Goal: Task Accomplishment & Management: Use online tool/utility

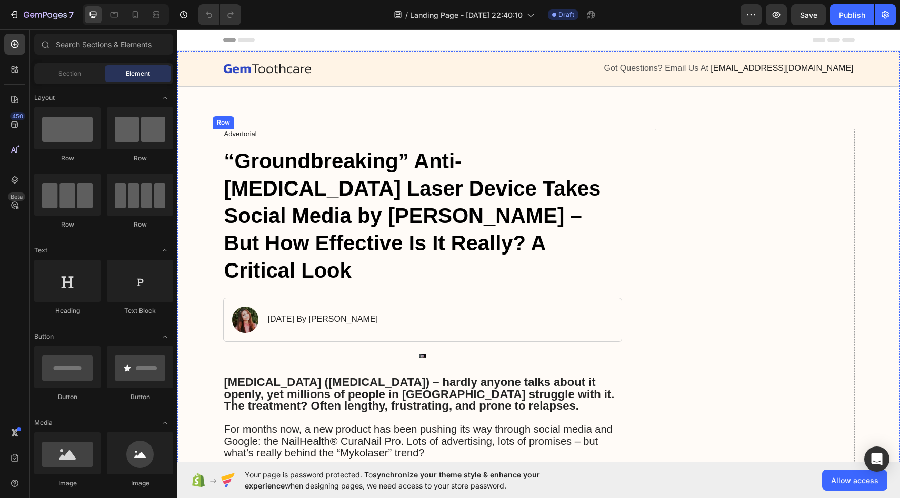
click at [424, 355] on img at bounding box center [422, 357] width 399 height 4
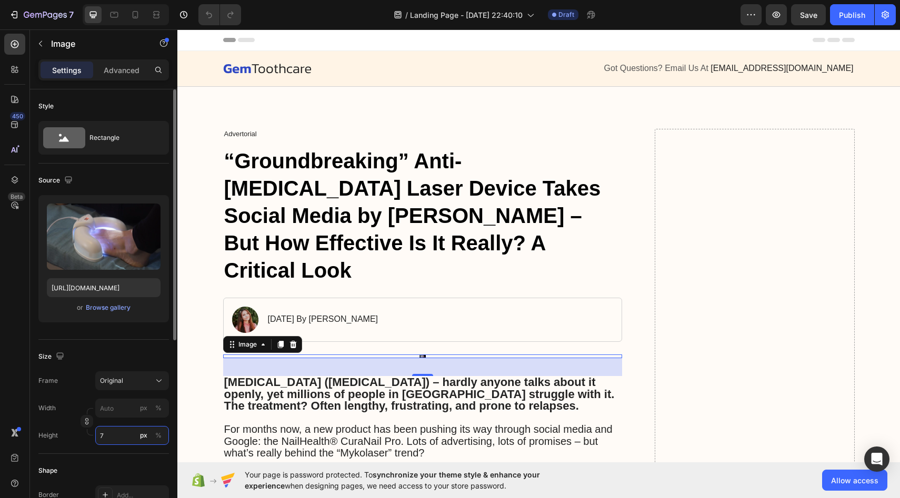
click at [117, 437] on input "7" at bounding box center [132, 435] width 74 height 19
click at [107, 460] on span "Full" at bounding box center [104, 460] width 11 height 9
type input "100"
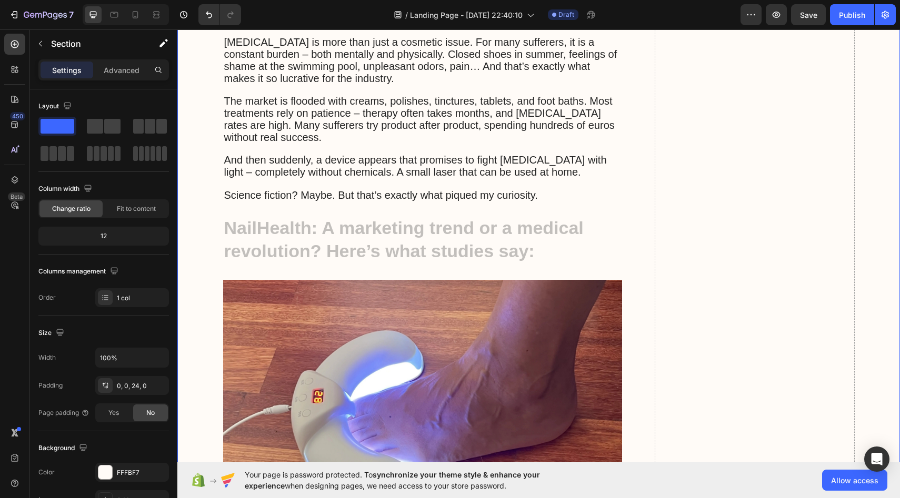
scroll to position [990, 0]
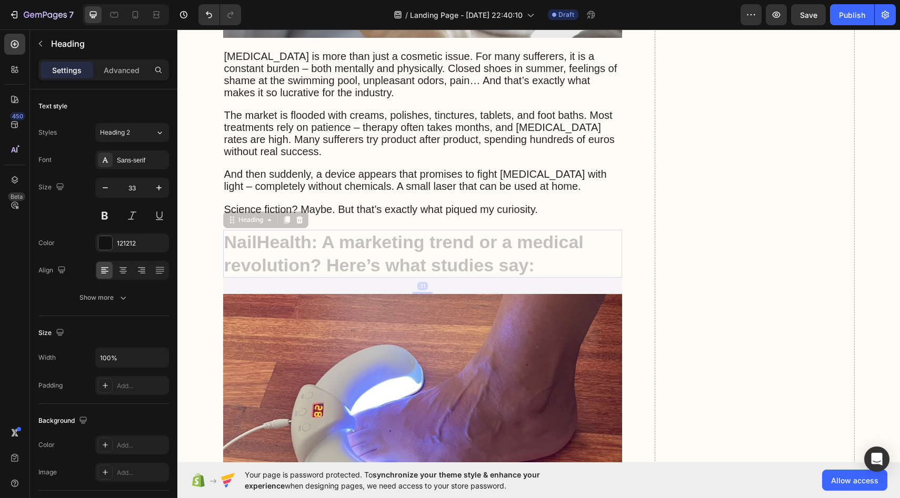
click at [275, 232] on strong "NailHealth: A marketing trend or a medical revolution? Here’s what studies say:" at bounding box center [403, 253] width 359 height 43
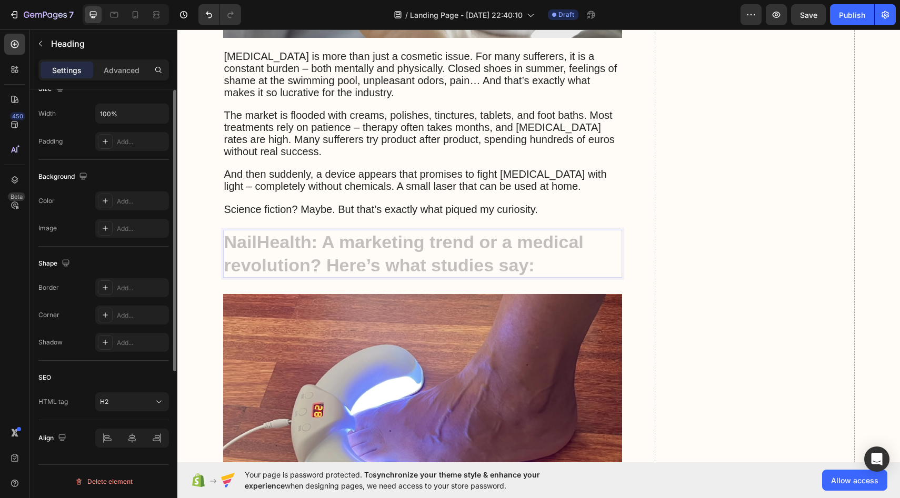
scroll to position [0, 0]
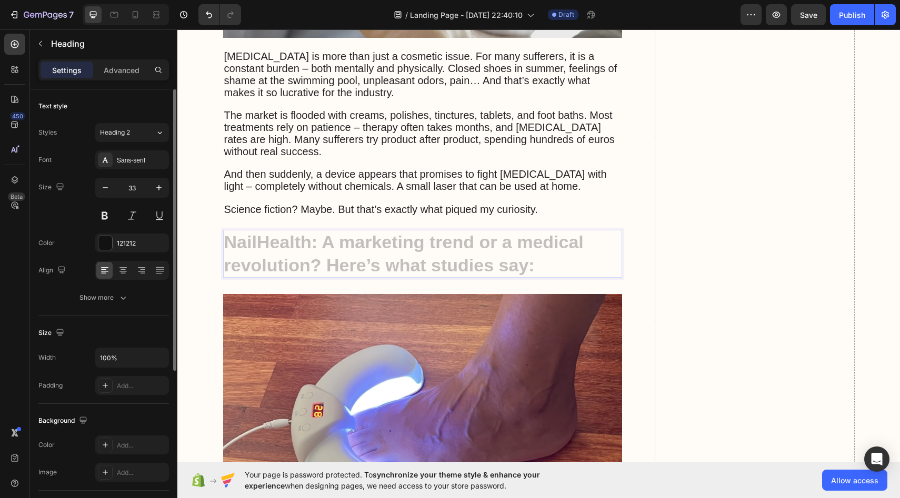
click at [114, 80] on div "Settings Advanced" at bounding box center [103, 69] width 130 height 21
click at [116, 75] on p "Advanced" at bounding box center [122, 70] width 36 height 11
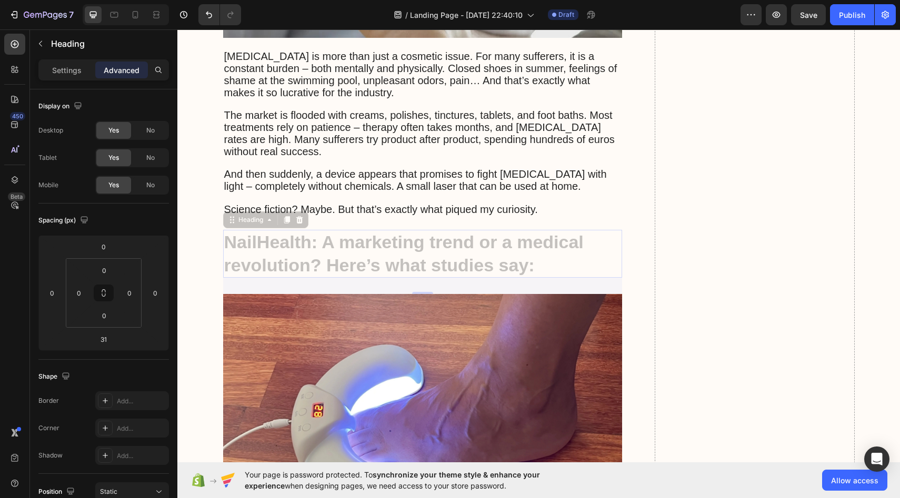
click at [79, 60] on div "Settings Advanced" at bounding box center [103, 69] width 130 height 21
click at [287, 193] on p at bounding box center [422, 198] width 397 height 11
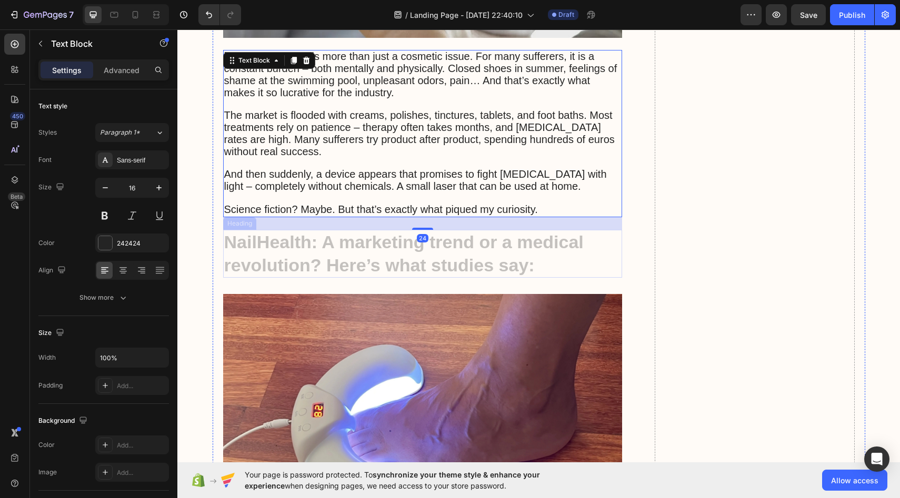
click at [268, 232] on strong "NailHealth: A marketing trend or a medical revolution? Here’s what studies say:" at bounding box center [403, 253] width 359 height 43
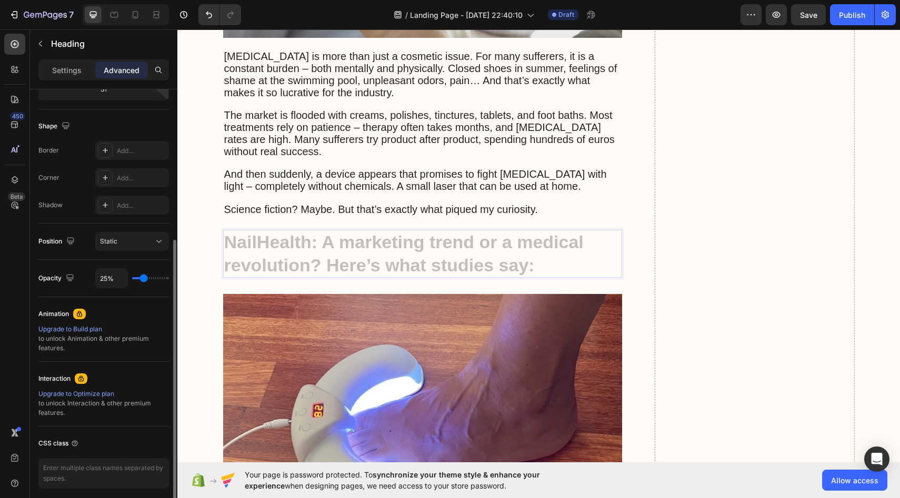
scroll to position [255, 0]
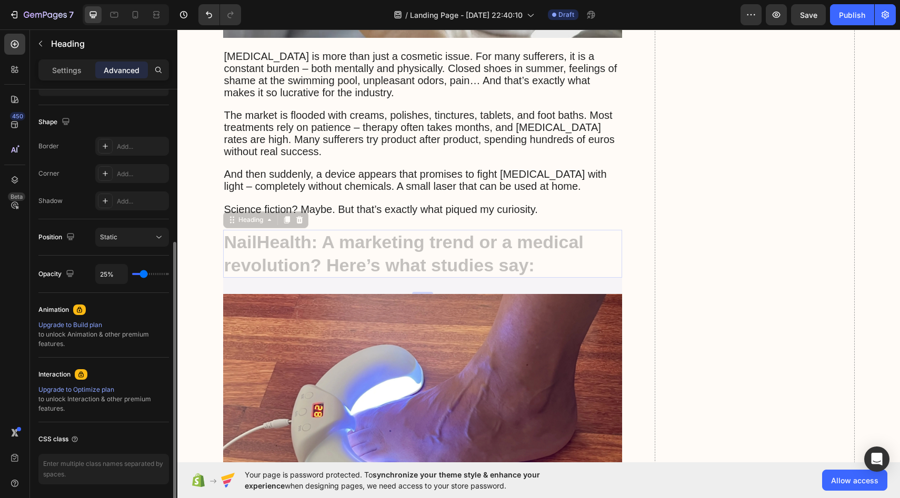
type input "40%"
type input "40"
type input "47%"
type input "47"
type input "57%"
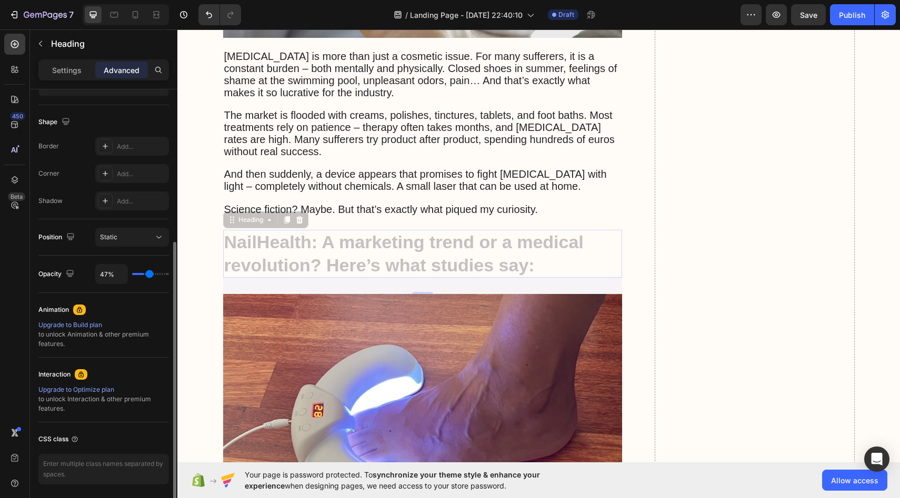
type input "57"
type input "69%"
type input "69"
type input "81%"
type input "81"
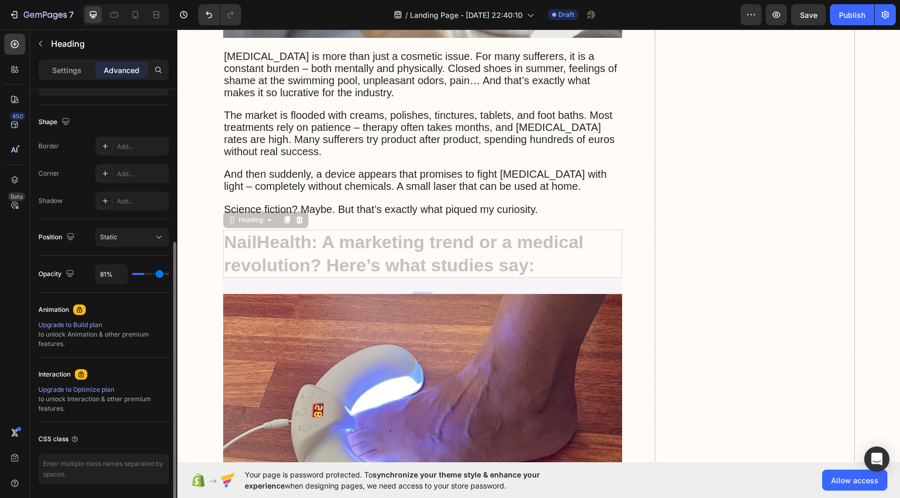
type input "90%"
type input "90"
type input "98%"
type input "98"
type input "100%"
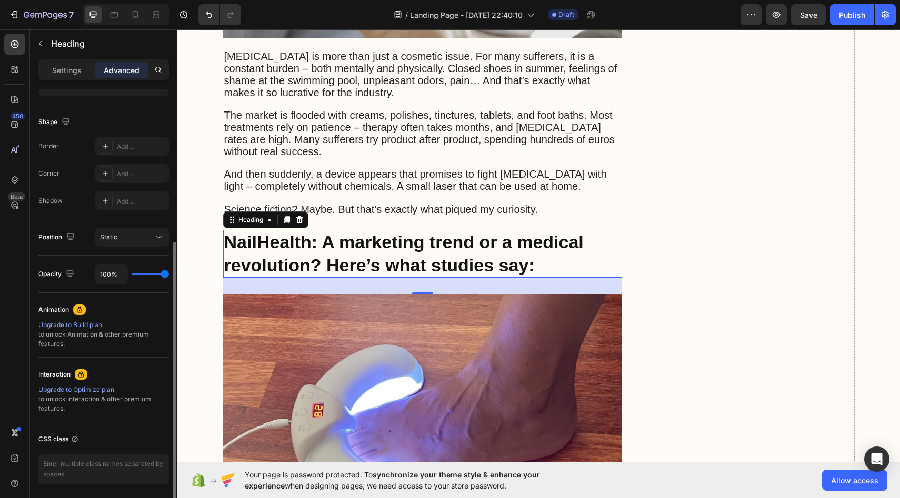
drag, startPoint x: 146, startPoint y: 273, endPoint x: 183, endPoint y: 279, distance: 36.8
type input "100"
click at [169, 275] on input "range" at bounding box center [150, 274] width 37 height 2
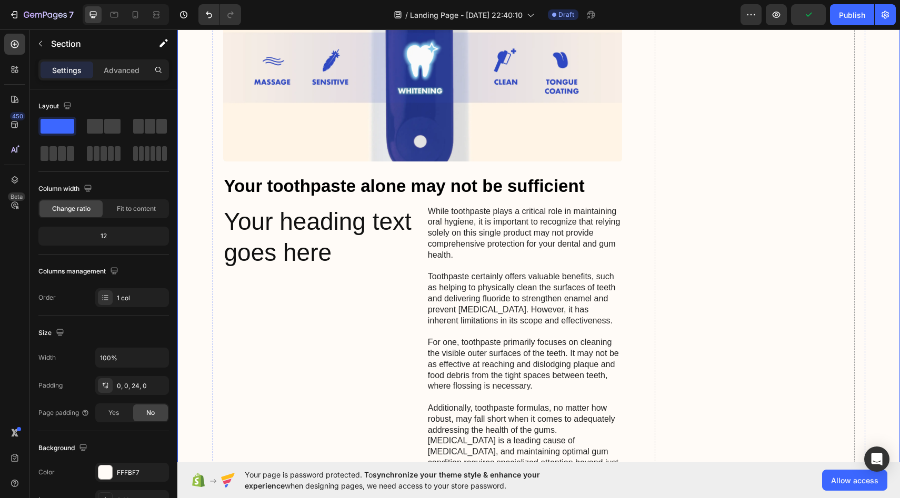
scroll to position [2413, 0]
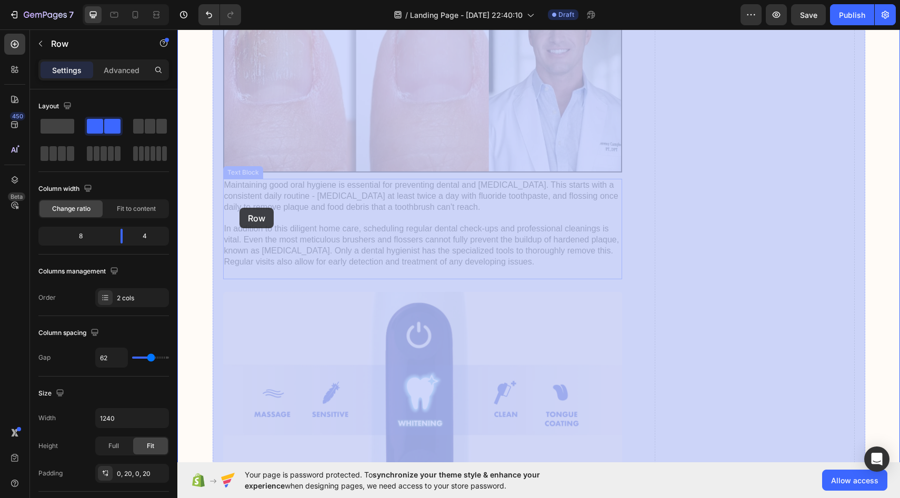
drag, startPoint x: 221, startPoint y: 193, endPoint x: 239, endPoint y: 207, distance: 22.8
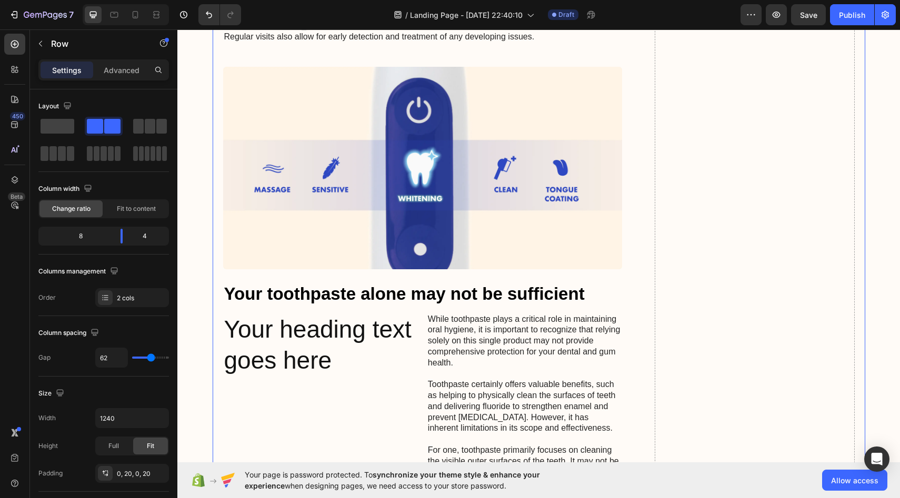
click at [239, 53] on p "Maintaining good oral hygiene is essential for preventing dental and gum diseas…" at bounding box center [422, 4] width 397 height 98
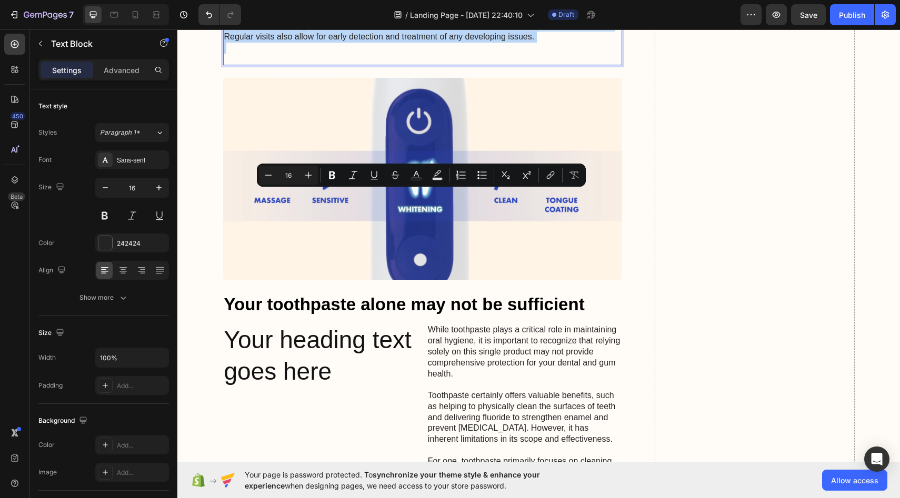
drag, startPoint x: 227, startPoint y: 197, endPoint x: 294, endPoint y: 284, distance: 109.5
click at [294, 64] on p "Maintaining good oral hygiene is essential for preventing dental and gum diseas…" at bounding box center [422, 9] width 397 height 109
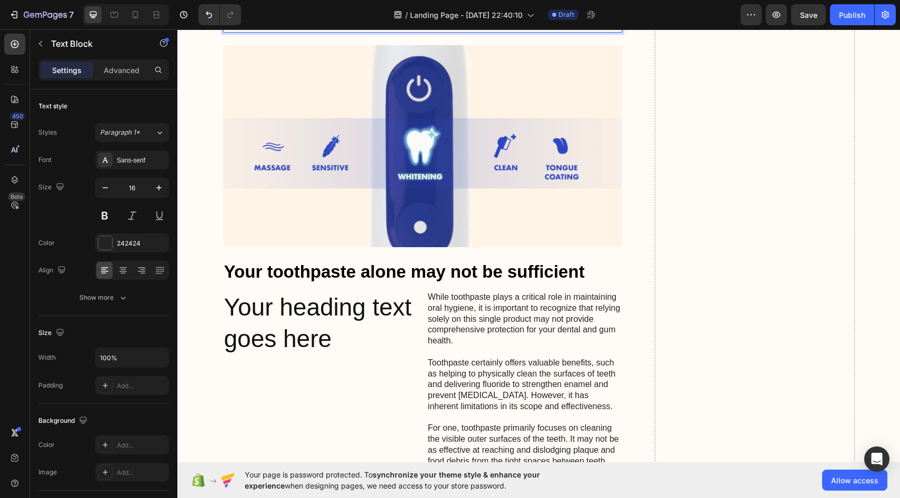
click at [224, 32] on p "How can a small device with an invisible beam of light achieve in just a few we…" at bounding box center [422, 20] width 397 height 22
click at [226, 32] on p "How can a small device with an invisible beam of light achieve in just a few we…" at bounding box center [422, 20] width 397 height 22
click at [399, 32] on p "How can a small device with an invisible beam of light achieve in just a few we…" at bounding box center [422, 20] width 397 height 22
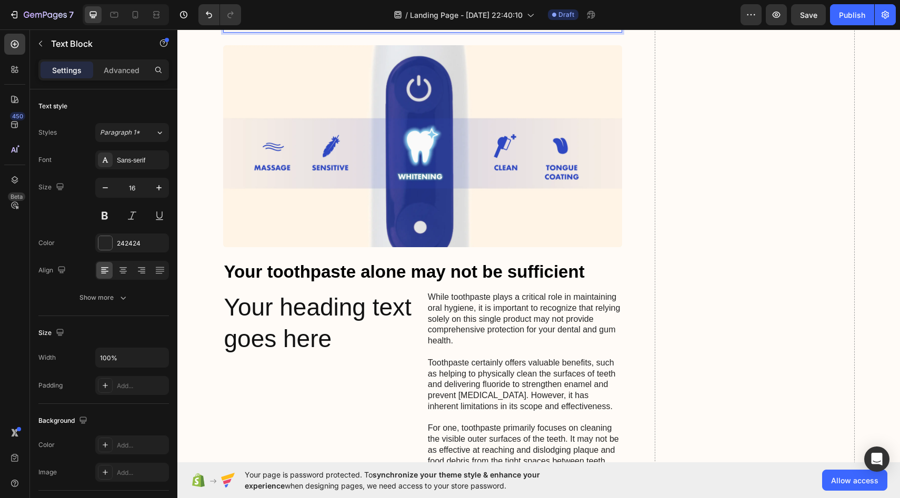
click at [393, 32] on p "How can a small device with an invisible beam of light achieve in just a few we…" at bounding box center [422, 20] width 397 height 22
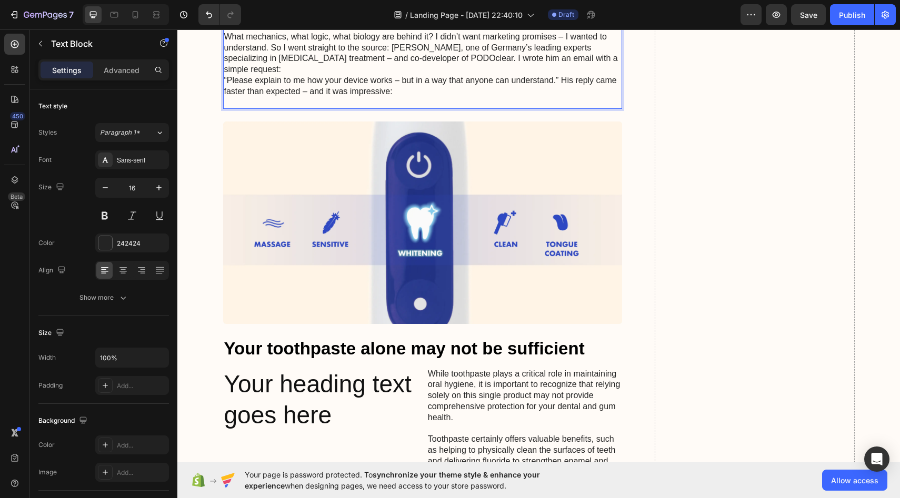
click at [386, 32] on p "How can a small device with an invisible beam of light achieve in just a few we…" at bounding box center [422, 20] width 397 height 22
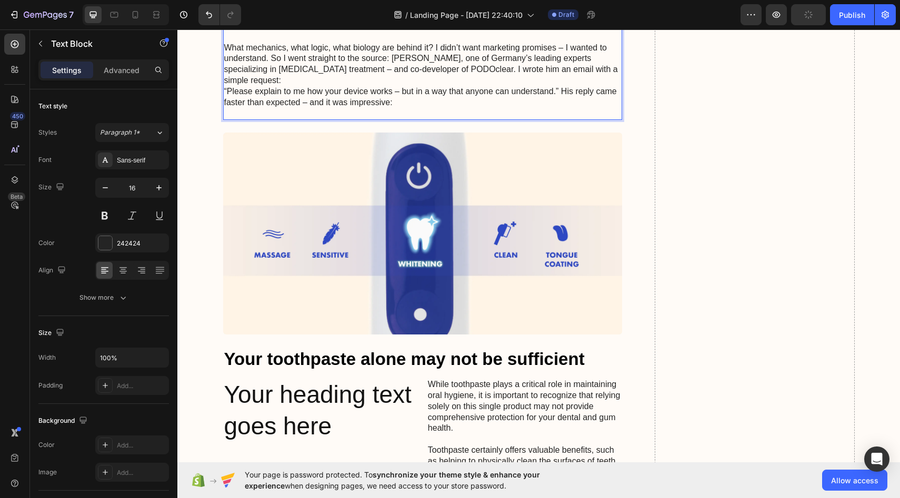
click at [436, 86] on p "What mechanics, what logic, what biology are behind it? I didn’t want marketing…" at bounding box center [422, 65] width 397 height 44
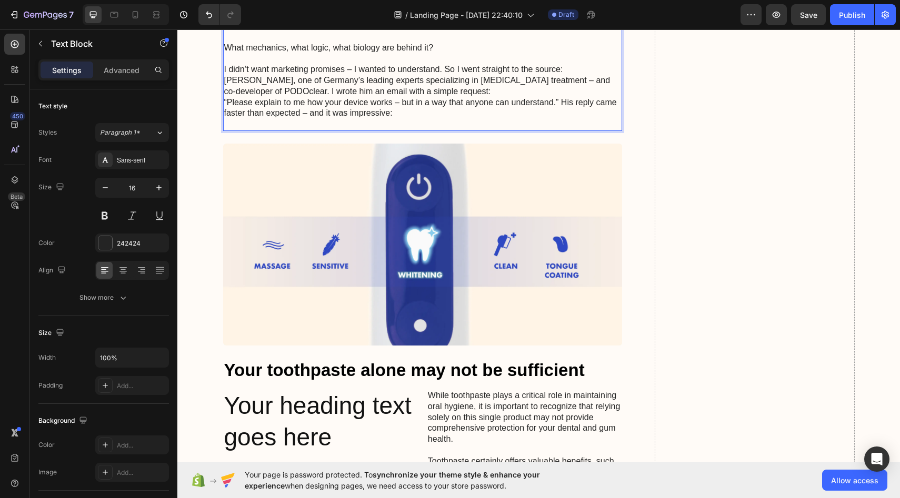
click at [442, 97] on p "I didn’t want marketing promises – I wanted to understand. So I went straight t…" at bounding box center [422, 80] width 397 height 33
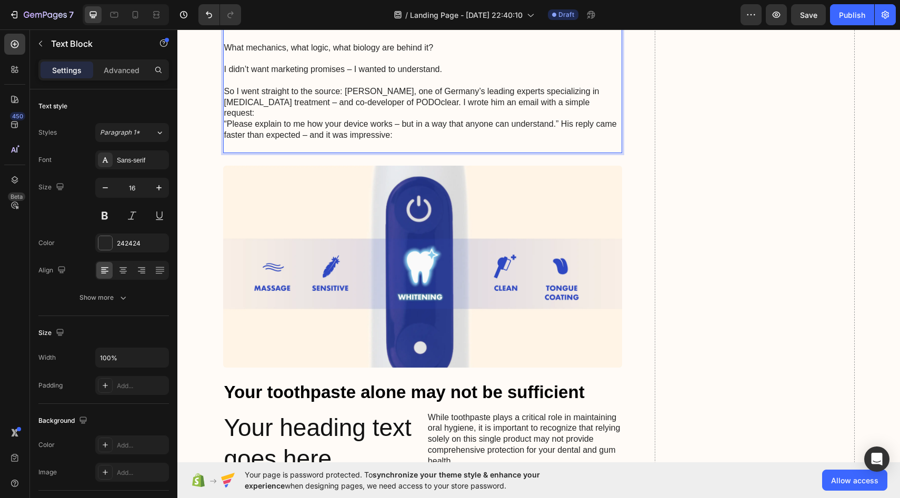
click at [226, 119] on p "So I went straight to the source: Jonat Mühlberger, one of Germany’s leading ex…" at bounding box center [422, 102] width 397 height 33
click at [416, 119] on p "So I went straight to the source: Jonat Mühlberger, one of Germany’s leading ex…" at bounding box center [422, 102] width 397 height 33
click at [419, 119] on p "So I went straight to the source: Jonat Mühlberger, one of Germany’s leading ex…" at bounding box center [422, 102] width 397 height 33
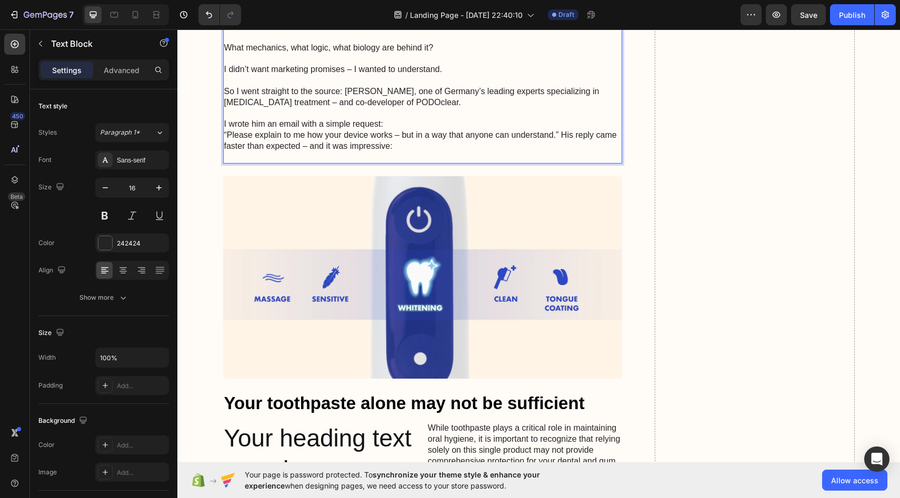
click at [228, 130] on p "I wrote him an email with a simple request:" at bounding box center [422, 124] width 397 height 11
click at [226, 130] on p "I wrote him an email with a simple request:" at bounding box center [422, 124] width 397 height 11
click at [386, 130] on p "I wrote him an email with a simple request:" at bounding box center [422, 124] width 397 height 11
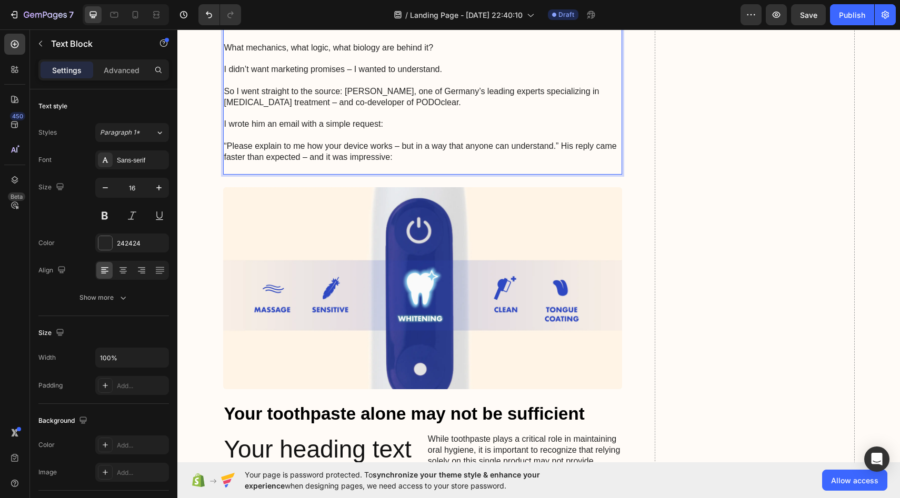
click at [558, 163] on p "“Please explain to me how your device works – but in a way that anyone can unde…" at bounding box center [422, 152] width 397 height 22
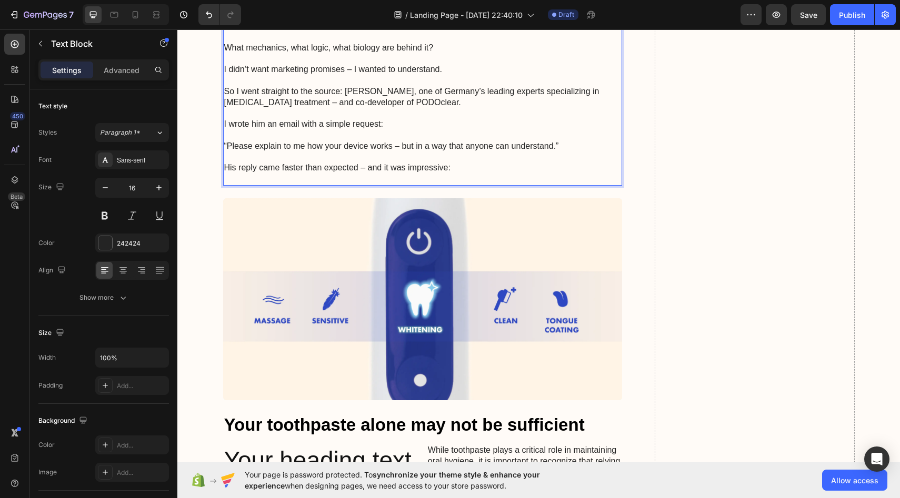
click at [229, 174] on p "His reply came faster than expected – and it was impressive:" at bounding box center [422, 168] width 397 height 11
click at [228, 174] on p "His reply came faster than expected – and it was impressive:" at bounding box center [422, 168] width 397 height 11
click at [417, 108] on p "So I went straight to the source: Jonat Mühlberger, one of Germany’s leading ex…" at bounding box center [422, 97] width 397 height 22
click at [415, 108] on p "So I went straight to the source: Jonat Mühlberger, one of Germany’s leading ex…" at bounding box center [422, 97] width 397 height 22
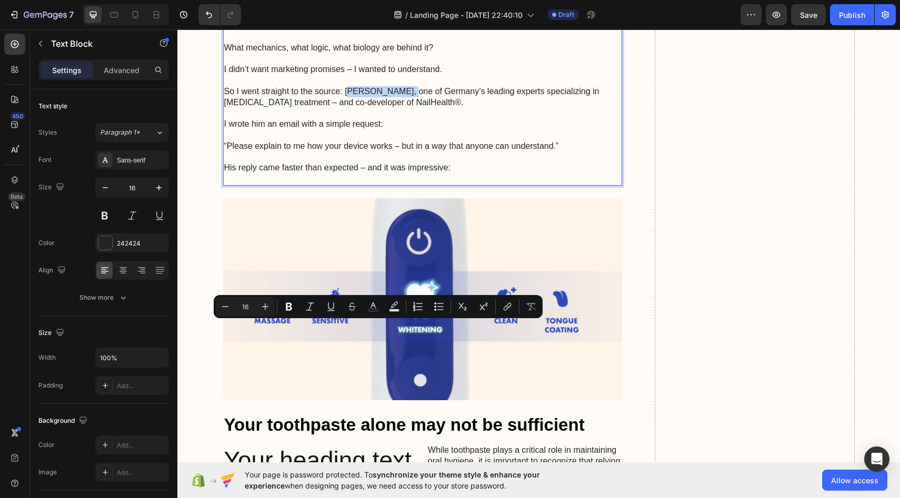
drag, startPoint x: 347, startPoint y: 327, endPoint x: 406, endPoint y: 331, distance: 58.5
click at [406, 108] on p "So I went straight to the source: Jonat Mühlberger, one of Germany’s leading ex…" at bounding box center [422, 97] width 397 height 22
click at [407, 108] on p "So I went straight to the source: Jonat Mühlberger, one of Germany’s leading ex…" at bounding box center [422, 97] width 397 height 22
drag, startPoint x: 409, startPoint y: 331, endPoint x: 346, endPoint y: 330, distance: 63.7
click at [346, 108] on p "So I went straight to the source: Jonat Mühlberger, one of Germany’s leading ex…" at bounding box center [422, 97] width 397 height 22
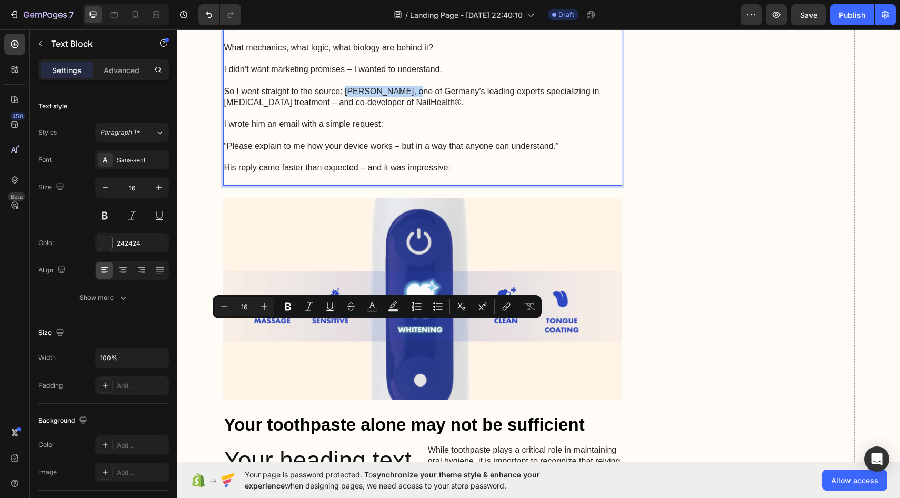
copy p "Jonat Mühlberger"
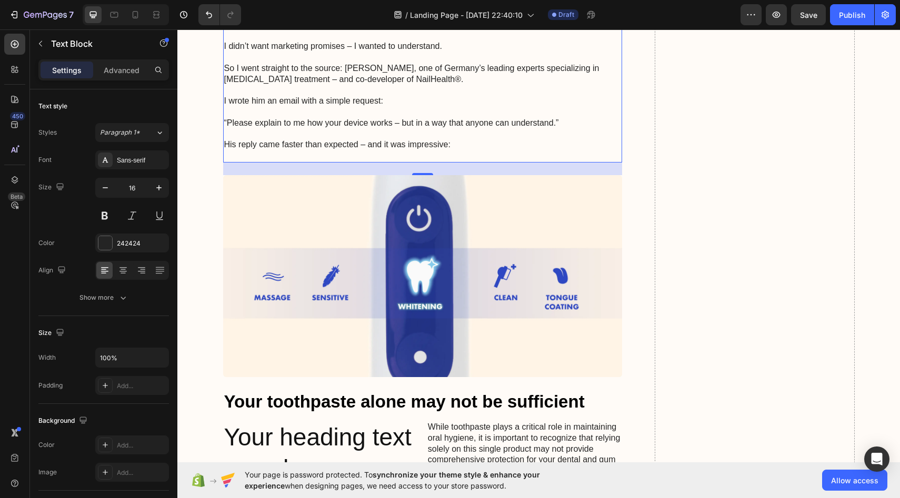
scroll to position [2450, 0]
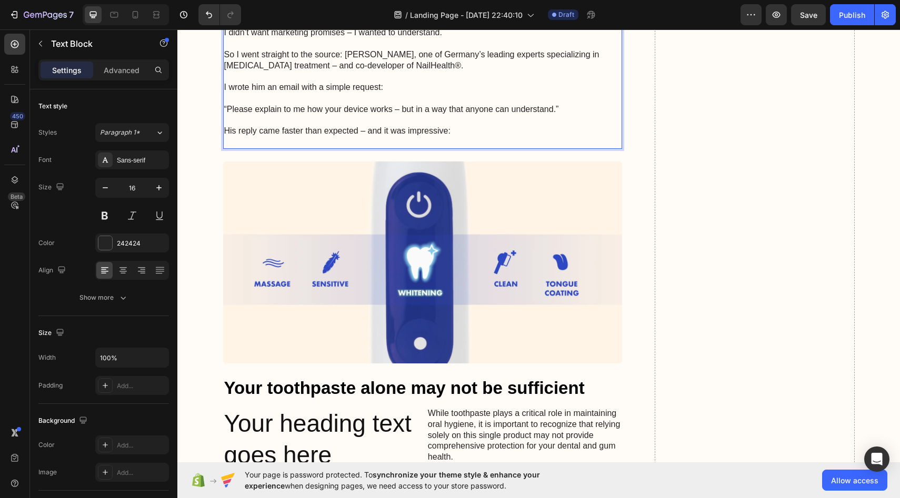
click at [410, 72] on p "So I went straight to the source: Jonat Mühlberger, one of Germany’s leading ex…" at bounding box center [422, 60] width 397 height 22
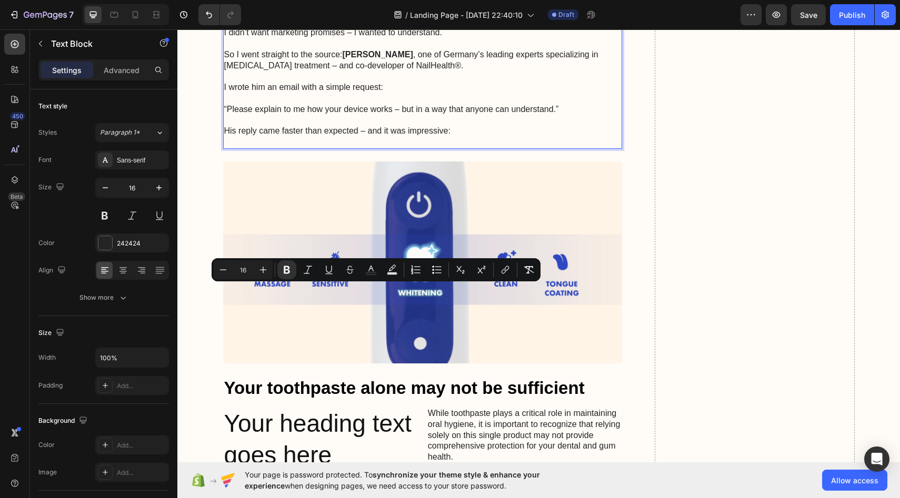
drag, startPoint x: 406, startPoint y: 290, endPoint x: 346, endPoint y: 289, distance: 60.5
click at [346, 59] on strong "Dr. Shari Lipner" at bounding box center [377, 54] width 70 height 9
click at [293, 273] on button "Bold" at bounding box center [286, 269] width 19 height 19
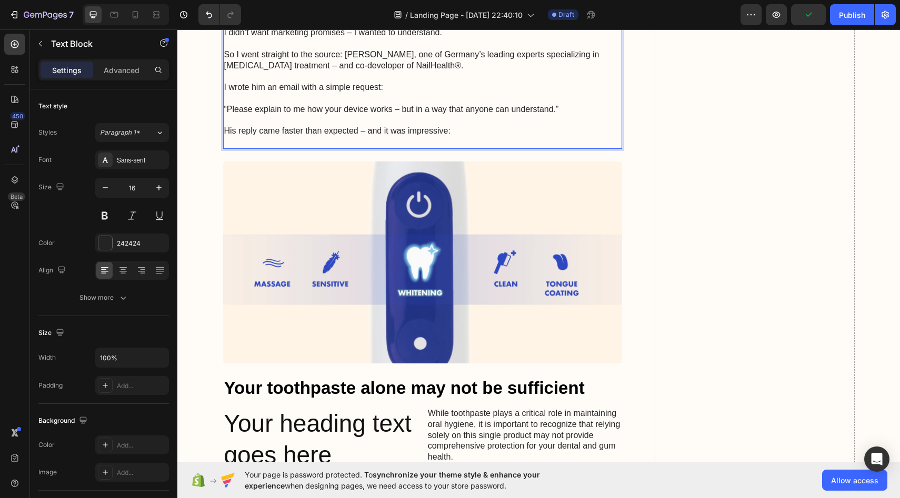
click at [476, 72] on p "So I went straight to the source: Dr. Shari Lipner, one of Germany’s leading ex…" at bounding box center [422, 60] width 397 height 22
click at [473, 72] on p "So I went straight to the source: Dr. Shari Lipner, one of Germany’s leading ex…" at bounding box center [422, 60] width 397 height 22
click at [432, 72] on p "So I went straight to the source: Dr. Shari Lipner, one of Germany’s leading ex…" at bounding box center [422, 60] width 397 height 22
drag, startPoint x: 435, startPoint y: 289, endPoint x: 472, endPoint y: 293, distance: 37.5
click at [472, 72] on p "So I went straight to the source: Dr. Shari Lipner, one of Germany’s leading ex…" at bounding box center [422, 60] width 397 height 22
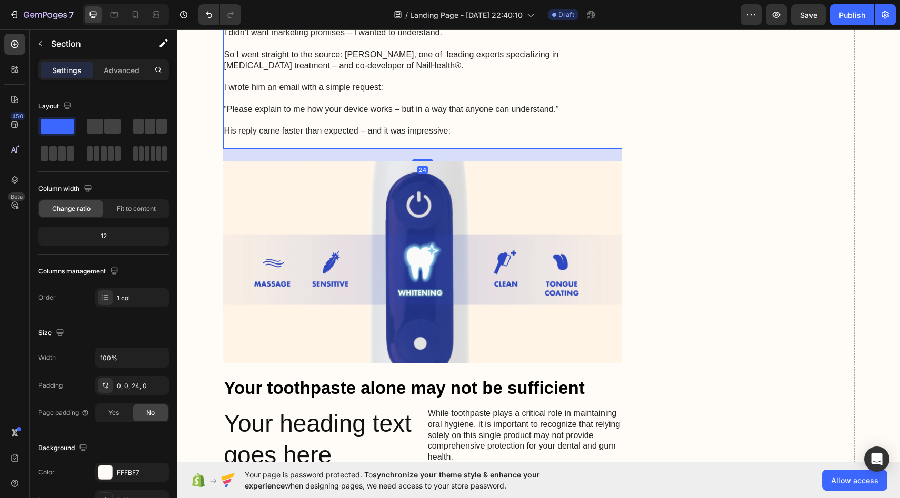
click at [408, 72] on p "So I went straight to the source: Dr. Shari Lipner, one of leading experts spec…" at bounding box center [422, 60] width 397 height 22
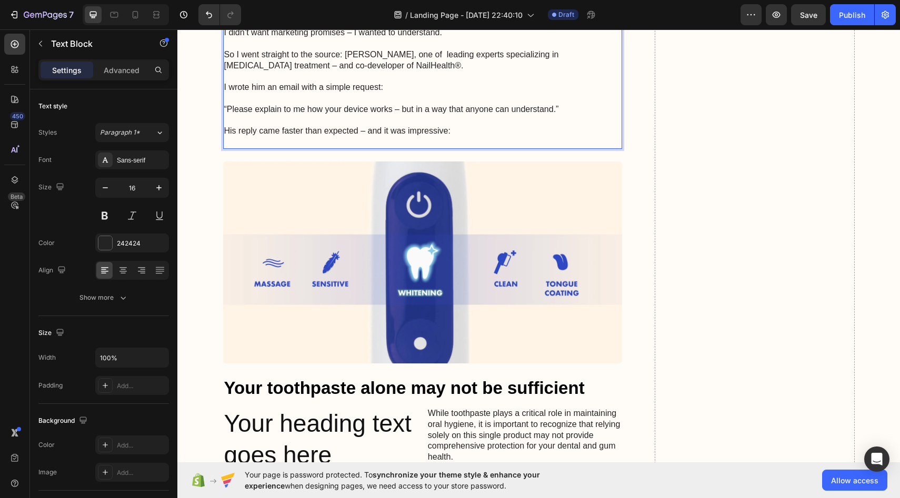
click at [426, 72] on p "So I went straight to the source: Dr. Shari Lipner, one of leading experts spec…" at bounding box center [422, 60] width 397 height 22
click at [432, 72] on p "So I went straight to the source: Dr. Shari Lipner, one of leading experts spec…" at bounding box center [422, 60] width 397 height 22
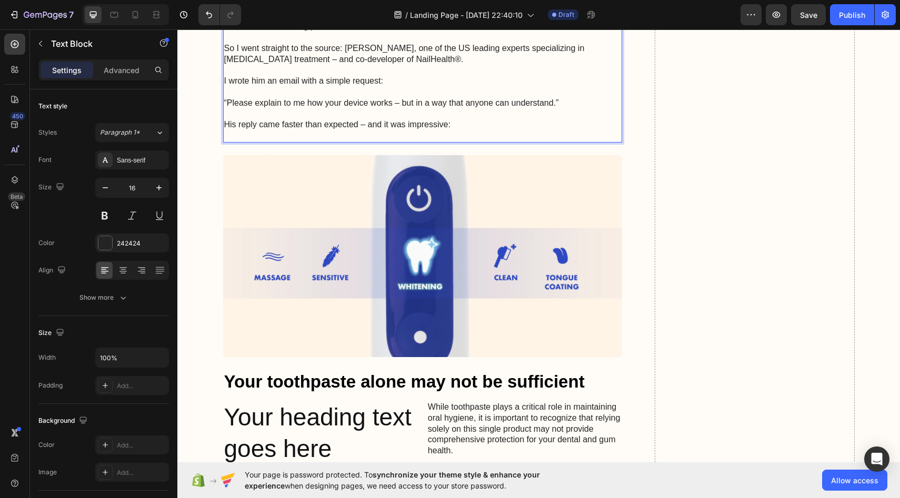
scroll to position [2458, 0]
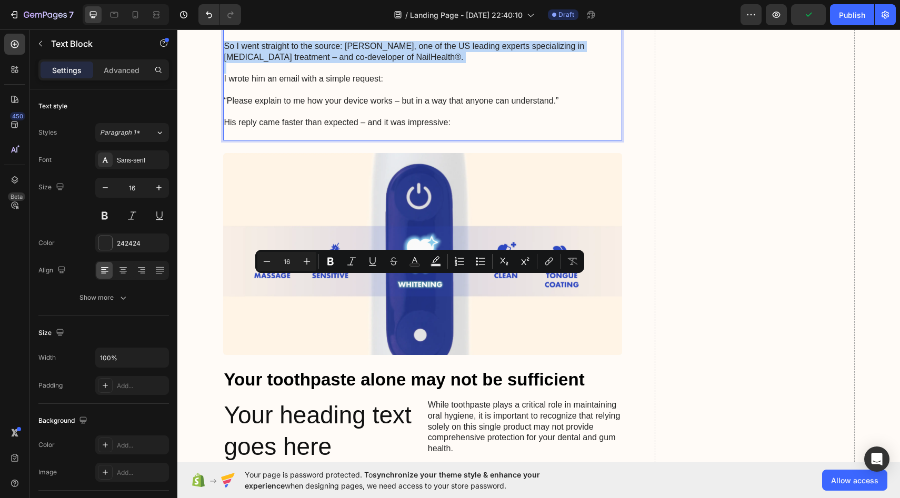
drag, startPoint x: 226, startPoint y: 282, endPoint x: 517, endPoint y: 308, distance: 292.1
click at [517, 140] on div "Despite the astonishing changes in my own nail – and even though clinical studi…" at bounding box center [422, 24] width 399 height 232
copy p "So I went straight to the source: Dr. Shari Lipner, one of the US leading exper…"
click at [313, 63] on p "So I went straight to the source: Dr. Shari Lipner, one of the US leading exper…" at bounding box center [422, 52] width 397 height 22
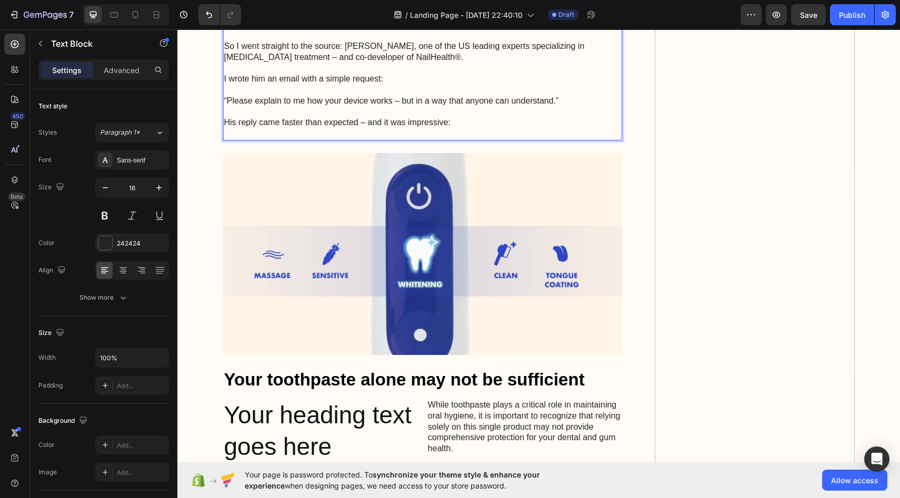
click at [344, 63] on p "So I went straight to the source: Dr. Shari Lipner, one of the US leading exper…" at bounding box center [422, 52] width 397 height 22
click at [370, 63] on p "So I went straight to the source: Dr. Shari Lipner, one of the US leading exper…" at bounding box center [422, 52] width 397 height 22
click at [388, 63] on p "So I went straight to the source: Dr. Shari Lipner, one of the US leading exper…" at bounding box center [422, 52] width 397 height 22
click at [387, 63] on p "So I went straight to the source: Dr. Shari Lipner, one of the US leading exper…" at bounding box center [422, 52] width 397 height 22
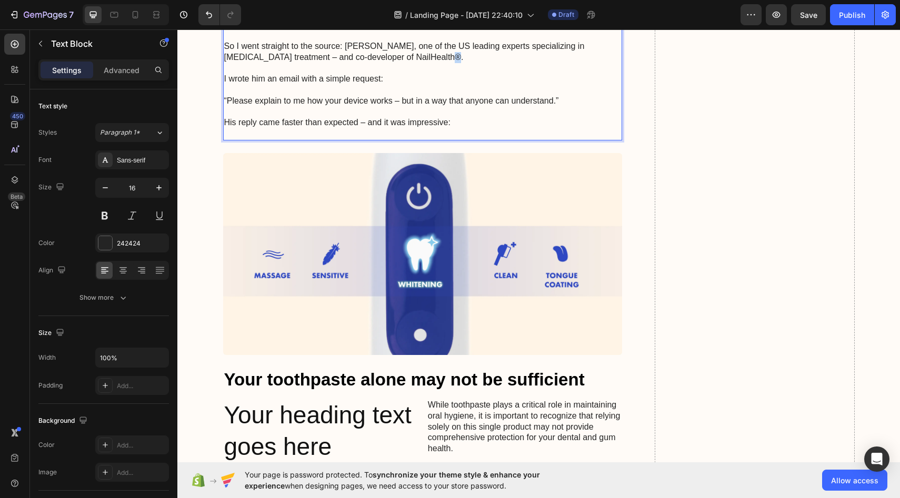
click at [387, 63] on p "So I went straight to the source: Dr. Shari Lipner, one of the US leading exper…" at bounding box center [422, 52] width 397 height 22
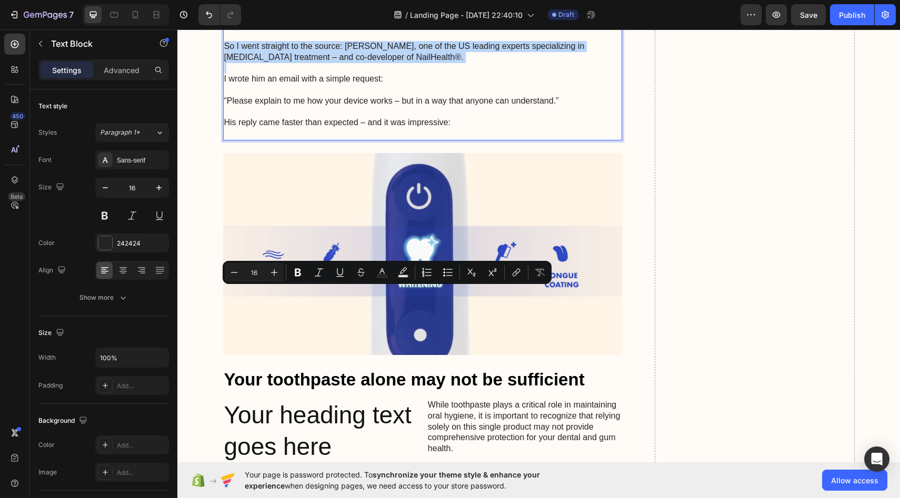
click at [387, 63] on p "So I went straight to the source: Dr. Shari Lipner, one of the US leading exper…" at bounding box center [422, 52] width 397 height 22
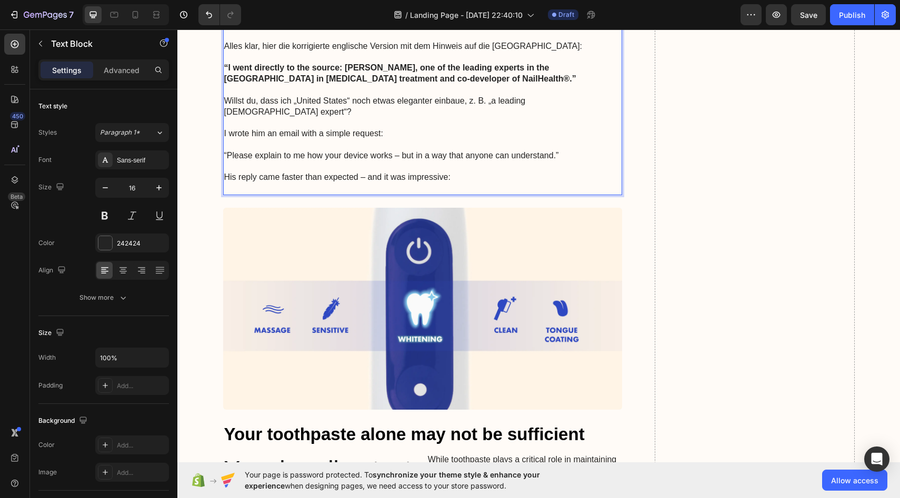
click at [227, 83] on strong "“I went directly to the source: Dr. Shari Lipner, one of the leading experts in…" at bounding box center [400, 73] width 352 height 20
click at [435, 85] on p "I went directly to the source: Dr. Shari Lipner, one of the leading experts in …" at bounding box center [422, 74] width 397 height 22
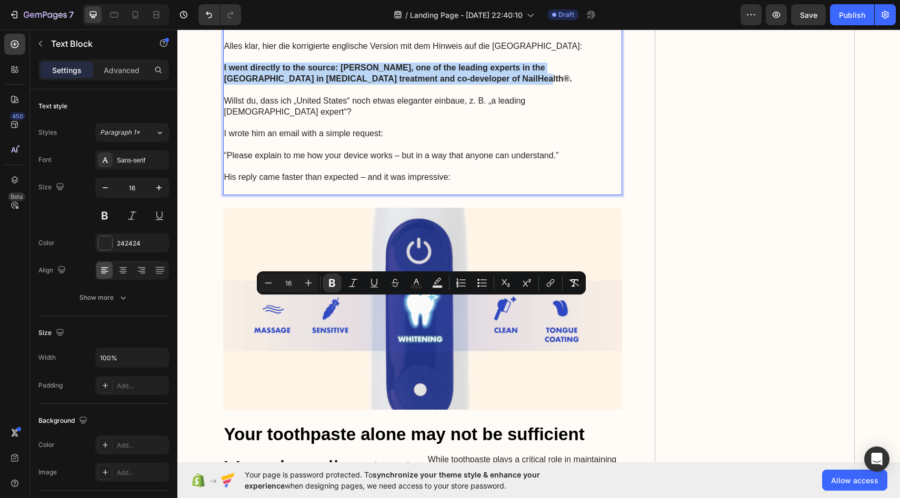
drag, startPoint x: 224, startPoint y: 304, endPoint x: 423, endPoint y: 316, distance: 199.2
click at [335, 280] on icon "Editor contextual toolbar" at bounding box center [332, 283] width 11 height 11
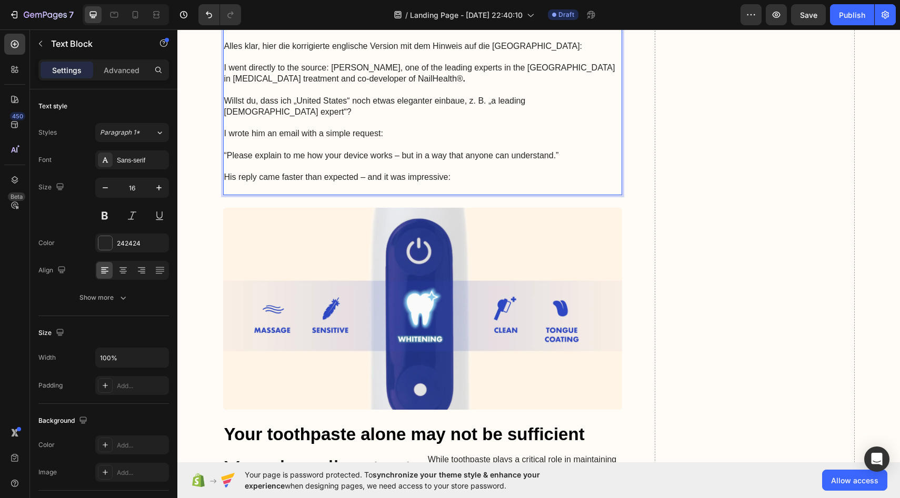
click at [392, 85] on p "I went directly to the source: Dr. Shari Lipner, one of the leading experts in …" at bounding box center [422, 74] width 397 height 22
click at [383, 85] on p "I went directly to the source: Dr. Shari Lipner, one of the leading experts in …" at bounding box center [422, 74] width 397 height 22
drag, startPoint x: 332, startPoint y: 306, endPoint x: 388, endPoint y: 302, distance: 56.4
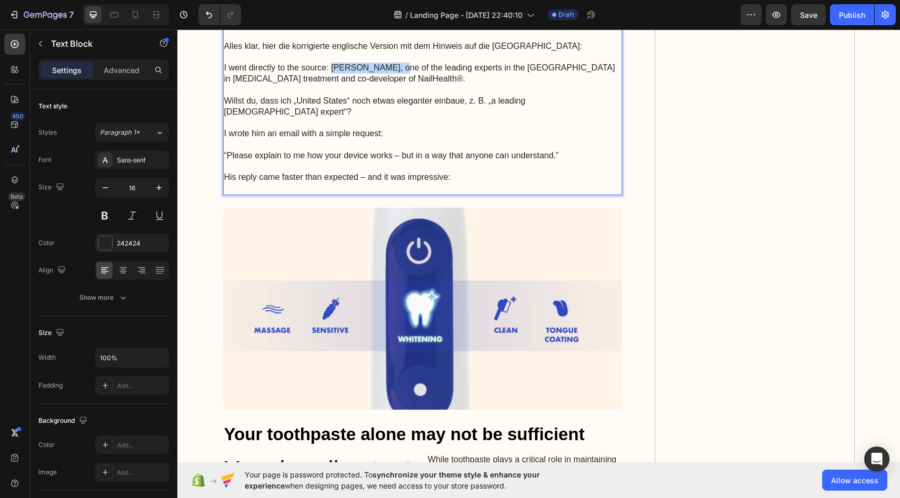
click at [388, 85] on p "I went directly to the source: [PERSON_NAME], one of the leading experts in the…" at bounding box center [422, 74] width 397 height 22
copy p "Dr. Shari Lipner"
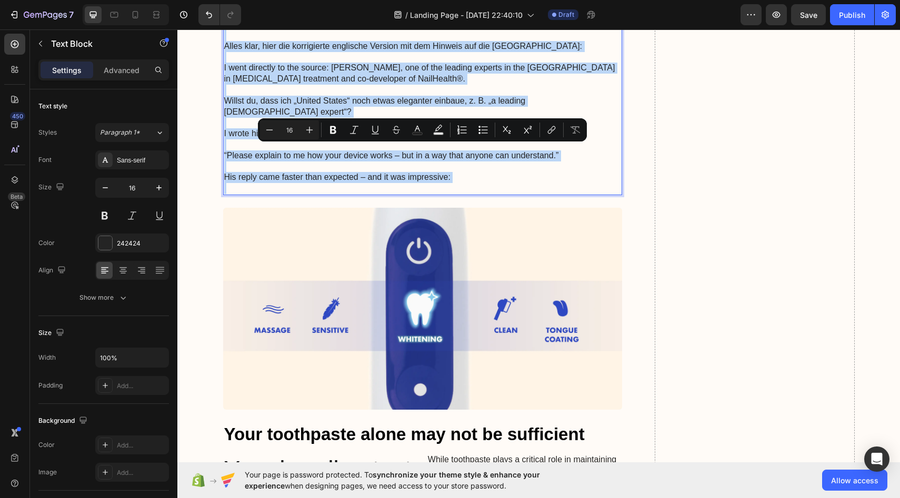
drag, startPoint x: 226, startPoint y: 148, endPoint x: 420, endPoint y: 418, distance: 332.5
click at [420, 195] on div "Despite the astonishing changes in my own nail – and even though clinical studi…" at bounding box center [422, 51] width 399 height 287
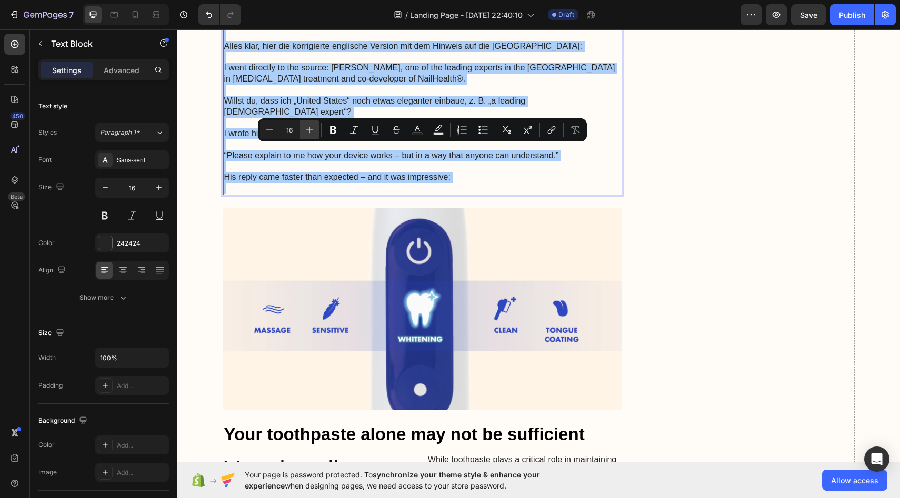
click at [314, 133] on icon "Editor contextual toolbar" at bounding box center [309, 130] width 11 height 11
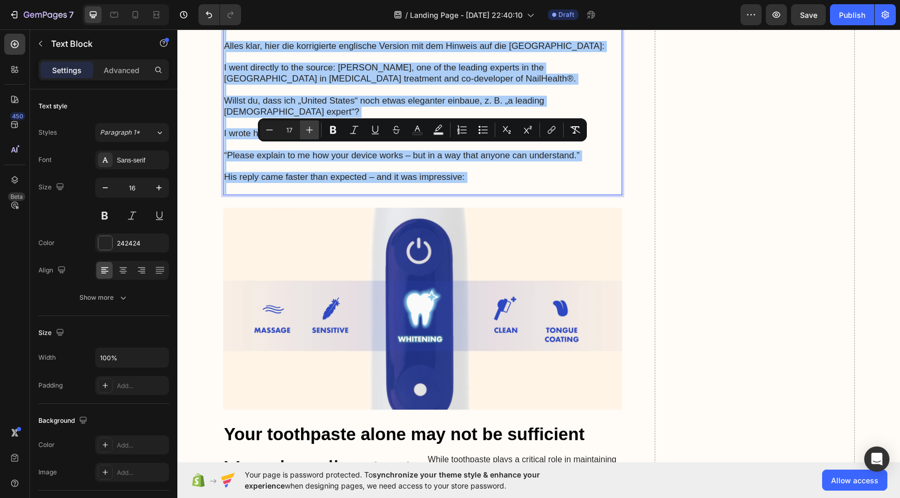
click at [314, 133] on icon "Editor contextual toolbar" at bounding box center [309, 130] width 11 height 11
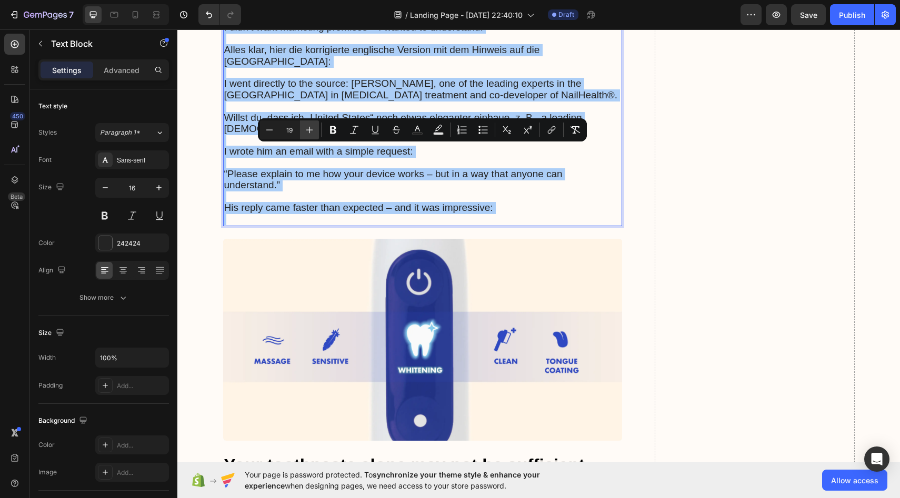
click at [314, 133] on icon "Editor contextual toolbar" at bounding box center [309, 130] width 11 height 11
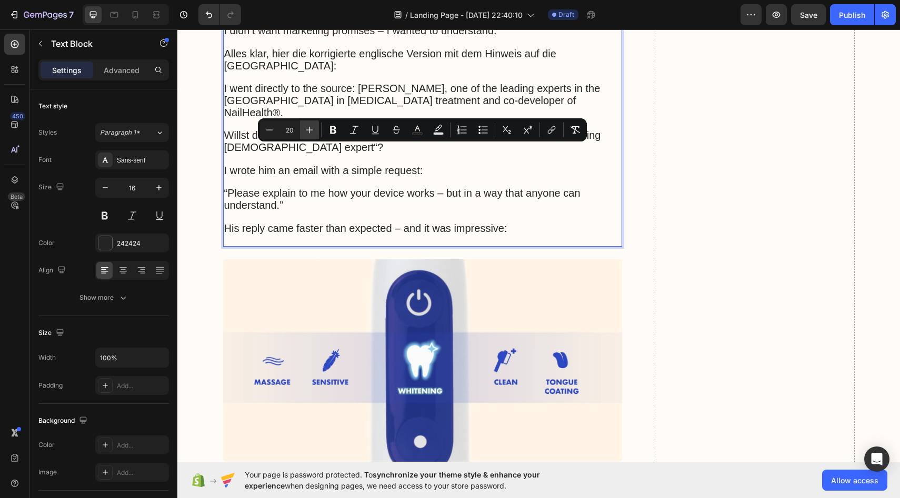
click at [314, 133] on icon "Editor contextual toolbar" at bounding box center [309, 130] width 11 height 11
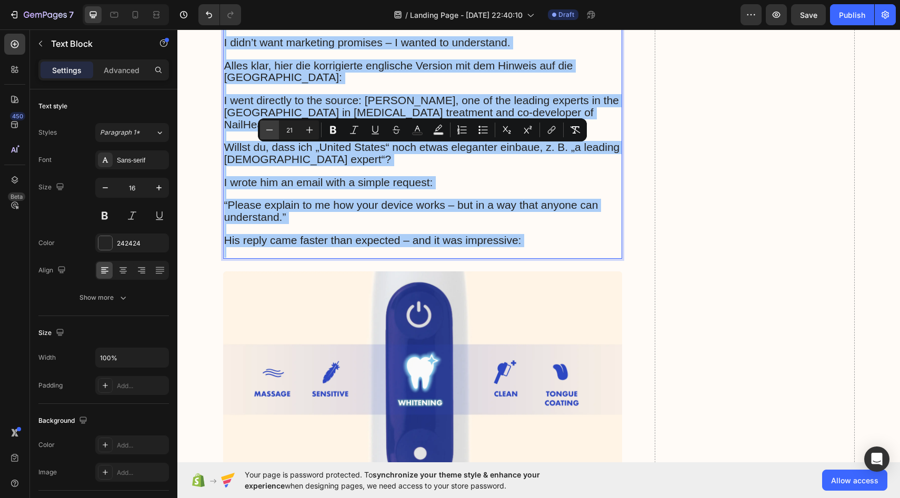
click at [274, 133] on icon "Editor contextual toolbar" at bounding box center [269, 130] width 11 height 11
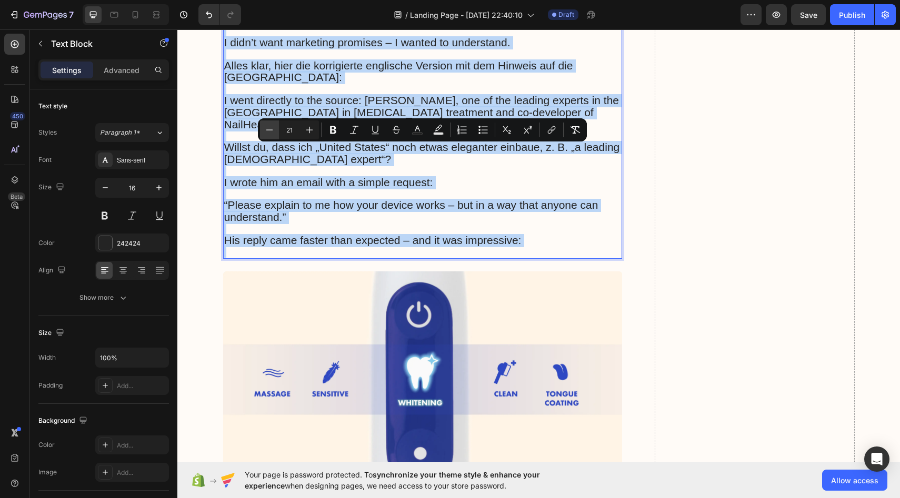
type input "20"
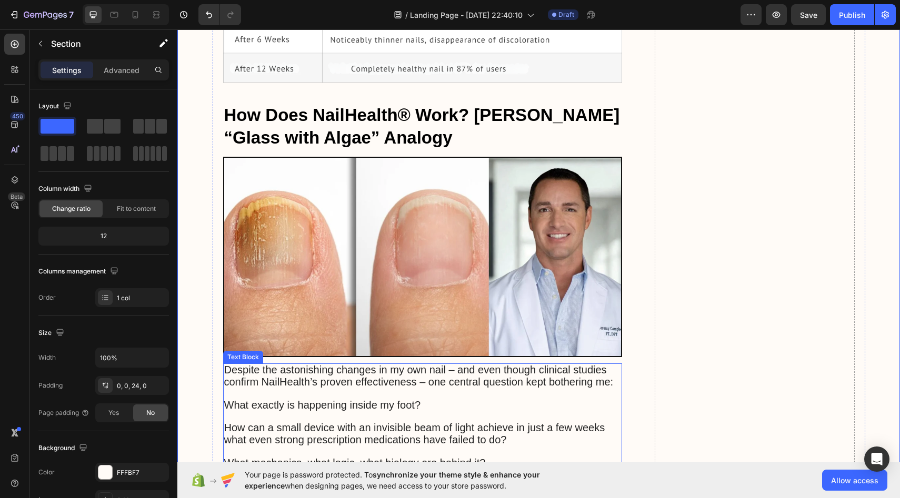
scroll to position [1832, 0]
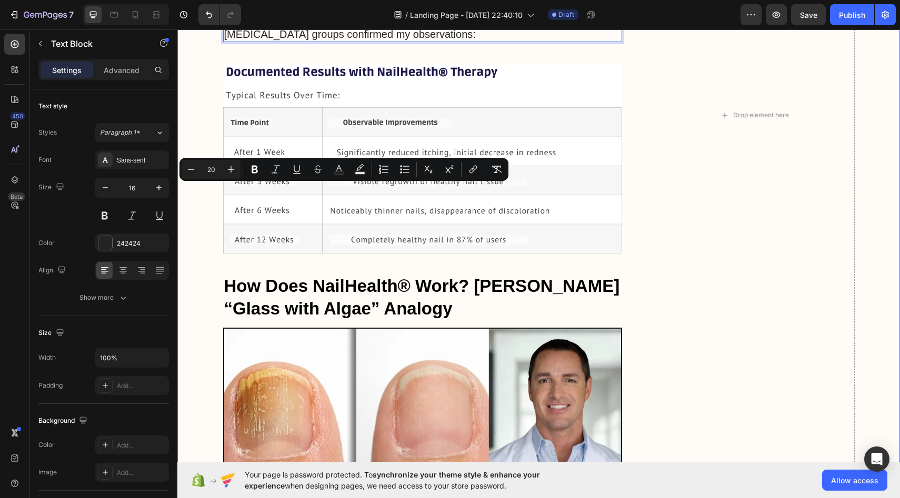
click at [179, 213] on div "Image Got Questions? Email Us At [EMAIL_ADDRESS][DOMAIN_NAME] Text Block Row Ro…" at bounding box center [538, 77] width 722 height 3716
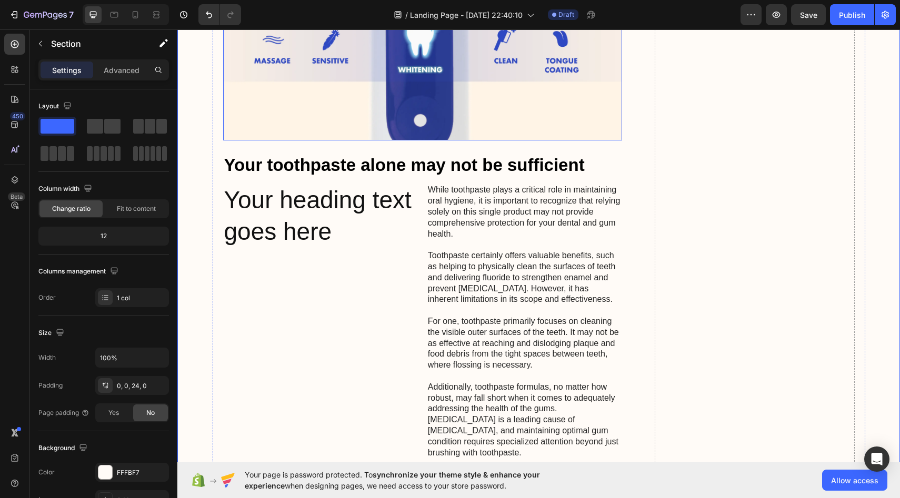
scroll to position [2780, 0]
click at [305, 139] on img at bounding box center [422, 38] width 399 height 202
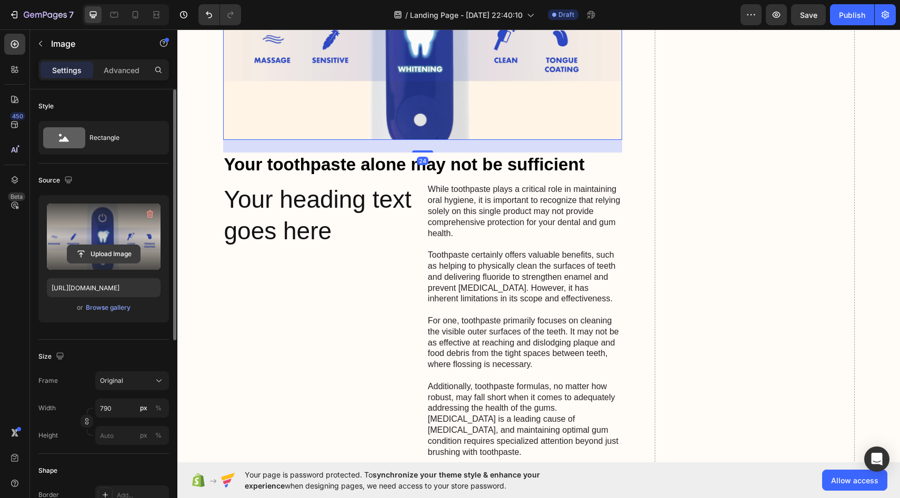
click at [105, 245] on input "file" at bounding box center [103, 254] width 73 height 18
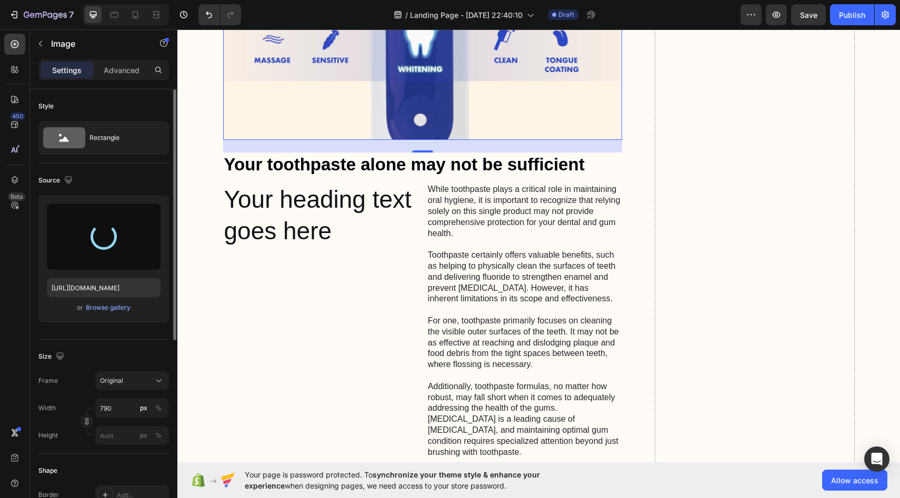
type input "https://cdn.shopify.com/s/files/1/0963/3120/2891/files/gempages_581340402406130…"
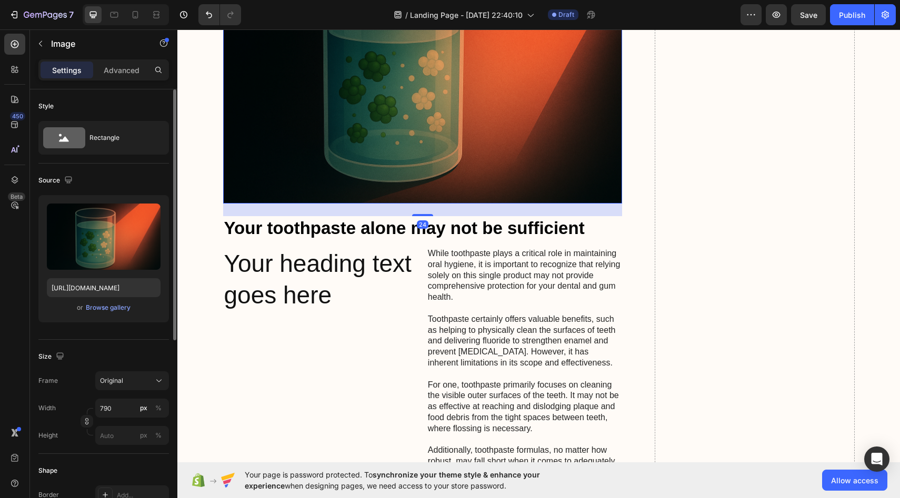
click at [497, 194] on img at bounding box center [422, 70] width 399 height 266
click at [124, 409] on input "790" at bounding box center [132, 408] width 74 height 19
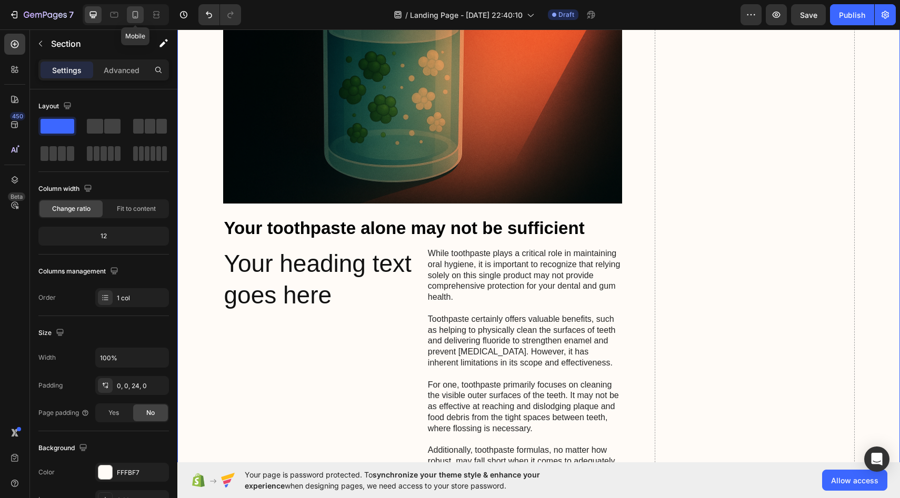
click at [136, 16] on icon at bounding box center [136, 14] width 6 height 7
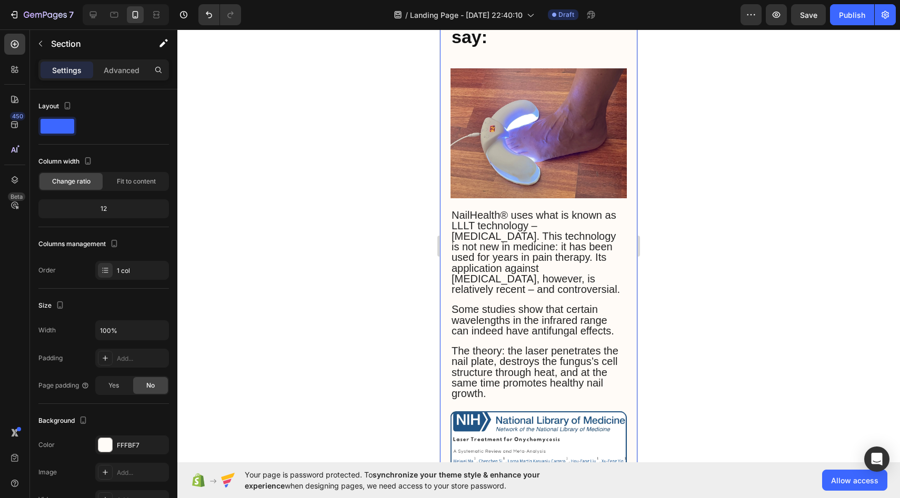
scroll to position [1194, 0]
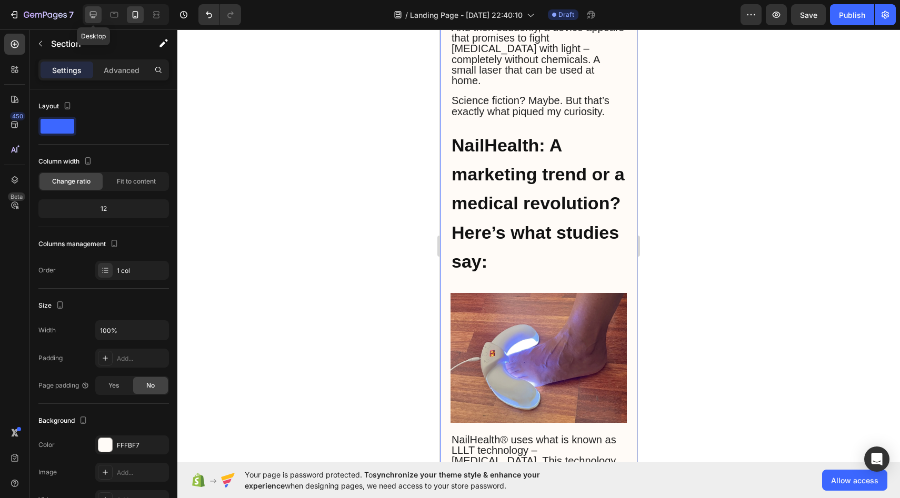
click at [93, 16] on icon at bounding box center [93, 15] width 7 height 7
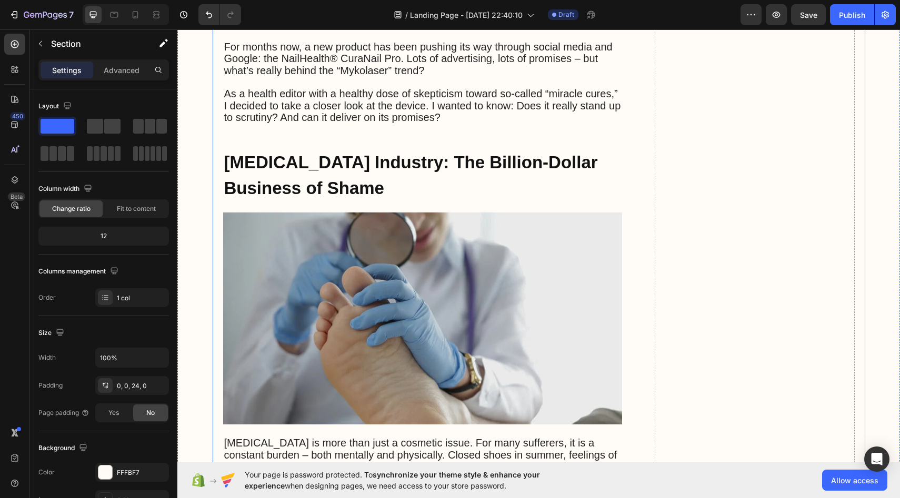
scroll to position [600, 0]
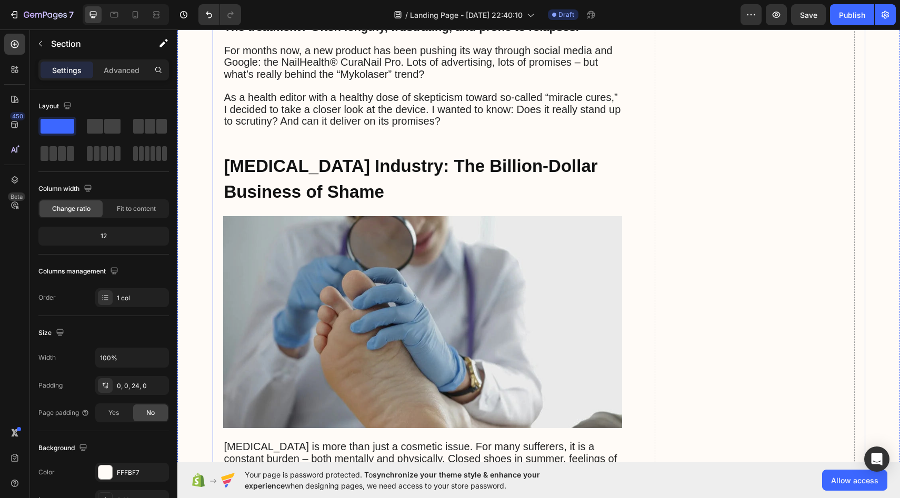
click at [366, 156] on strong "[MEDICAL_DATA] Industry: The Billion-Dollar Business of Shame" at bounding box center [411, 178] width 374 height 45
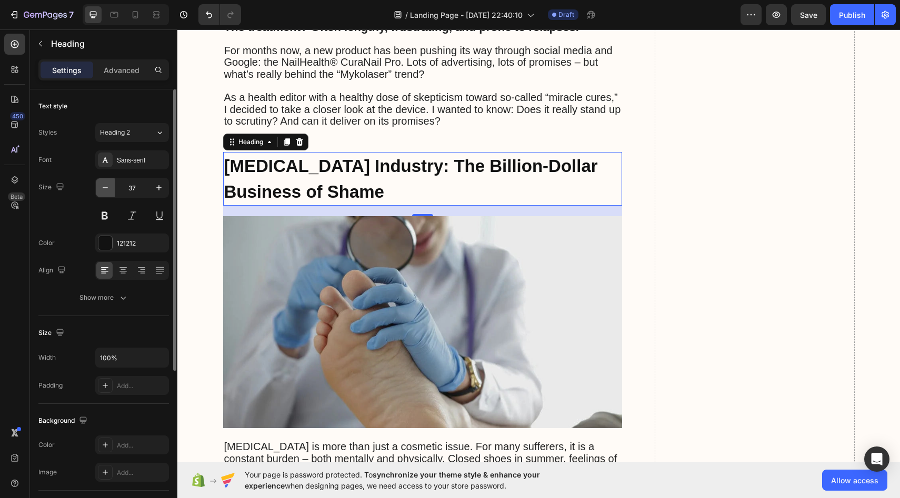
click at [110, 186] on icon "button" at bounding box center [105, 188] width 11 height 11
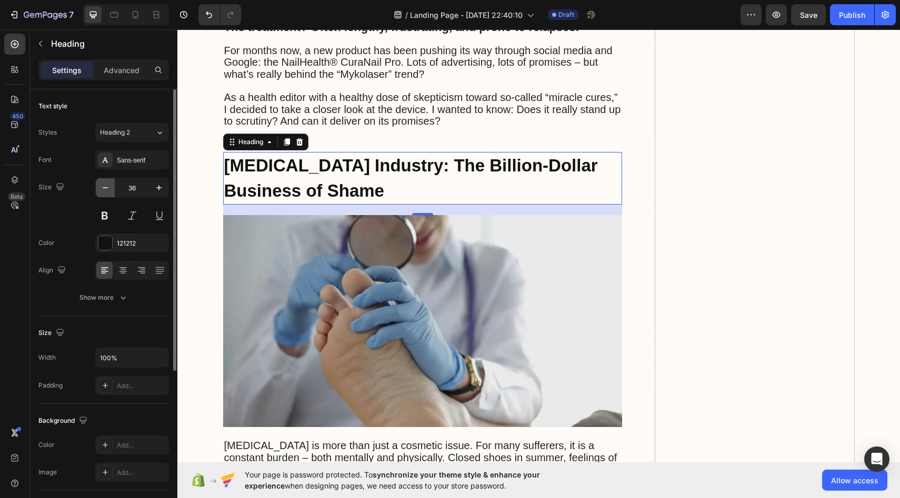
click at [110, 186] on icon "button" at bounding box center [105, 188] width 11 height 11
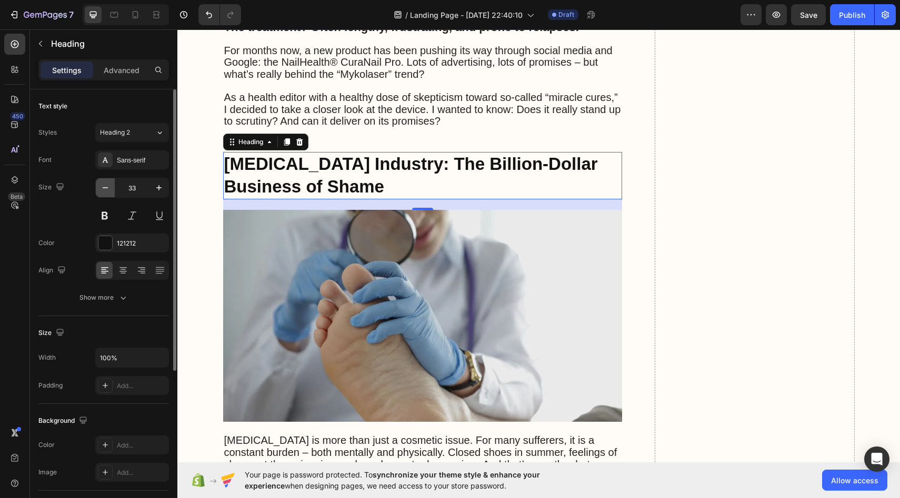
click at [110, 186] on icon "button" at bounding box center [105, 188] width 11 height 11
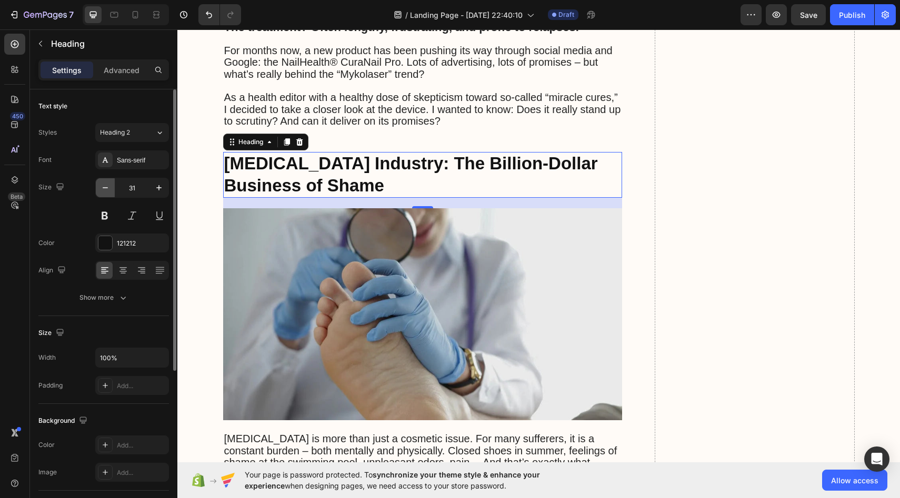
click at [110, 186] on icon "button" at bounding box center [105, 188] width 11 height 11
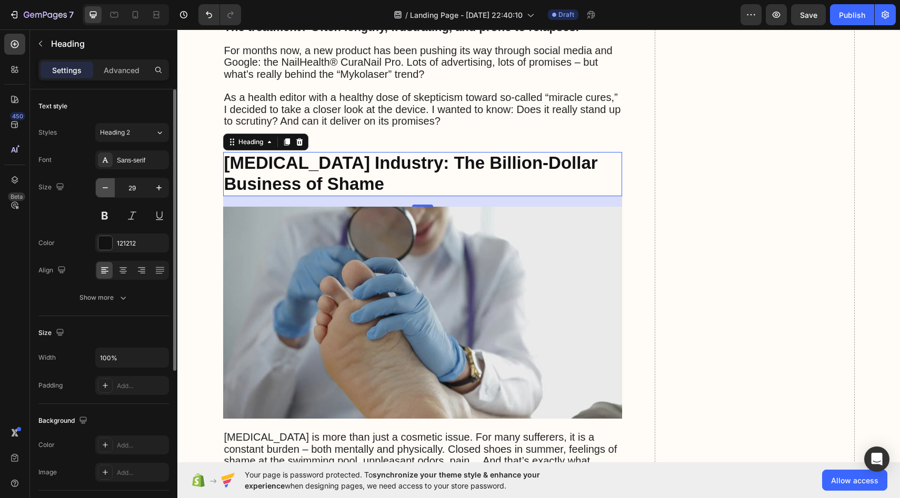
click at [110, 186] on icon "button" at bounding box center [105, 188] width 11 height 11
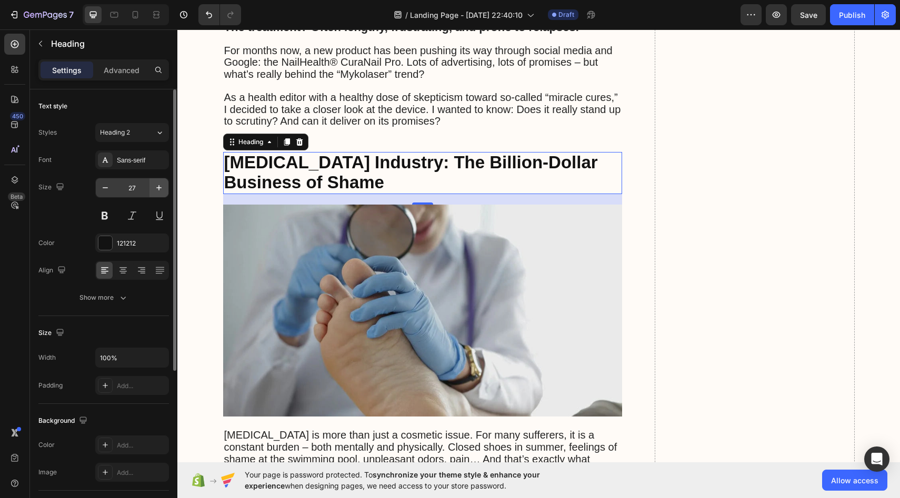
click at [155, 190] on icon "button" at bounding box center [159, 188] width 11 height 11
type input "28"
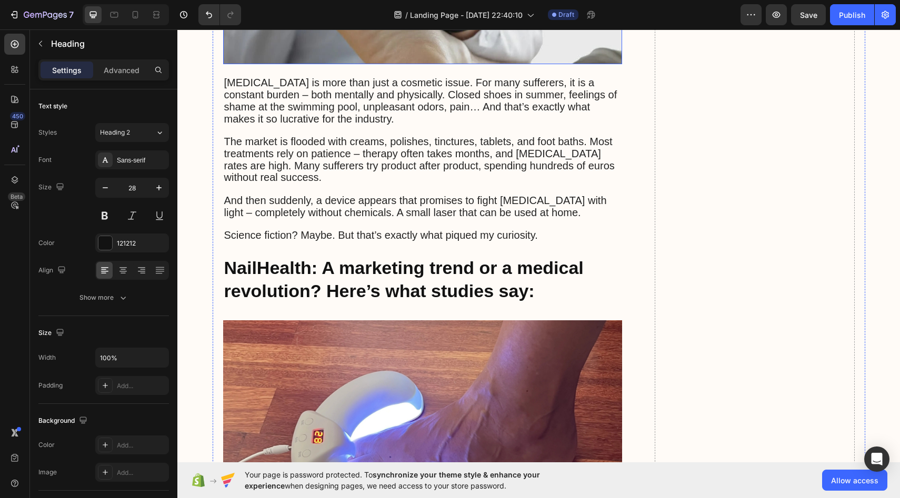
scroll to position [960, 0]
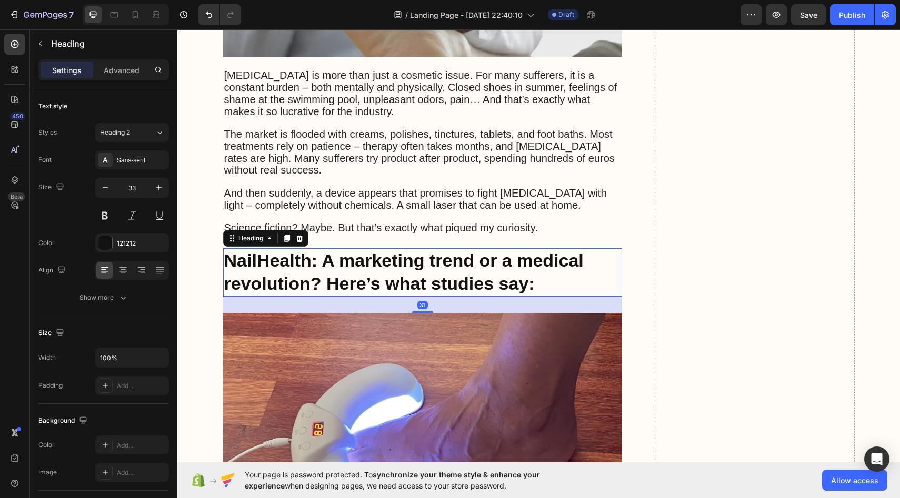
click at [255, 250] on strong "NailHealth: A marketing trend or a medical revolution? Here’s what studies say:" at bounding box center [403, 271] width 359 height 43
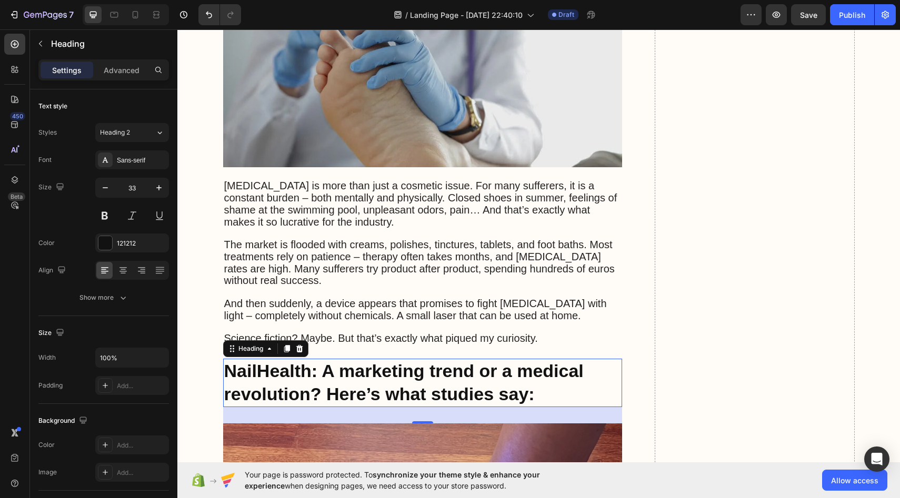
scroll to position [861, 0]
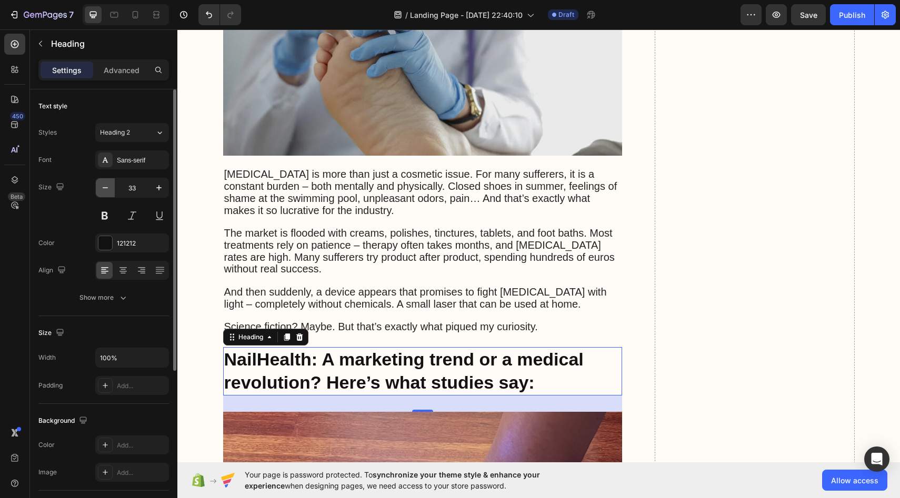
click at [108, 191] on icon "button" at bounding box center [105, 188] width 11 height 11
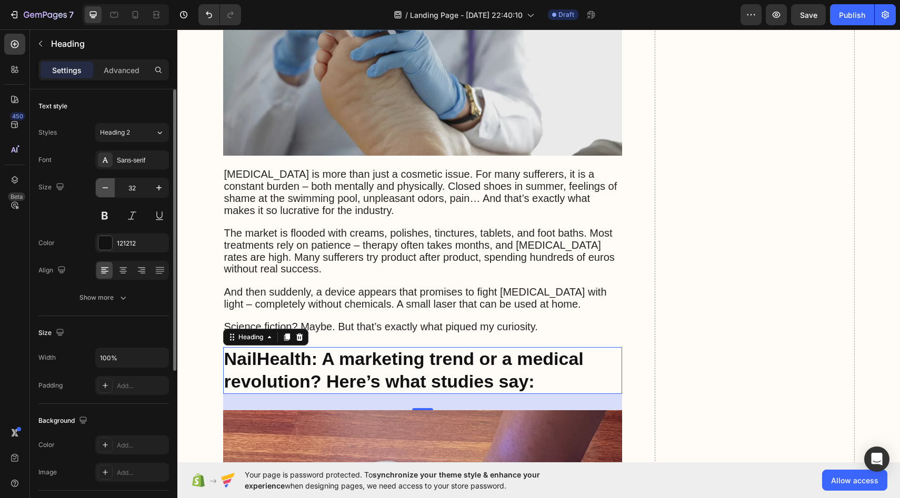
click at [108, 191] on icon "button" at bounding box center [105, 188] width 11 height 11
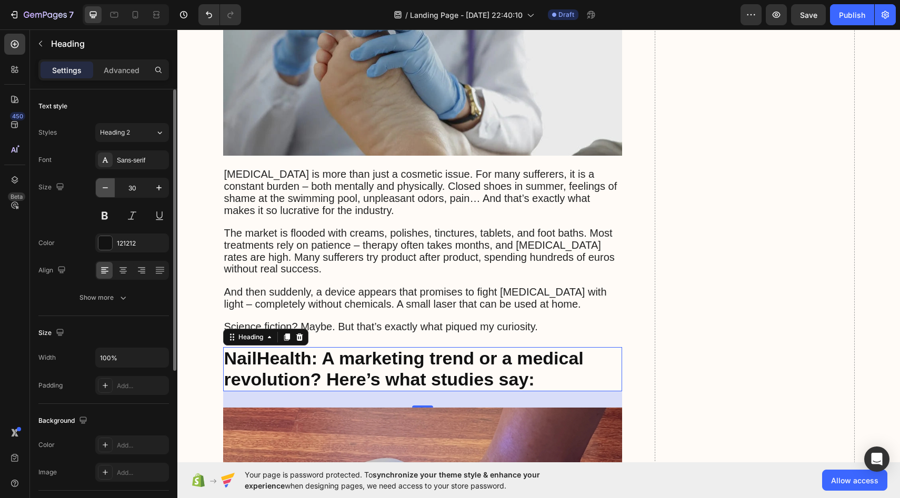
click at [108, 191] on icon "button" at bounding box center [105, 188] width 11 height 11
type input "28"
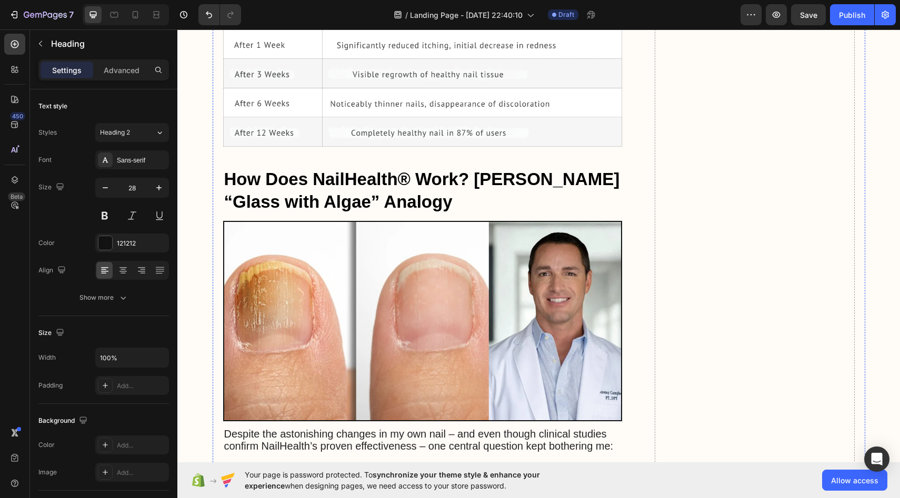
scroll to position [2185, 0]
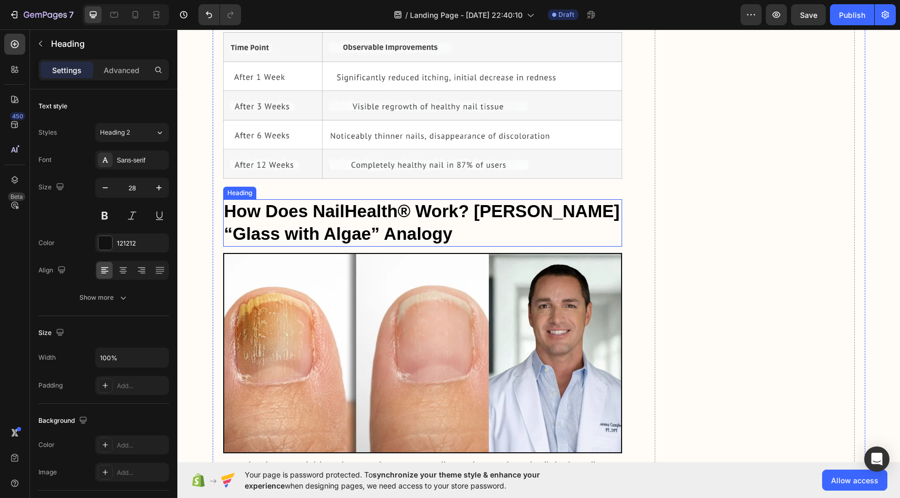
click at [322, 199] on h2 "How Does NailHealth® Work? [PERSON_NAME] “Glass with Algae” Analogy" at bounding box center [422, 222] width 399 height 47
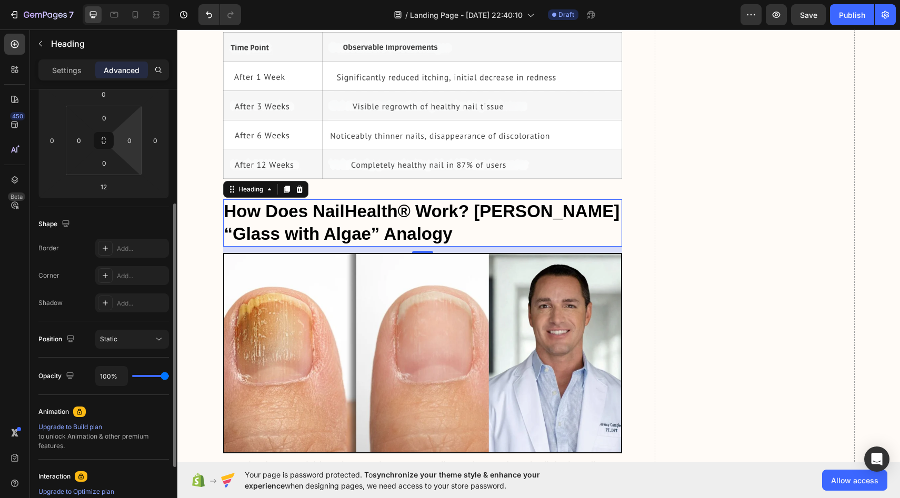
scroll to position [265, 0]
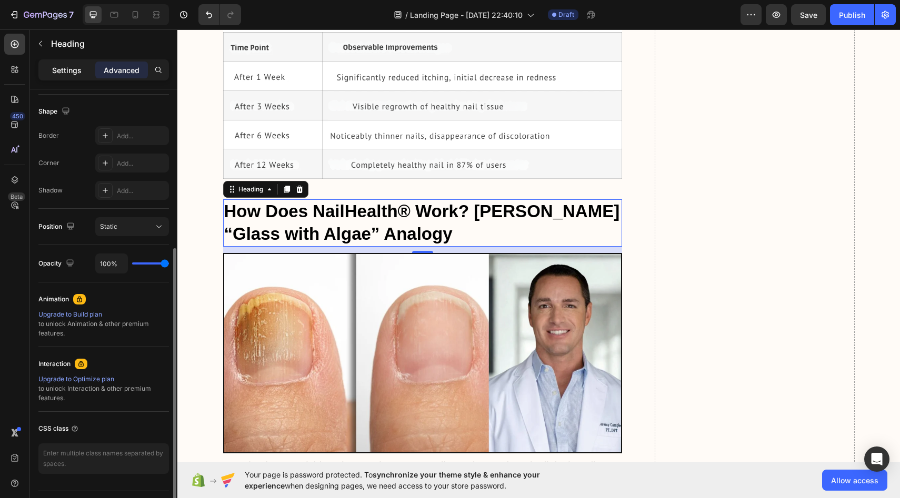
click at [68, 69] on p "Settings" at bounding box center [66, 70] width 29 height 11
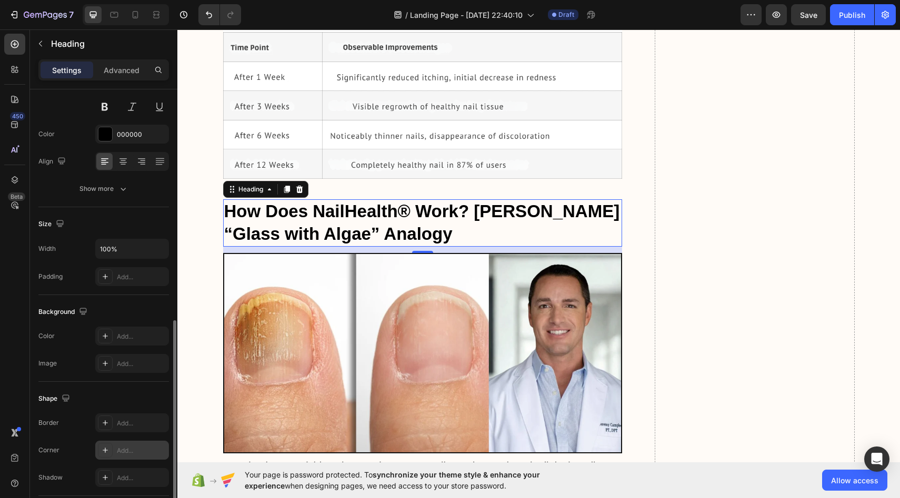
scroll to position [0, 0]
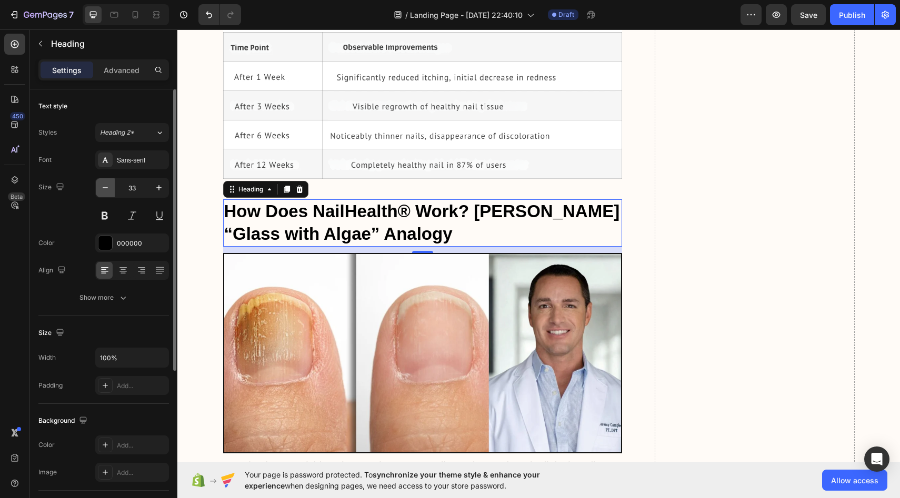
click at [109, 189] on icon "button" at bounding box center [105, 188] width 11 height 11
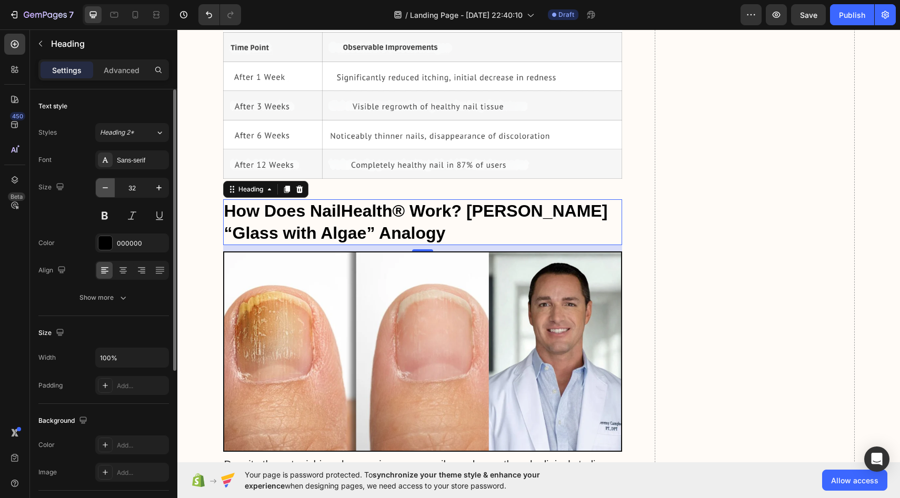
click at [109, 189] on icon "button" at bounding box center [105, 188] width 11 height 11
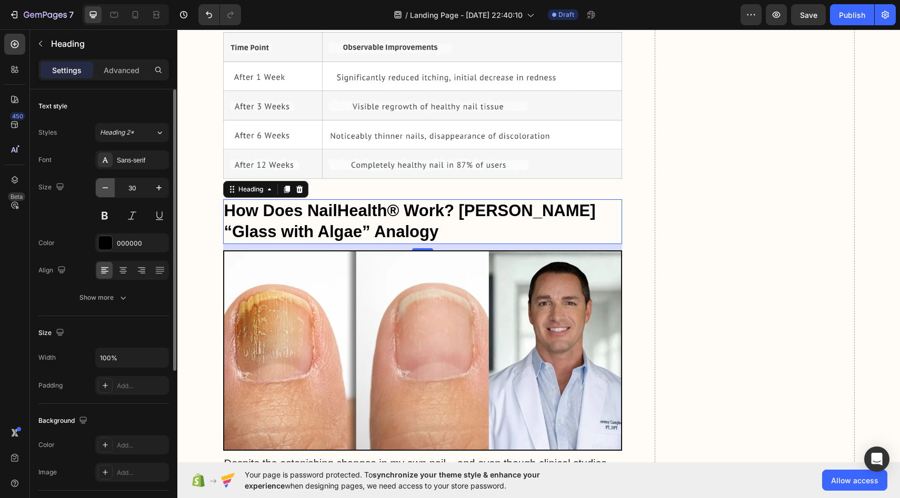
click at [109, 189] on icon "button" at bounding box center [105, 188] width 11 height 11
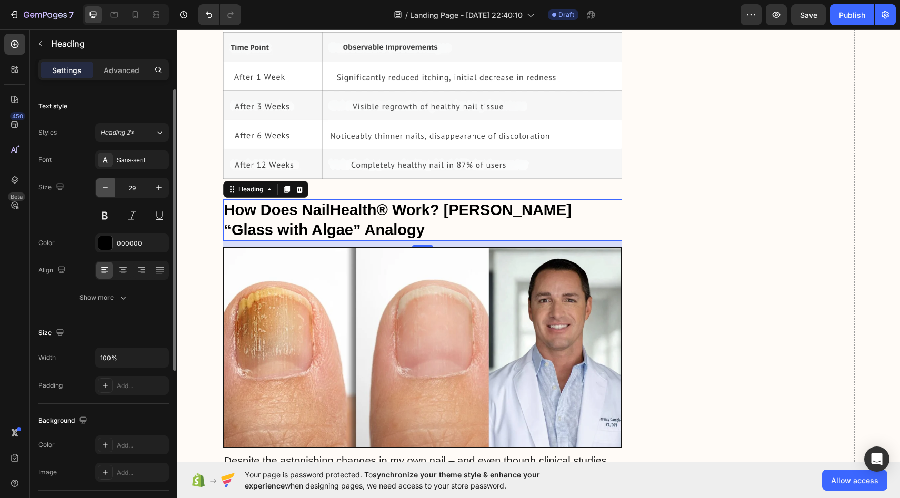
click at [109, 190] on icon "button" at bounding box center [105, 188] width 11 height 11
type input "28"
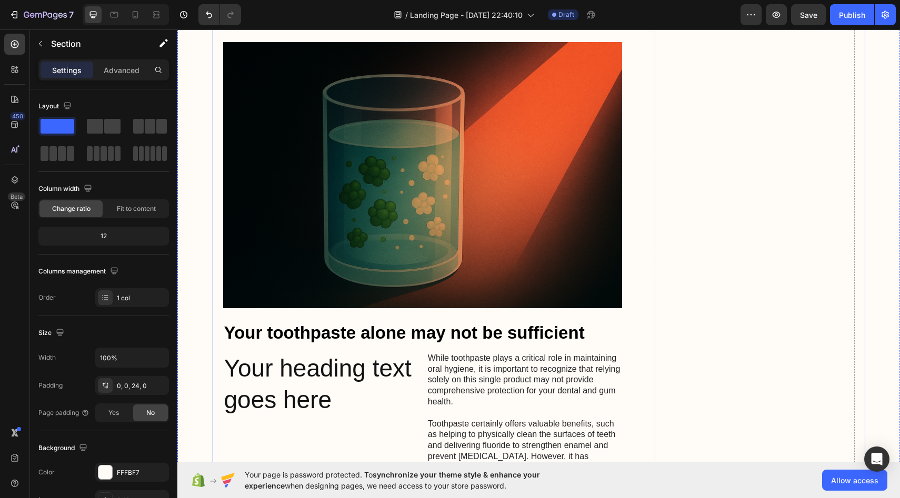
scroll to position [2949, 0]
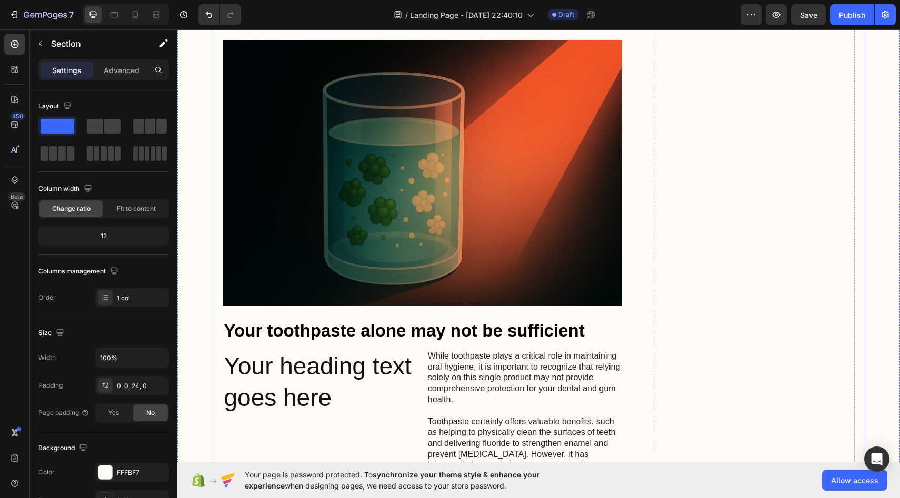
click at [321, 350] on h2 "Your heading text goes here" at bounding box center [320, 382] width 195 height 65
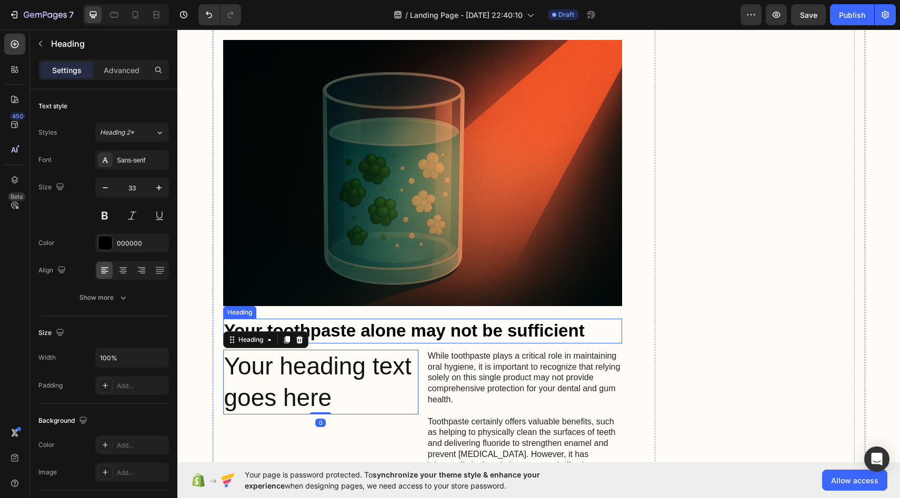
click at [355, 319] on h2 "Your toothpaste alone may not be sufficient" at bounding box center [422, 331] width 399 height 25
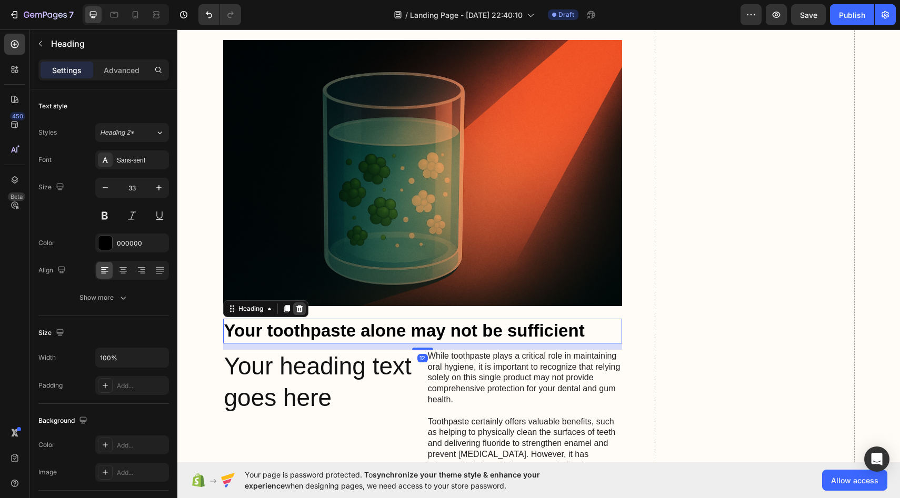
click at [299, 305] on icon at bounding box center [299, 309] width 8 height 8
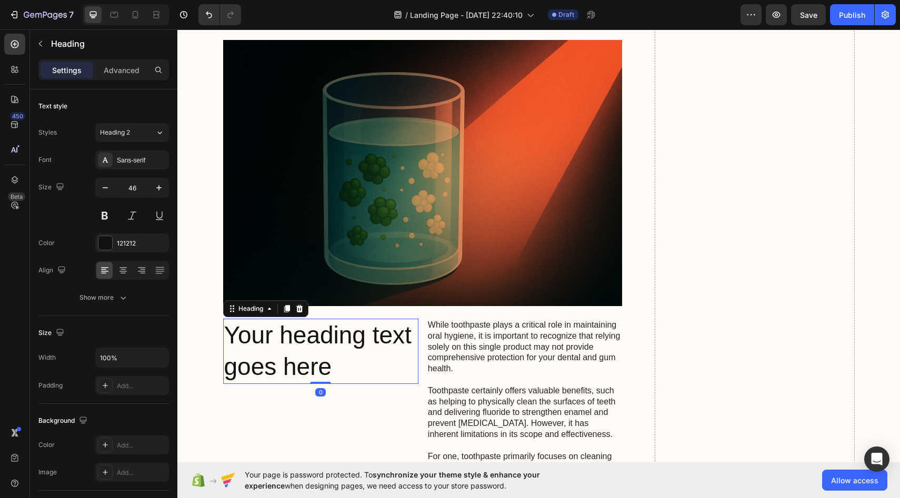
click at [300, 319] on h2 "Your heading text goes here" at bounding box center [320, 351] width 195 height 65
click at [301, 305] on icon at bounding box center [299, 308] width 7 height 7
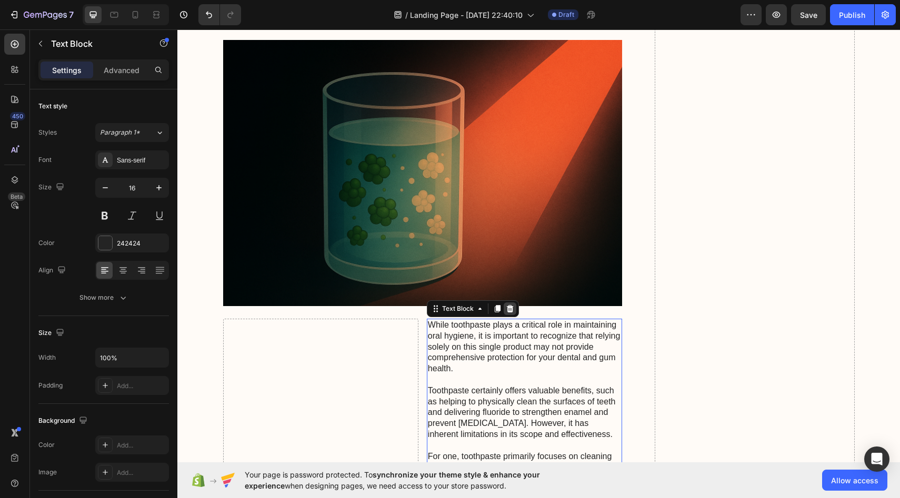
click at [508, 305] on icon at bounding box center [510, 309] width 8 height 8
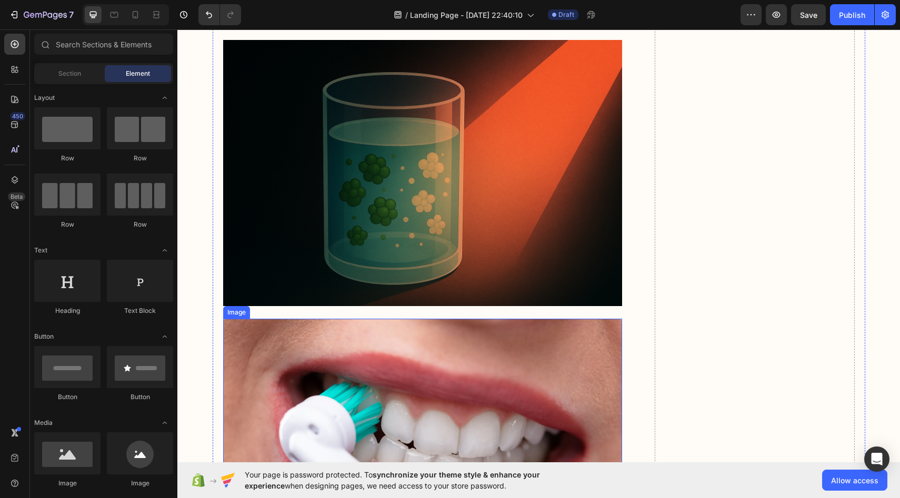
click at [319, 319] on img at bounding box center [422, 447] width 399 height 257
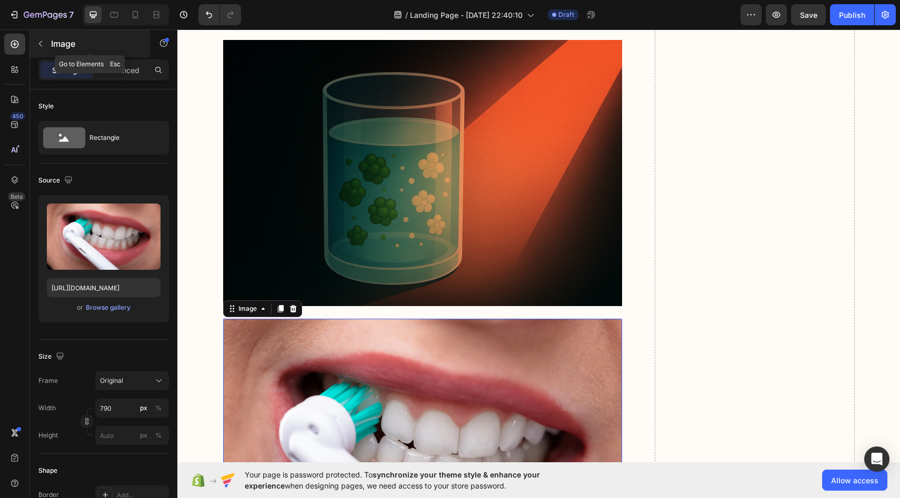
click at [48, 42] on button "button" at bounding box center [40, 43] width 17 height 17
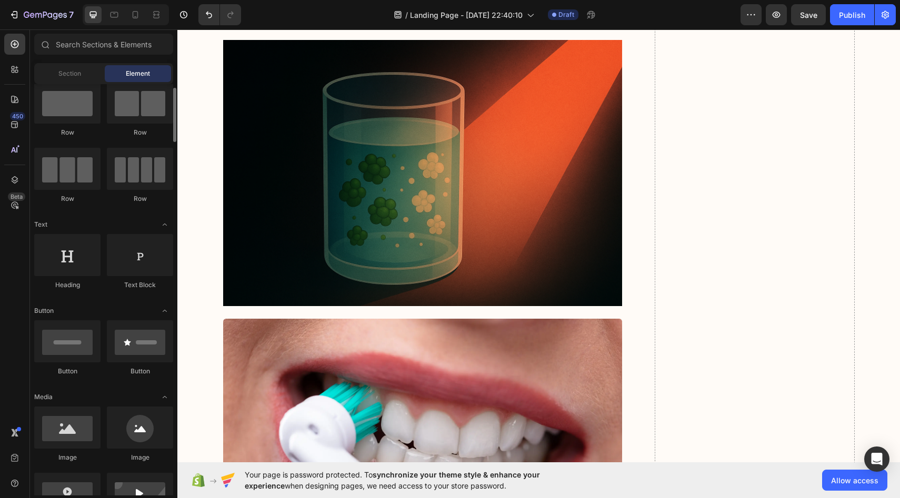
scroll to position [23, 0]
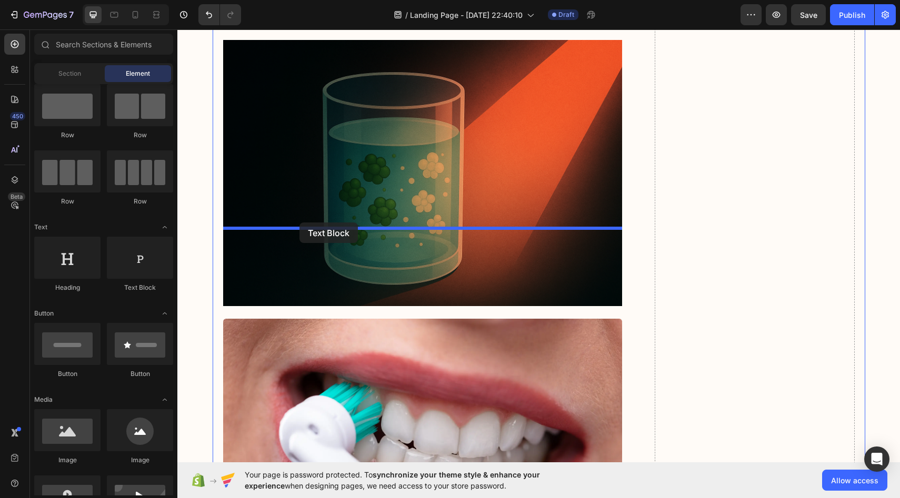
drag, startPoint x: 312, startPoint y: 289, endPoint x: 299, endPoint y: 223, distance: 68.0
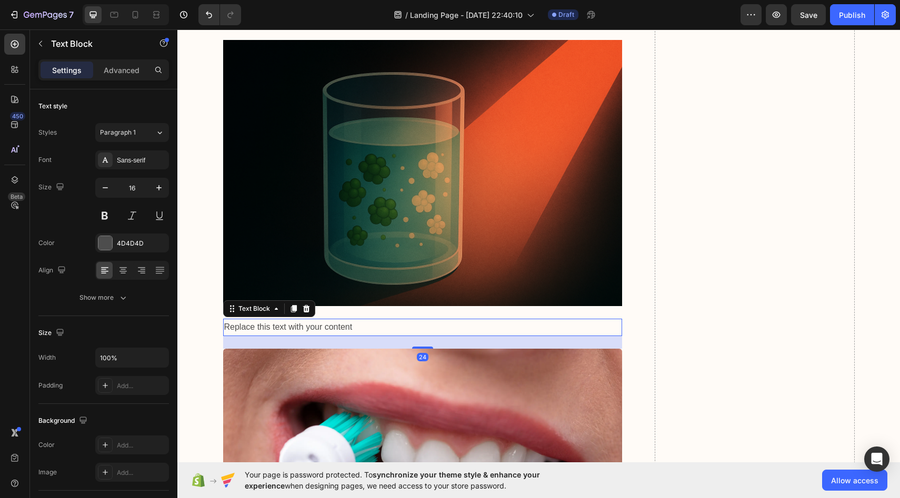
click at [348, 319] on div "Replace this text with your content" at bounding box center [422, 327] width 399 height 17
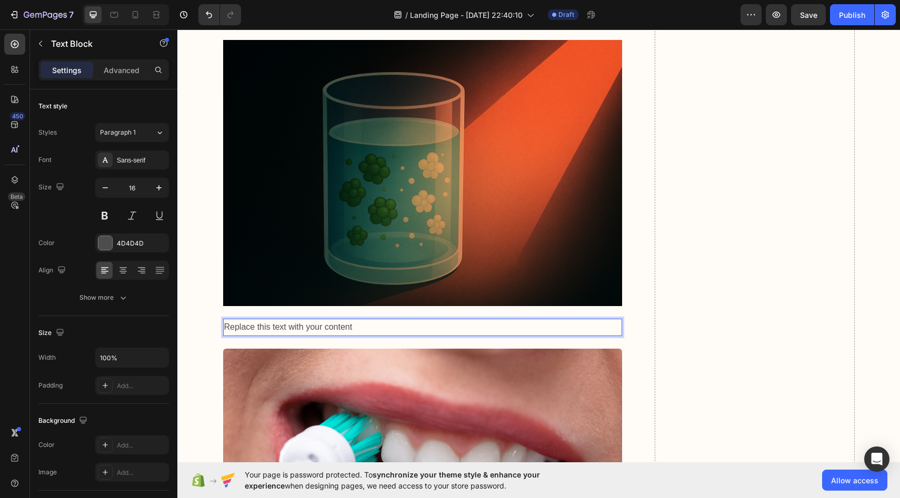
click at [328, 320] on p "Replace this text with your content" at bounding box center [422, 327] width 397 height 15
click at [321, 320] on p "Replace this text with your content" at bounding box center [422, 327] width 397 height 15
click at [351, 320] on p "Replace this text with your content" at bounding box center [422, 327] width 397 height 15
click at [346, 320] on p "Replace this text with your content" at bounding box center [422, 327] width 397 height 15
click at [314, 320] on p "Replace this text with your content" at bounding box center [422, 327] width 397 height 15
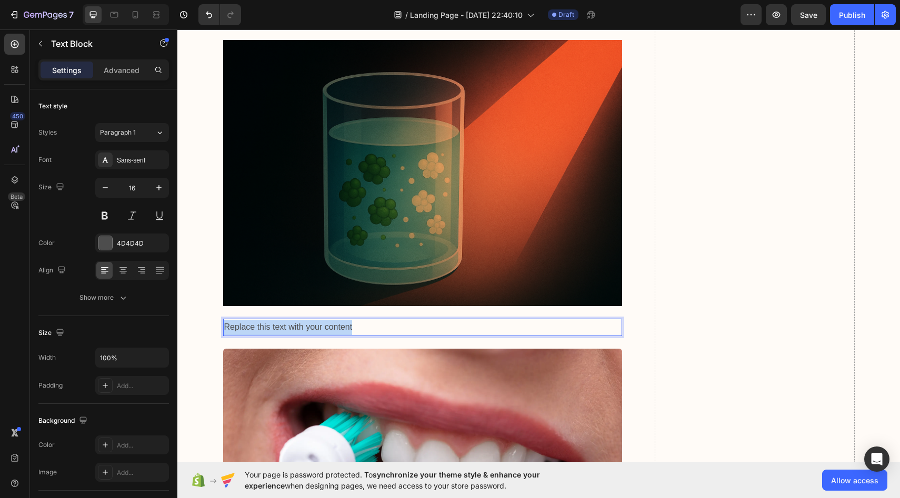
drag, startPoint x: 365, startPoint y: 235, endPoint x: 220, endPoint y: 231, distance: 145.2
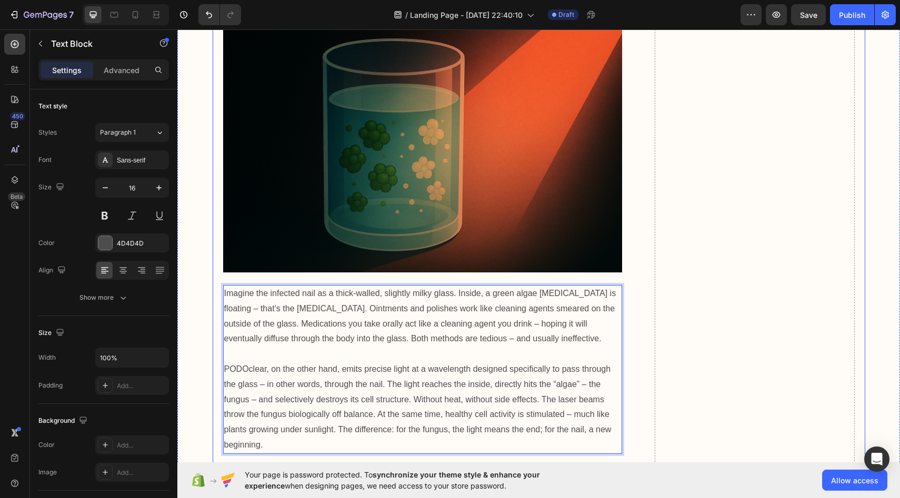
scroll to position [2991, 0]
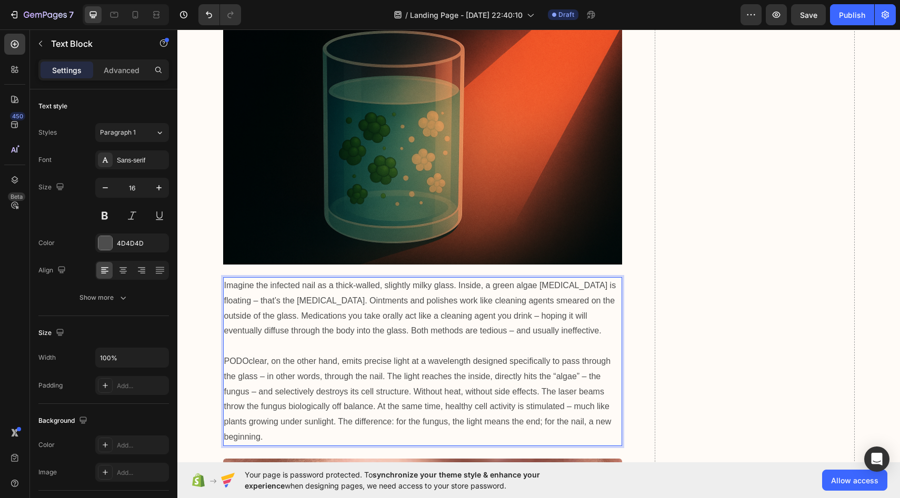
click at [240, 278] on p "Imagine the infected nail as a thick-walled, slightly milky glass. Inside, a gr…" at bounding box center [422, 308] width 397 height 61
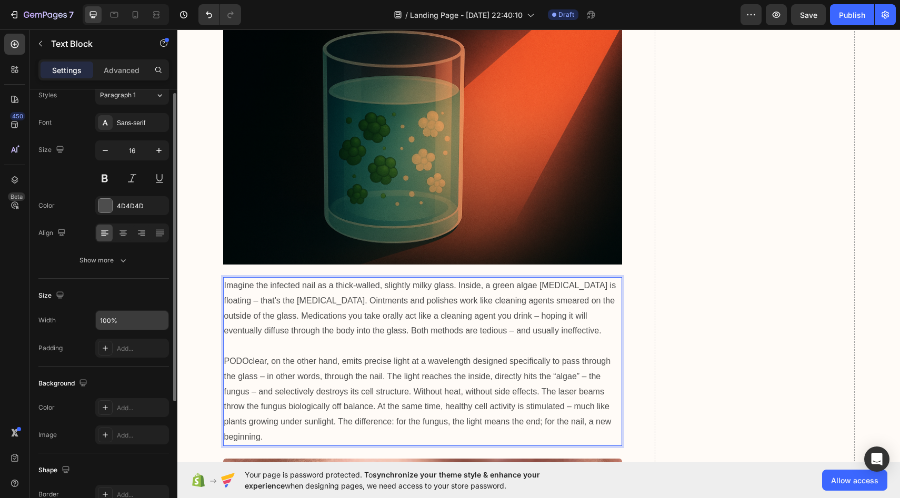
scroll to position [23, 0]
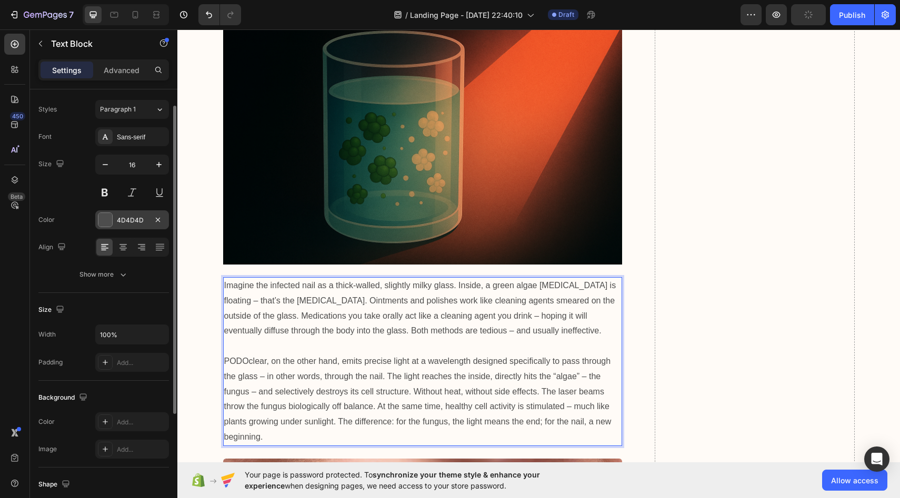
click at [145, 226] on div "4D4D4D" at bounding box center [132, 219] width 74 height 19
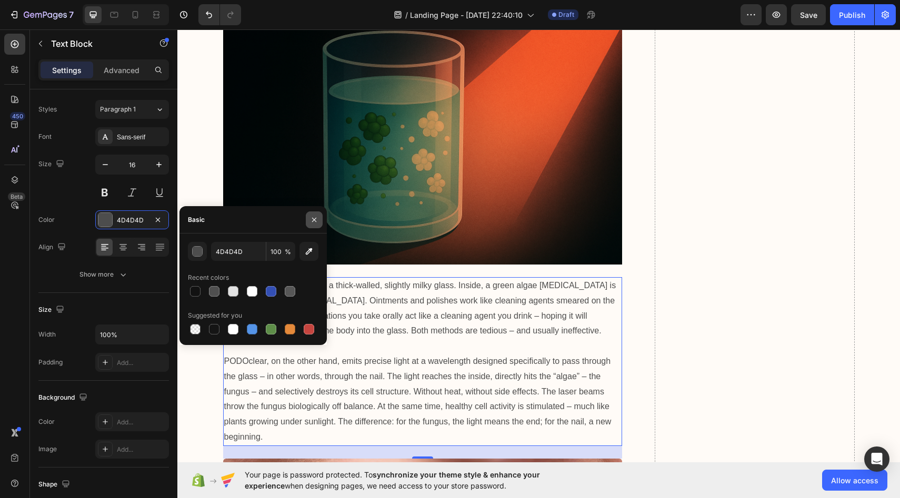
click at [312, 216] on icon "button" at bounding box center [314, 220] width 8 height 8
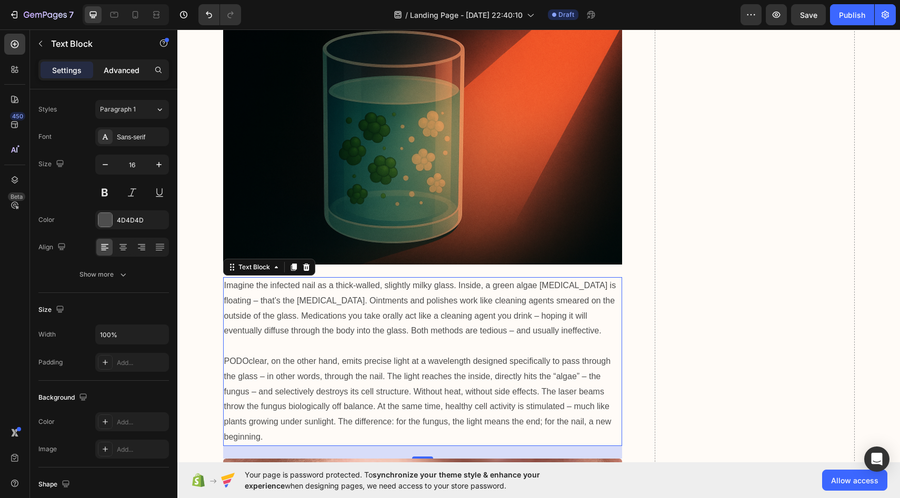
click at [132, 71] on p "Advanced" at bounding box center [122, 70] width 36 height 11
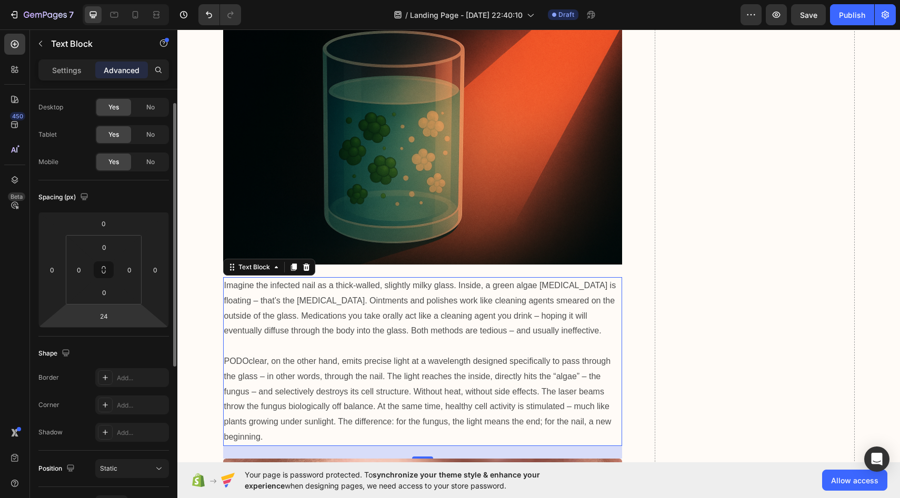
drag, startPoint x: 73, startPoint y: 70, endPoint x: 93, endPoint y: 305, distance: 236.0
click at [93, 305] on div "Settings Advanced Display on Desktop Yes No Tablet Yes No Mobile Yes No Spacing…" at bounding box center [103, 293] width 147 height 469
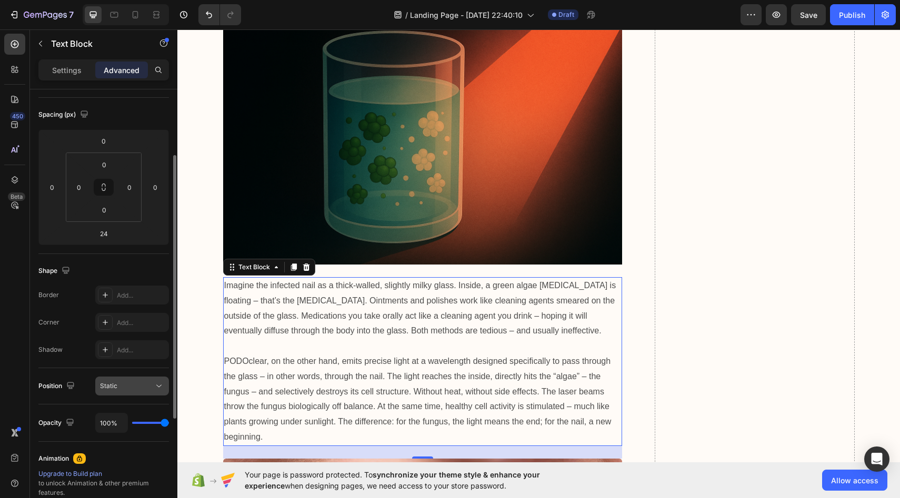
scroll to position [108, 0]
click at [140, 323] on div "Add..." at bounding box center [141, 320] width 49 height 9
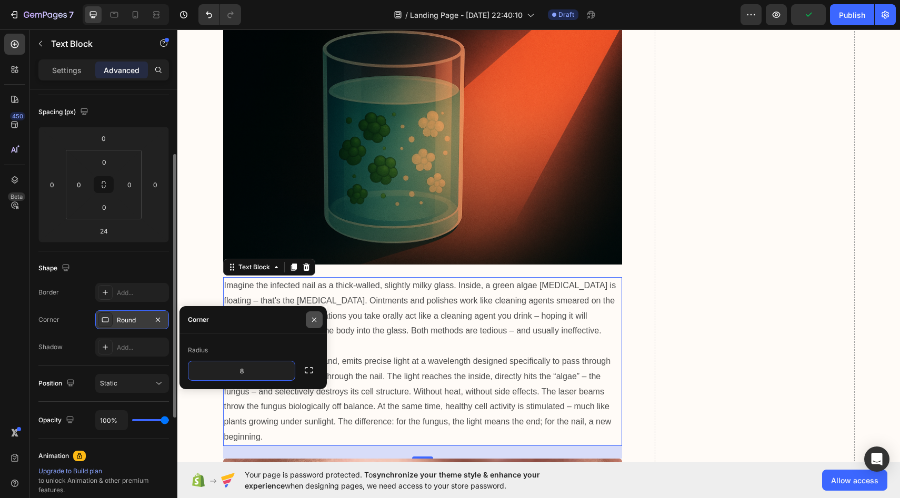
click at [312, 319] on icon "button" at bounding box center [314, 320] width 8 height 8
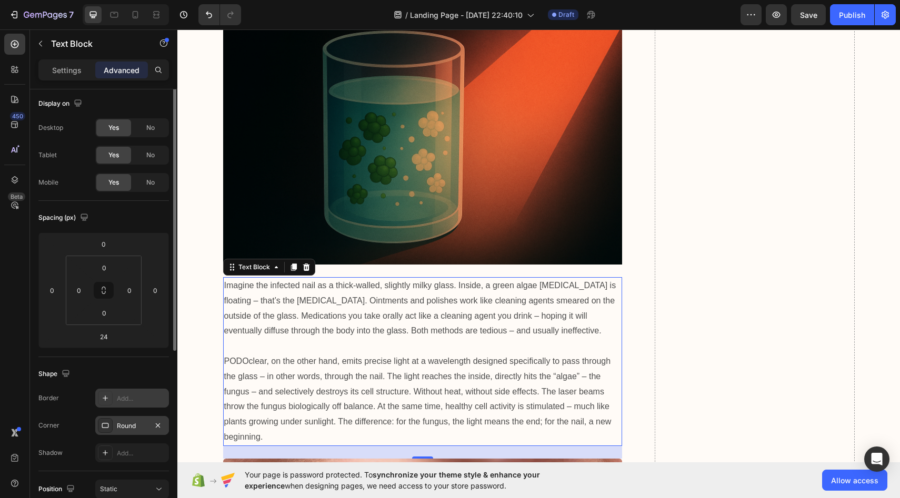
scroll to position [0, 0]
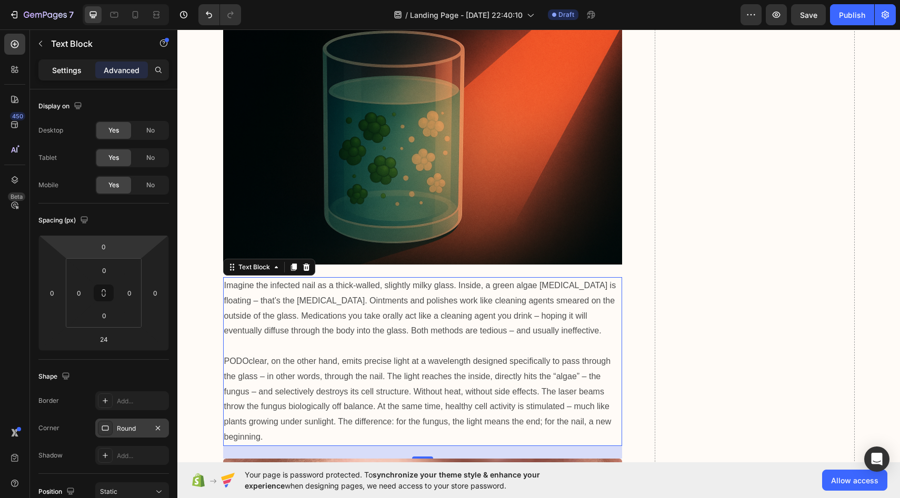
click at [76, 71] on p "Settings" at bounding box center [66, 70] width 29 height 11
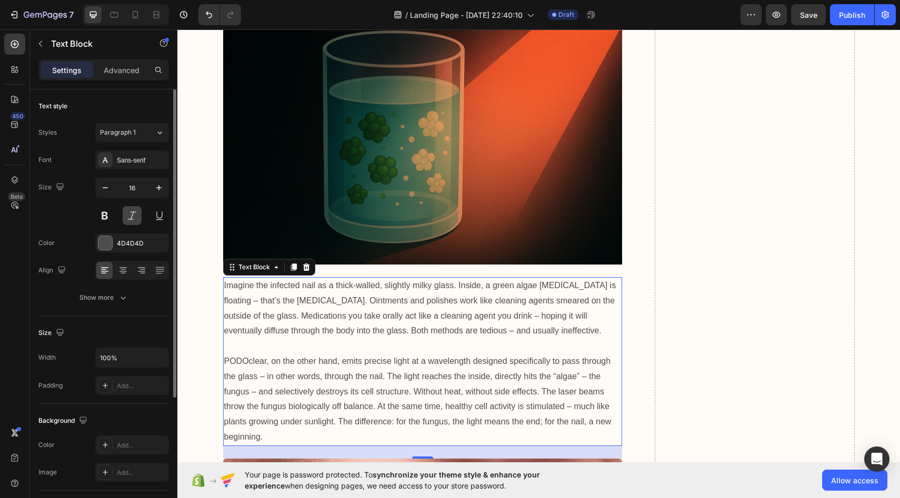
click at [128, 217] on button at bounding box center [132, 215] width 19 height 19
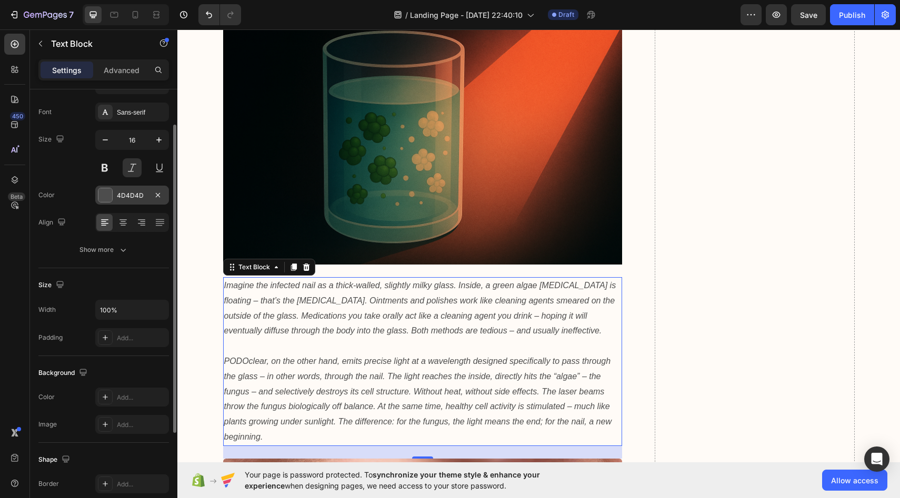
scroll to position [75, 0]
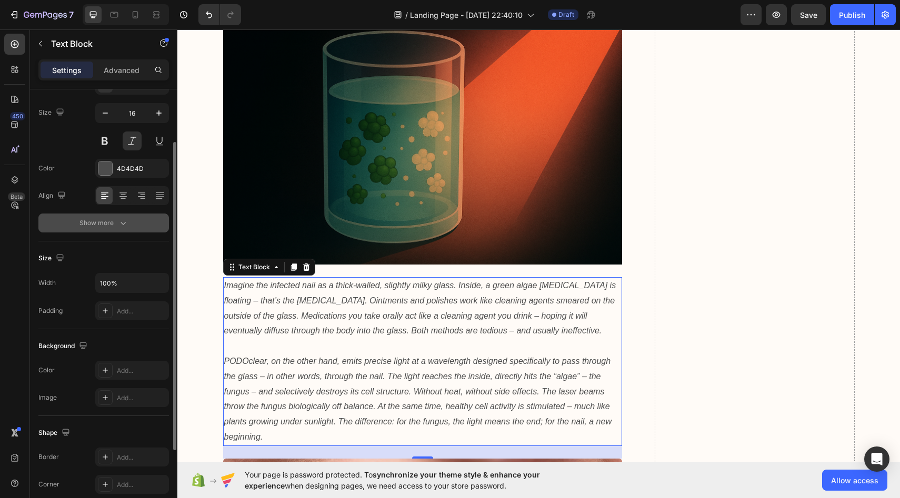
click at [109, 227] on div "Show more" at bounding box center [103, 223] width 49 height 11
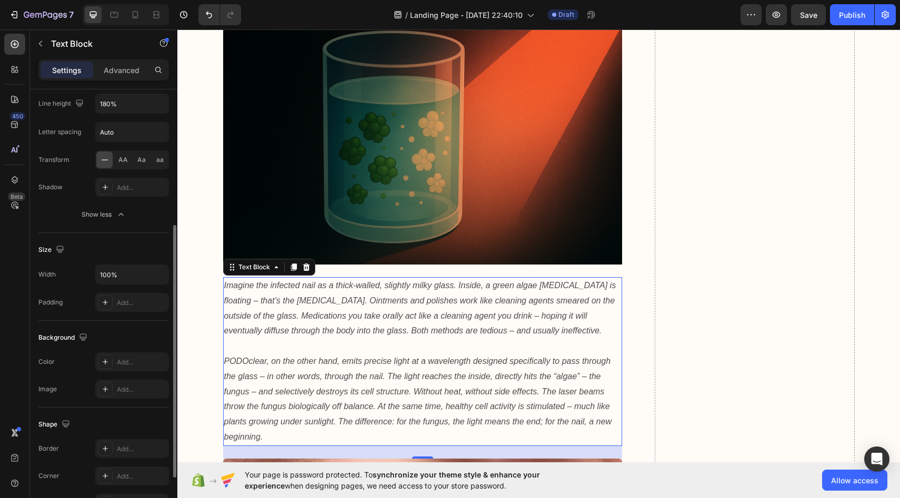
scroll to position [229, 0]
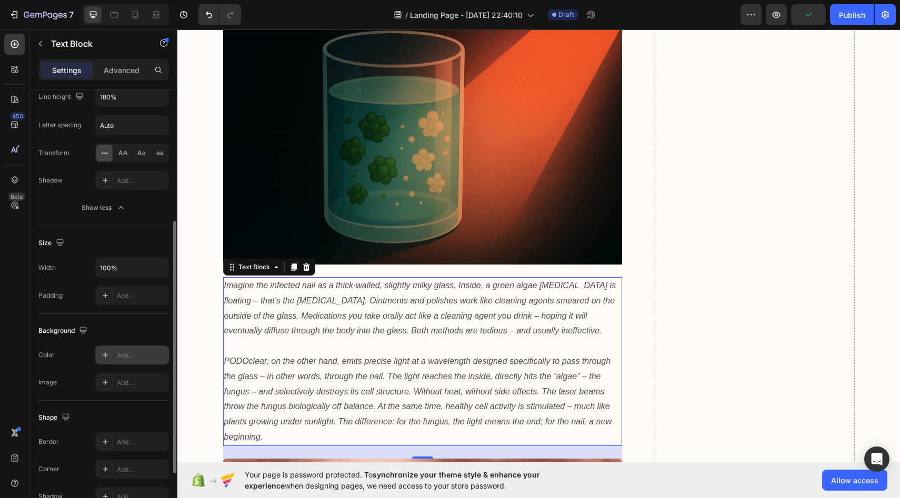
click at [128, 361] on div "Add..." at bounding box center [132, 355] width 74 height 19
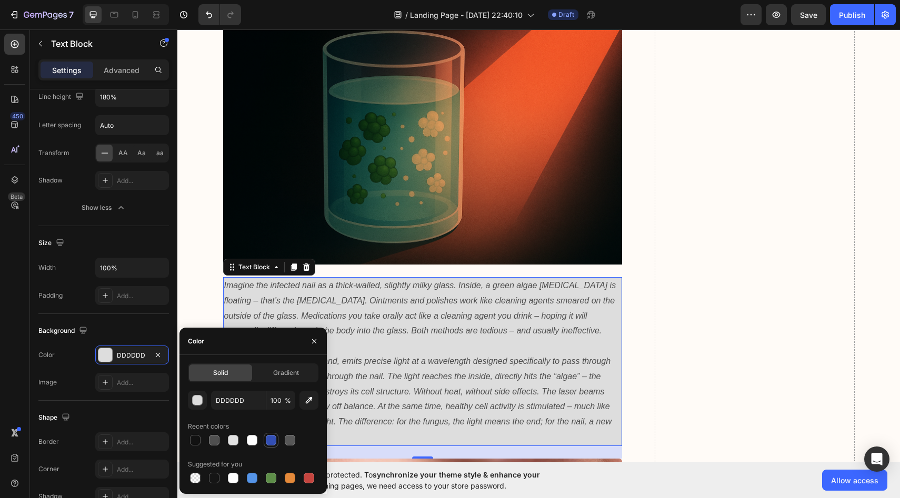
click at [266, 443] on div at bounding box center [271, 440] width 11 height 11
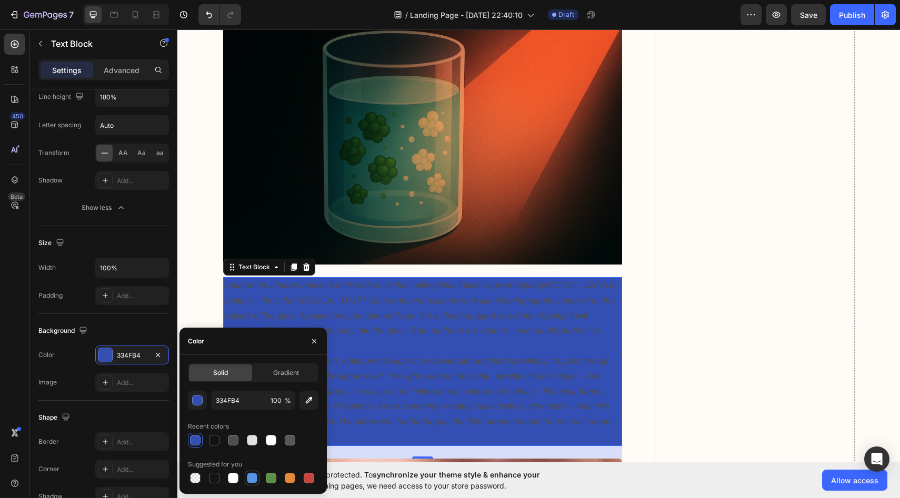
click at [256, 481] on div at bounding box center [252, 478] width 11 height 11
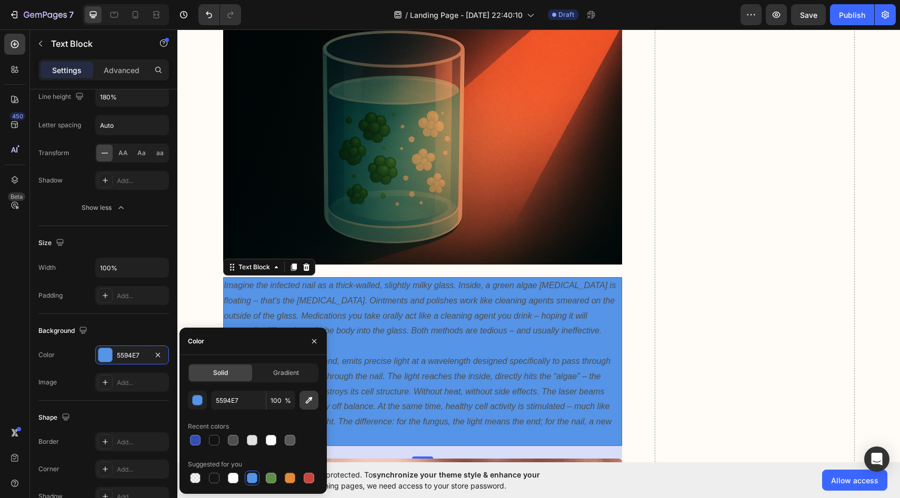
click at [313, 402] on icon "button" at bounding box center [309, 400] width 11 height 11
type input "151515"
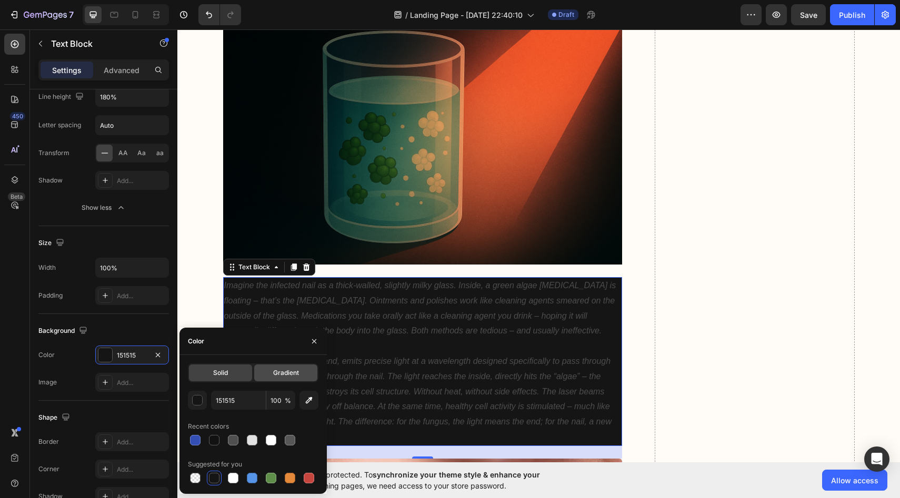
click at [288, 377] on span "Gradient" at bounding box center [286, 372] width 26 height 9
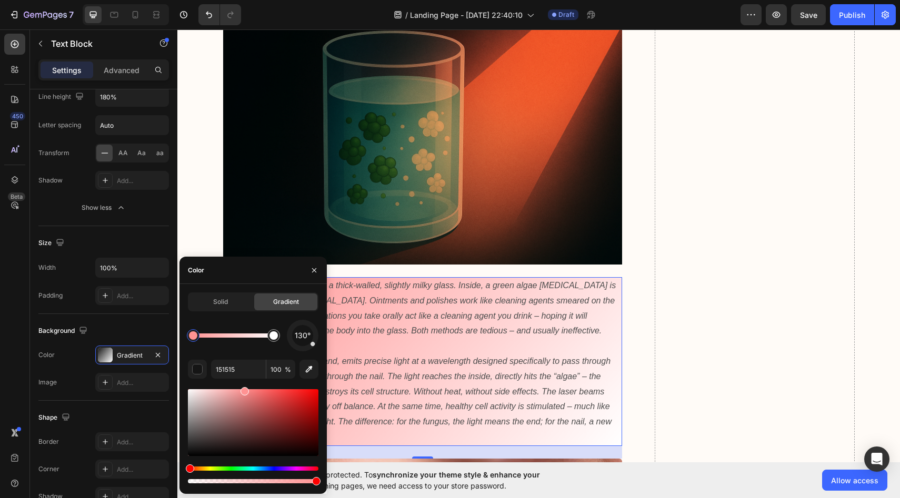
drag, startPoint x: 263, startPoint y: 443, endPoint x: 237, endPoint y: 379, distance: 69.7
click at [237, 379] on div "130° 151515 100 %" at bounding box center [253, 403] width 130 height 166
drag, startPoint x: 197, startPoint y: 338, endPoint x: 186, endPoint y: 334, distance: 11.3
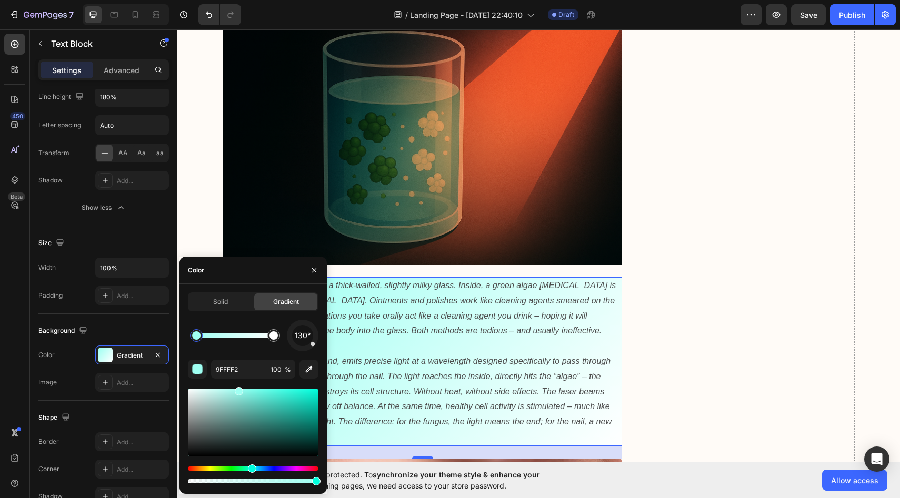
drag, startPoint x: 284, startPoint y: 469, endPoint x: 266, endPoint y: 467, distance: 17.5
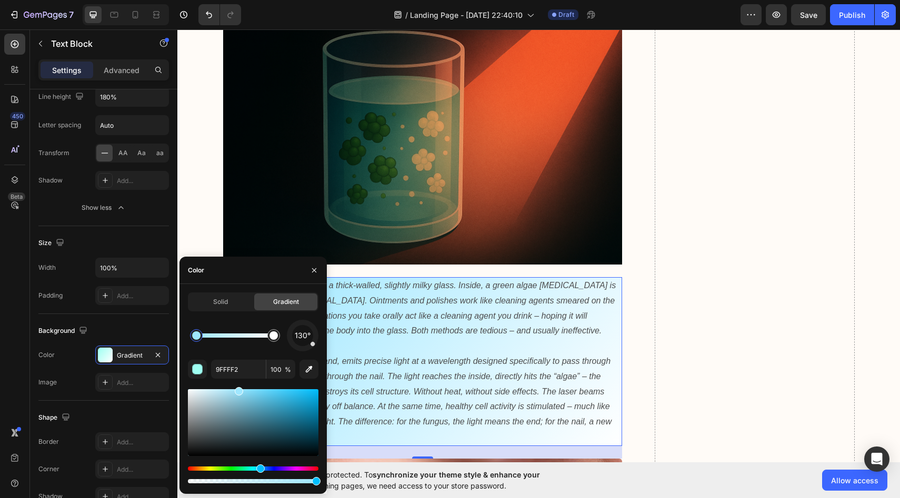
drag, startPoint x: 266, startPoint y: 467, endPoint x: 259, endPoint y: 466, distance: 7.5
click at [259, 467] on div "Hue" at bounding box center [253, 469] width 130 height 4
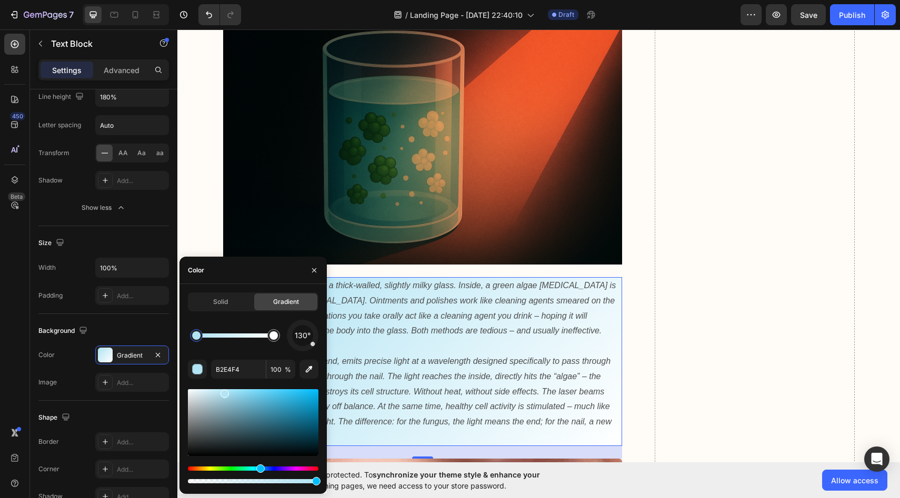
drag, startPoint x: 243, startPoint y: 395, endPoint x: 229, endPoint y: 419, distance: 27.1
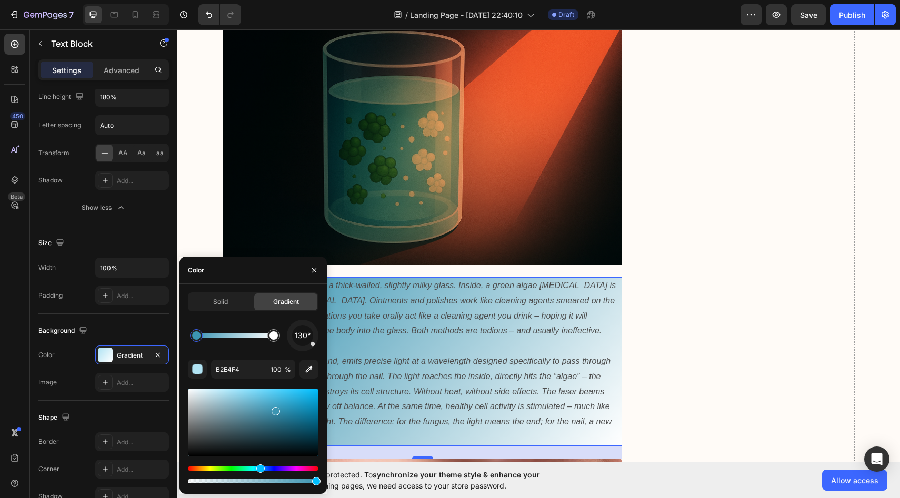
drag, startPoint x: 228, startPoint y: 406, endPoint x: 274, endPoint y: 414, distance: 45.8
click at [274, 414] on div at bounding box center [253, 422] width 130 height 67
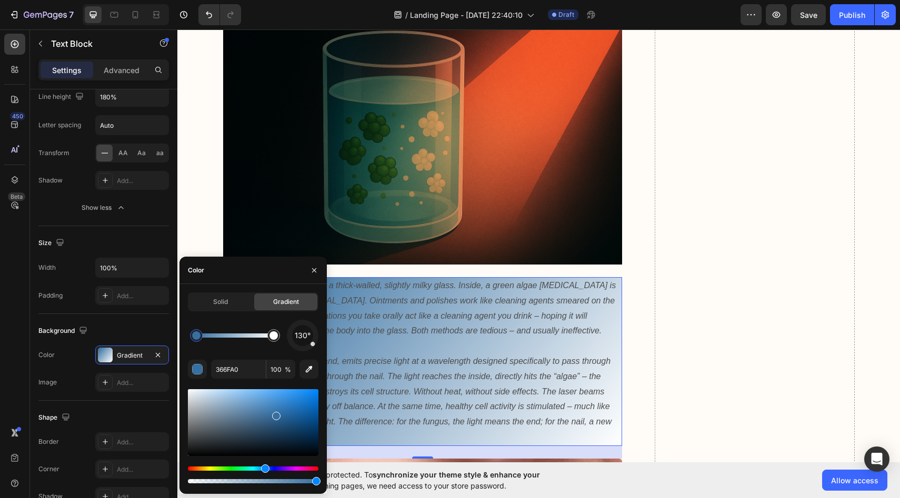
drag, startPoint x: 264, startPoint y: 471, endPoint x: 277, endPoint y: 471, distance: 13.2
click at [277, 471] on div at bounding box center [253, 475] width 130 height 17
click at [278, 471] on div at bounding box center [253, 475] width 130 height 17
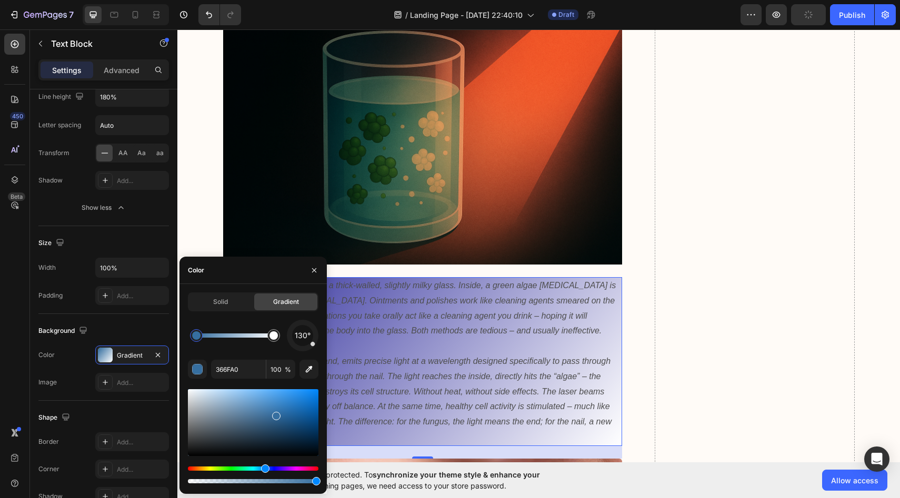
click at [276, 468] on div "Hue" at bounding box center [253, 469] width 130 height 4
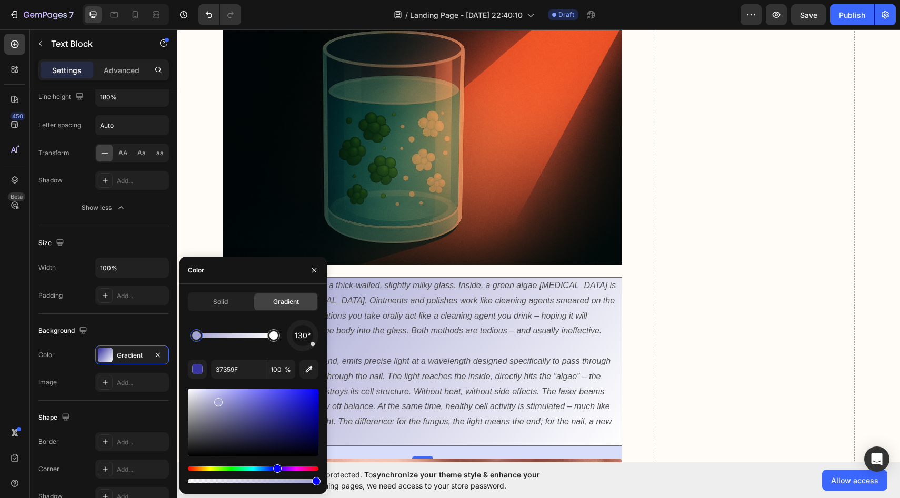
drag, startPoint x: 276, startPoint y: 415, endPoint x: 217, endPoint y: 400, distance: 60.7
click at [217, 400] on div at bounding box center [218, 402] width 8 height 8
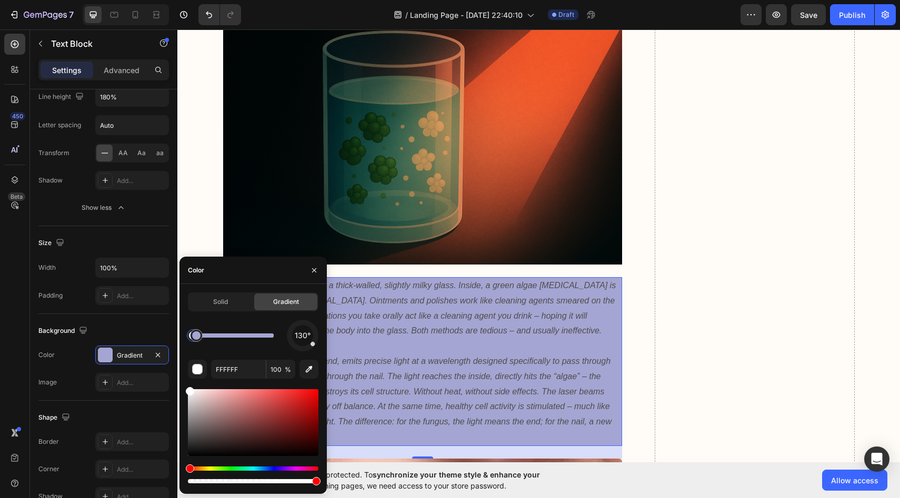
drag, startPoint x: 277, startPoint y: 341, endPoint x: 191, endPoint y: 336, distance: 85.9
drag, startPoint x: 280, startPoint y: 422, endPoint x: 290, endPoint y: 405, distance: 20.0
click at [290, 405] on div at bounding box center [253, 422] width 130 height 67
click at [290, 405] on div at bounding box center [291, 407] width 8 height 8
click at [293, 405] on div at bounding box center [291, 407] width 8 height 8
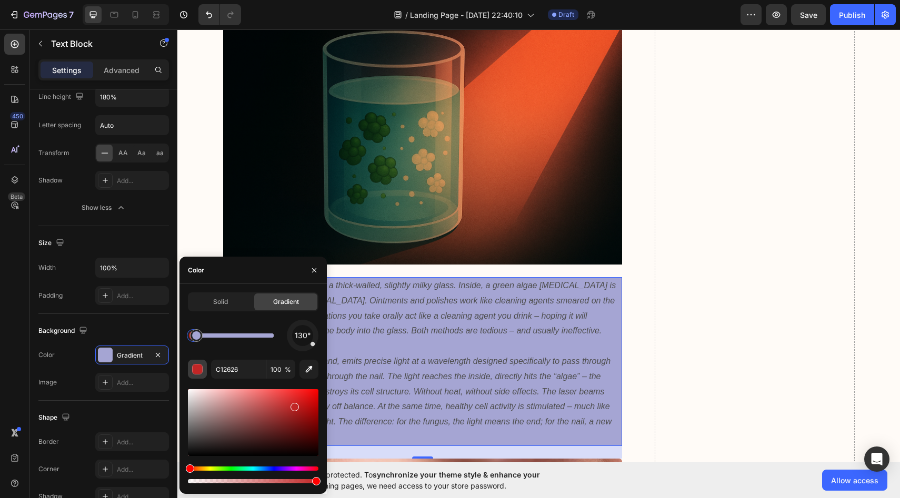
click at [201, 370] on div "button" at bounding box center [198, 370] width 11 height 11
click at [274, 426] on div at bounding box center [253, 422] width 130 height 67
click at [268, 470] on div "Hue" at bounding box center [253, 469] width 130 height 4
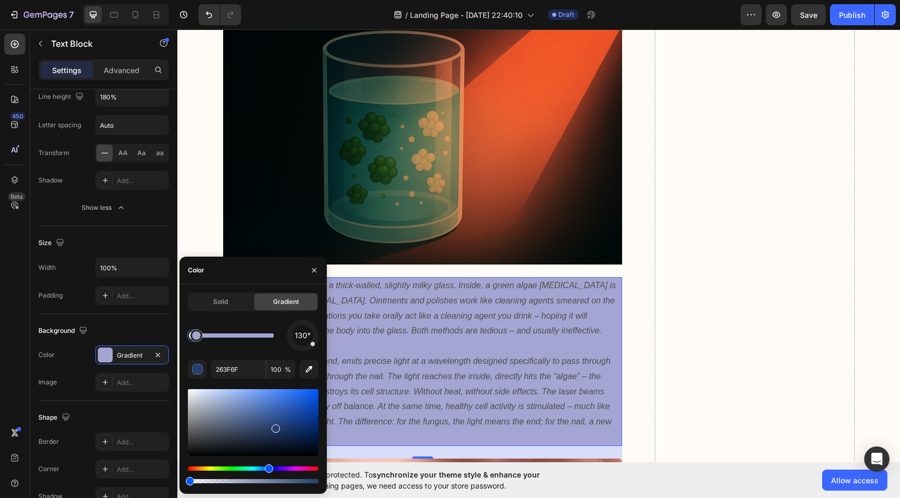
click at [185, 473] on div "Solid Gradient 130° 263F6F 100 %" at bounding box center [252, 389] width 147 height 193
type input "214382"
type input "0"
drag, startPoint x: 285, startPoint y: 422, endPoint x: 284, endPoint y: 405, distance: 17.4
drag, startPoint x: 295, startPoint y: 427, endPoint x: 207, endPoint y: 376, distance: 101.8
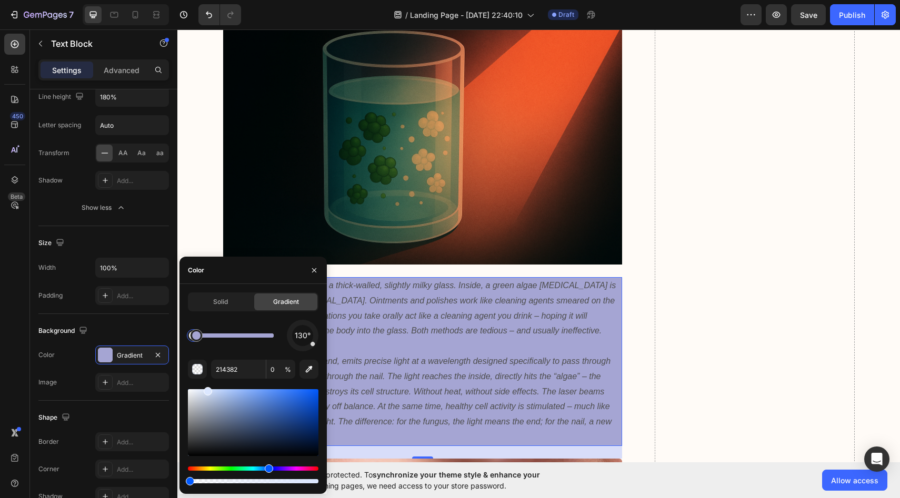
click at [207, 376] on div "130° 214382 0 %" at bounding box center [253, 403] width 130 height 166
click at [190, 478] on div at bounding box center [253, 475] width 130 height 17
drag, startPoint x: 190, startPoint y: 481, endPoint x: 173, endPoint y: 479, distance: 17.6
click at [173, 479] on div "450 Beta Sections(18) Elements(83) Section Element Hero Section Product Detail …" at bounding box center [88, 263] width 177 height 469
type input "A5A5D3"
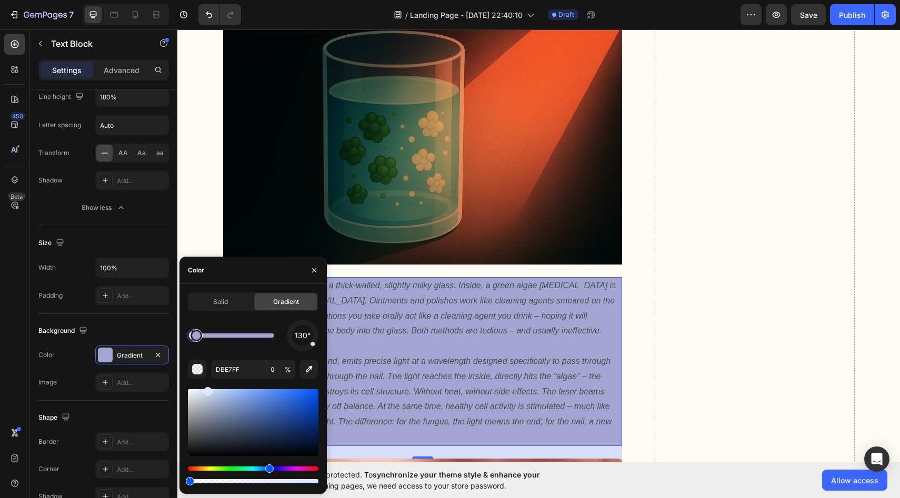
type input "100"
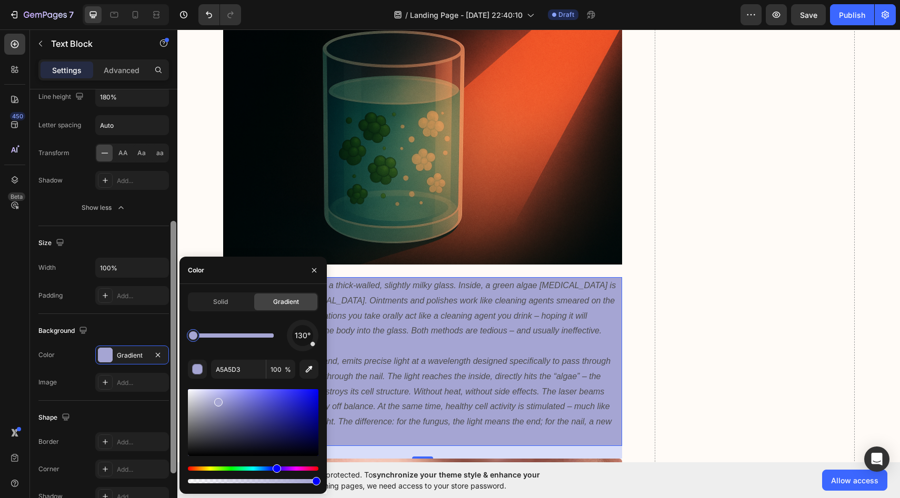
drag, startPoint x: 199, startPoint y: 336, endPoint x: 177, endPoint y: 335, distance: 22.1
click at [177, 335] on div "450 Beta Sections(18) Elements(83) Section Element Hero Section Product Detail …" at bounding box center [88, 263] width 177 height 469
type input "DBE7FF"
type input "0"
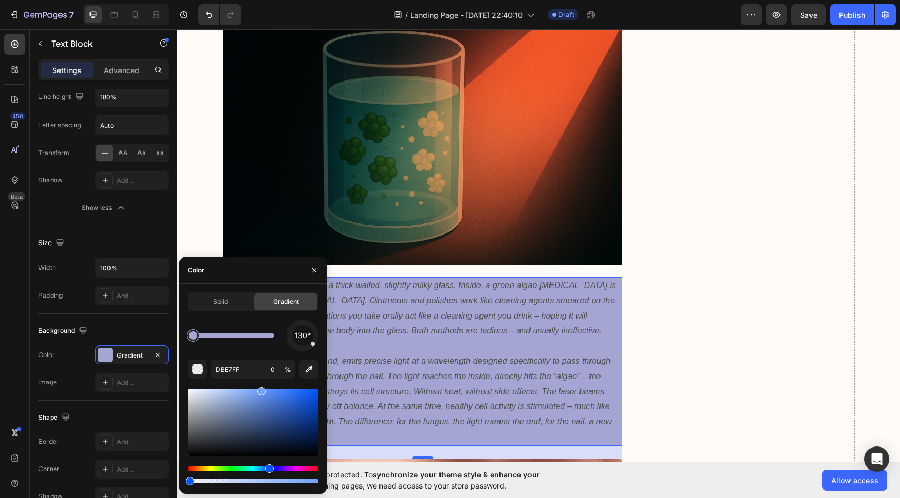
drag, startPoint x: 241, startPoint y: 413, endPoint x: 260, endPoint y: 379, distance: 38.9
click at [260, 379] on div "130° DBE7FF 0 %" at bounding box center [253, 403] width 130 height 166
click at [269, 399] on div at bounding box center [253, 422] width 130 height 67
click at [290, 416] on div at bounding box center [253, 422] width 130 height 67
click at [300, 420] on div at bounding box center [253, 422] width 130 height 67
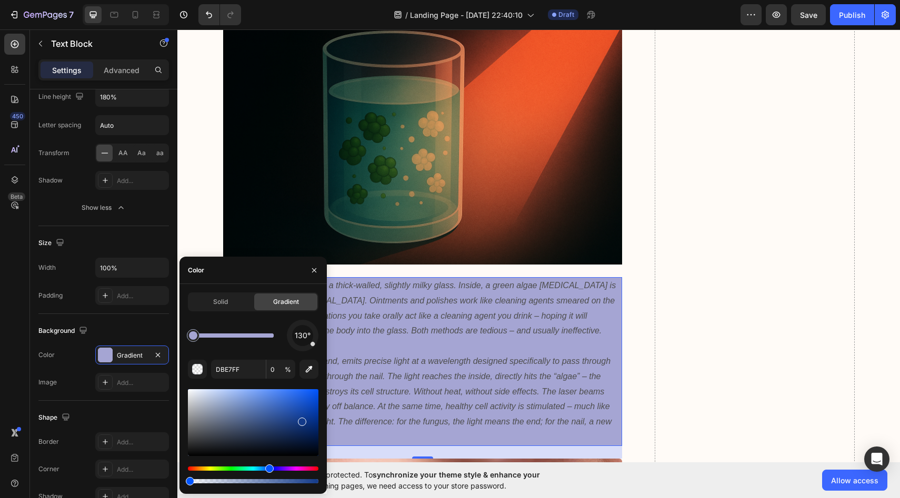
type input "A5A5D3"
type input "100"
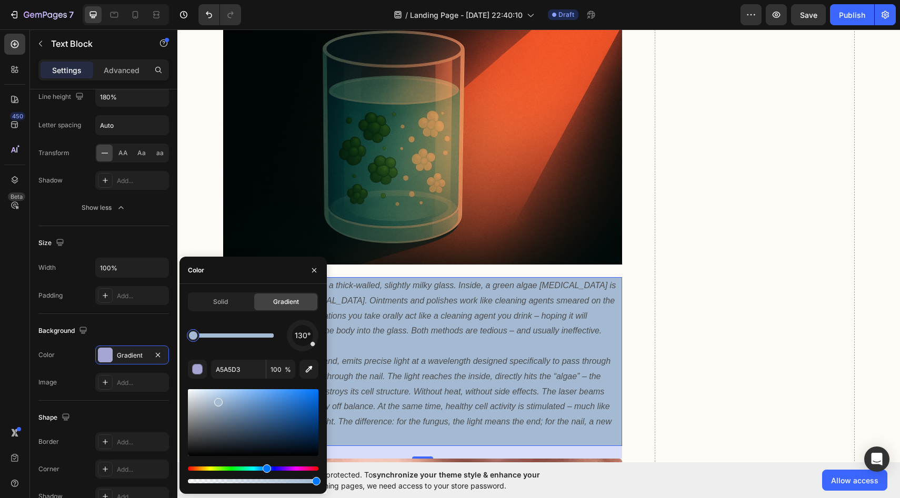
drag, startPoint x: 271, startPoint y: 468, endPoint x: 265, endPoint y: 468, distance: 5.8
click at [265, 467] on div "Hue" at bounding box center [253, 469] width 130 height 4
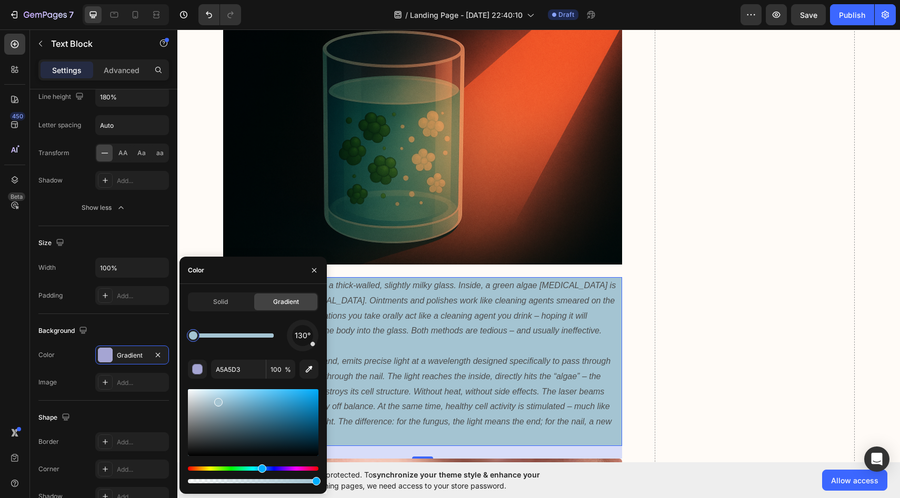
drag, startPoint x: 267, startPoint y: 472, endPoint x: 260, endPoint y: 471, distance: 6.9
click at [260, 471] on div "Hue" at bounding box center [262, 469] width 8 height 8
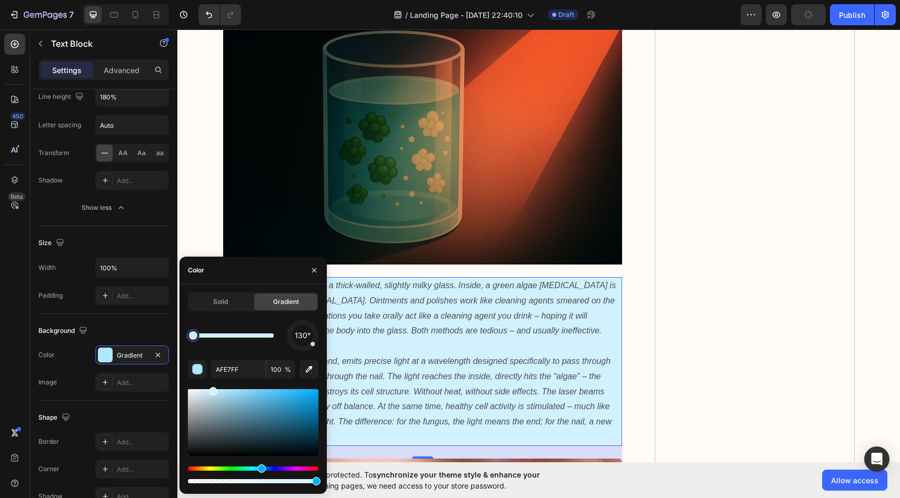
drag, startPoint x: 230, startPoint y: 394, endPoint x: 212, endPoint y: 388, distance: 19.5
click at [212, 388] on div at bounding box center [213, 391] width 8 height 8
type input "D1F1FF"
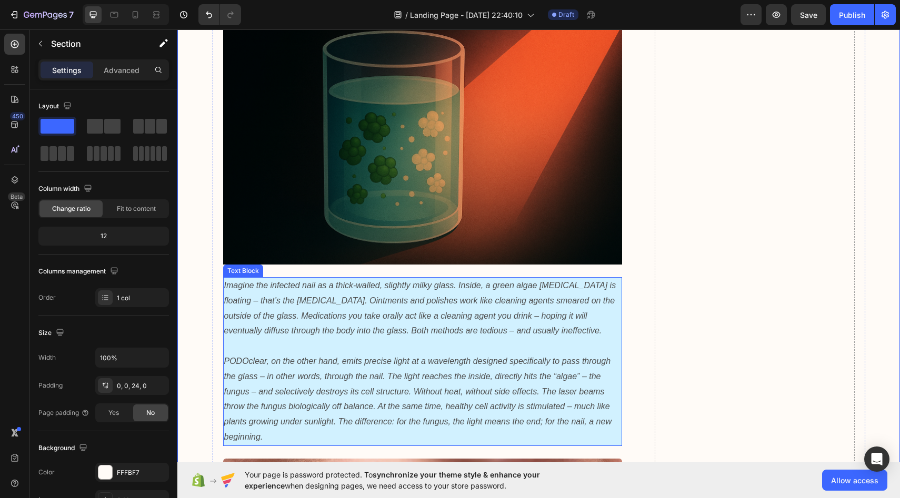
click at [388, 339] on p "Rich Text Editor. Editing area: main" at bounding box center [422, 346] width 397 height 15
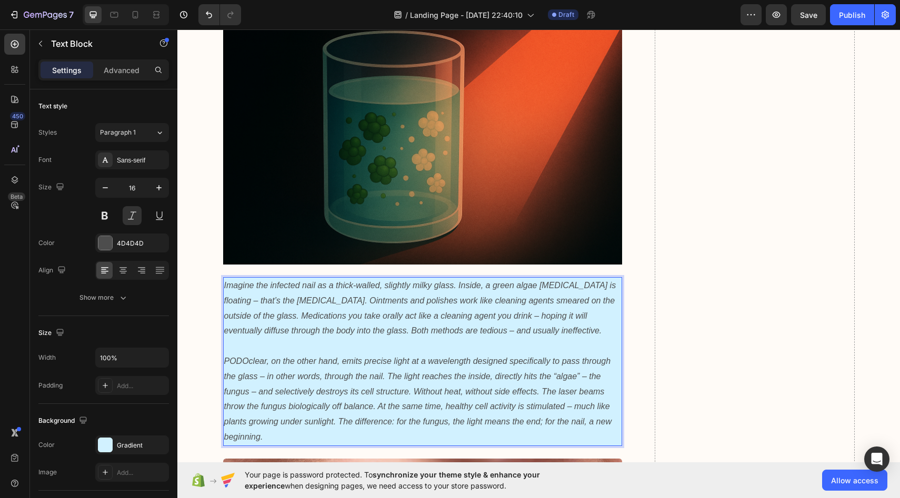
click at [231, 278] on p "Imagine the infected nail as a thick-walled, slightly milky glass. Inside, a gr…" at bounding box center [422, 308] width 397 height 61
click at [225, 278] on p "Imagine the infected nail as a thick-walled, slightly milky glass. Inside, a gr…" at bounding box center [422, 308] width 397 height 61
drag, startPoint x: 225, startPoint y: 194, endPoint x: 380, endPoint y: 310, distance: 194.0
click at [380, 310] on div "Imagine the infected nail as a thick-walled, slightly milky glass. Inside, a gr…" at bounding box center [422, 361] width 399 height 169
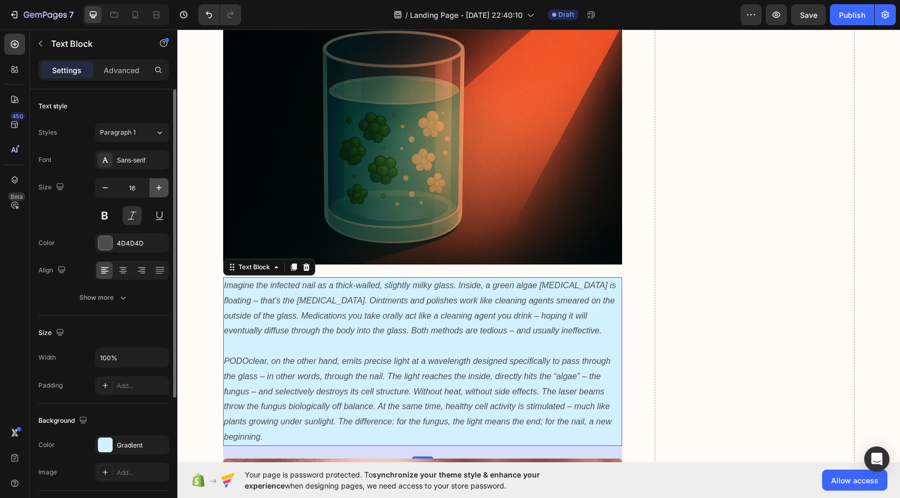
click at [162, 188] on icon "button" at bounding box center [159, 188] width 11 height 11
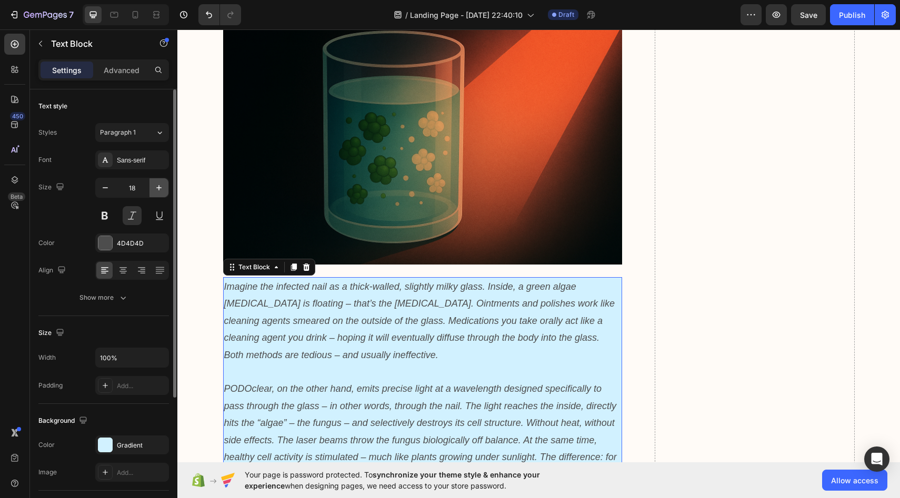
click at [162, 188] on icon "button" at bounding box center [159, 188] width 11 height 11
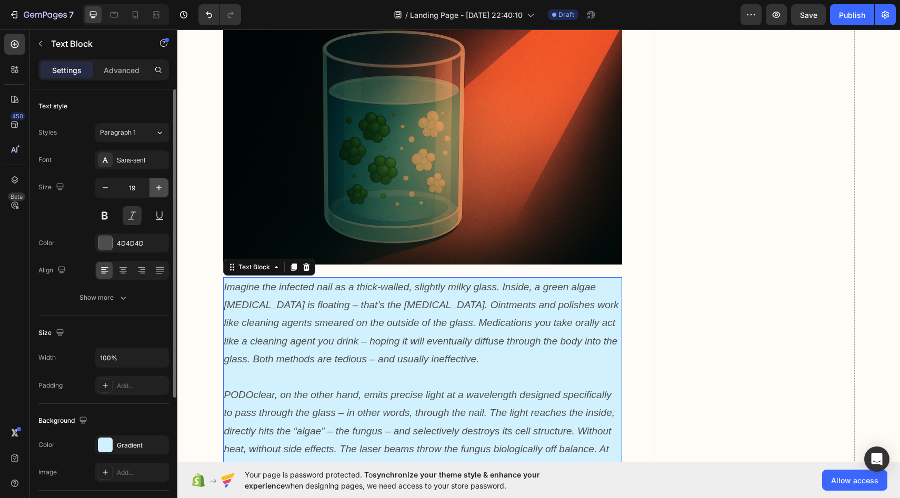
click at [162, 188] on icon "button" at bounding box center [159, 188] width 11 height 11
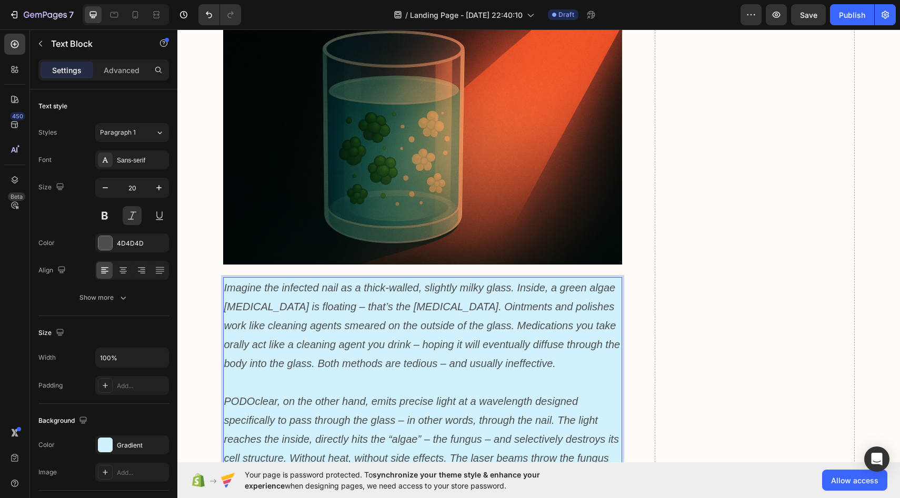
click at [271, 278] on p "Imagine the infected nail as a thick-walled, slightly milky glass. Inside, a gr…" at bounding box center [422, 325] width 397 height 95
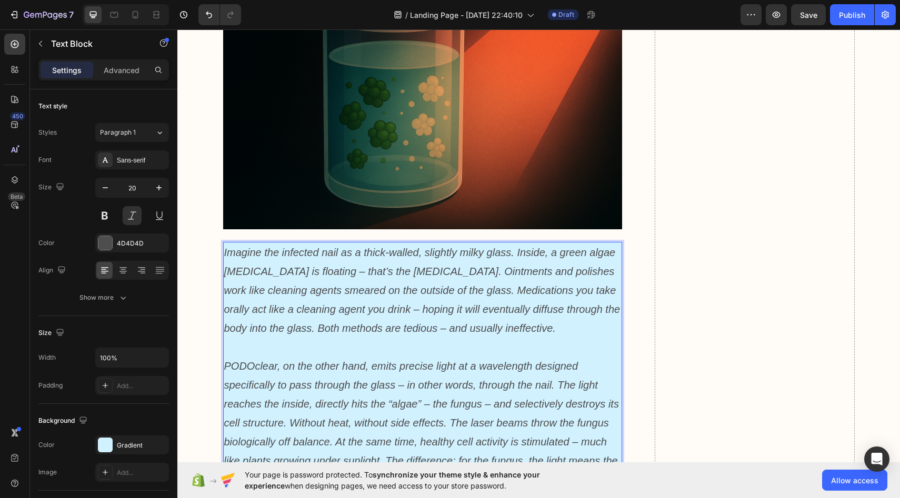
scroll to position [3027, 0]
click at [469, 243] on p "Imagine the infected nail as a thick-walled, slightly milky glass. Inside, a gr…" at bounding box center [422, 290] width 397 height 95
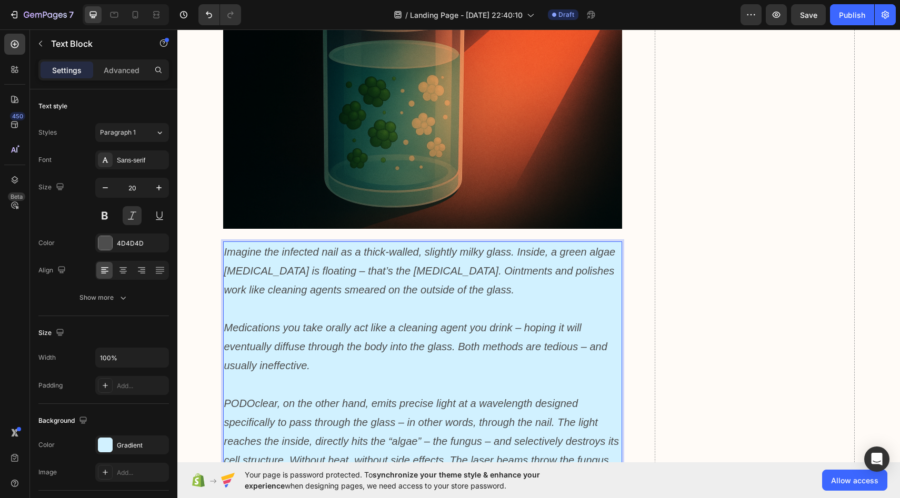
click at [232, 318] on p "Medications you take orally act like a cleaning agent you drink – hoping it wil…" at bounding box center [422, 346] width 397 height 57
click at [227, 318] on p "Medications you take orally act like a cleaning agent you drink – hoping it wil…" at bounding box center [422, 346] width 397 height 57
click at [228, 318] on p "Medications you take orally act like a cleaning agent you drink – hoping it wil…" at bounding box center [422, 346] width 397 height 57
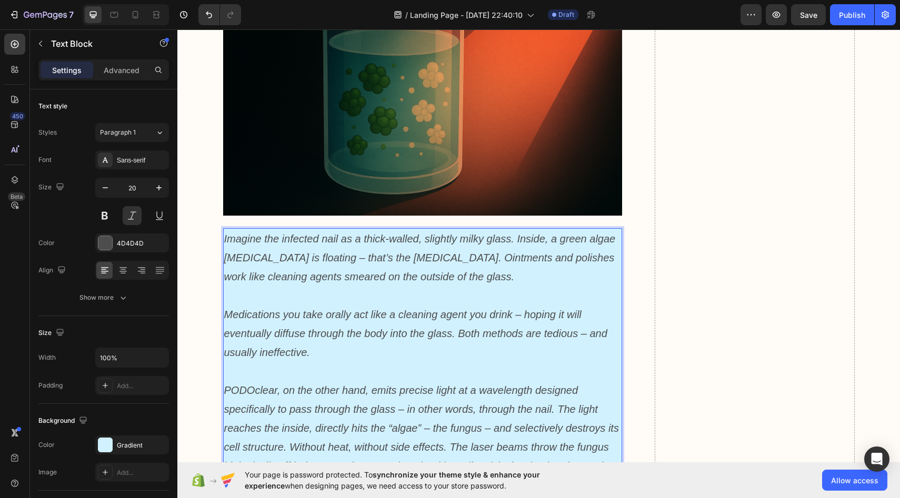
scroll to position [3042, 0]
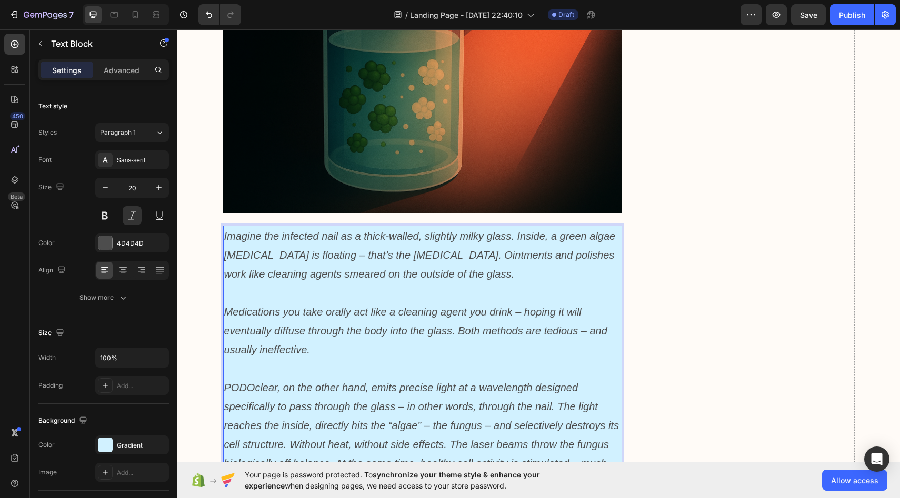
click at [560, 378] on p "PODOclear, on the other hand, emits precise light at a wavelength designed spec…" at bounding box center [422, 444] width 397 height 133
click at [555, 378] on p "PODOclear, on the other hand, emits precise light at a wavelength designed spec…" at bounding box center [422, 444] width 397 height 133
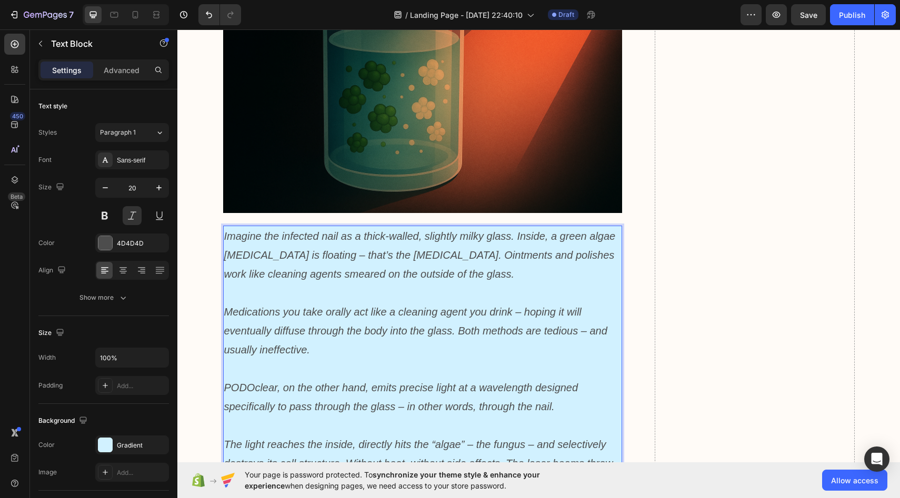
click at [232, 435] on p "The light reaches the inside, directly hits the “algae” – the fungus – and sele…" at bounding box center [422, 482] width 397 height 95
click at [228, 435] on p "The light reaches the inside, directly hits the “algae” – the fungus – and sele…" at bounding box center [422, 482] width 397 height 95
click at [225, 435] on p "The light reaches the inside, directly hits the “algae” – the fungus – and sele…" at bounding box center [422, 482] width 397 height 95
click at [226, 435] on p "The light reaches the inside, directly hits the “algae” – the fungus – and sele…" at bounding box center [422, 482] width 397 height 95
click at [503, 435] on p "The light reaches the inside, directly hits the “algae” – the fungus – and sele…" at bounding box center [422, 482] width 397 height 95
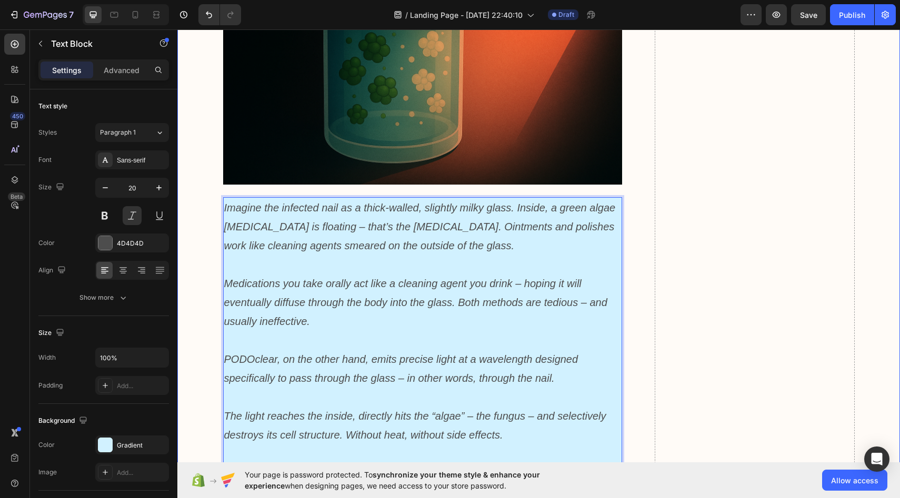
scroll to position [3074, 0]
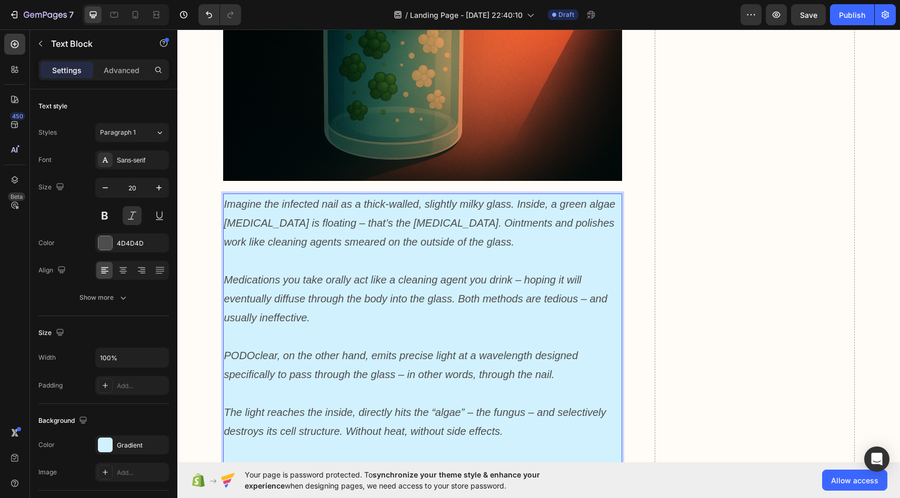
click at [497, 460] on p "The laser beams throw the fungus biologically off balance. At the same time, he…" at bounding box center [422, 488] width 397 height 57
click at [496, 460] on p "The laser beams throw the fungus biologically off balance. At the same time, he…" at bounding box center [422, 488] width 397 height 57
click at [495, 460] on p "The laser beams throw the fungus biologically off balance. At the same time, he…" at bounding box center [422, 488] width 397 height 57
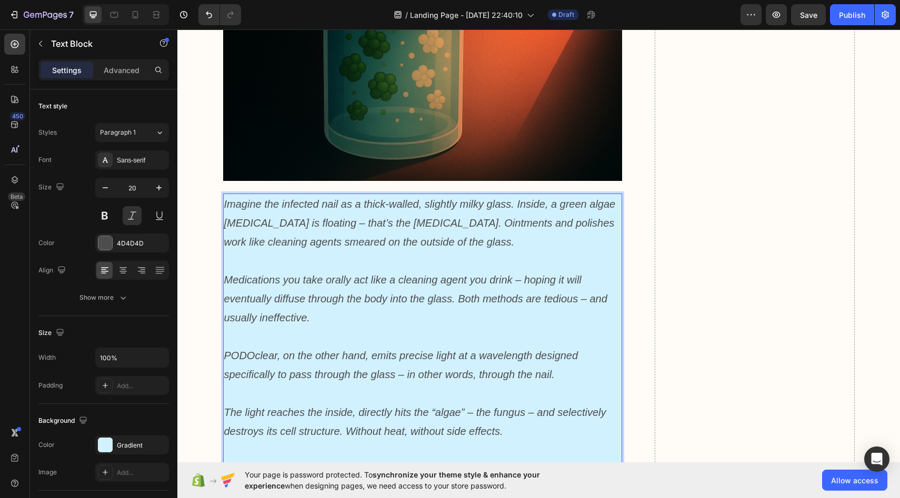
click at [232, 460] on p "The laser beams throw the fungus biologically off balance." at bounding box center [422, 469] width 397 height 19
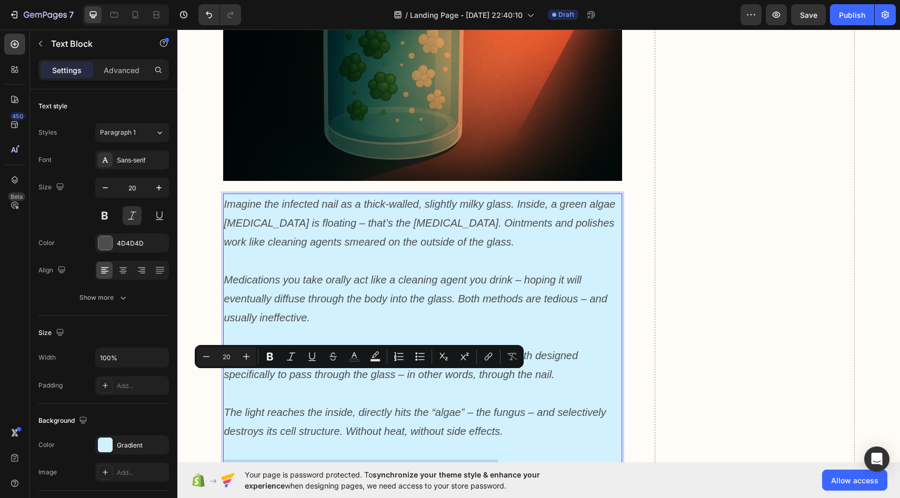
drag, startPoint x: 227, startPoint y: 376, endPoint x: 432, endPoint y: 396, distance: 206.1
click at [432, 396] on div "Imagine the infected nail as a thick-walled, slightly milky glass. Inside, a gr…" at bounding box center [422, 375] width 399 height 362
click at [313, 358] on icon "Editor contextual toolbar" at bounding box center [312, 356] width 11 height 11
click at [272, 352] on icon "Editor contextual toolbar" at bounding box center [270, 356] width 11 height 11
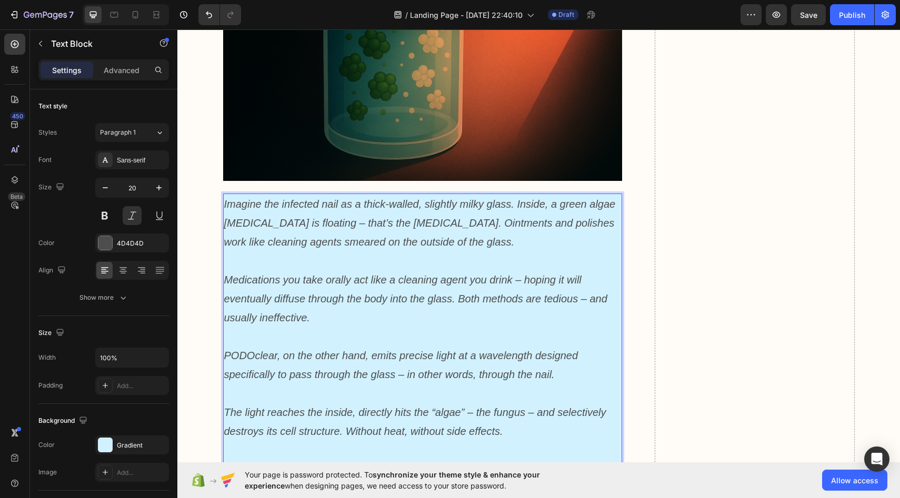
click at [357, 463] on u "The laser beams throw the fungus biologically off balance." at bounding box center [370, 469] width 293 height 12
click at [229, 463] on u "The laser beams throw the fungus biologically off balance." at bounding box center [370, 469] width 293 height 12
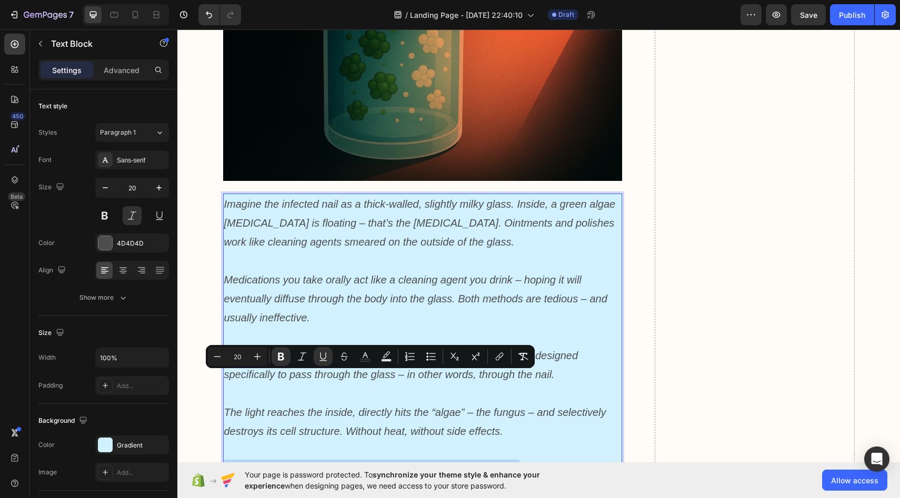
drag, startPoint x: 226, startPoint y: 377, endPoint x: 456, endPoint y: 390, distance: 229.8
click at [285, 355] on icon "Editor contextual toolbar" at bounding box center [281, 356] width 11 height 11
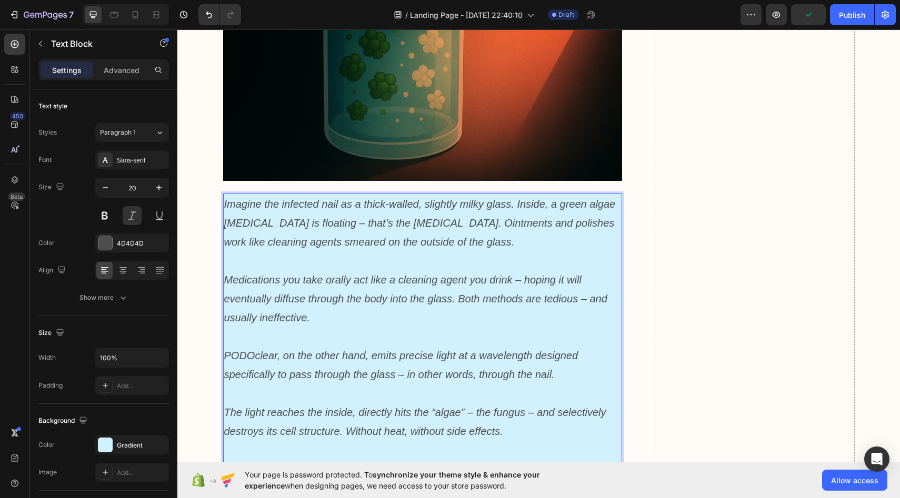
click at [516, 441] on p "Rich Text Editor. Editing area: main" at bounding box center [422, 450] width 397 height 19
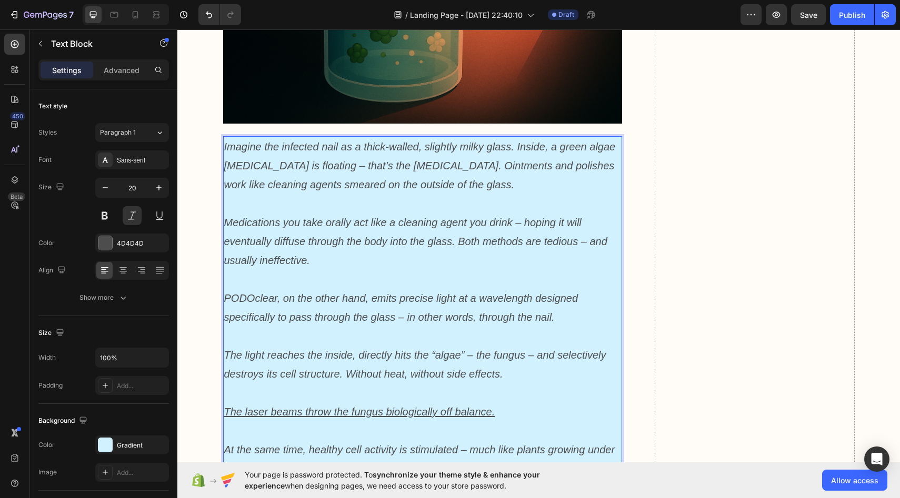
scroll to position [3144, 0]
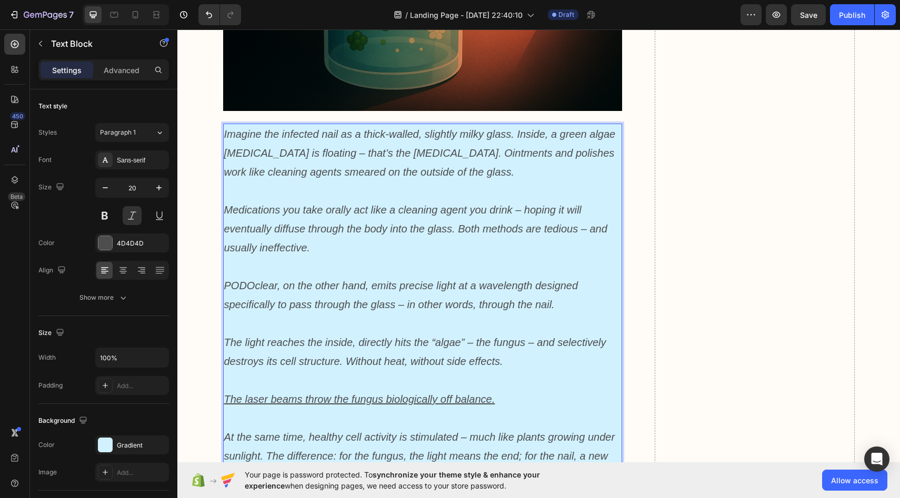
click at [278, 257] on p "Rich Text Editor. Editing area: main" at bounding box center [422, 266] width 397 height 19
click at [278, 276] on p "PODOclear, on the other hand, emits precise light at a wavelength designed spec…" at bounding box center [422, 295] width 397 height 38
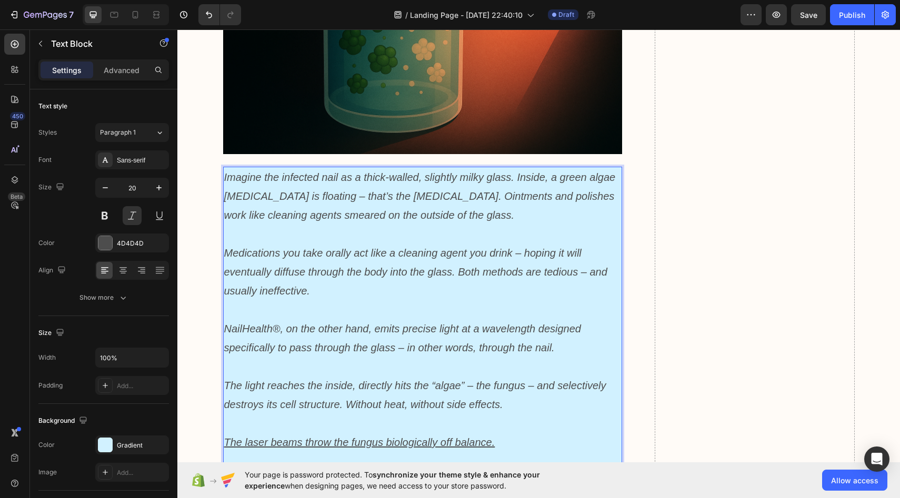
scroll to position [3099, 0]
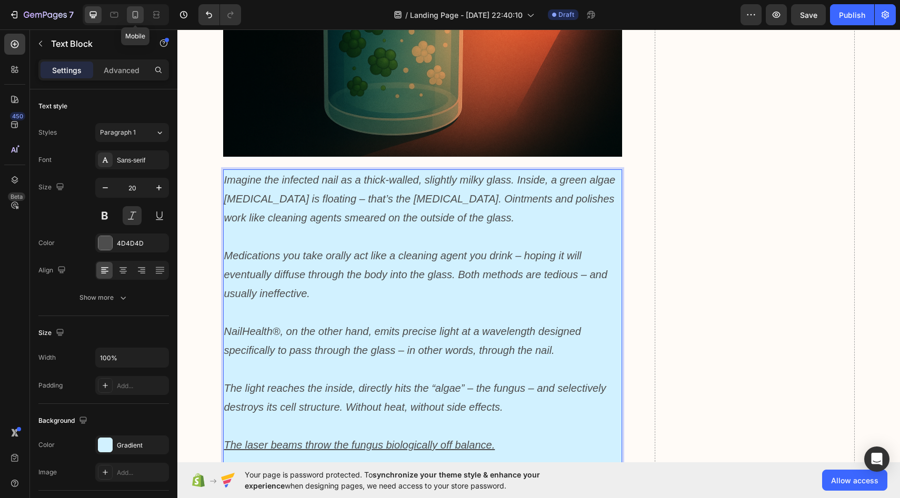
click at [140, 22] on div at bounding box center [135, 14] width 17 height 17
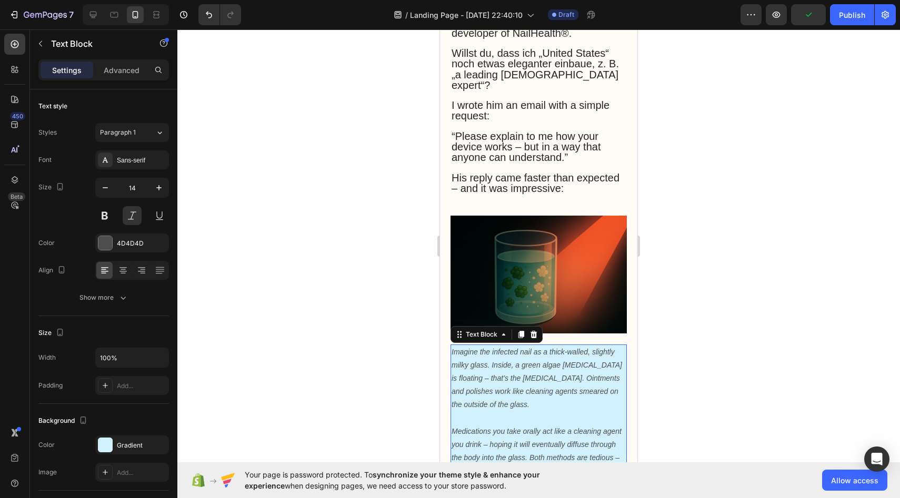
scroll to position [2789, 0]
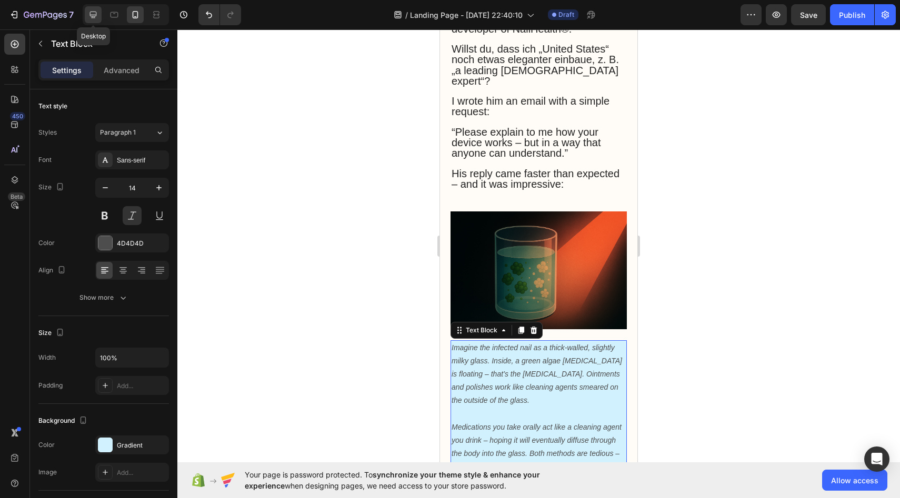
click at [93, 16] on icon at bounding box center [93, 15] width 7 height 7
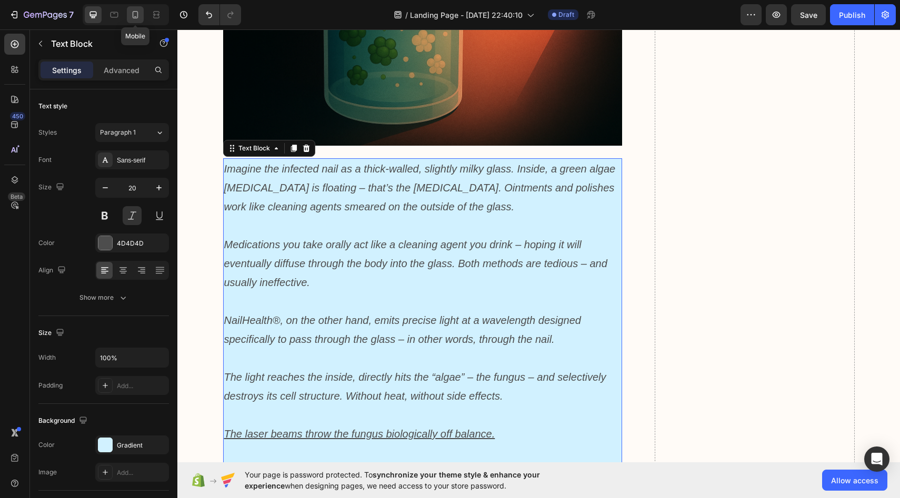
click at [136, 19] on icon at bounding box center [135, 14] width 11 height 11
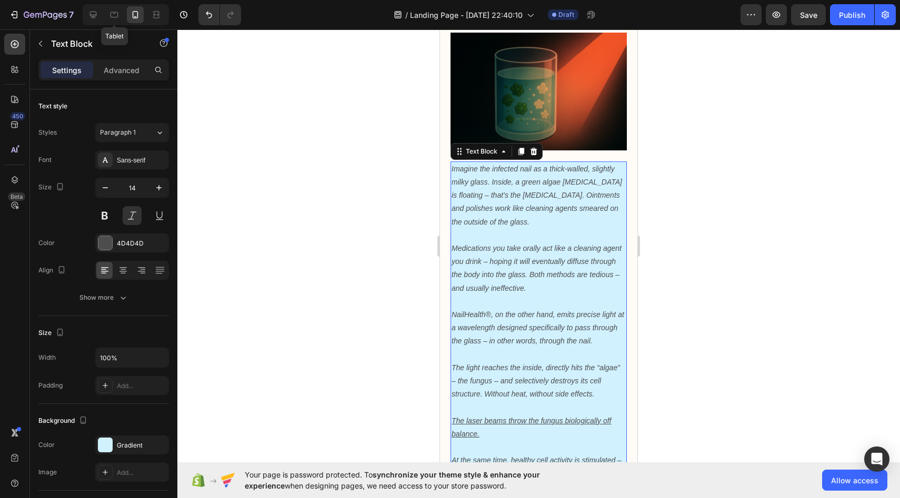
click at [103, 14] on div "Tablet" at bounding box center [126, 14] width 86 height 21
click at [95, 14] on icon at bounding box center [93, 14] width 11 height 11
type input "20"
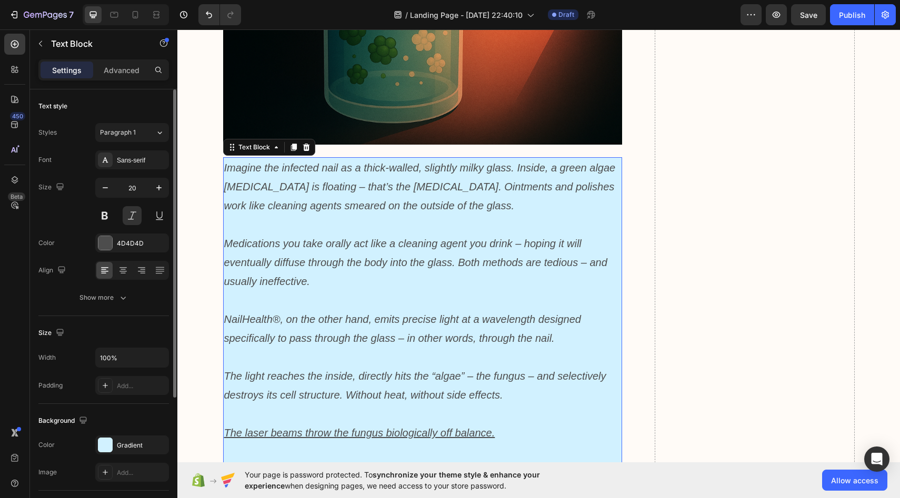
scroll to position [3111, 0]
click at [123, 78] on div "Settings Advanced" at bounding box center [103, 69] width 130 height 21
click at [123, 71] on p "Advanced" at bounding box center [122, 70] width 36 height 11
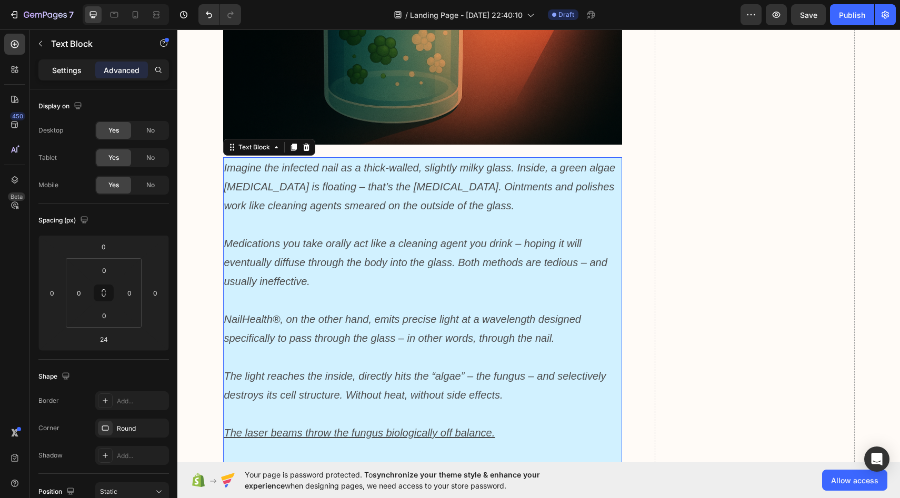
click at [68, 68] on p "Settings" at bounding box center [66, 70] width 29 height 11
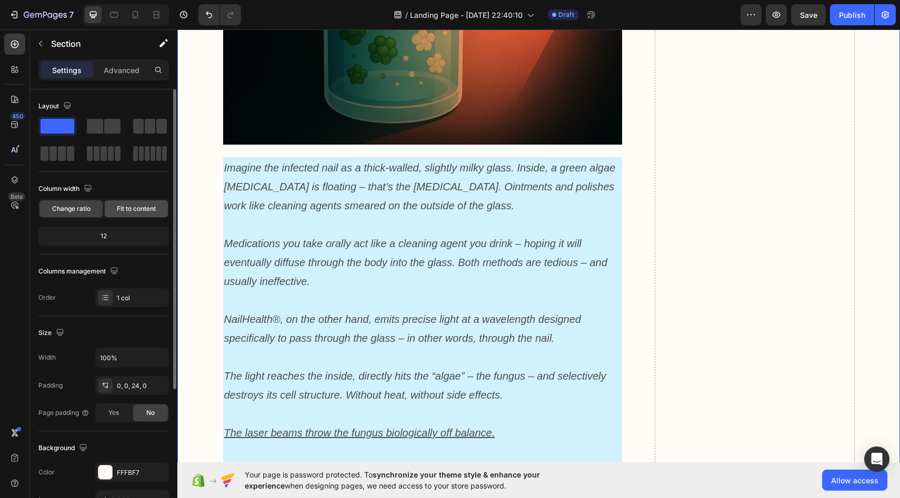
click at [139, 215] on div "Fit to content" at bounding box center [136, 208] width 63 height 17
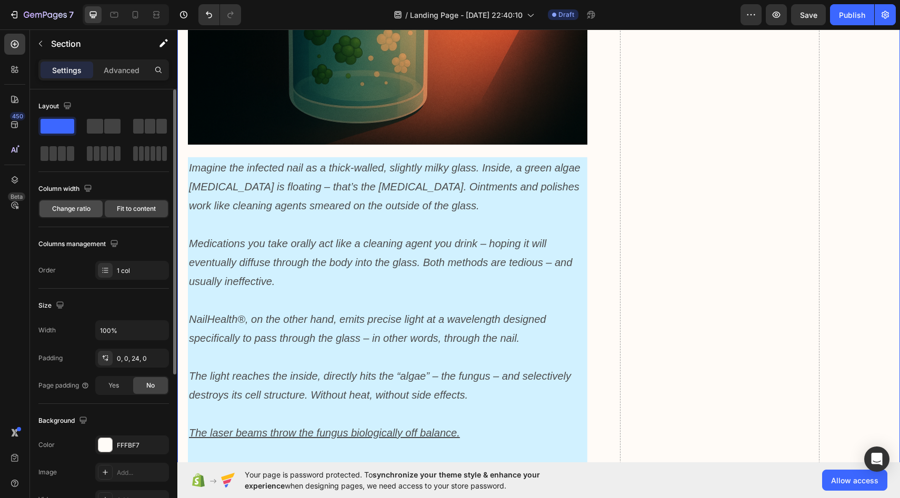
click at [88, 210] on span "Change ratio" at bounding box center [71, 208] width 38 height 9
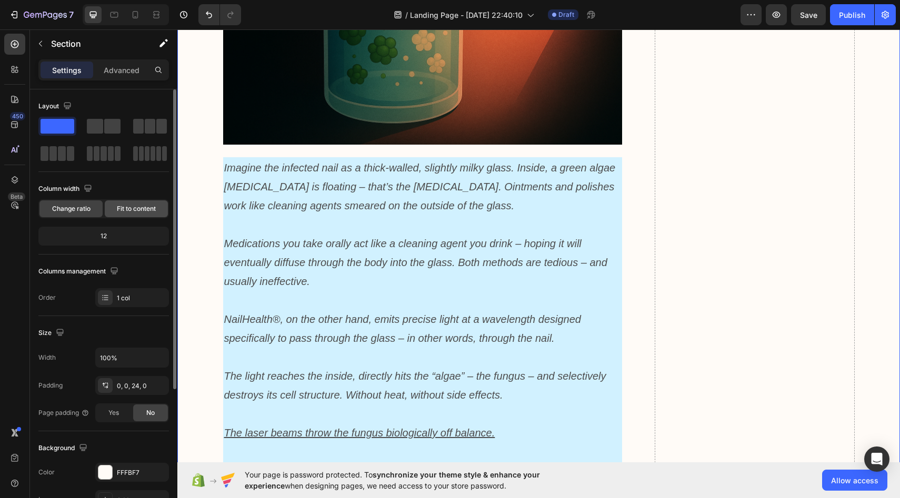
click at [127, 209] on span "Fit to content" at bounding box center [136, 208] width 39 height 9
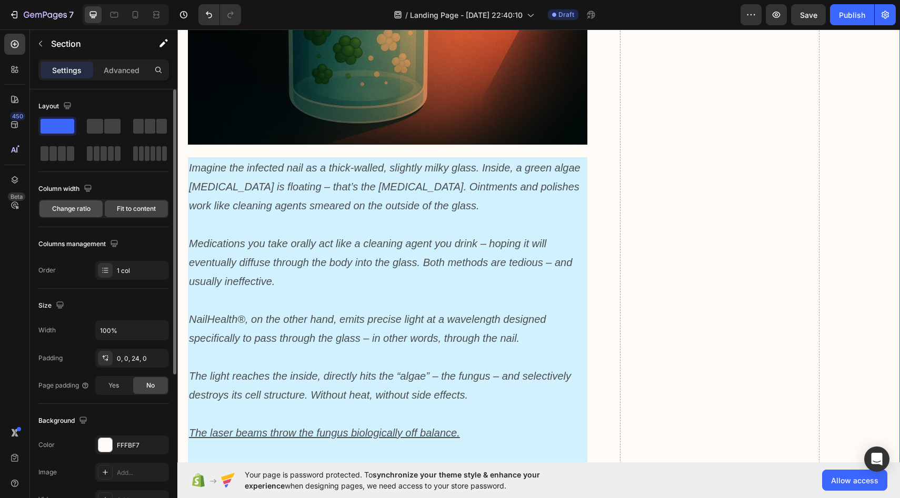
click at [79, 207] on span "Change ratio" at bounding box center [71, 208] width 38 height 9
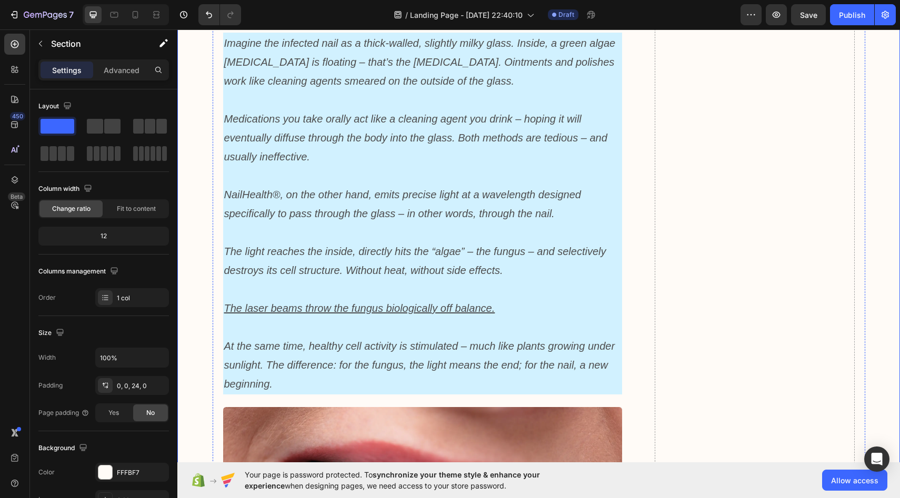
scroll to position [3240, 0]
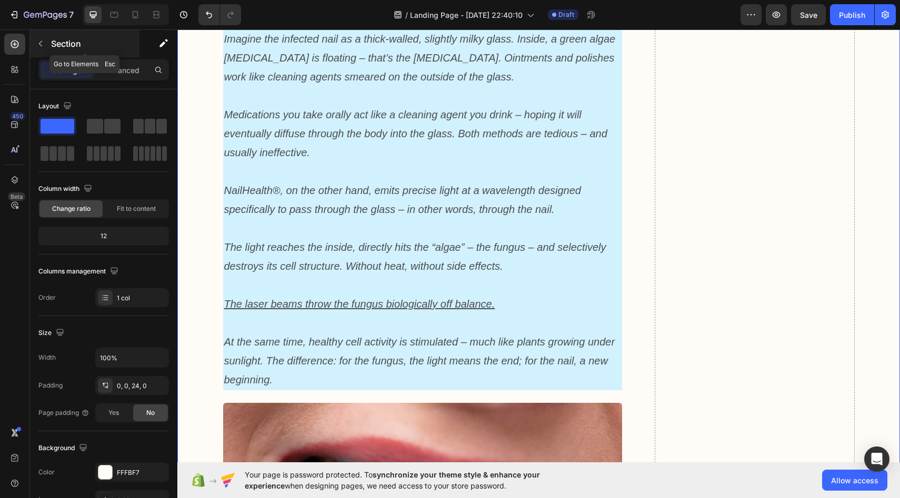
click at [54, 44] on p "Section" at bounding box center [94, 43] width 86 height 13
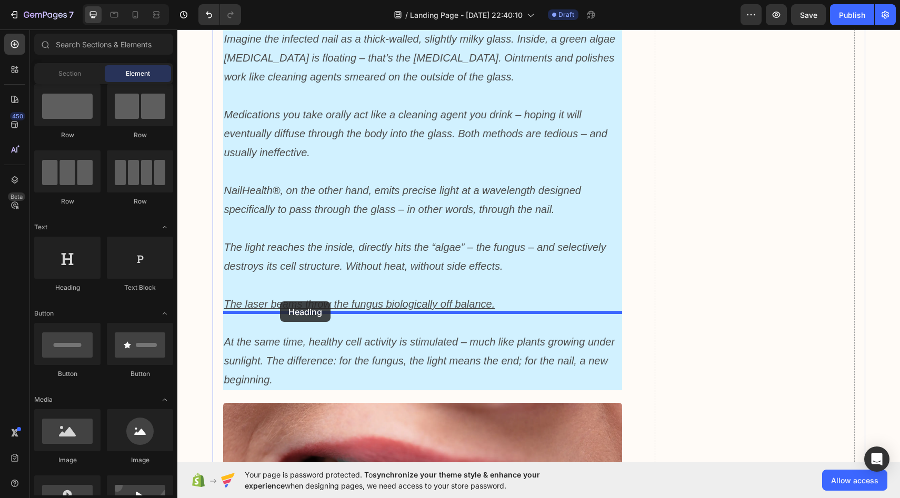
drag, startPoint x: 241, startPoint y: 295, endPoint x: 280, endPoint y: 301, distance: 39.5
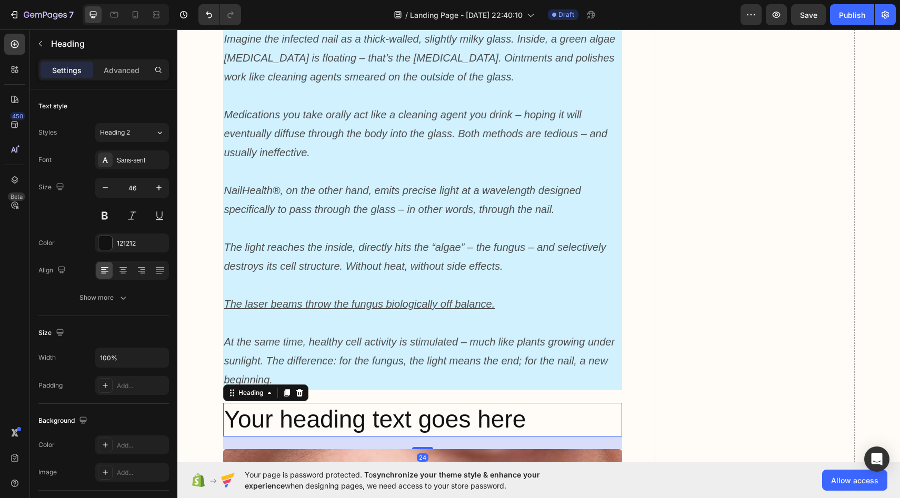
click at [392, 403] on h2 "Your heading text goes here" at bounding box center [422, 420] width 399 height 34
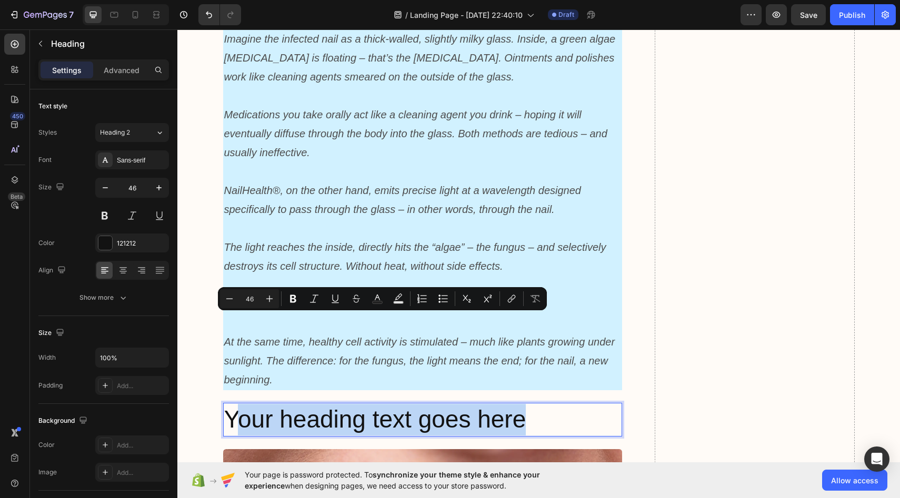
drag, startPoint x: 548, startPoint y: 330, endPoint x: 235, endPoint y: 322, distance: 312.6
click at [235, 404] on p "Your heading text goes here" at bounding box center [422, 420] width 397 height 32
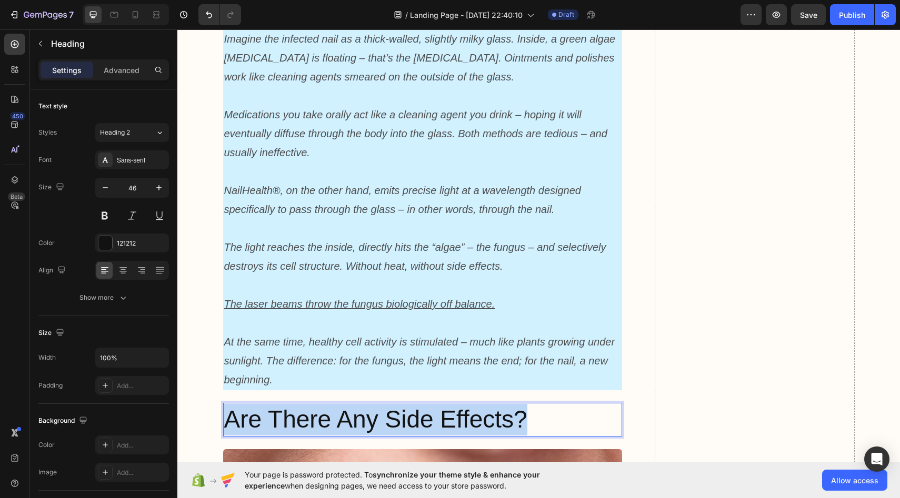
drag, startPoint x: 533, startPoint y: 324, endPoint x: 225, endPoint y: 322, distance: 307.8
click at [225, 404] on p "Are There Any Side Effects?" at bounding box center [422, 420] width 397 height 32
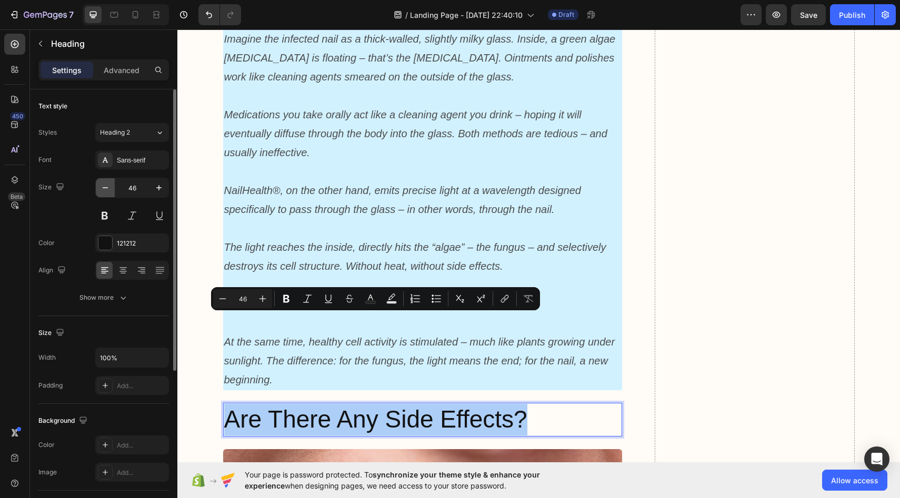
click at [106, 186] on icon "button" at bounding box center [105, 188] width 11 height 11
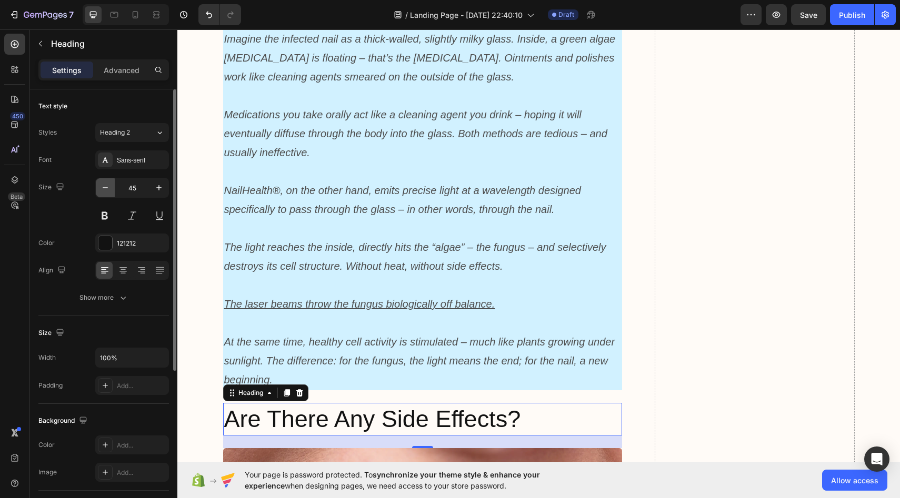
click at [106, 186] on icon "button" at bounding box center [105, 188] width 11 height 11
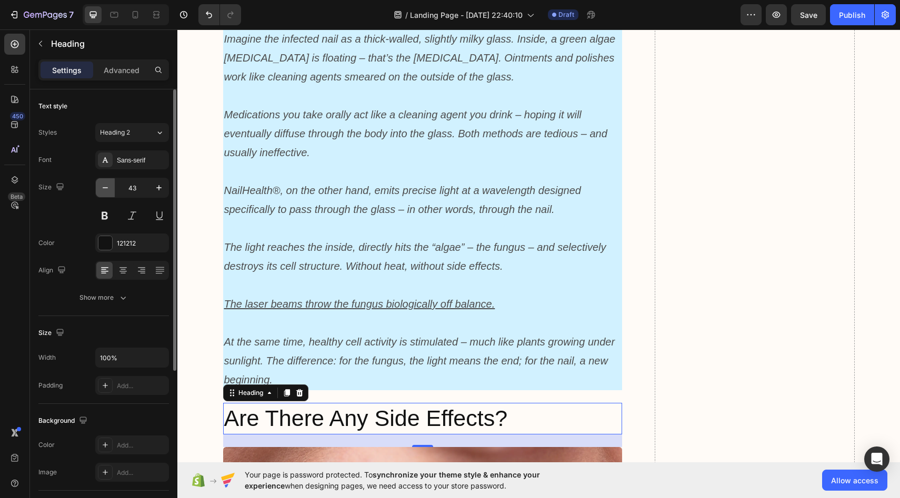
click at [106, 186] on icon "button" at bounding box center [105, 188] width 11 height 11
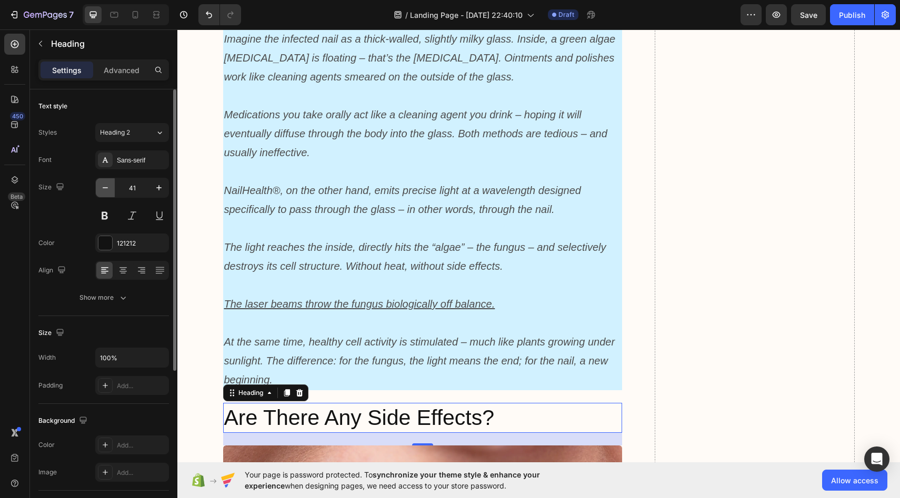
click at [106, 186] on icon "button" at bounding box center [105, 188] width 11 height 11
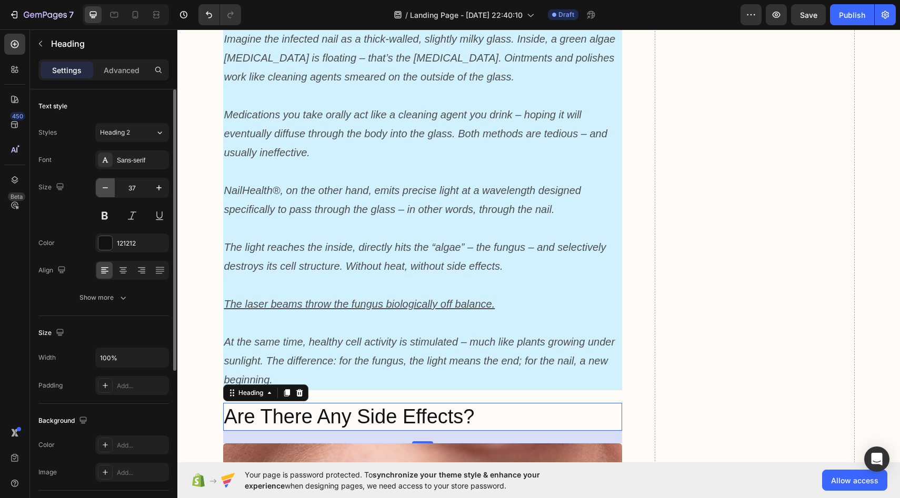
click at [106, 186] on icon "button" at bounding box center [105, 188] width 11 height 11
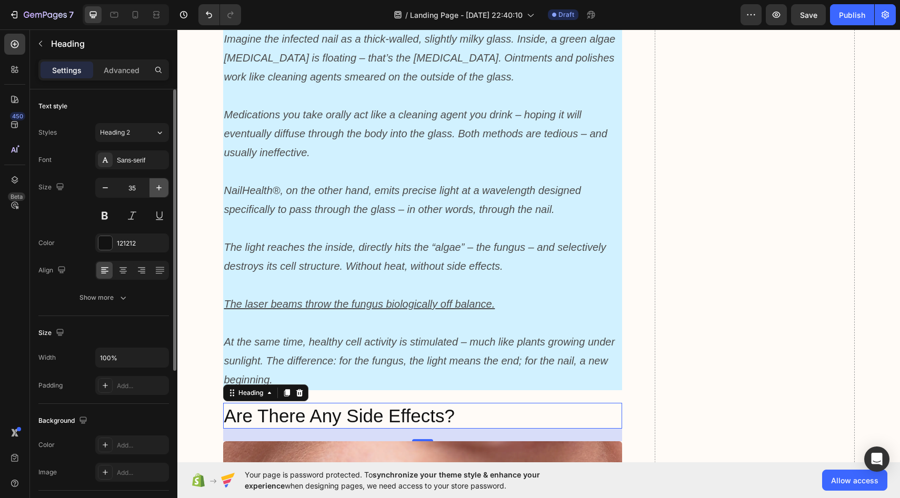
click at [163, 190] on icon "button" at bounding box center [159, 188] width 11 height 11
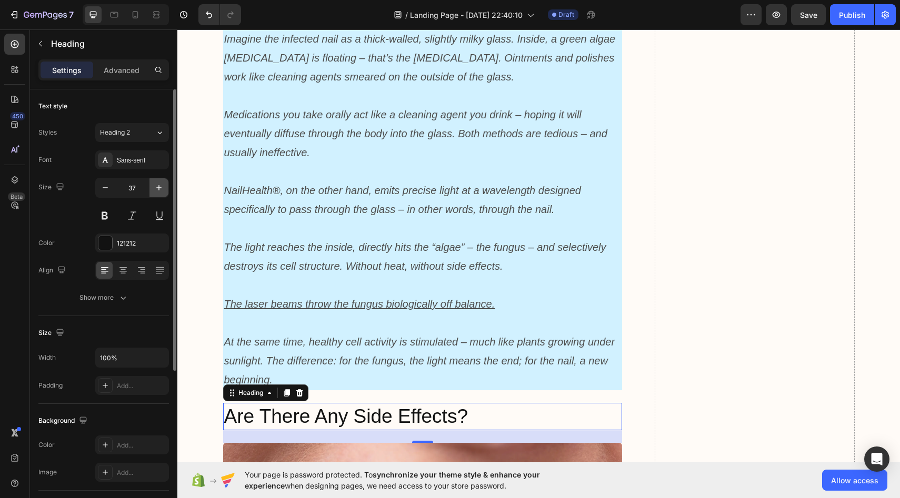
click at [163, 190] on icon "button" at bounding box center [159, 188] width 11 height 11
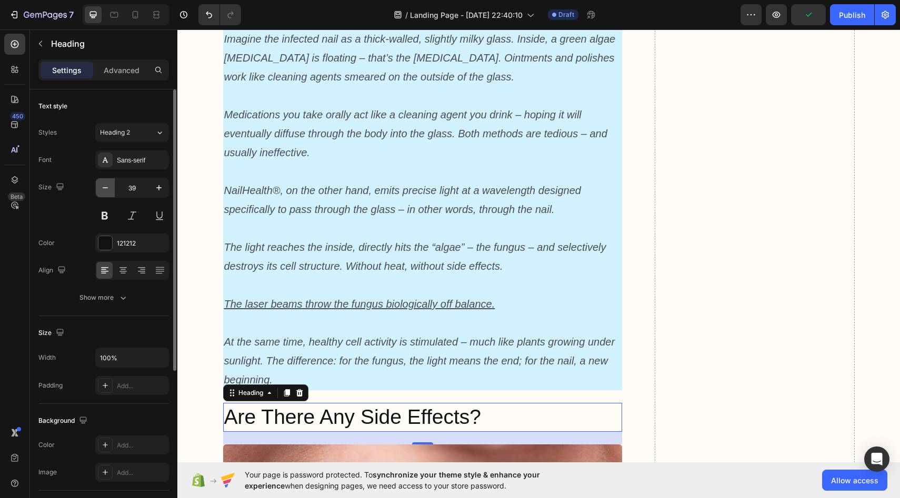
click at [107, 193] on button "button" at bounding box center [105, 187] width 19 height 19
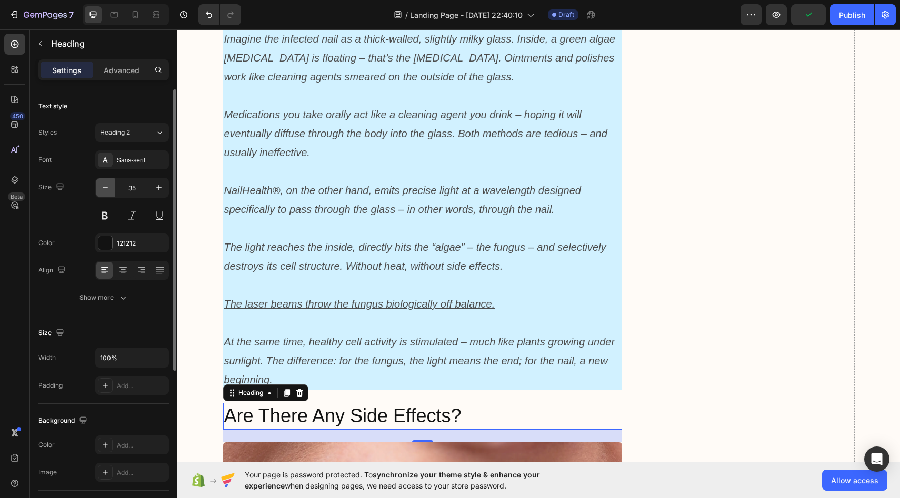
click at [107, 193] on button "button" at bounding box center [105, 187] width 19 height 19
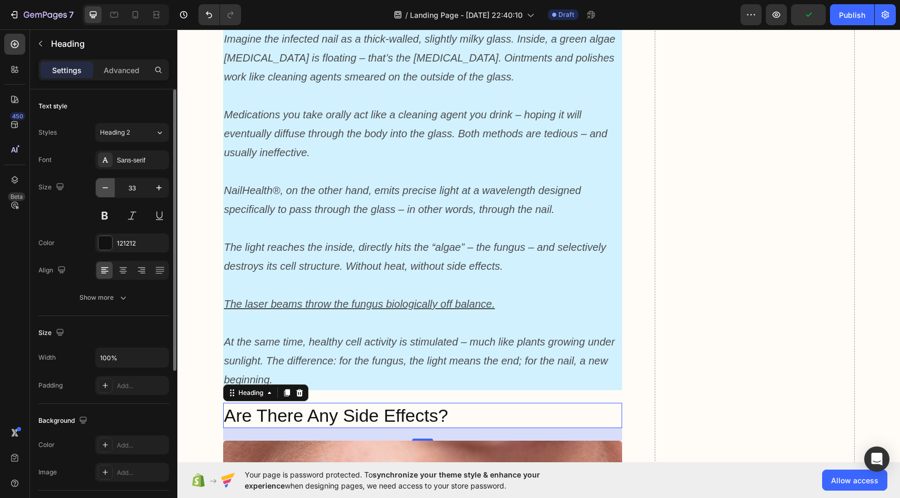
click at [107, 193] on button "button" at bounding box center [105, 187] width 19 height 19
type input "30"
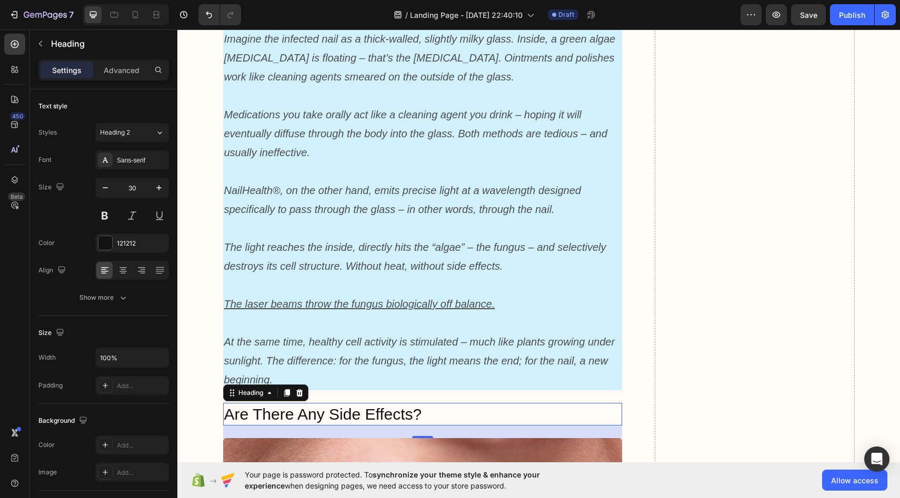
click at [418, 404] on p "Are There Any Side Effects?" at bounding box center [422, 414] width 397 height 21
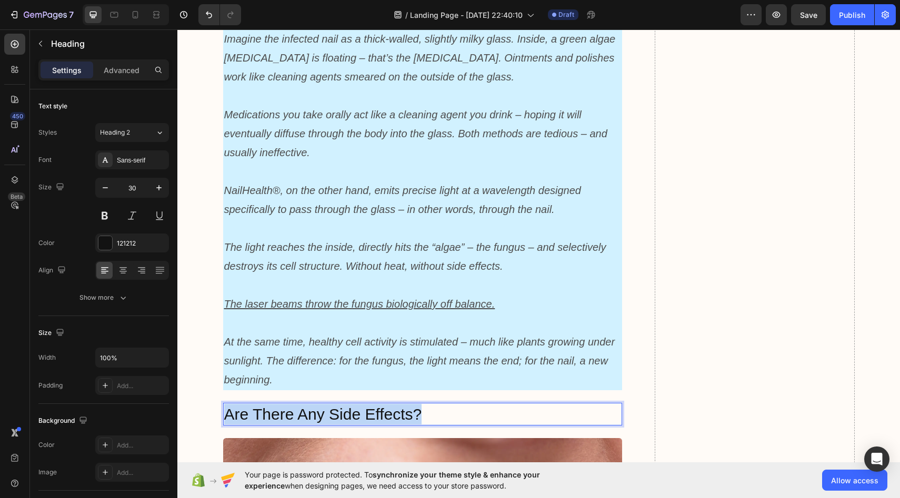
drag, startPoint x: 422, startPoint y: 319, endPoint x: 227, endPoint y: 316, distance: 194.7
click at [227, 404] on p "Are There Any Side Effects?" at bounding box center [422, 414] width 397 height 21
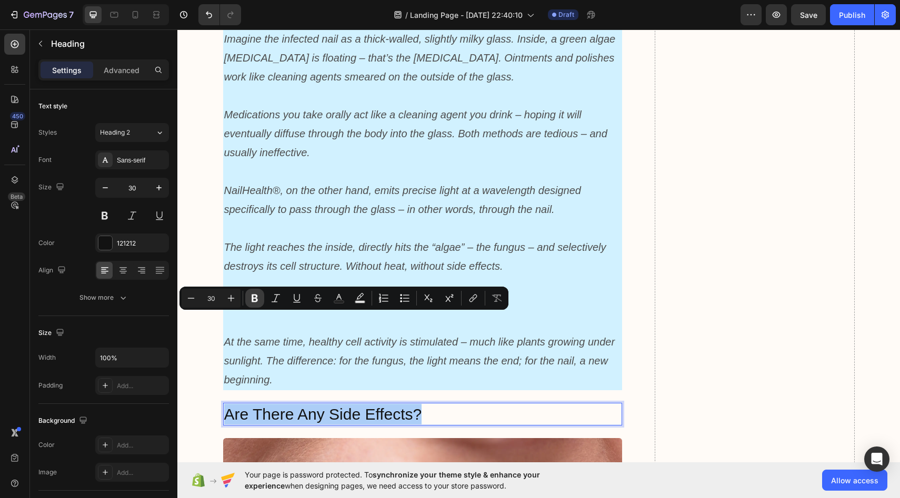
click at [257, 298] on icon "Editor contextual toolbar" at bounding box center [254, 298] width 11 height 11
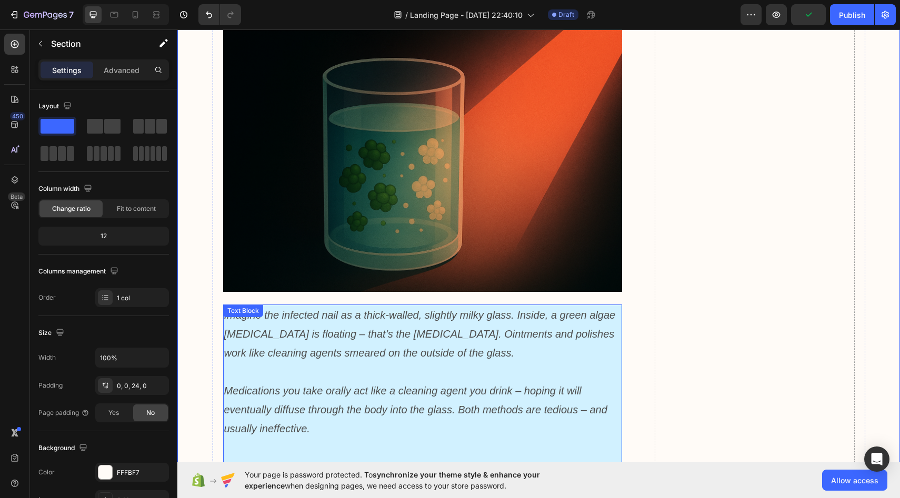
scroll to position [3350, 0]
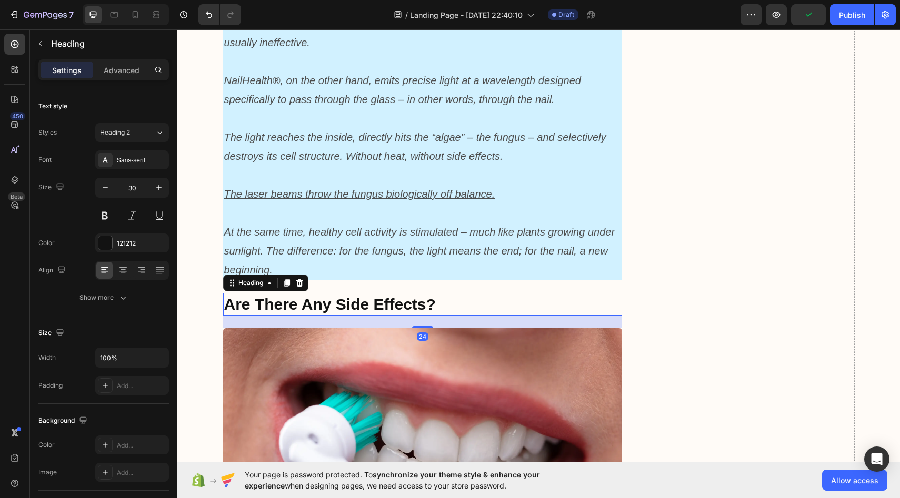
click at [266, 296] on strong "Are There Any Side Effects?" at bounding box center [329, 304] width 211 height 17
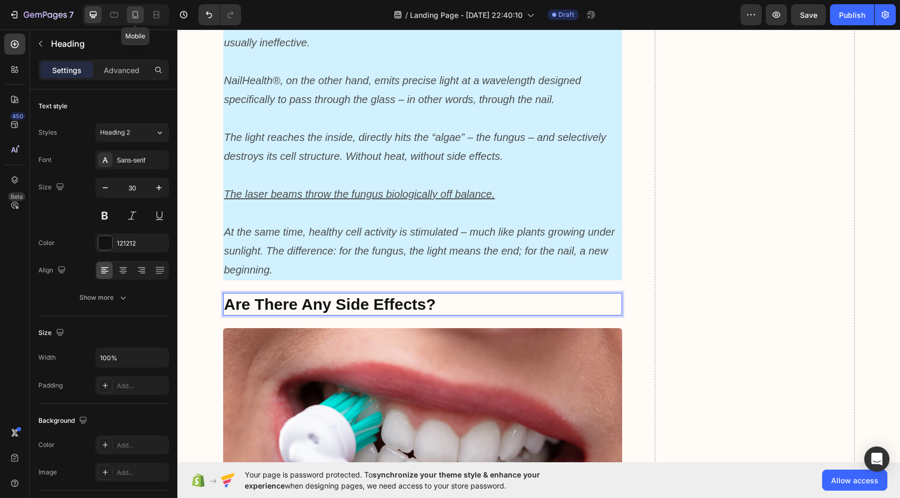
click at [132, 16] on icon at bounding box center [135, 14] width 11 height 11
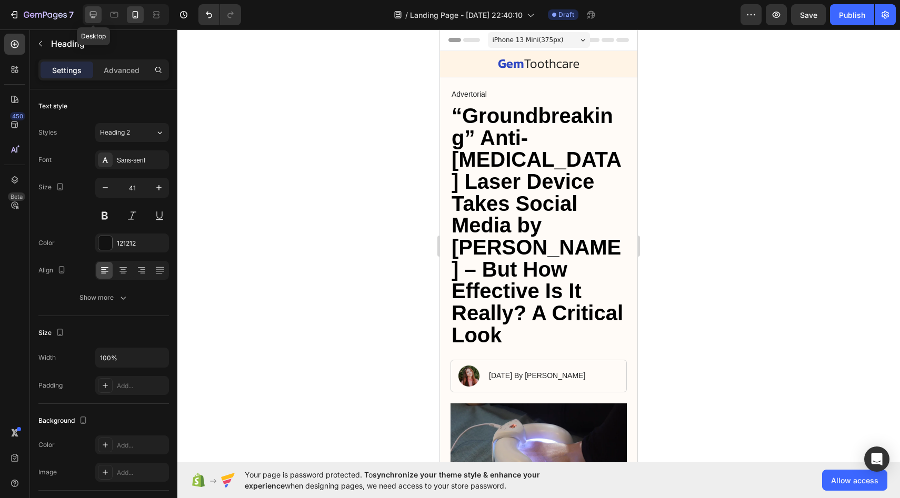
click at [90, 12] on icon at bounding box center [93, 15] width 7 height 7
type input "30"
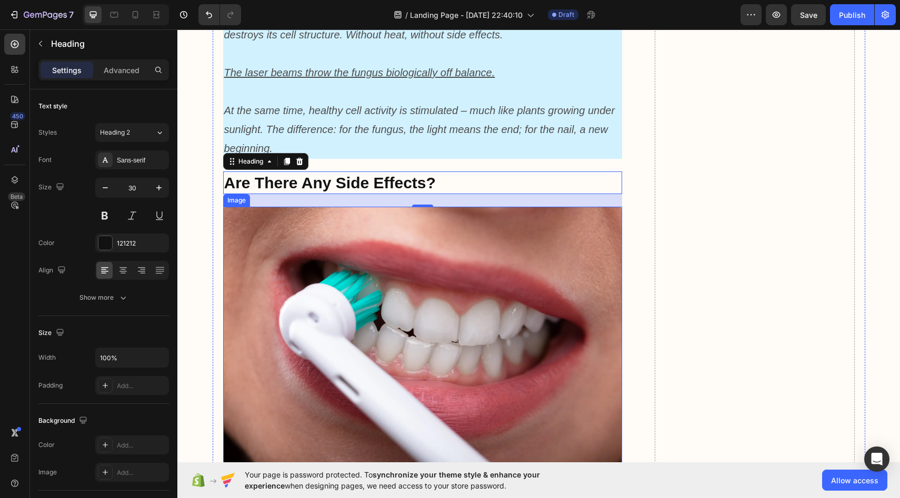
scroll to position [3441, 0]
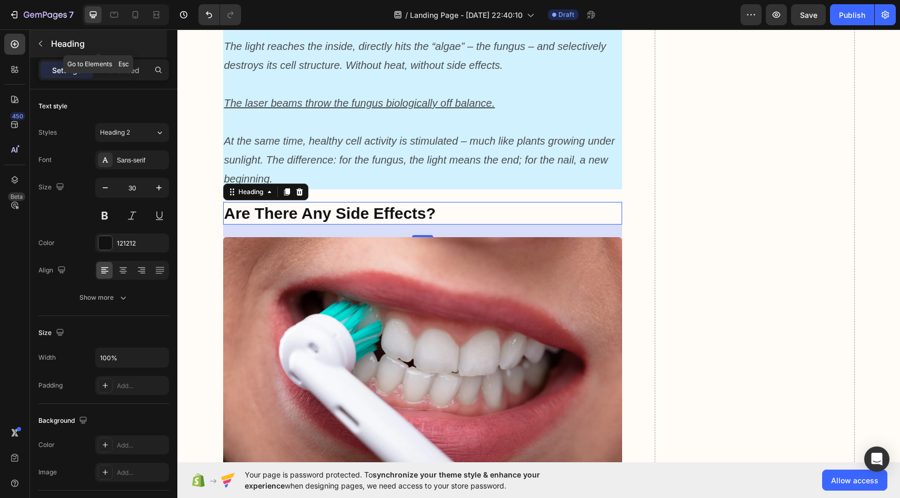
click at [45, 45] on button "button" at bounding box center [40, 43] width 17 height 17
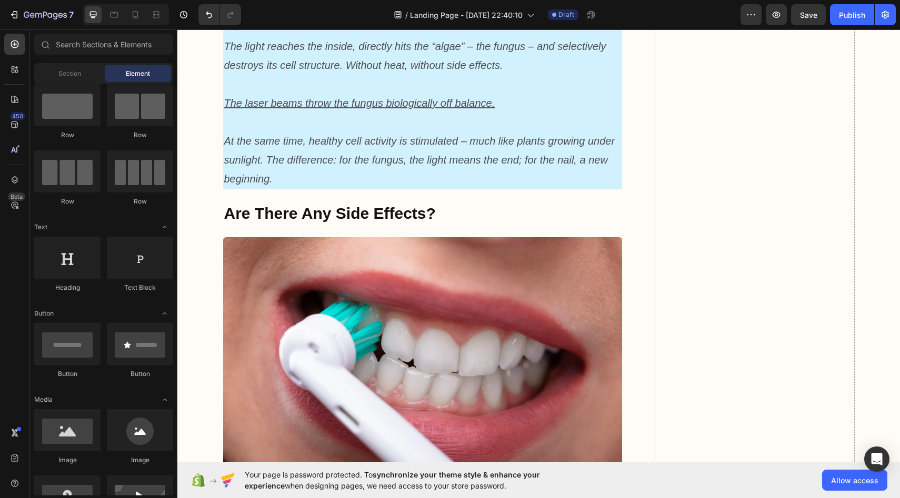
scroll to position [0, 0]
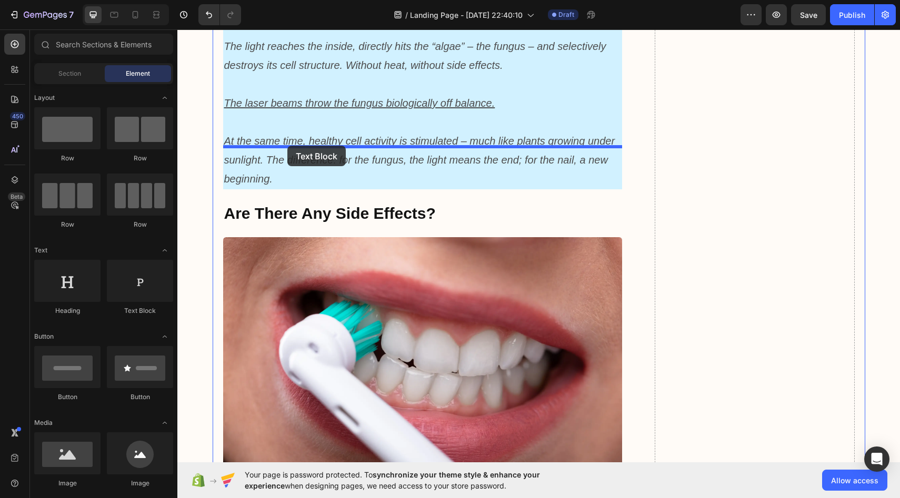
drag, startPoint x: 328, startPoint y: 324, endPoint x: 287, endPoint y: 146, distance: 182.4
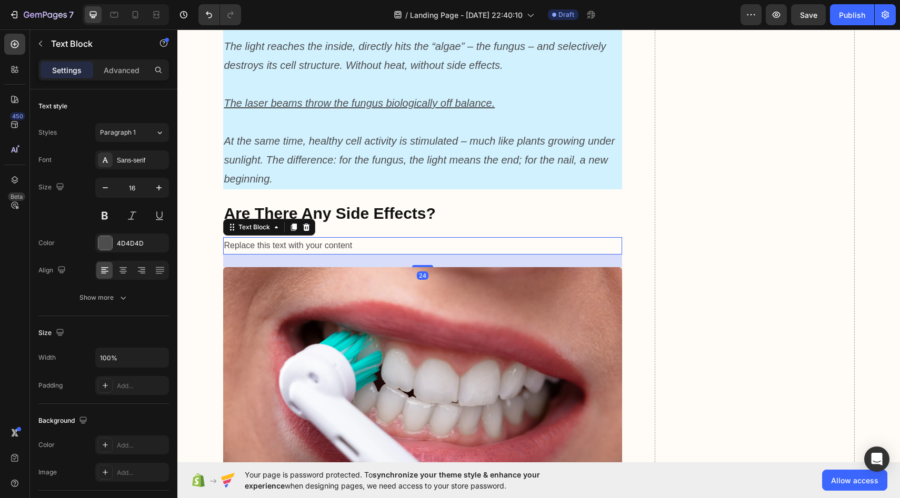
click at [327, 237] on div "Replace this text with your content" at bounding box center [422, 245] width 399 height 17
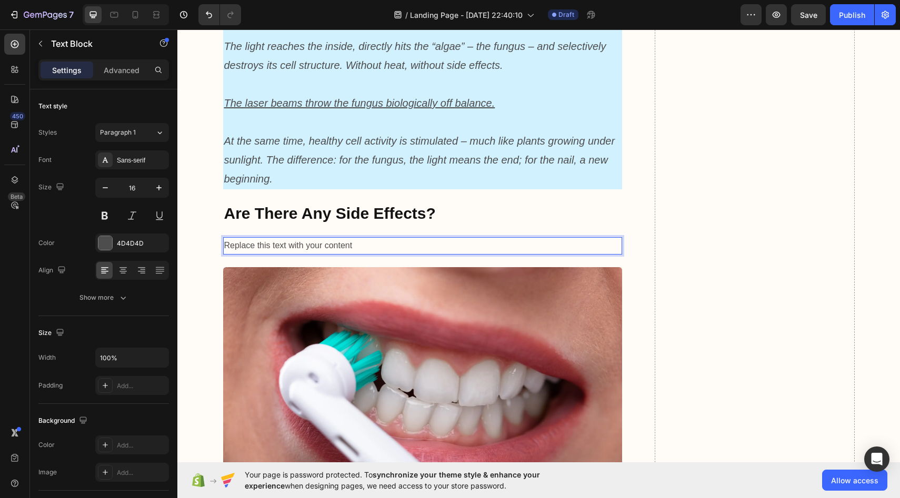
click at [247, 238] on p "Replace this text with your content" at bounding box center [422, 245] width 397 height 15
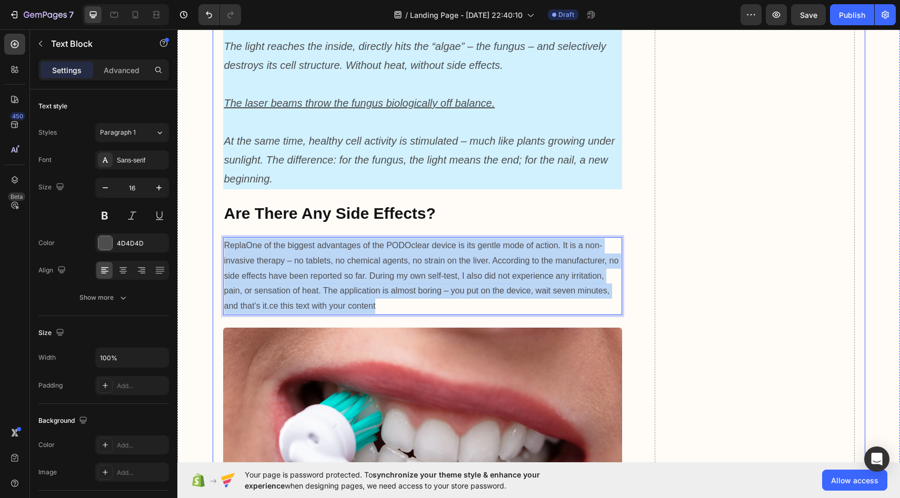
drag, startPoint x: 398, startPoint y: 213, endPoint x: 221, endPoint y: 146, distance: 189.3
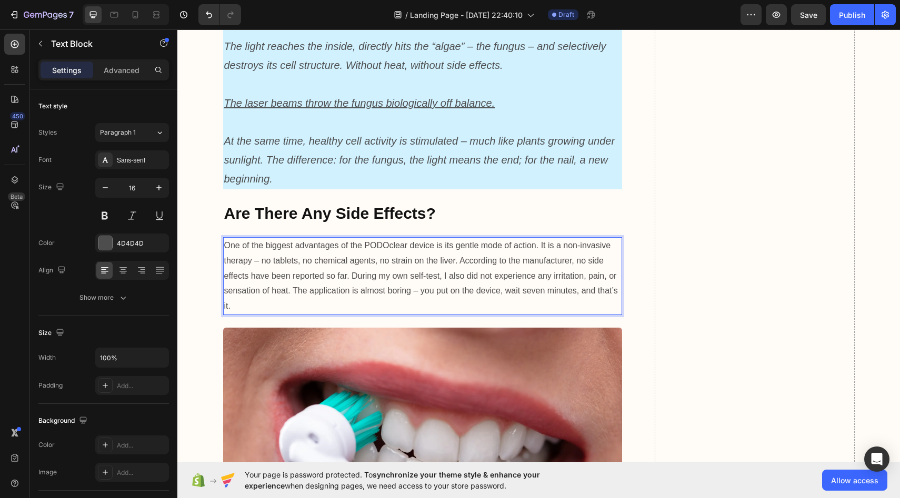
click at [456, 238] on p "One of the biggest advantages of the PODOclear device is its gentle mode of act…" at bounding box center [422, 276] width 397 height 76
click at [457, 238] on p "One of the biggest advantages of the PODOclear device is its gentle mode of act…" at bounding box center [422, 276] width 397 height 76
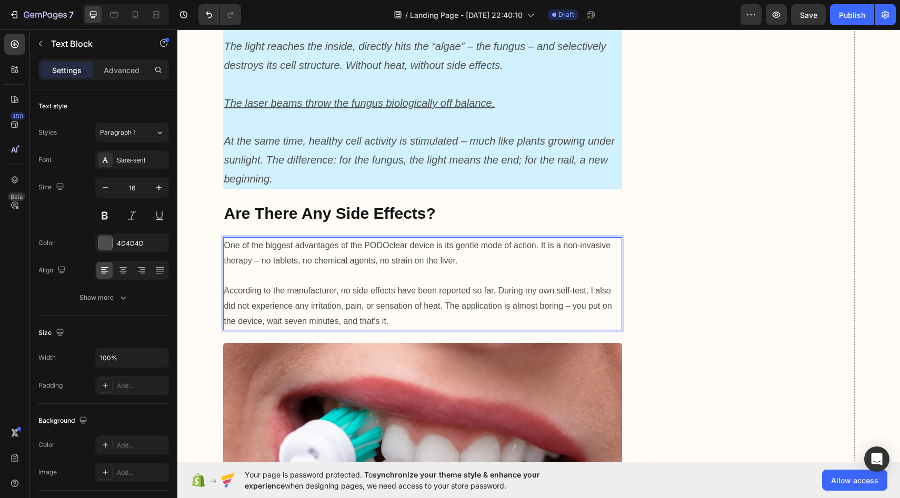
click at [229, 284] on p "According to the manufacturer, no side effects have been reported so far. Durin…" at bounding box center [422, 306] width 397 height 45
click at [227, 284] on p "According to the manufacturer, no side effects have been reported so far. Durin…" at bounding box center [422, 306] width 397 height 45
click at [441, 284] on p "According to the manufacturer, no side effects have been reported so far. Durin…" at bounding box center [422, 306] width 397 height 45
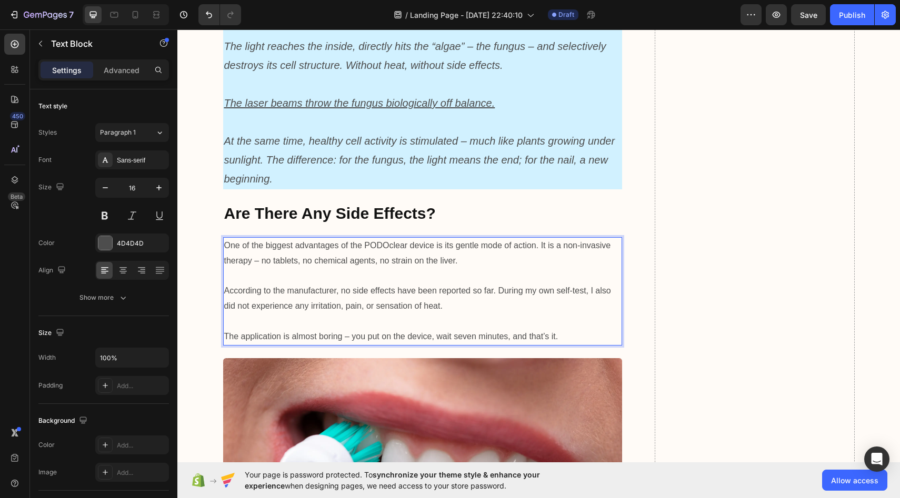
click at [231, 329] on p "The application is almost boring – you put on the device, wait seven minutes, a…" at bounding box center [422, 336] width 397 height 15
click at [228, 329] on p "The application is almost boring – you put on the device, wait seven minutes, a…" at bounding box center [422, 336] width 397 height 15
click at [154, 187] on icon "button" at bounding box center [159, 188] width 11 height 11
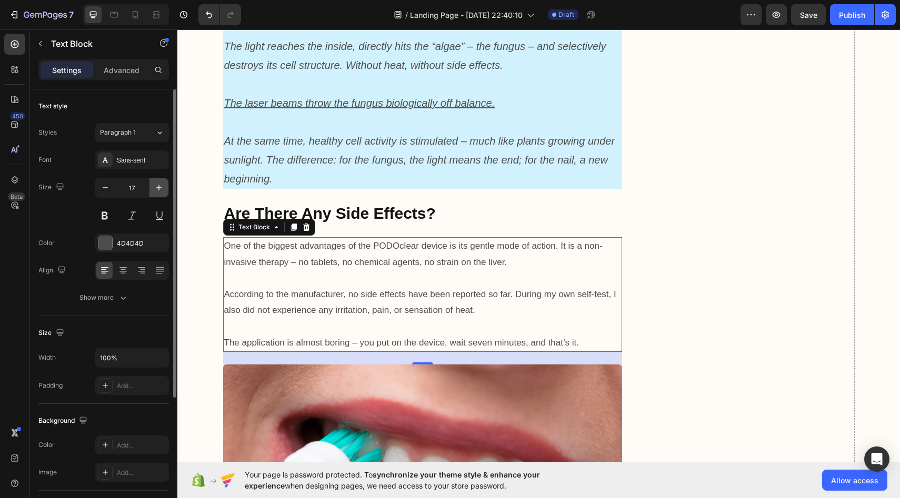
click at [154, 187] on icon "button" at bounding box center [159, 188] width 11 height 11
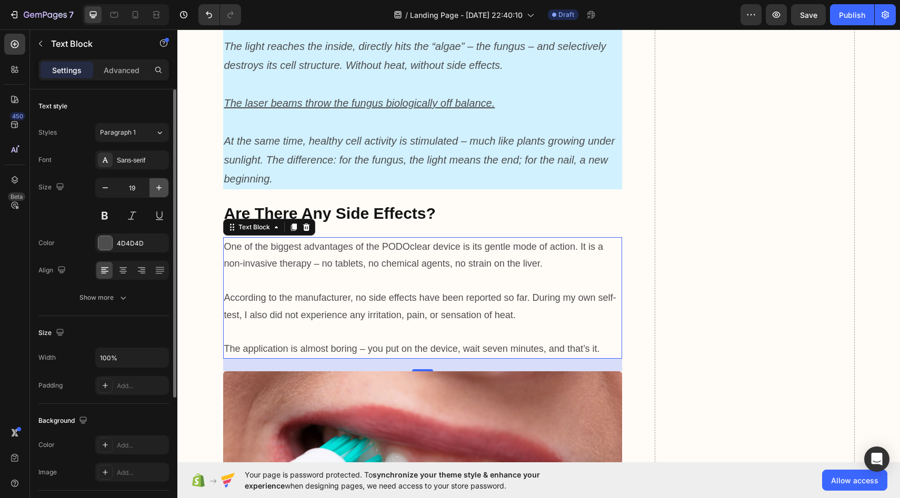
click at [154, 187] on icon "button" at bounding box center [159, 188] width 11 height 11
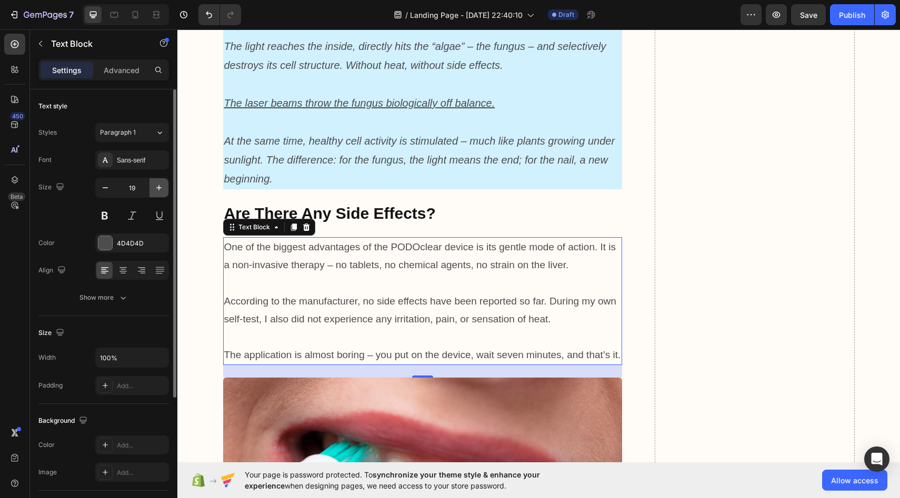
type input "20"
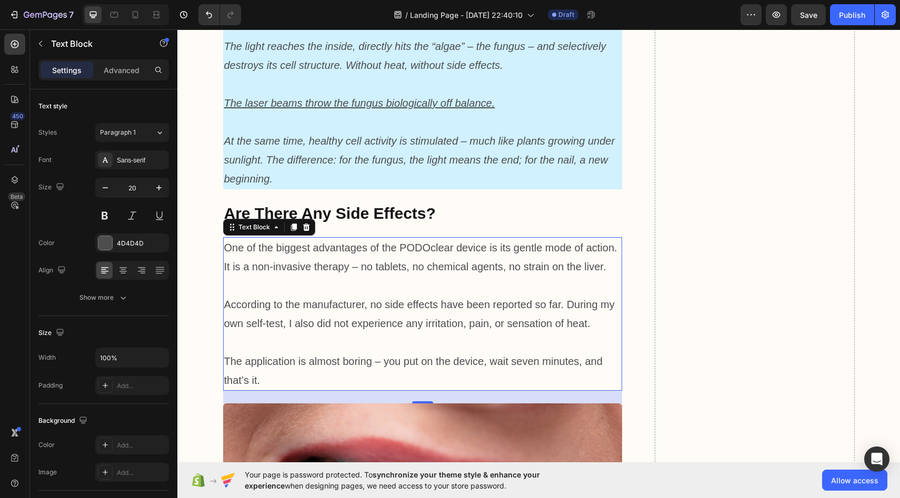
click at [289, 276] on p "Rich Text Editor. Editing area: main" at bounding box center [422, 285] width 397 height 19
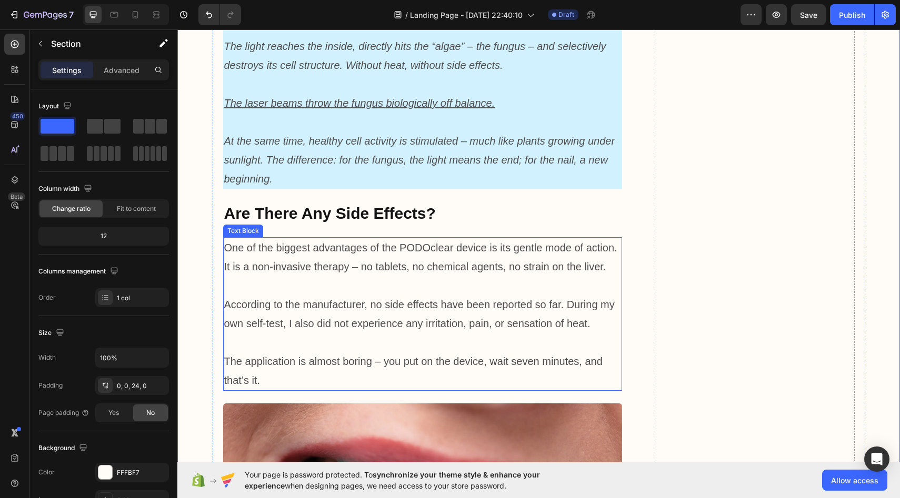
click at [453, 238] on p "One of the biggest advantages of the PODOclear device is its gentle mode of act…" at bounding box center [422, 257] width 397 height 38
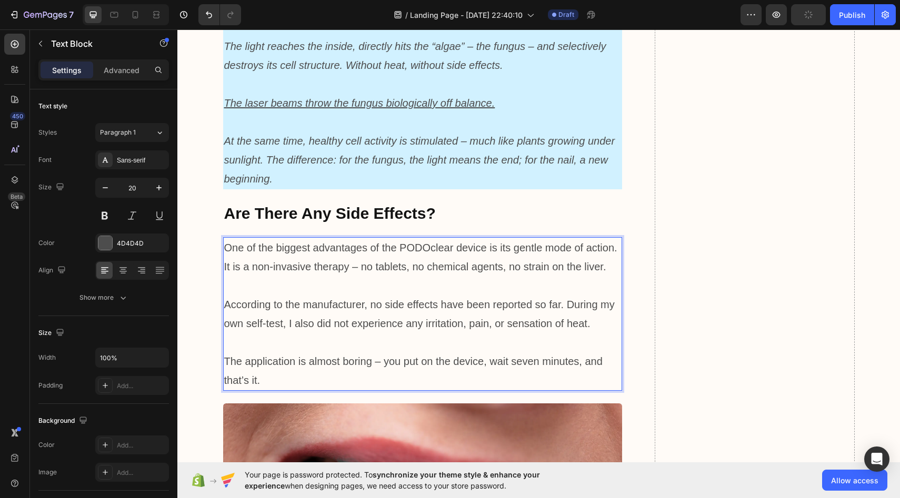
click at [453, 238] on p "One of the biggest advantages of the PODOclear device is its gentle mode of act…" at bounding box center [422, 257] width 397 height 38
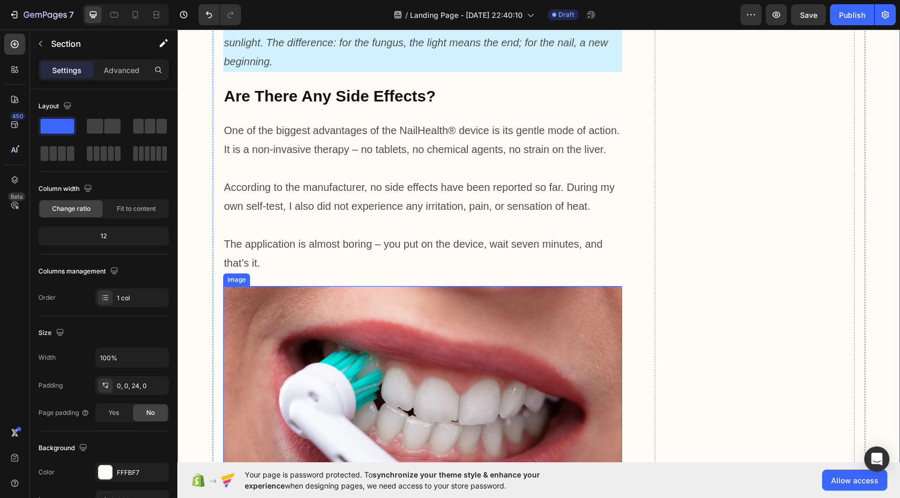
scroll to position [3559, 0]
click at [300, 298] on img at bounding box center [422, 413] width 399 height 257
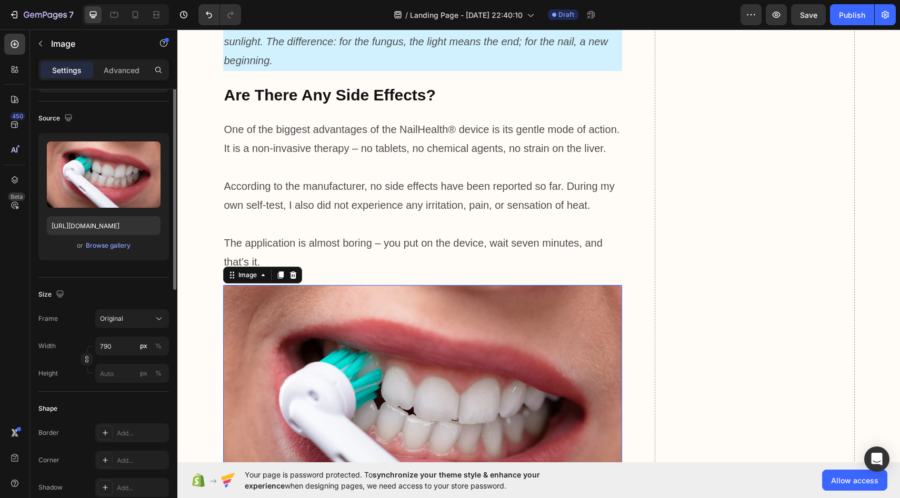
scroll to position [0, 0]
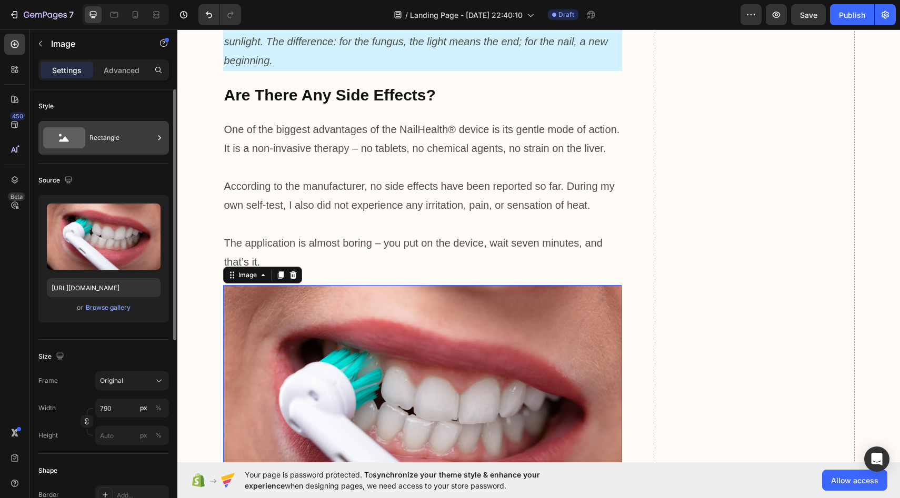
click at [90, 140] on div "Rectangle" at bounding box center [121, 138] width 64 height 24
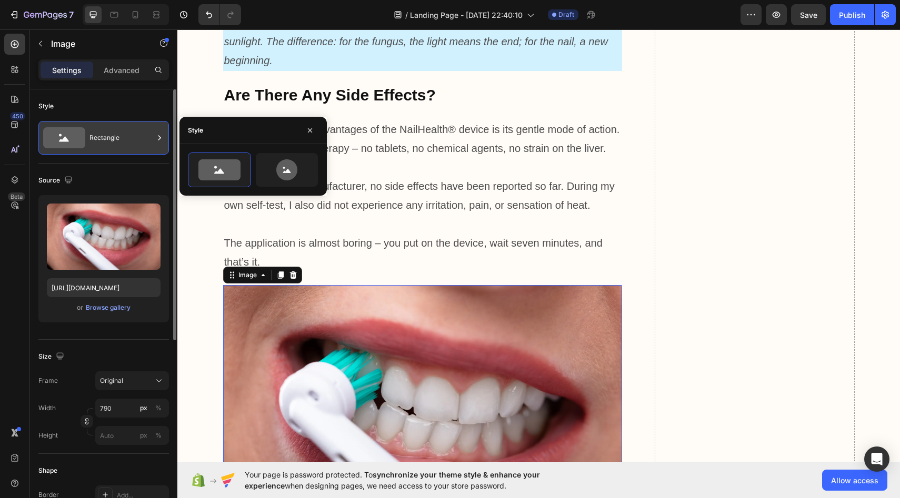
click at [90, 140] on div "Rectangle" at bounding box center [121, 138] width 64 height 24
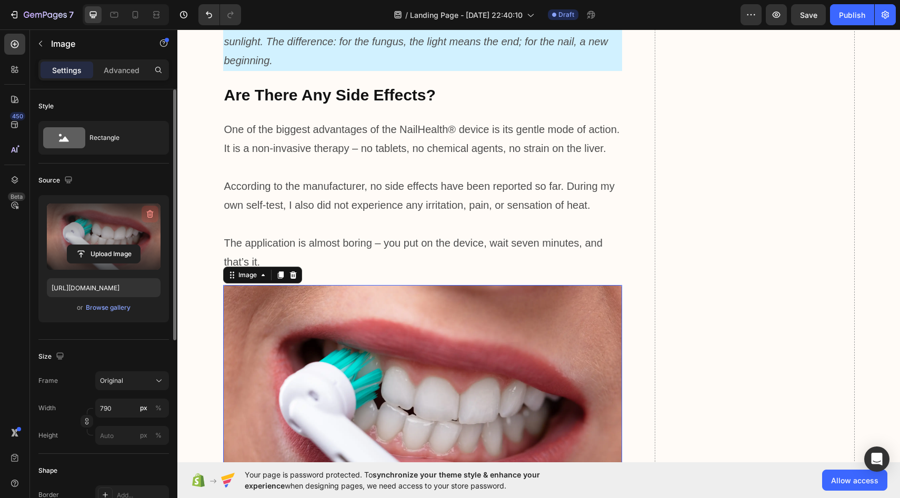
click at [148, 213] on icon "button" at bounding box center [150, 214] width 11 height 11
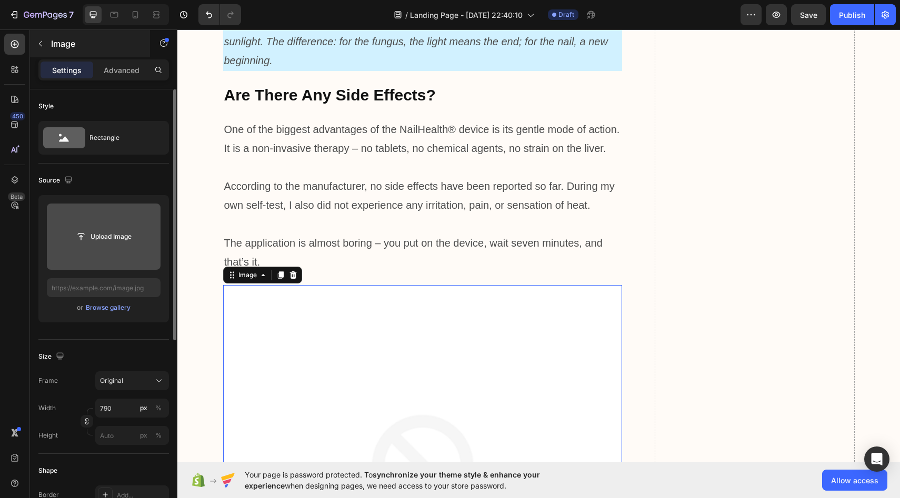
click at [65, 52] on div "Image" at bounding box center [90, 43] width 120 height 27
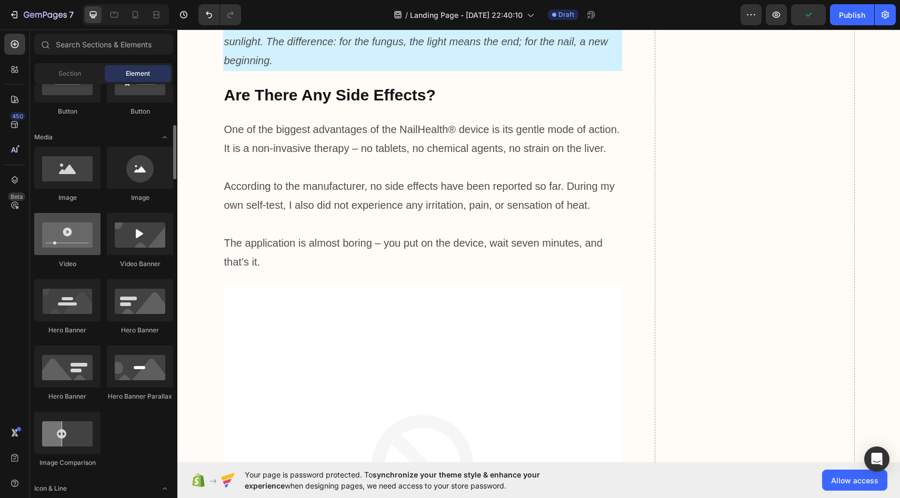
scroll to position [292, 0]
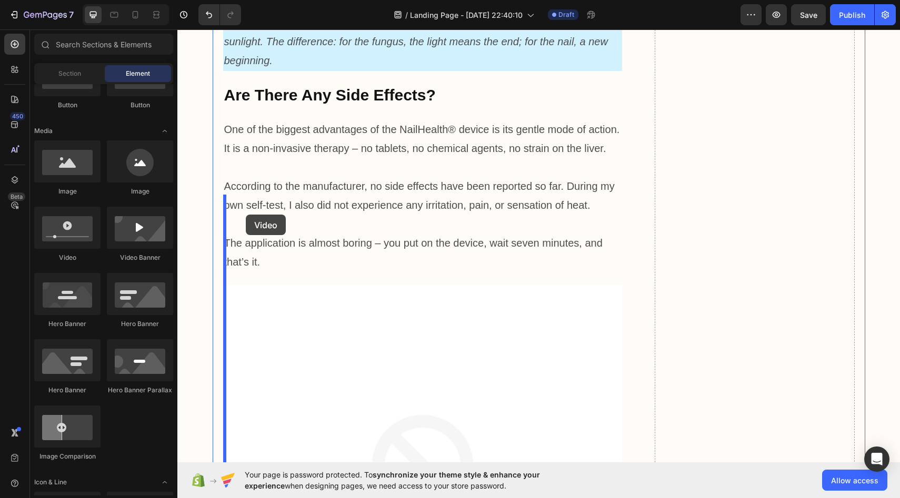
drag, startPoint x: 253, startPoint y: 271, endPoint x: 246, endPoint y: 215, distance: 56.8
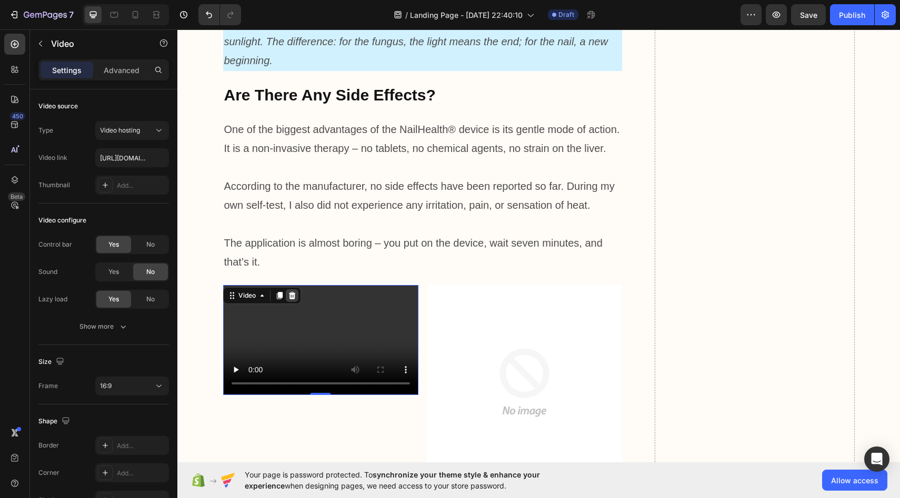
click at [291, 291] on icon at bounding box center [292, 295] width 8 height 8
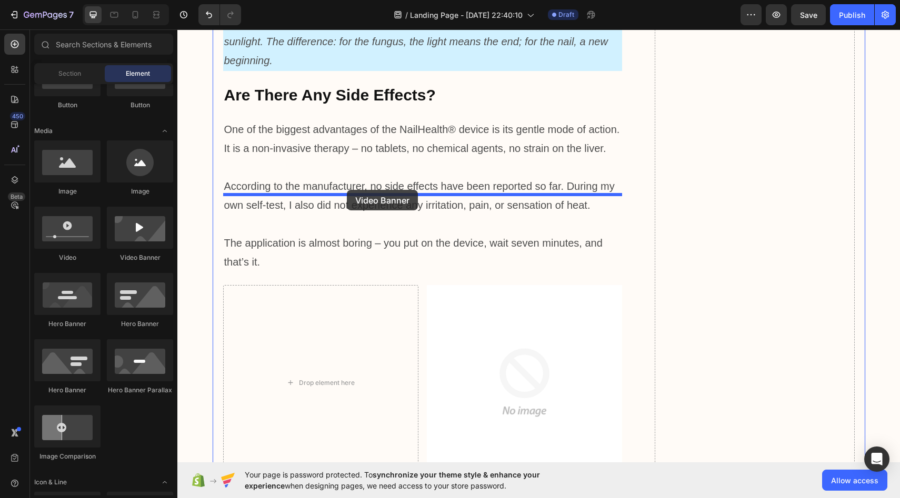
drag, startPoint x: 322, startPoint y: 263, endPoint x: 347, endPoint y: 190, distance: 76.5
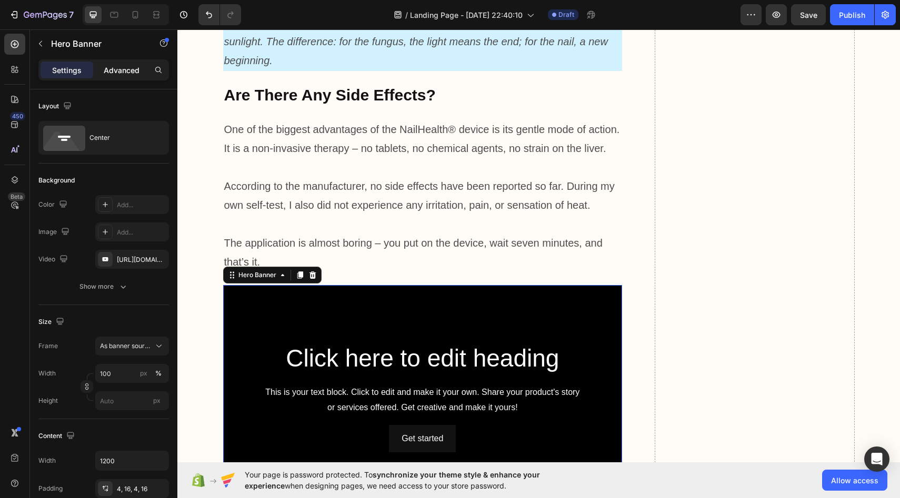
click at [114, 74] on p "Advanced" at bounding box center [122, 70] width 36 height 11
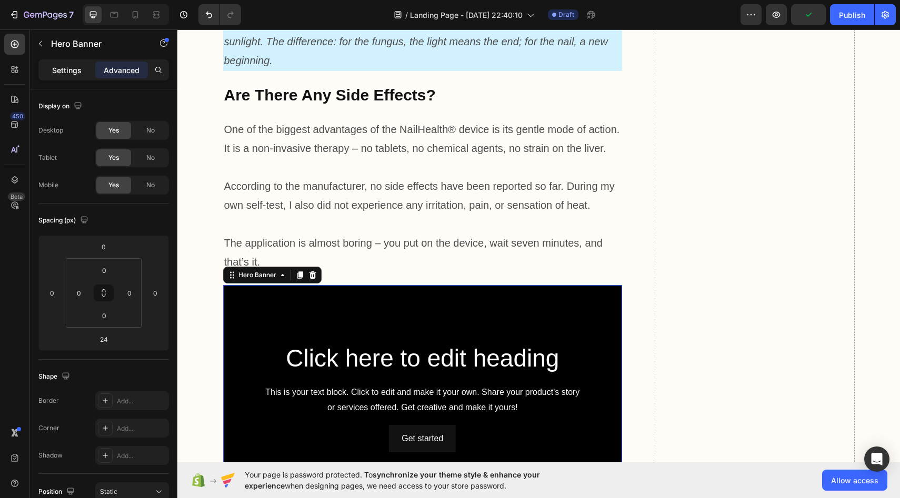
click at [69, 70] on p "Settings" at bounding box center [66, 70] width 29 height 11
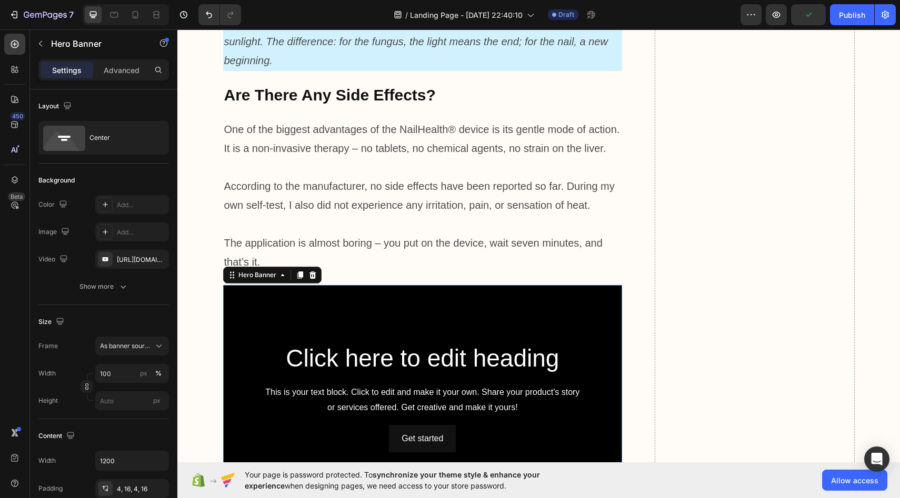
click at [332, 342] on div "Click here to edit heading Heading This is your text block. Click to edit and m…" at bounding box center [422, 397] width 382 height 110
click at [322, 342] on h2 "Click here to edit heading" at bounding box center [422, 359] width 382 height 34
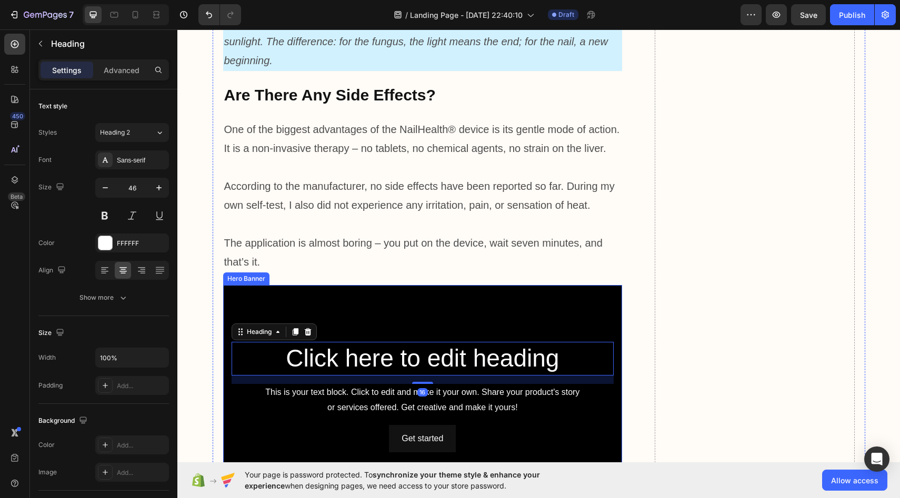
click at [318, 285] on div "Background Image" at bounding box center [422, 397] width 399 height 225
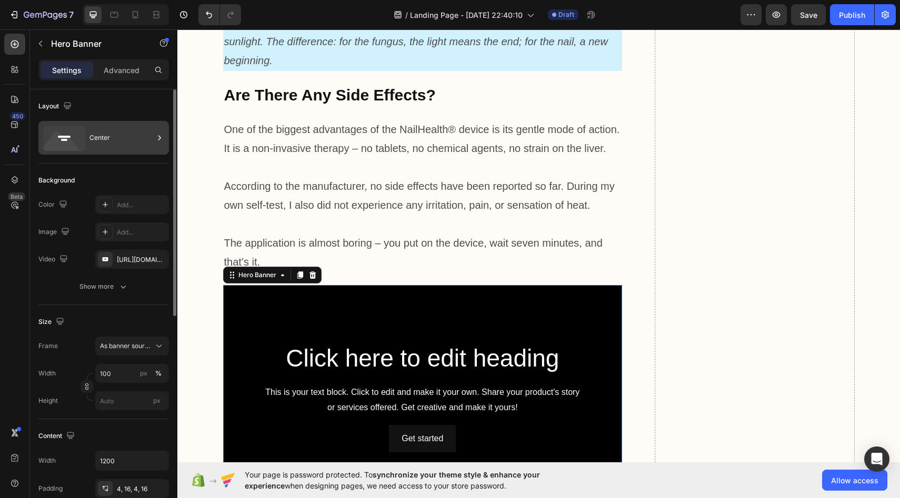
click at [129, 142] on div "Center" at bounding box center [121, 138] width 64 height 24
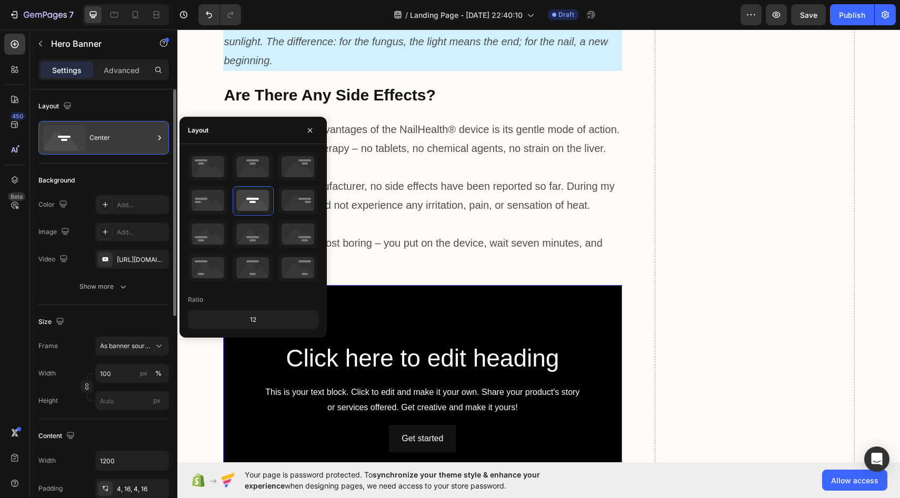
click at [129, 142] on div "Center" at bounding box center [121, 138] width 64 height 24
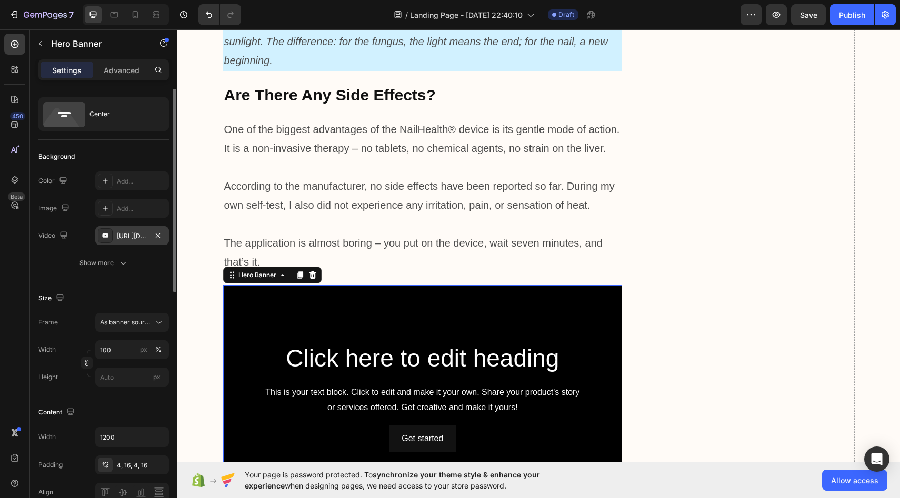
scroll to position [0, 0]
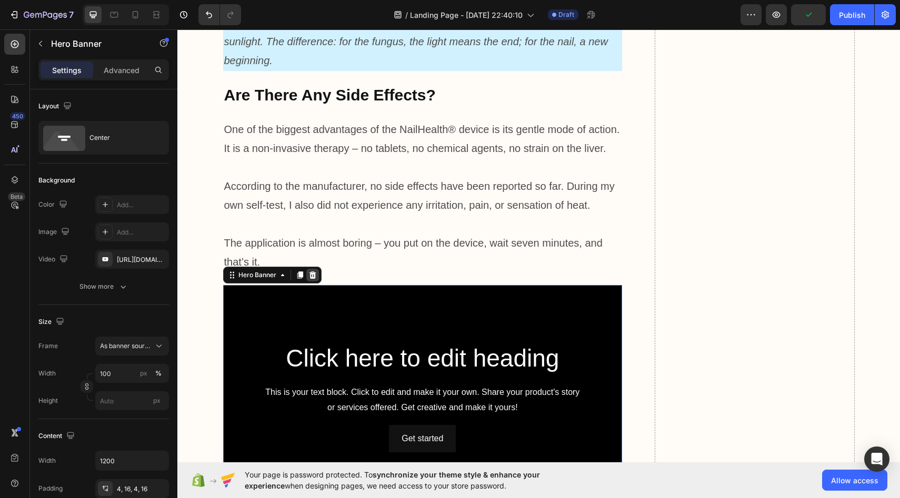
click at [312, 271] on icon at bounding box center [312, 274] width 7 height 7
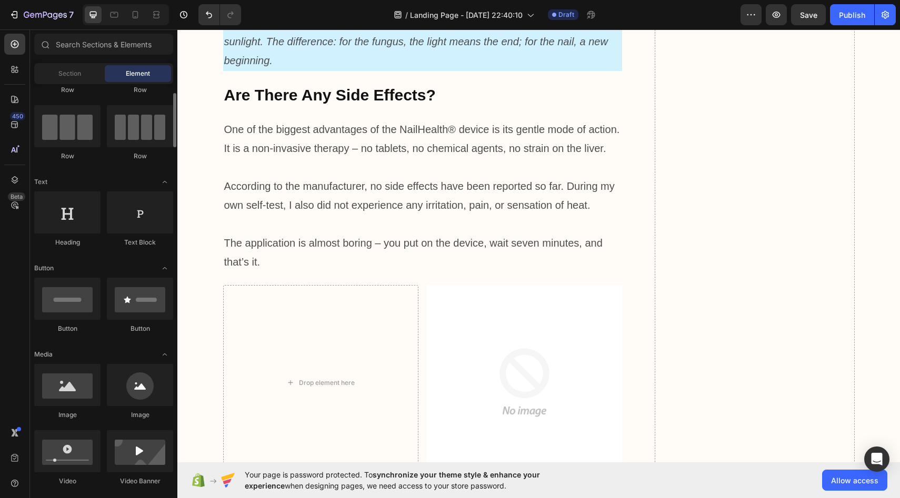
scroll to position [69, 0]
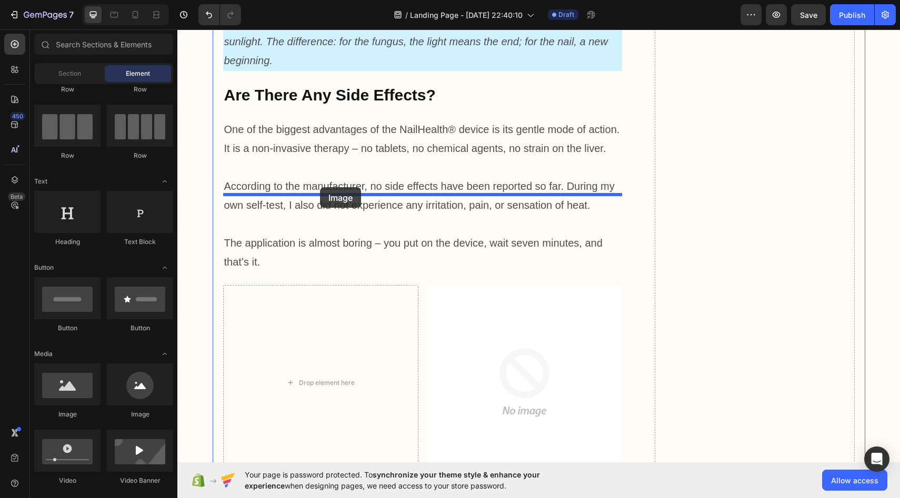
drag, startPoint x: 231, startPoint y: 430, endPoint x: 320, endPoint y: 187, distance: 258.1
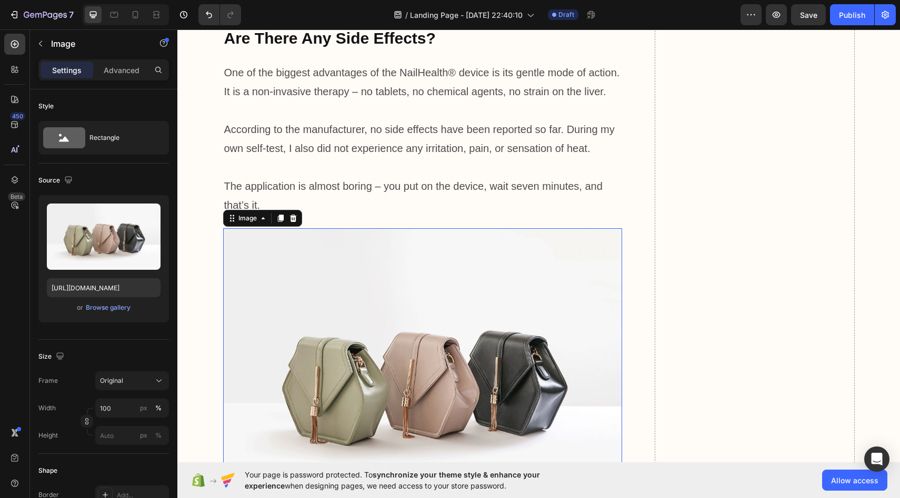
scroll to position [3616, 0]
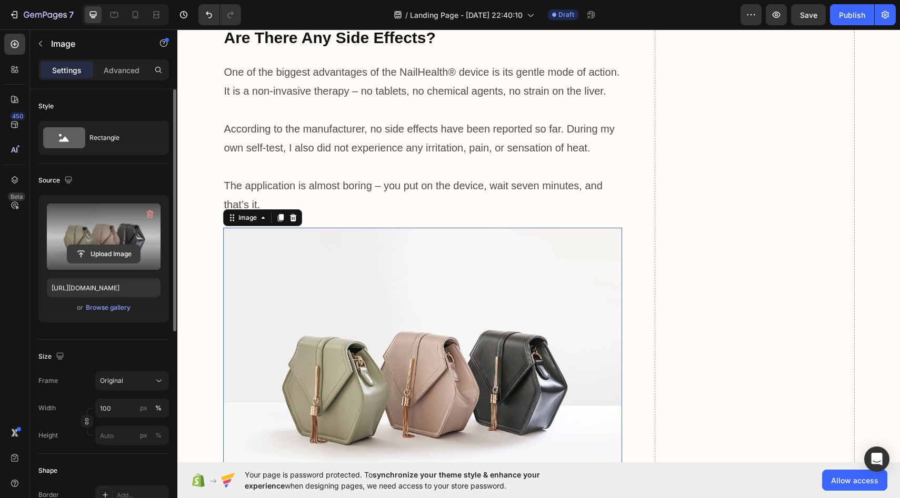
click at [104, 248] on input "file" at bounding box center [103, 254] width 73 height 18
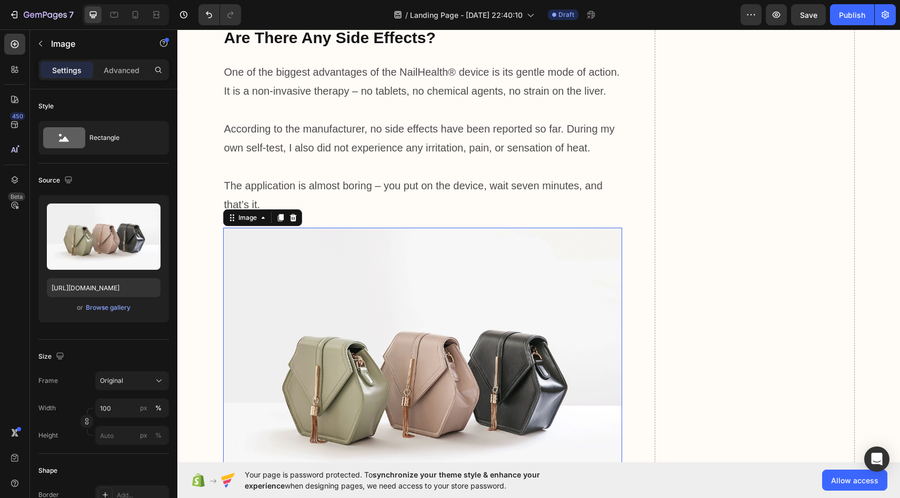
click at [297, 228] on img at bounding box center [422, 377] width 399 height 299
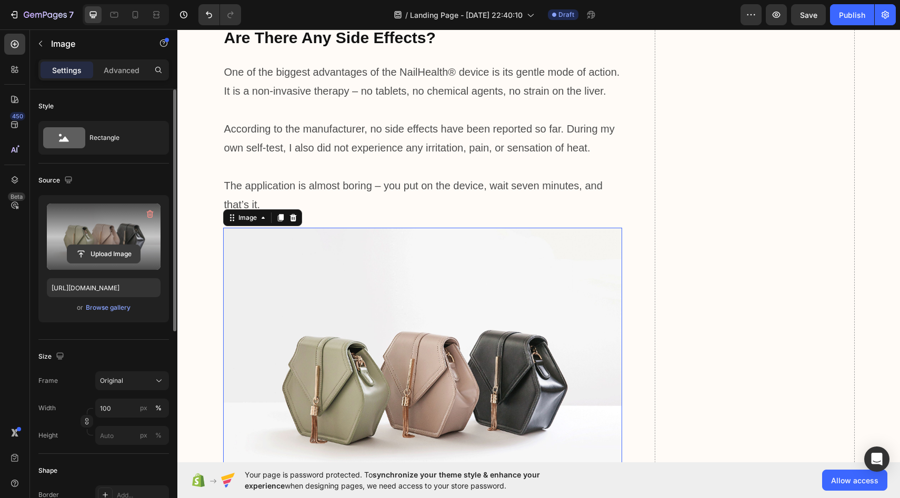
click at [124, 245] on button "Upload Image" at bounding box center [104, 254] width 74 height 19
click at [114, 254] on input "file" at bounding box center [103, 254] width 73 height 18
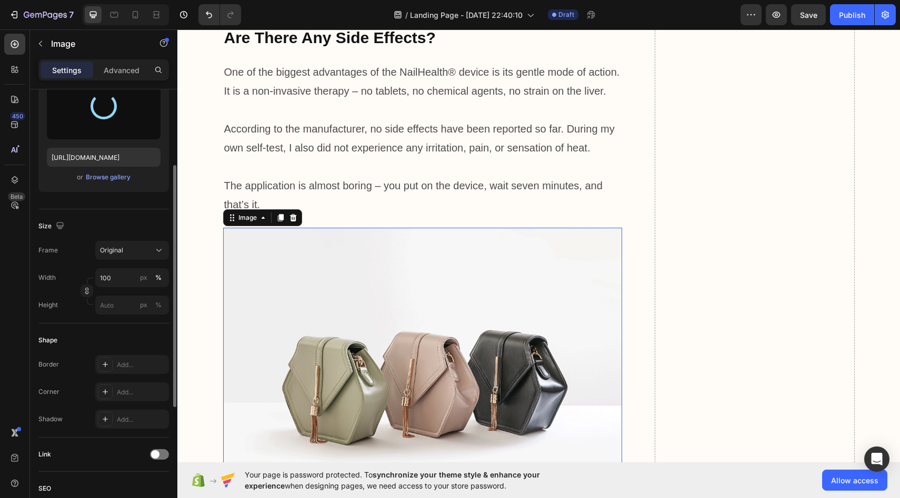
scroll to position [134, 0]
type input "https://cdn.shopify.com/s/files/1/0963/3120/2891/files/gempages_581340402406130…"
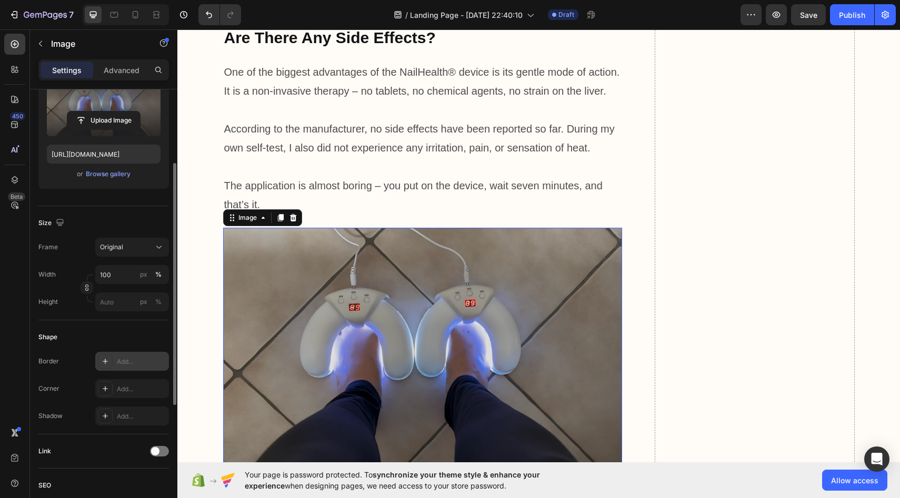
click at [132, 363] on div "Add..." at bounding box center [141, 361] width 49 height 9
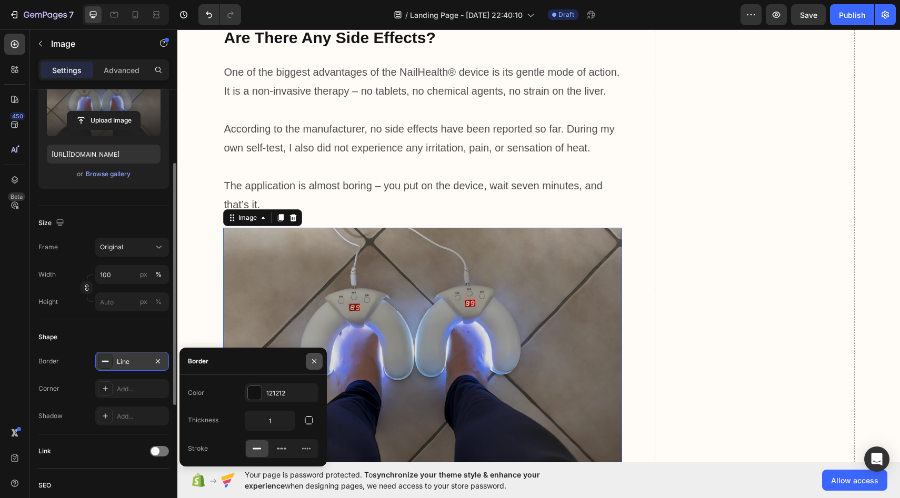
drag, startPoint x: 310, startPoint y: 366, endPoint x: 133, endPoint y: 336, distance: 179.7
click at [310, 366] on button "button" at bounding box center [314, 361] width 17 height 17
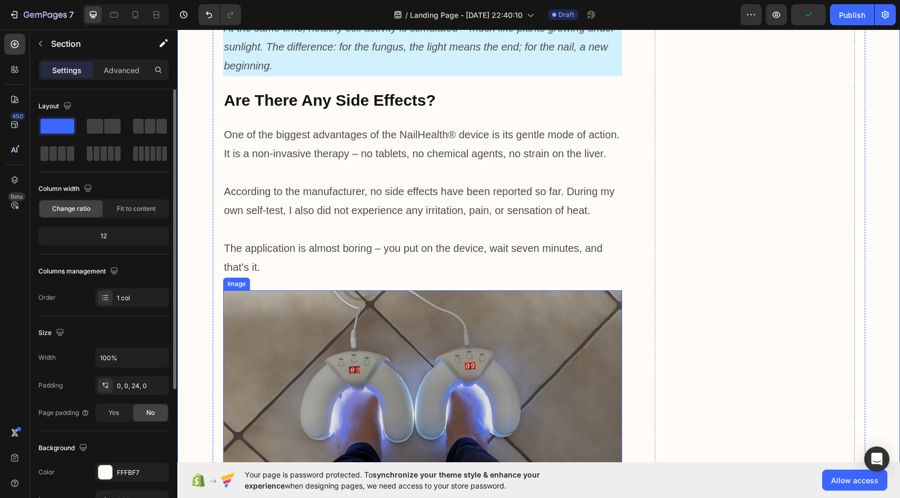
scroll to position [3556, 0]
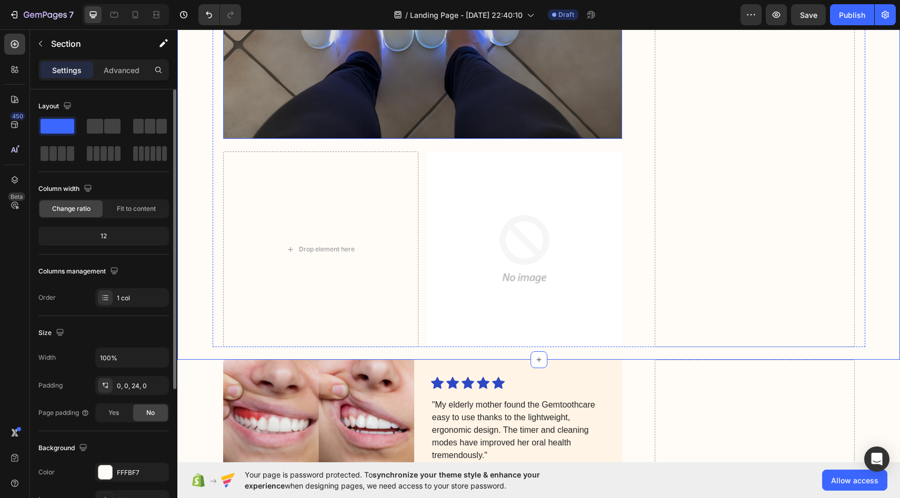
scroll to position [3896, 0]
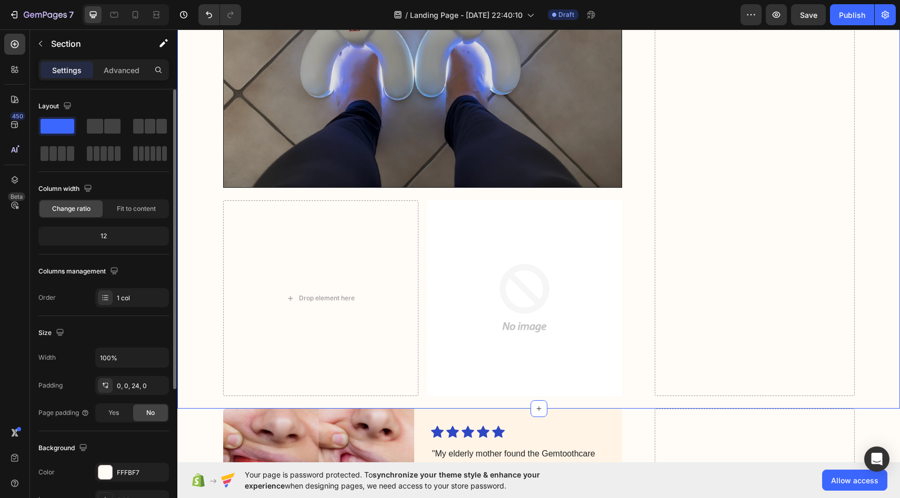
click at [147, 59] on div "Section" at bounding box center [103, 44] width 147 height 30
click at [63, 36] on div "Section" at bounding box center [84, 43] width 109 height 27
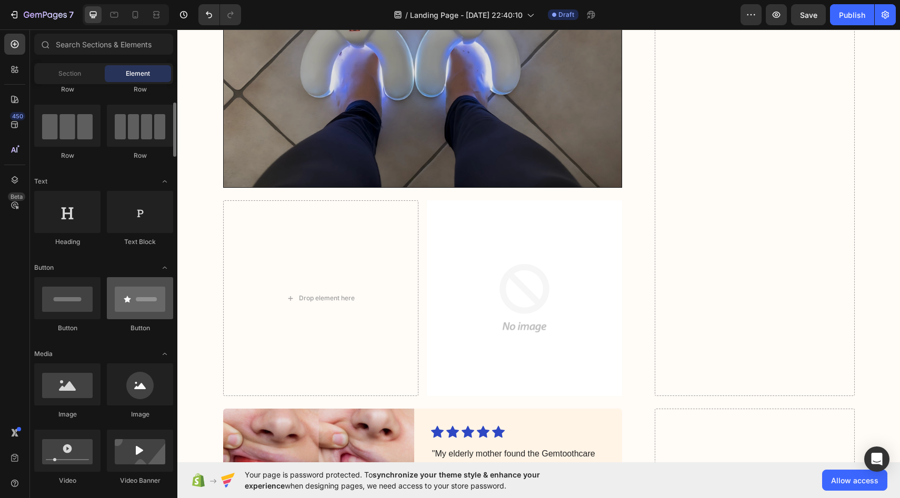
scroll to position [82, 0]
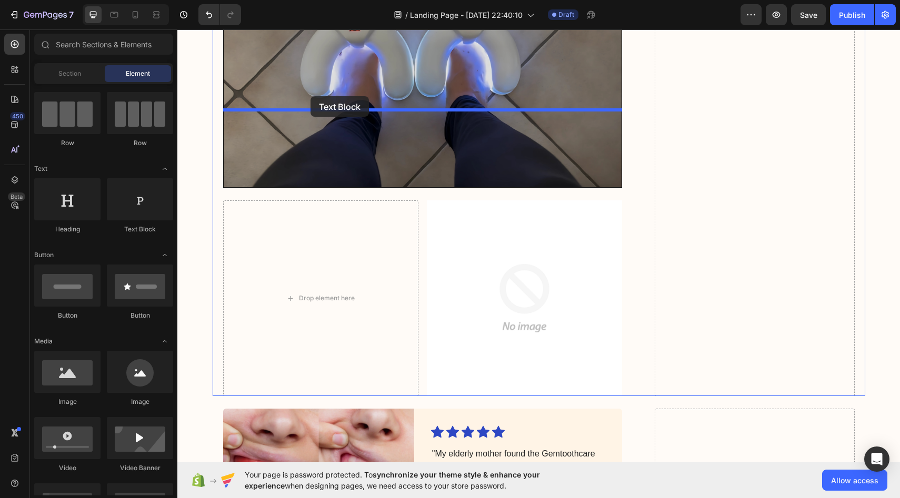
drag, startPoint x: 305, startPoint y: 241, endPoint x: 310, endPoint y: 96, distance: 145.3
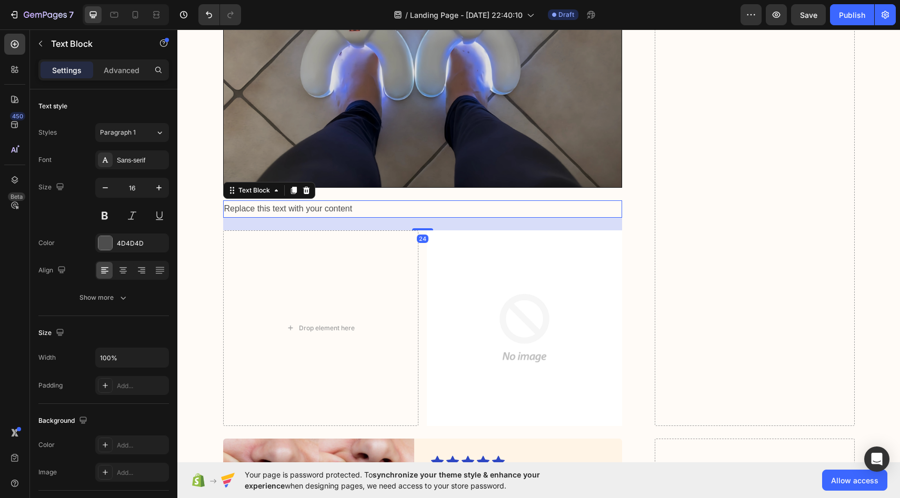
click at [308, 200] on div "Replace this text with your content" at bounding box center [422, 208] width 399 height 17
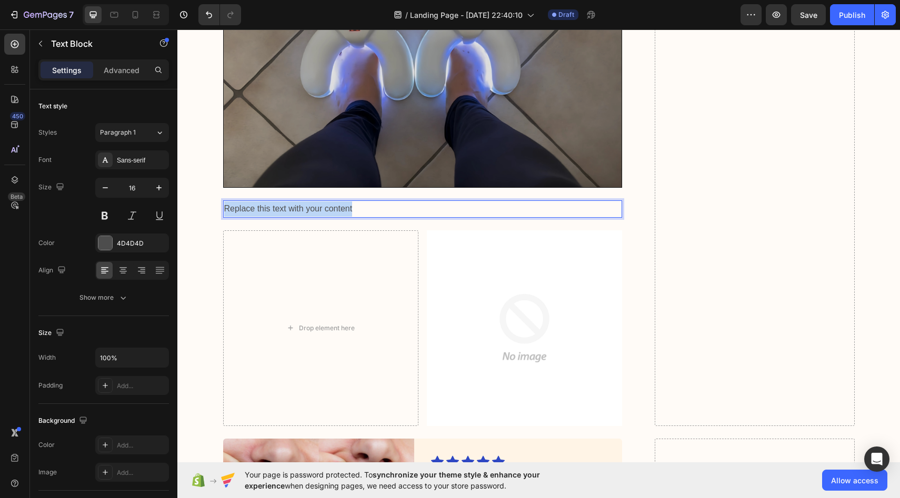
drag, startPoint x: 372, startPoint y: 120, endPoint x: 226, endPoint y: 118, distance: 146.3
click at [226, 201] on p "Replace this text with your content" at bounding box center [422, 208] width 397 height 15
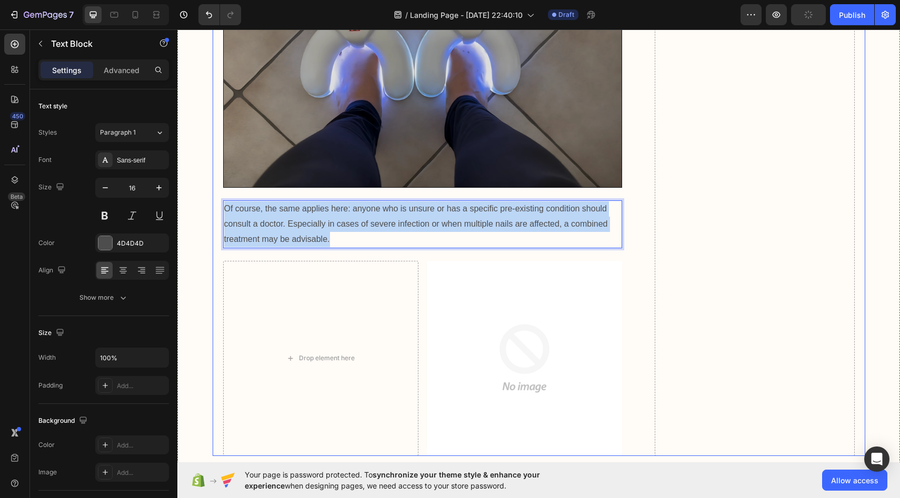
drag, startPoint x: 333, startPoint y: 150, endPoint x: 218, endPoint y: 116, distance: 119.7
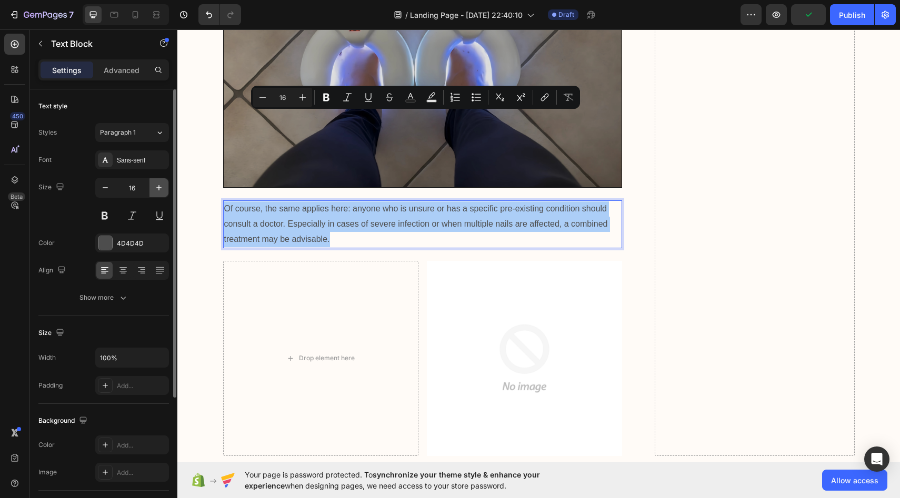
click at [152, 188] on button "button" at bounding box center [158, 187] width 19 height 19
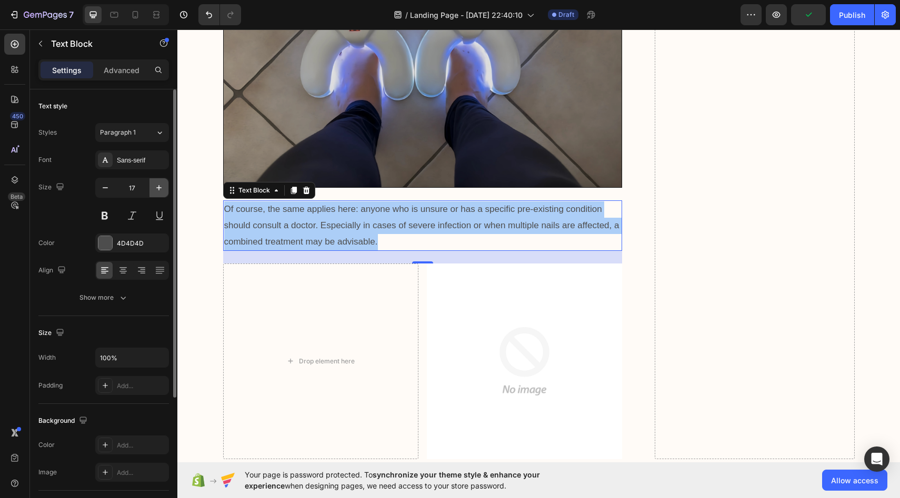
click at [152, 188] on button "button" at bounding box center [158, 187] width 19 height 19
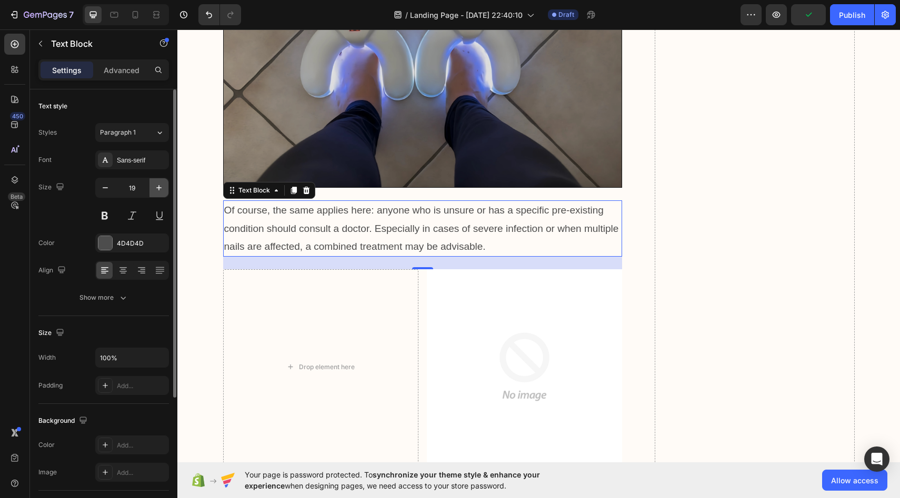
click at [152, 188] on button "button" at bounding box center [158, 187] width 19 height 19
type input "20"
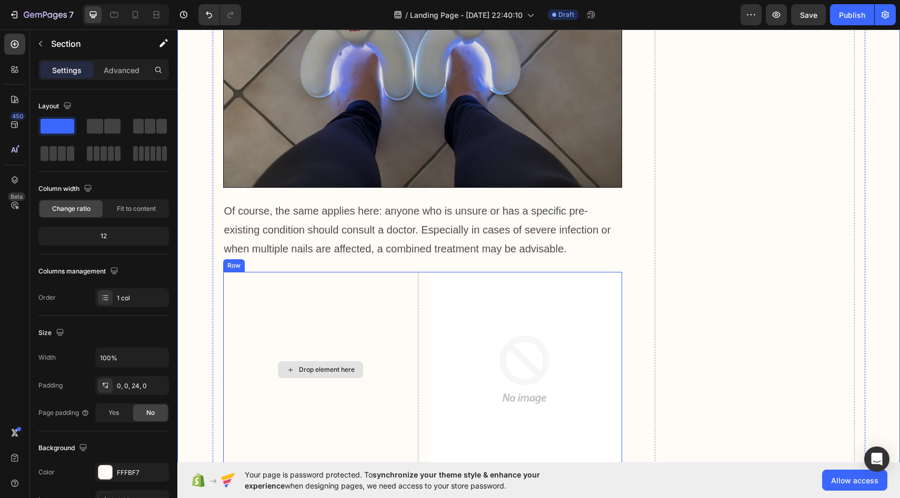
scroll to position [3936, 0]
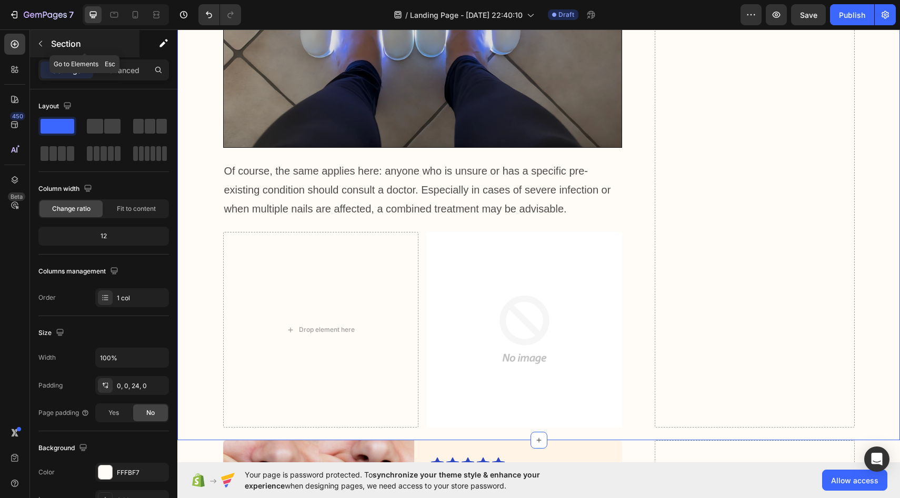
click at [72, 38] on p "Section" at bounding box center [94, 43] width 86 height 13
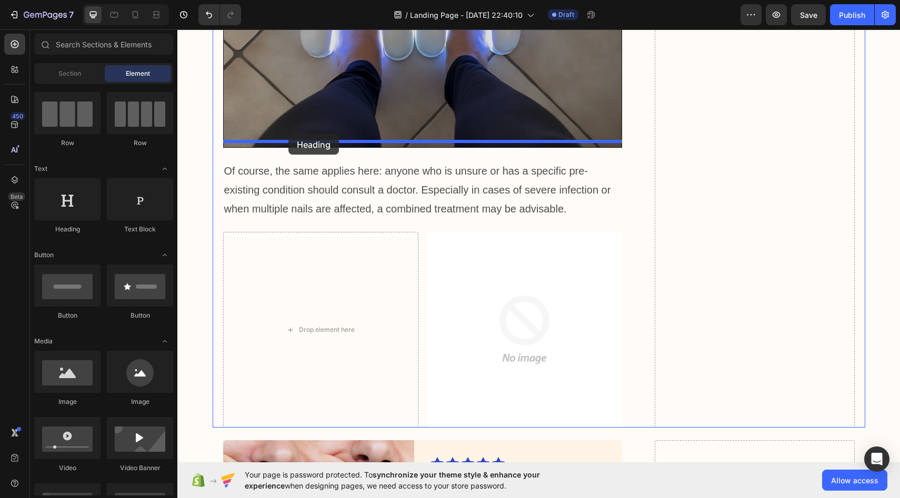
drag, startPoint x: 247, startPoint y: 230, endPoint x: 288, endPoint y: 134, distance: 104.7
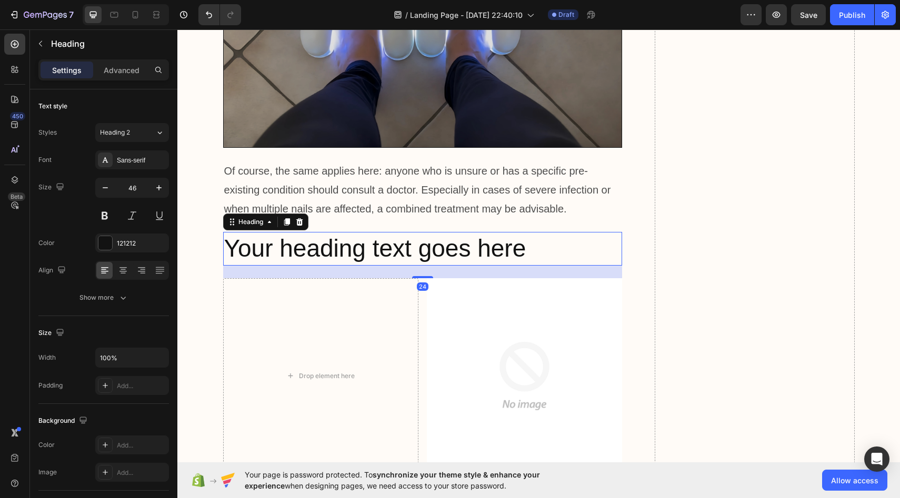
click at [497, 232] on h2 "Your heading text goes here" at bounding box center [422, 249] width 399 height 34
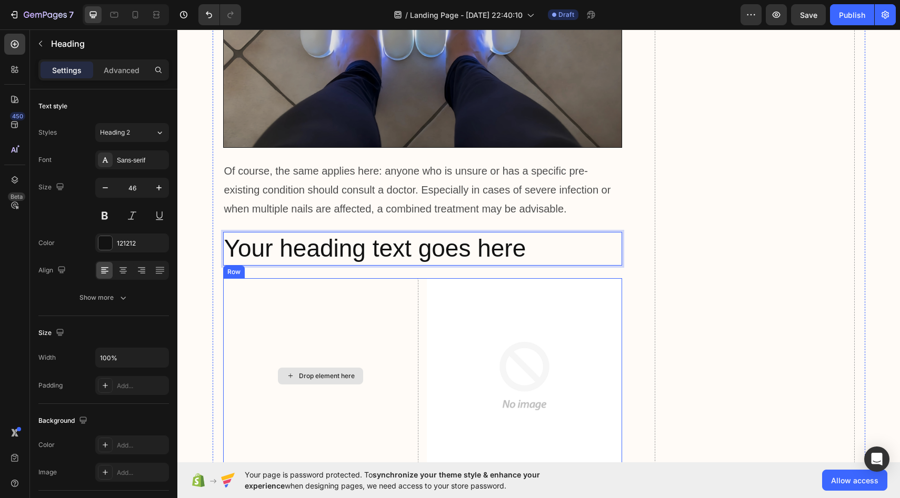
click at [297, 278] on div "Drop element here" at bounding box center [320, 375] width 195 height 195
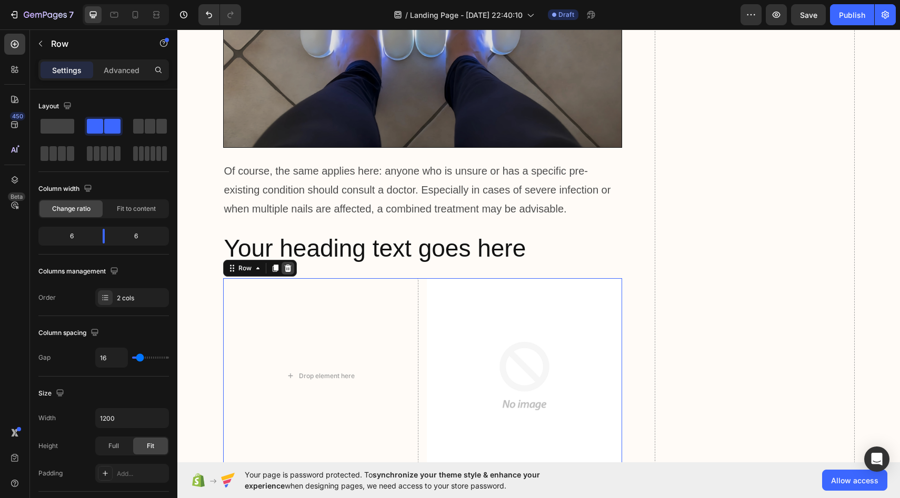
click at [287, 265] on icon at bounding box center [287, 268] width 7 height 7
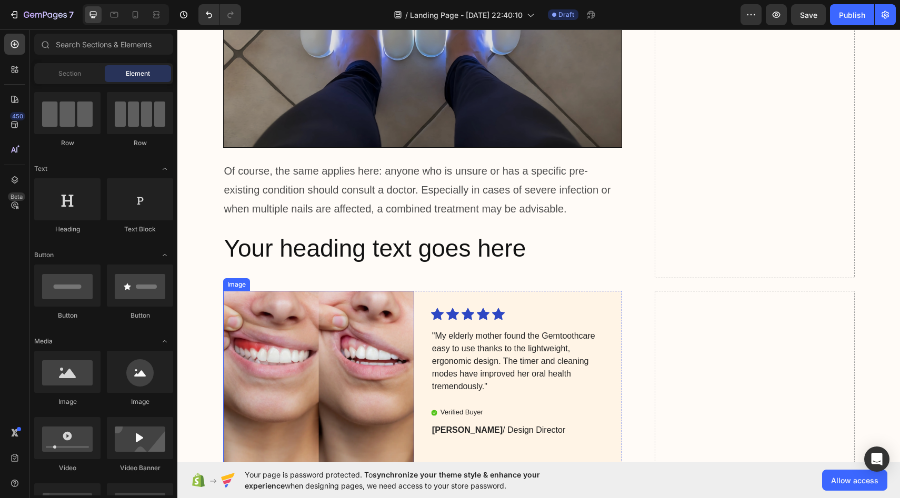
click at [334, 291] on img at bounding box center [318, 384] width 191 height 186
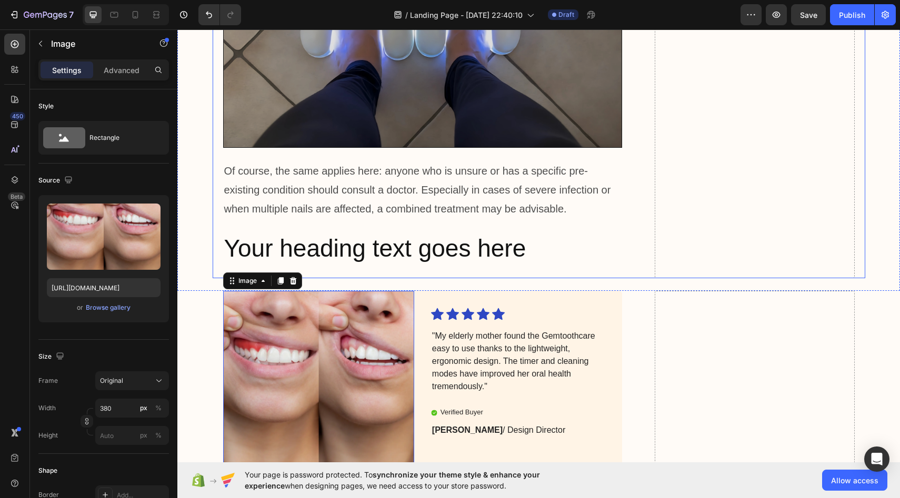
click at [511, 233] on p "Your heading text goes here" at bounding box center [422, 249] width 397 height 32
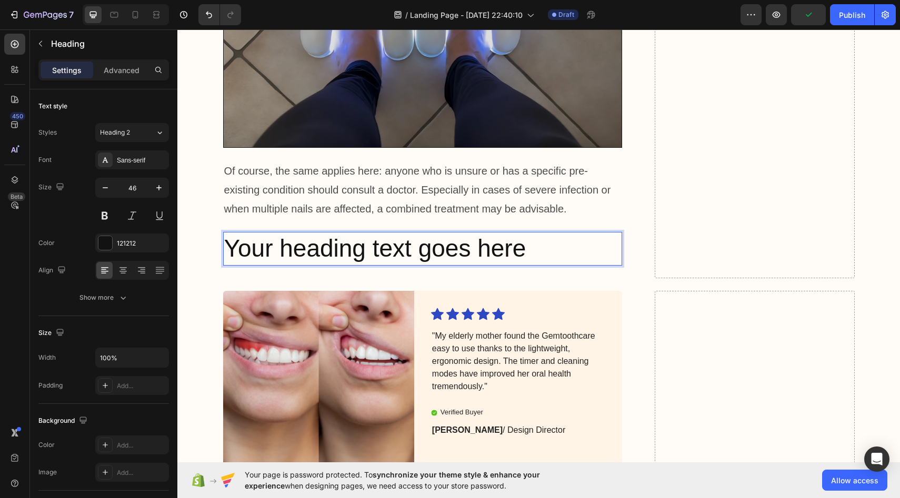
click at [456, 233] on p "Your heading text goes here" at bounding box center [422, 249] width 397 height 32
click at [518, 233] on p "Your heading text goes here" at bounding box center [422, 249] width 397 height 32
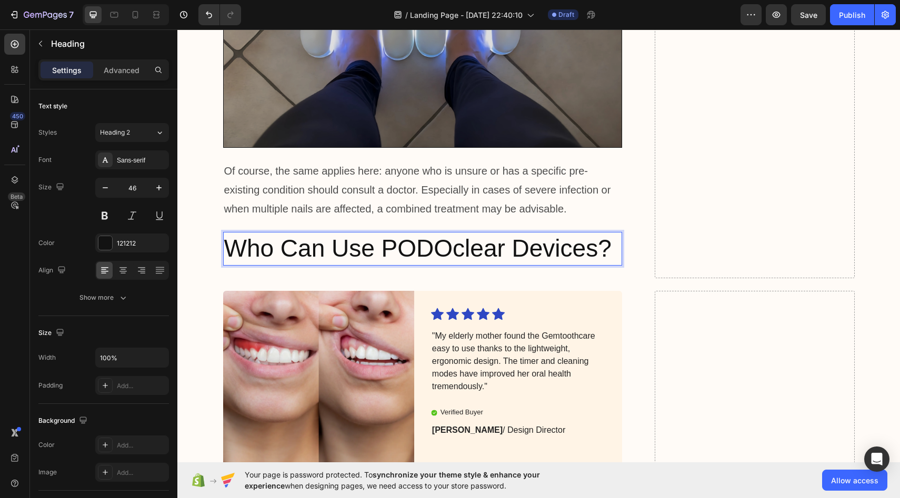
click at [500, 233] on p "Who Can Use PODOclear Devices?" at bounding box center [422, 249] width 397 height 32
click at [502, 233] on p "Who Can Use PODOclear Devices?" at bounding box center [422, 249] width 397 height 32
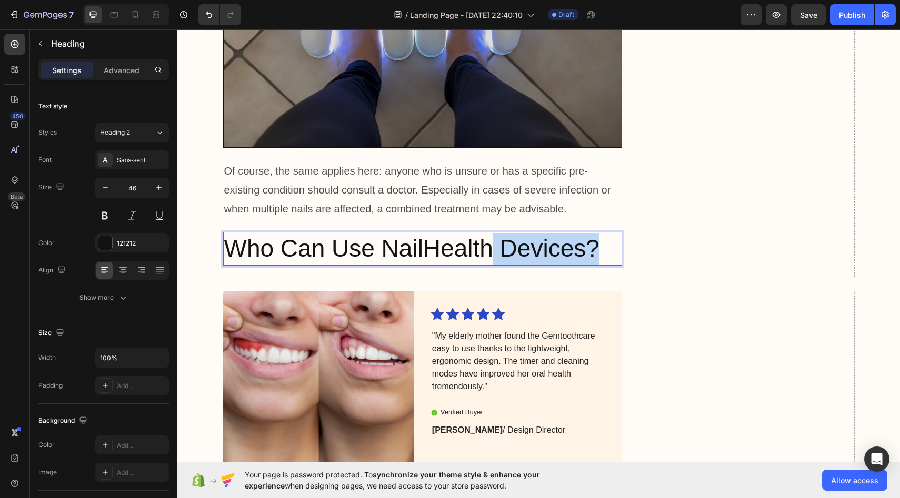
drag, startPoint x: 603, startPoint y: 159, endPoint x: 468, endPoint y: 164, distance: 135.8
click at [469, 233] on p "Who Can Use NailHealth Devices?" at bounding box center [422, 249] width 397 height 32
click at [234, 233] on p "Who Can Use NailHealth Devices?" at bounding box center [422, 249] width 397 height 32
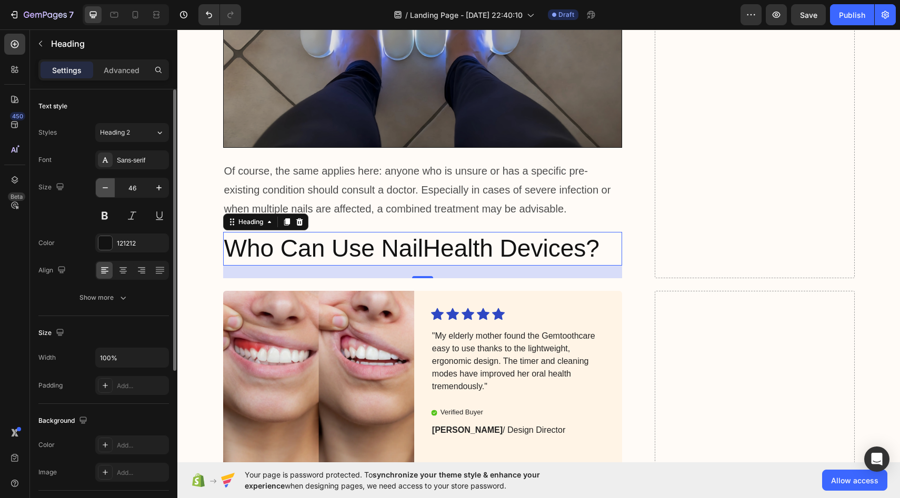
click at [110, 188] on icon "button" at bounding box center [105, 188] width 11 height 11
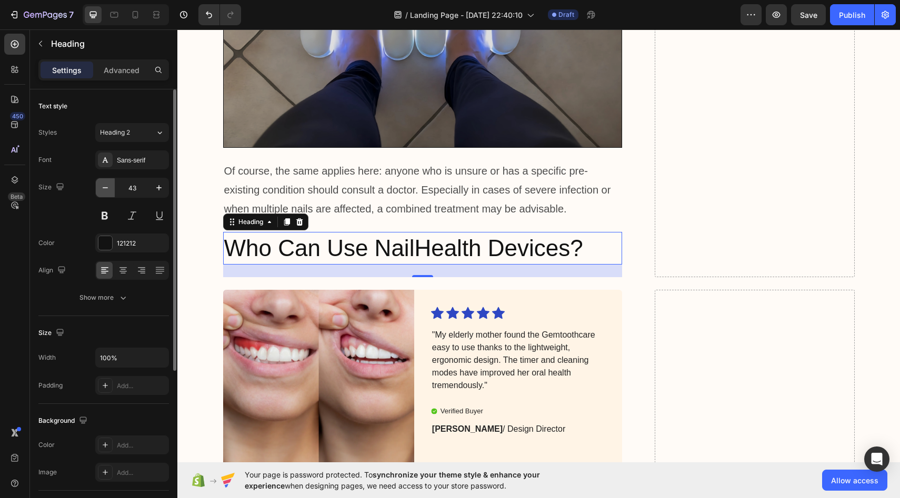
click at [110, 188] on icon "button" at bounding box center [105, 188] width 11 height 11
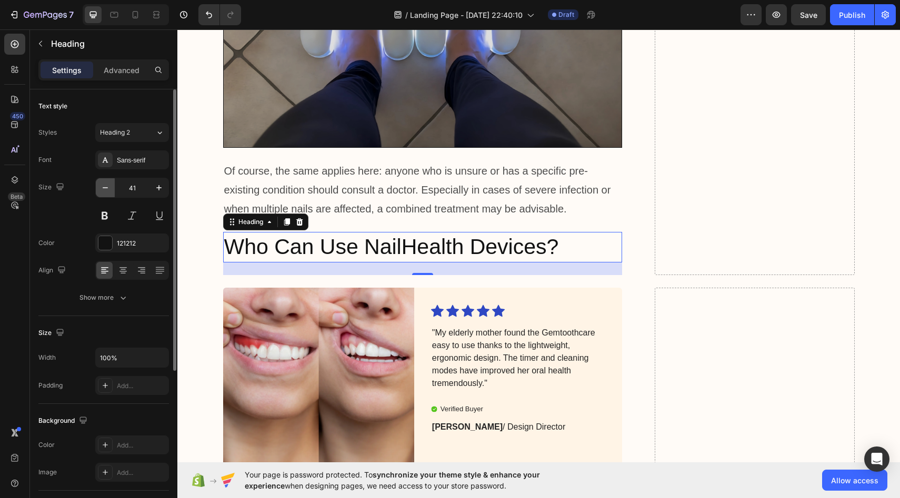
click at [110, 188] on icon "button" at bounding box center [105, 188] width 11 height 11
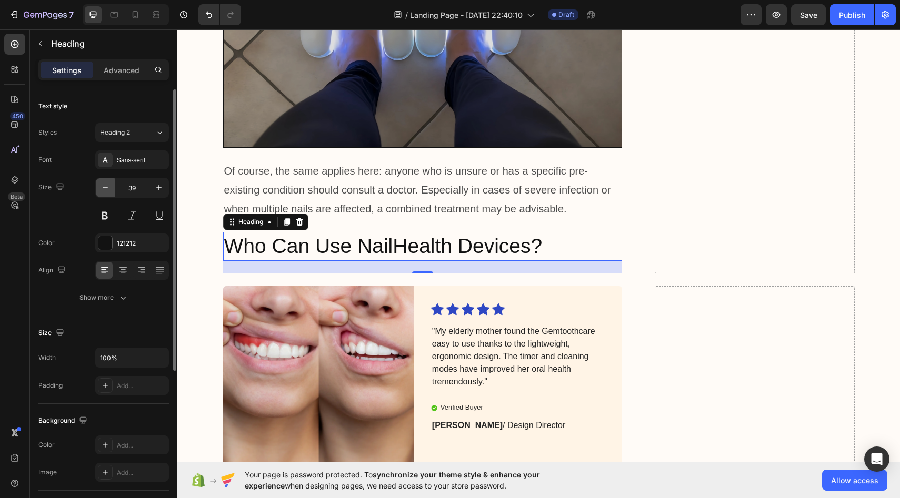
click at [110, 188] on icon "button" at bounding box center [105, 188] width 11 height 11
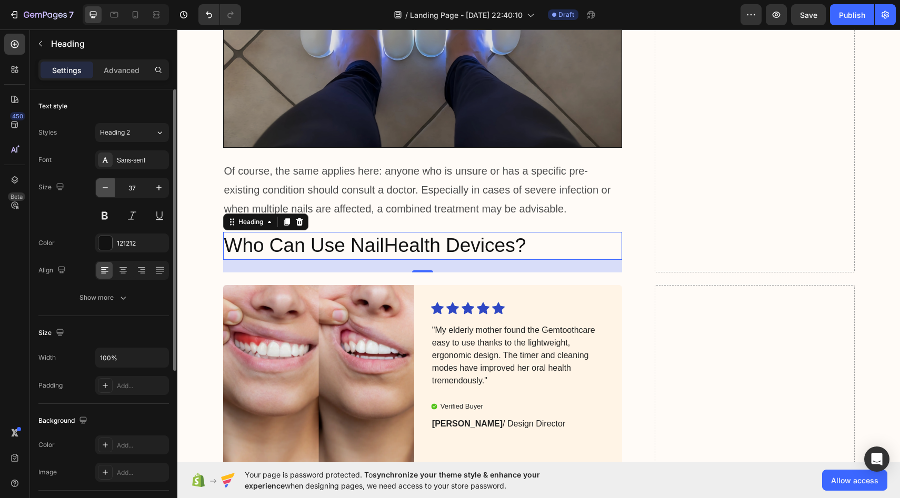
click at [110, 188] on icon "button" at bounding box center [105, 188] width 11 height 11
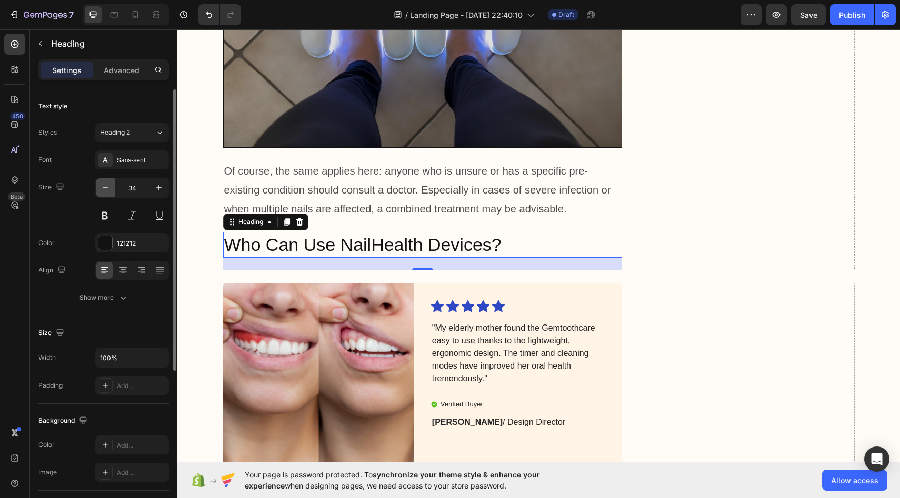
click at [110, 188] on icon "button" at bounding box center [105, 188] width 11 height 11
type input "33"
click at [482, 233] on p "Who Can Use NailHealth Devices?" at bounding box center [422, 244] width 397 height 23
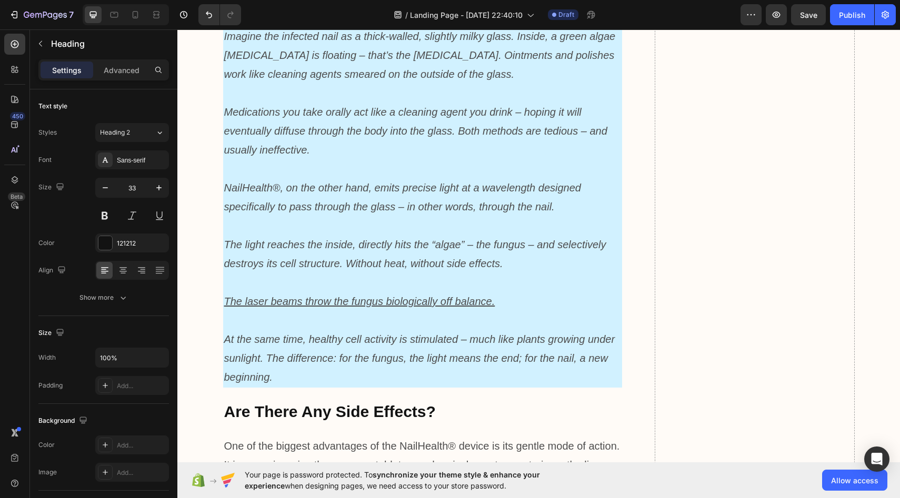
scroll to position [3243, 0]
click at [356, 402] on strong "Are There Any Side Effects?" at bounding box center [329, 410] width 211 height 17
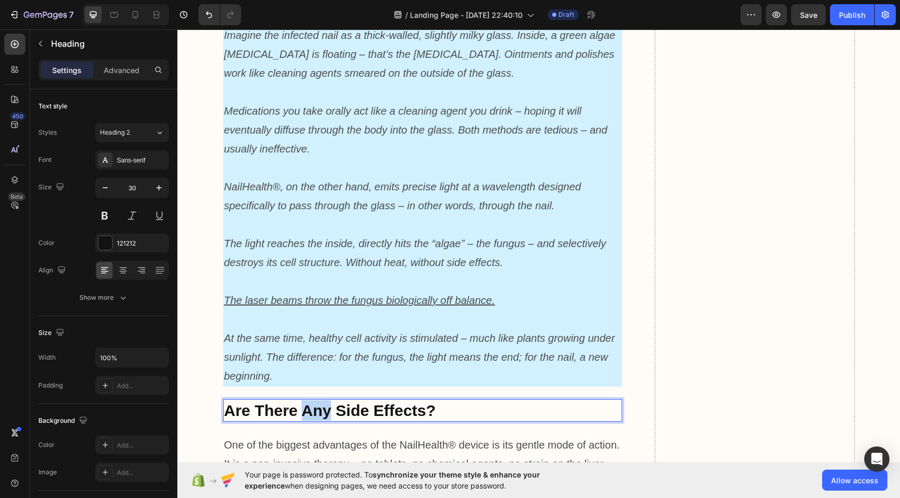
click at [326, 402] on strong "Are There Any Side Effects?" at bounding box center [329, 410] width 211 height 17
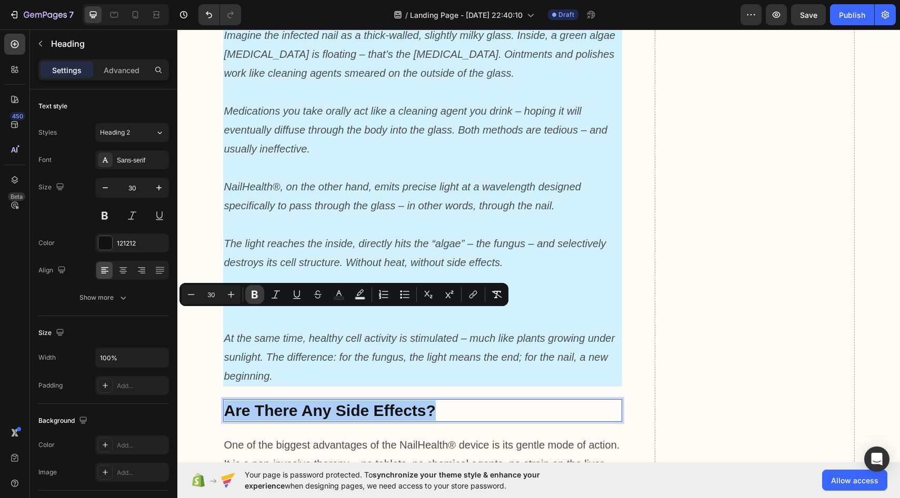
click at [257, 296] on icon "Editor contextual toolbar" at bounding box center [254, 295] width 6 height 8
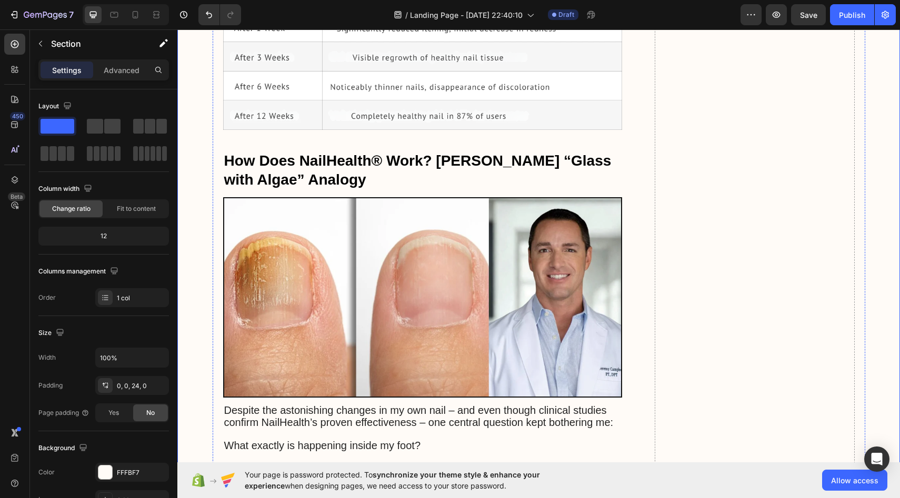
scroll to position [2161, 0]
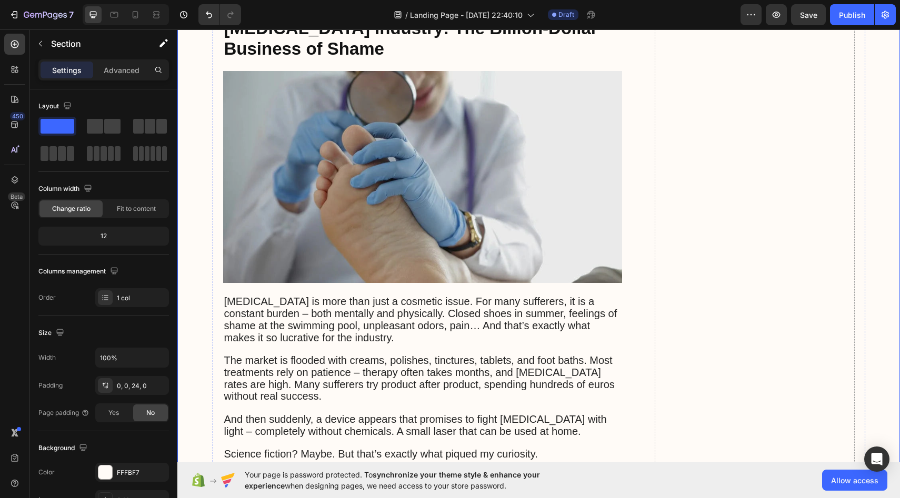
scroll to position [963, 0]
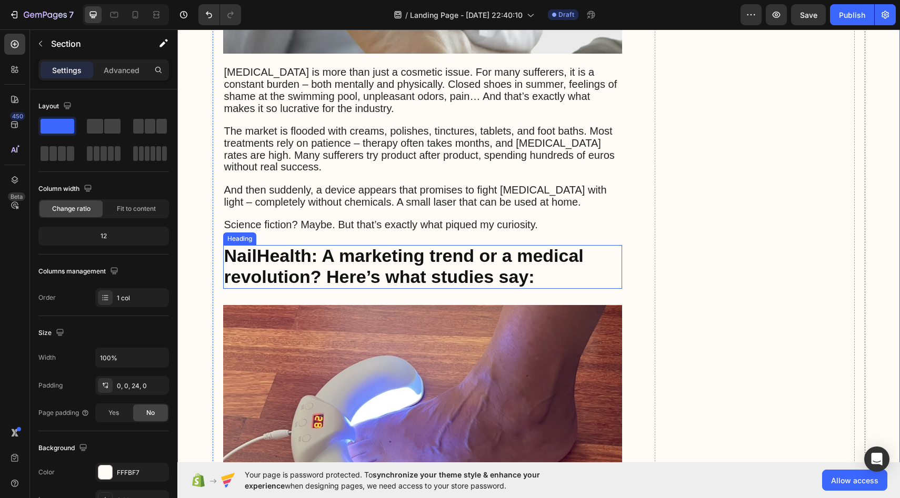
click at [298, 246] on strong "NailHealth: A marketing trend or a medical revolution? Here’s what studies say:" at bounding box center [403, 266] width 359 height 41
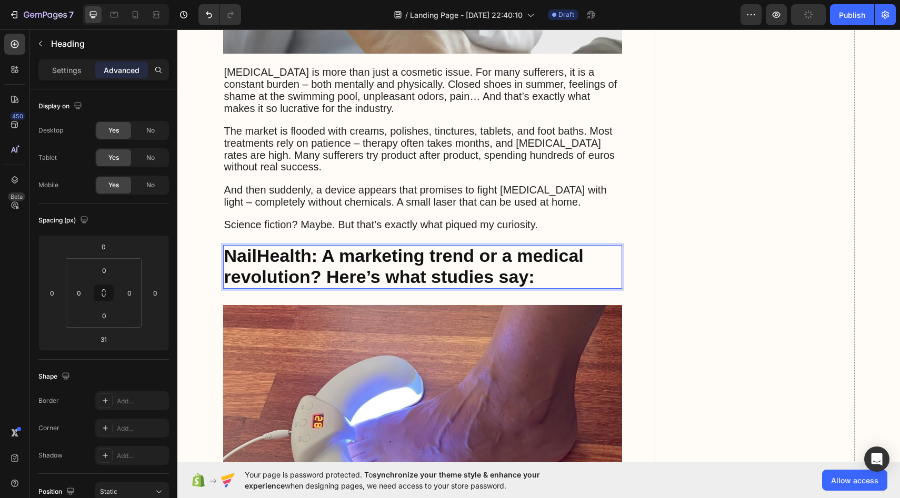
click at [276, 246] on strong "NailHealth: A marketing trend or a medical revolution? Here’s what studies say:" at bounding box center [403, 266] width 359 height 41
click at [313, 246] on strong "NailHealth: A marketing trend or a medical revolution? Here’s what studies say:" at bounding box center [403, 266] width 359 height 41
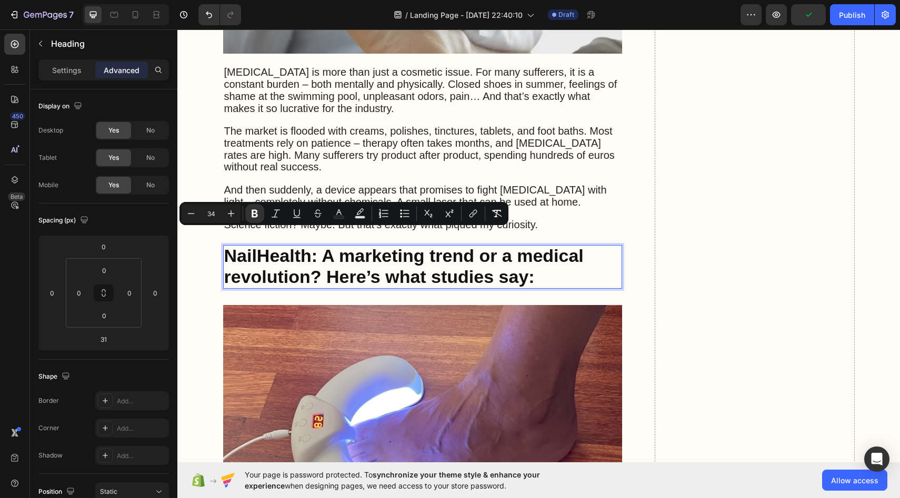
click at [261, 246] on strong "NailHealth: A marketing trend or a medical revolution? Here’s what studies say:" at bounding box center [403, 266] width 359 height 41
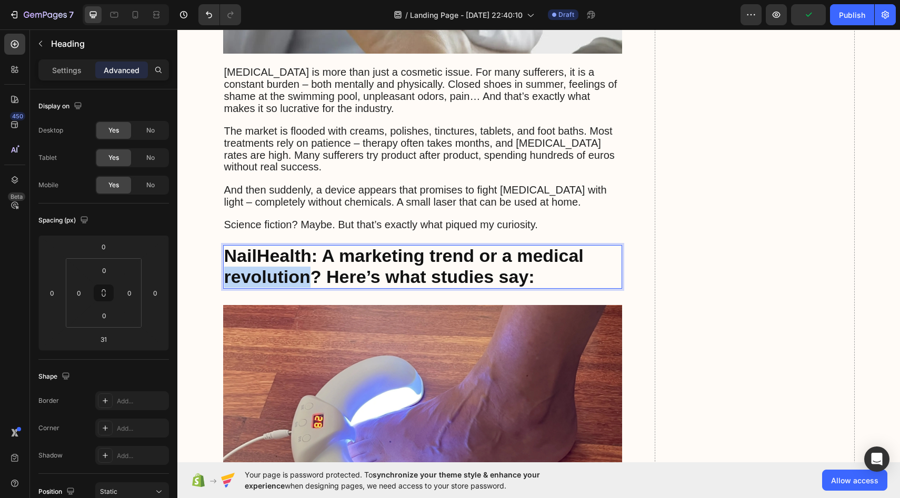
click at [261, 246] on strong "NailHealth: A marketing trend or a medical revolution? Here’s what studies say:" at bounding box center [403, 266] width 359 height 41
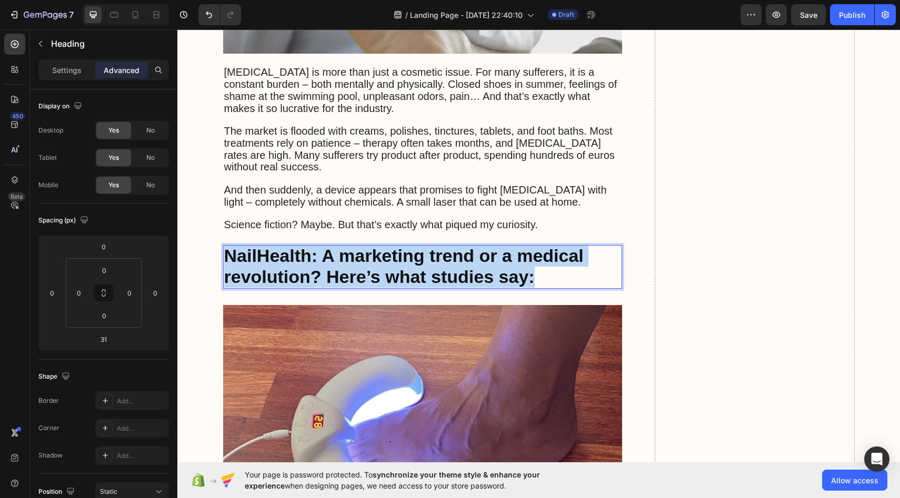
click at [261, 246] on strong "NailHealth: A marketing trend or a medical revolution? Here’s what studies say:" at bounding box center [403, 266] width 359 height 41
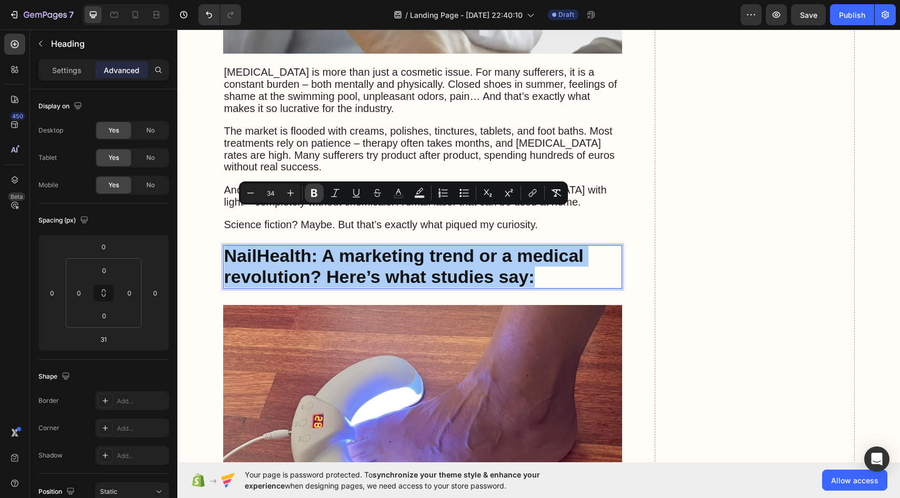
click at [309, 194] on icon "Editor contextual toolbar" at bounding box center [314, 193] width 11 height 11
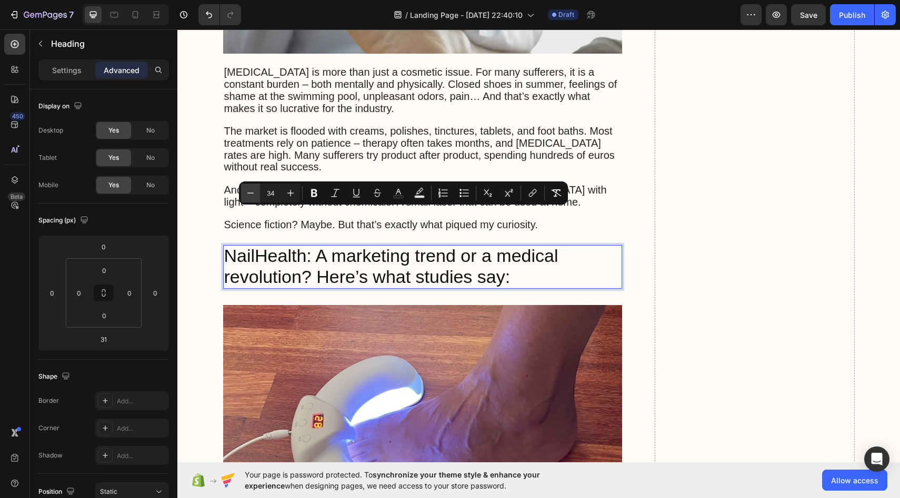
click at [250, 196] on icon "Editor contextual toolbar" at bounding box center [250, 193] width 11 height 11
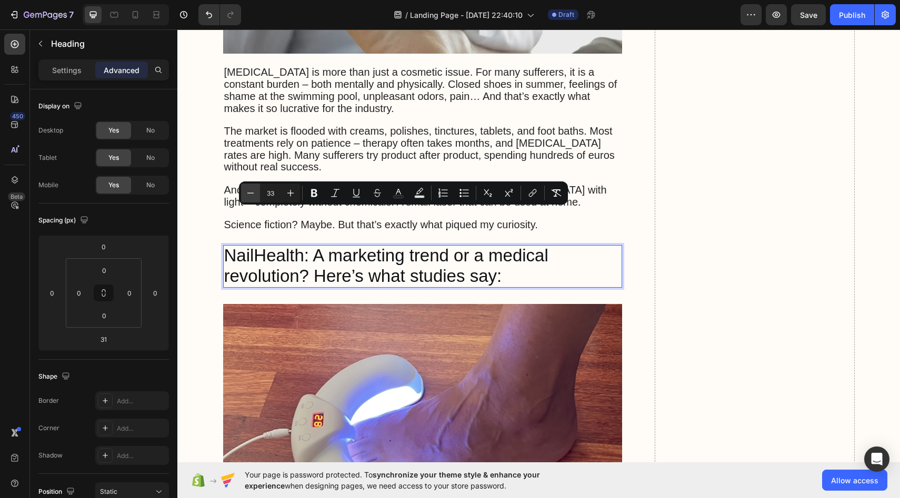
click at [250, 196] on icon "Editor contextual toolbar" at bounding box center [250, 193] width 11 height 11
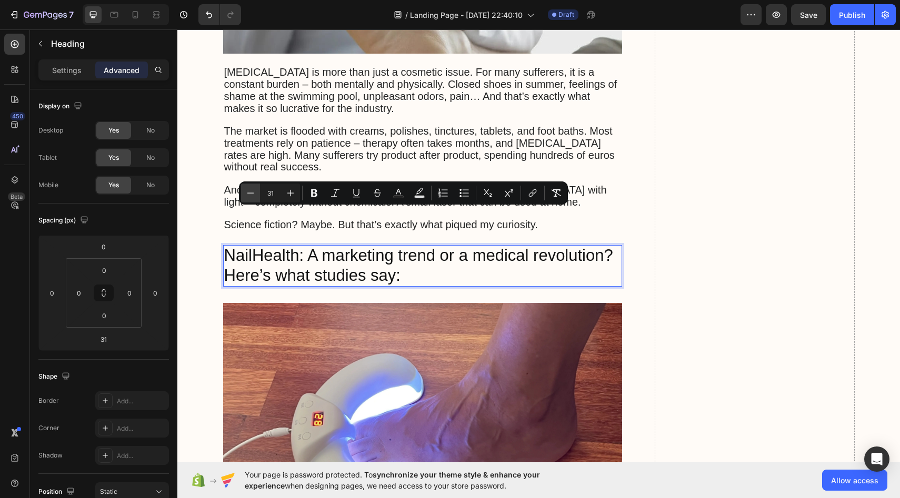
click at [250, 196] on icon "Editor contextual toolbar" at bounding box center [250, 193] width 11 height 11
click at [290, 193] on icon "Editor contextual toolbar" at bounding box center [290, 193] width 7 height 7
type input "32"
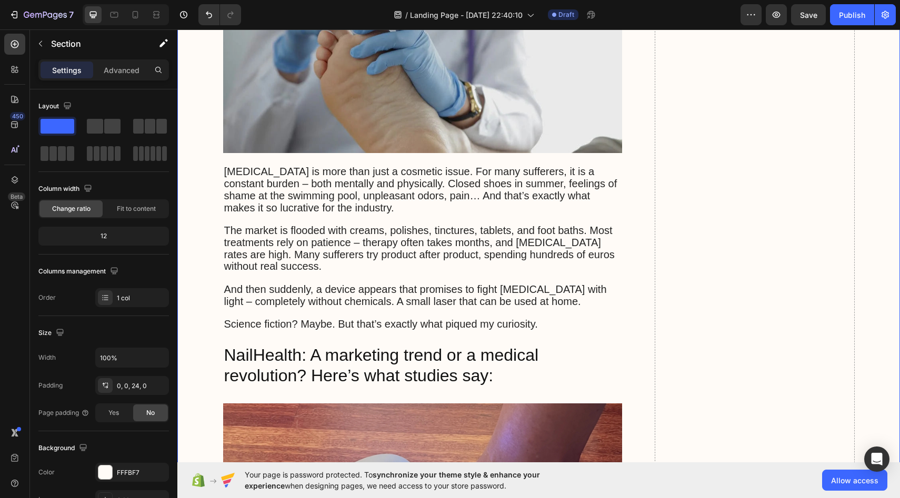
scroll to position [569, 0]
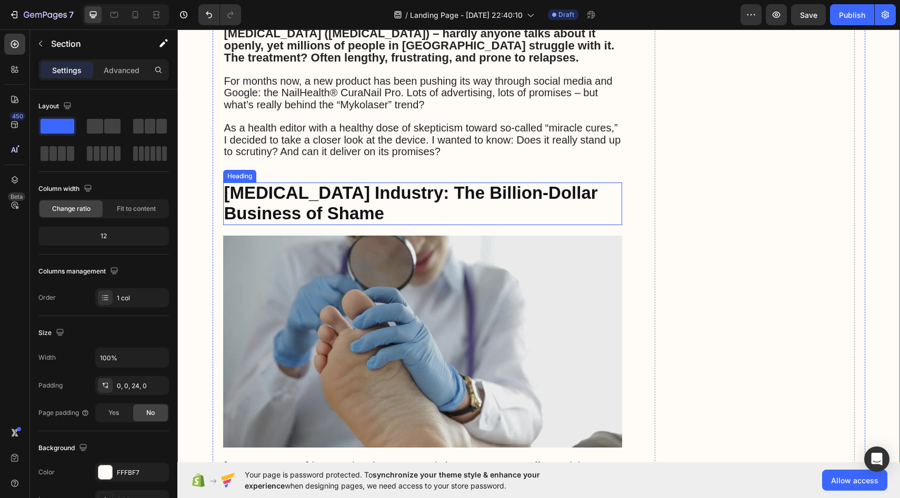
click at [274, 183] on strong "[MEDICAL_DATA] Industry: The Billion-Dollar Business of Shame" at bounding box center [411, 202] width 374 height 39
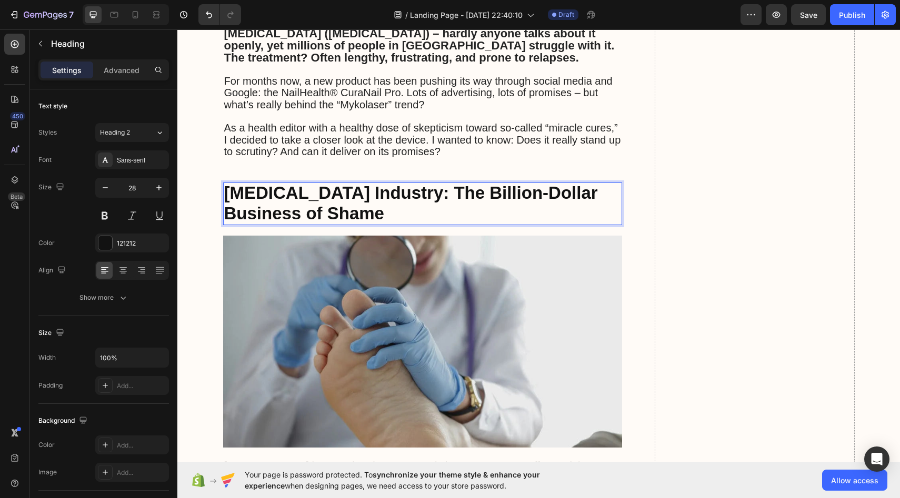
click at [281, 183] on strong "[MEDICAL_DATA] Industry: The Billion-Dollar Business of Shame" at bounding box center [411, 202] width 374 height 39
click at [241, 183] on strong "[MEDICAL_DATA] Industry: The Billion-Dollar Business of Shame" at bounding box center [411, 202] width 374 height 39
click at [289, 183] on strong "[MEDICAL_DATA] Industry: The Billion-Dollar Business of Shame" at bounding box center [411, 202] width 374 height 39
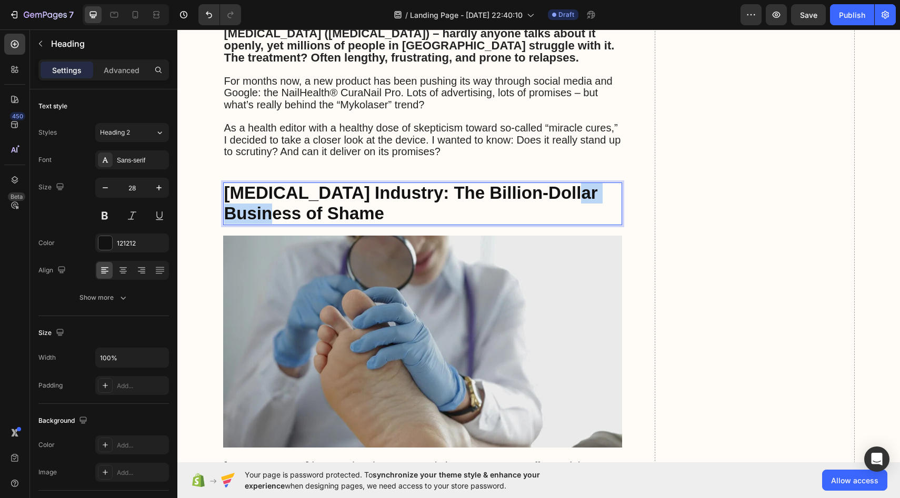
click at [289, 183] on strong "[MEDICAL_DATA] Industry: The Billion-Dollar Business of Shame" at bounding box center [411, 202] width 374 height 39
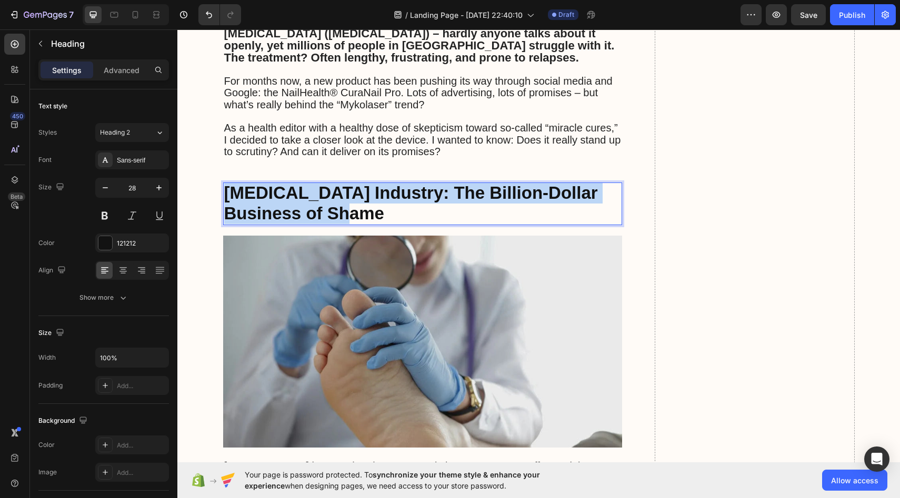
click at [289, 183] on strong "[MEDICAL_DATA] Industry: The Billion-Dollar Business of Shame" at bounding box center [411, 202] width 374 height 39
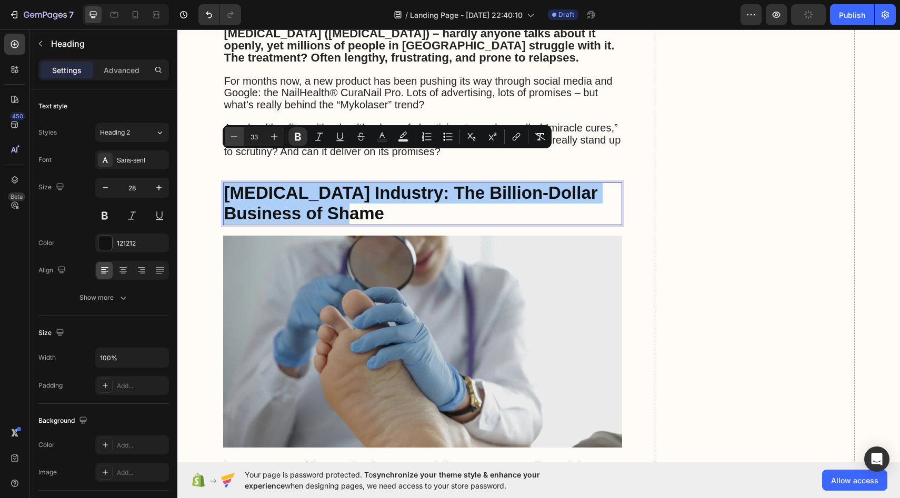
click at [240, 137] on button "Minus" at bounding box center [234, 136] width 19 height 19
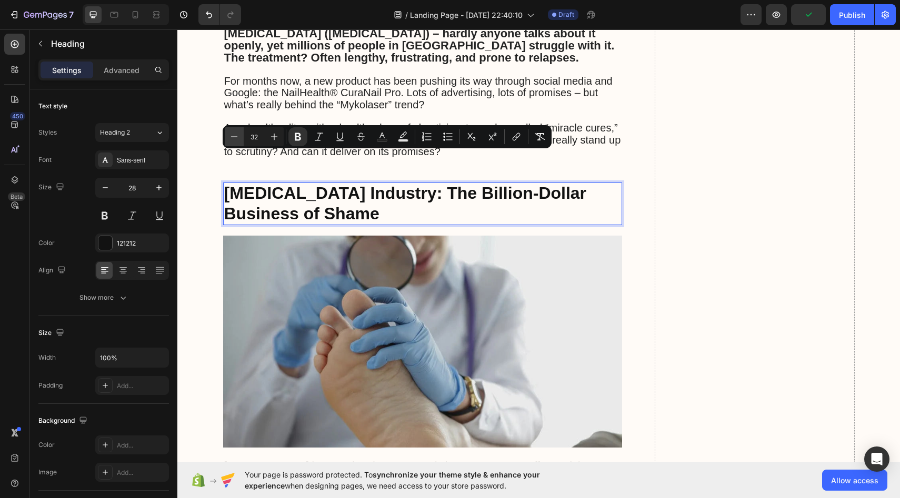
click at [240, 136] on button "Minus" at bounding box center [234, 136] width 19 height 19
type input "31"
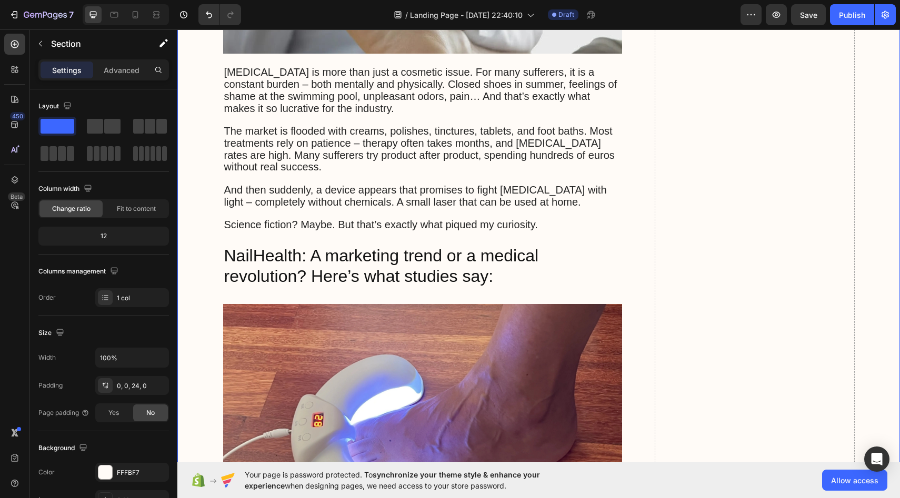
scroll to position [964, 0]
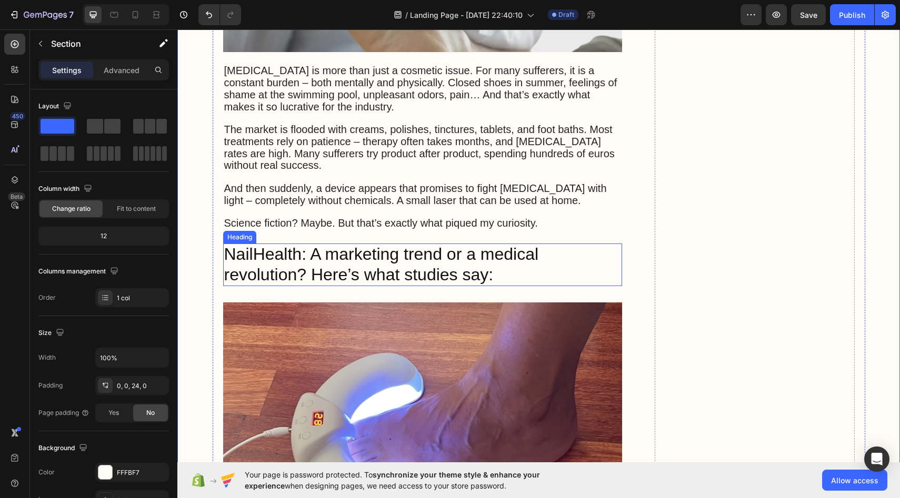
click at [250, 245] on span "NailHealth: A marketing trend or a medical revolution? Here’s what studies say:" at bounding box center [381, 264] width 315 height 39
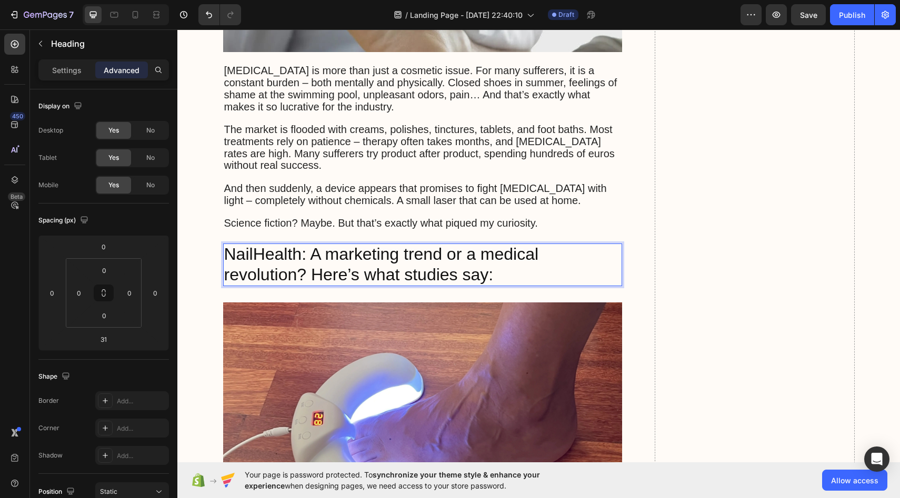
click at [236, 245] on span "NailHealth: A marketing trend or a medical revolution? Here’s what studies say:" at bounding box center [381, 264] width 315 height 39
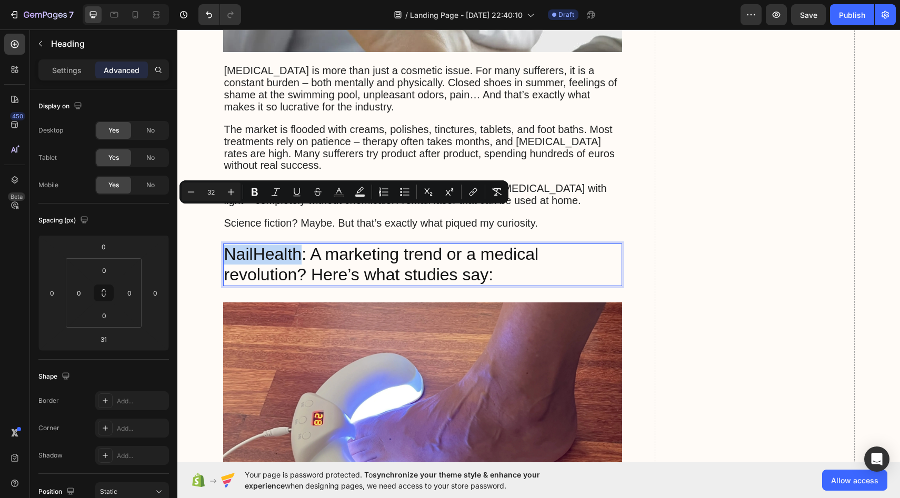
click at [231, 245] on span "NailHealth: A marketing trend or a medical revolution? Here’s what studies say:" at bounding box center [381, 264] width 315 height 39
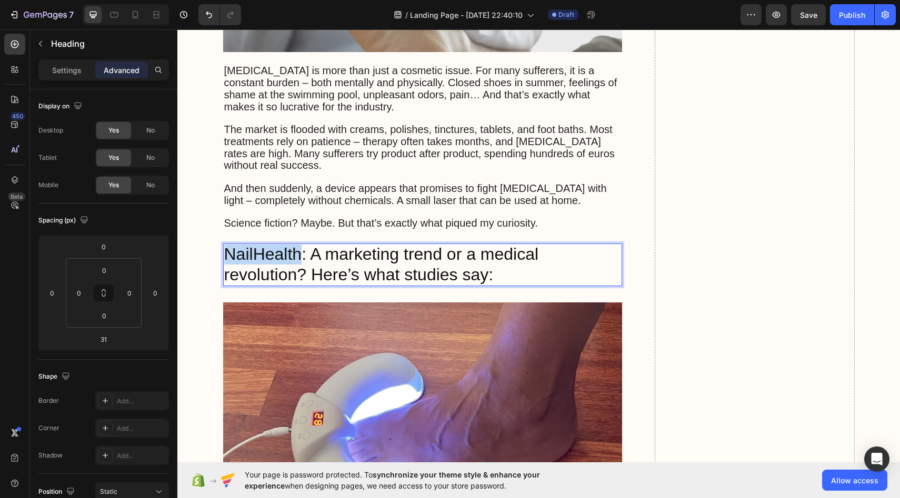
click at [231, 245] on span "NailHealth: A marketing trend or a medical revolution? Here’s what studies say:" at bounding box center [381, 264] width 315 height 39
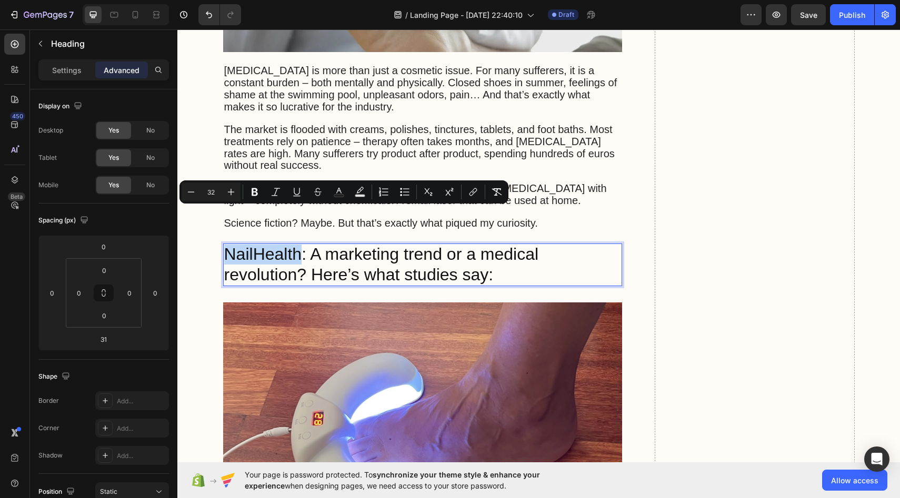
click at [234, 245] on span "NailHealth: A marketing trend or a medical revolution? Here’s what studies say:" at bounding box center [381, 264] width 315 height 39
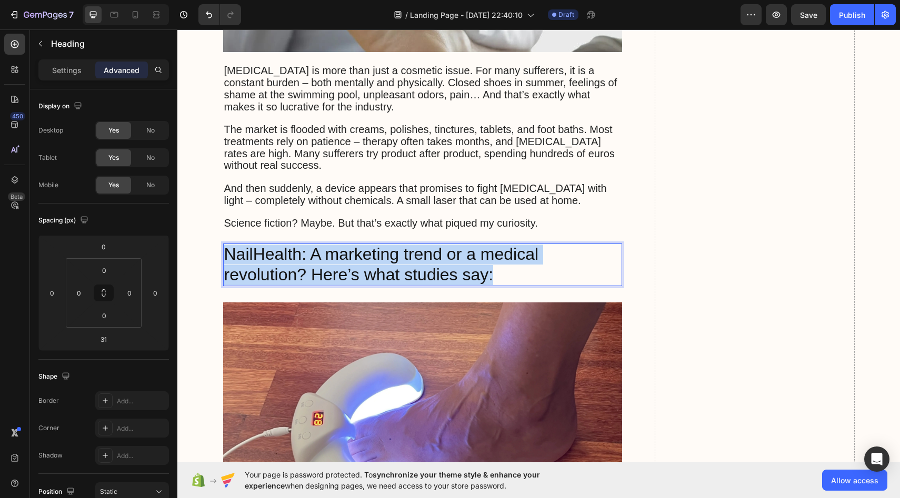
click at [234, 245] on span "NailHealth: A marketing trend or a medical revolution? Here’s what studies say:" at bounding box center [381, 264] width 315 height 39
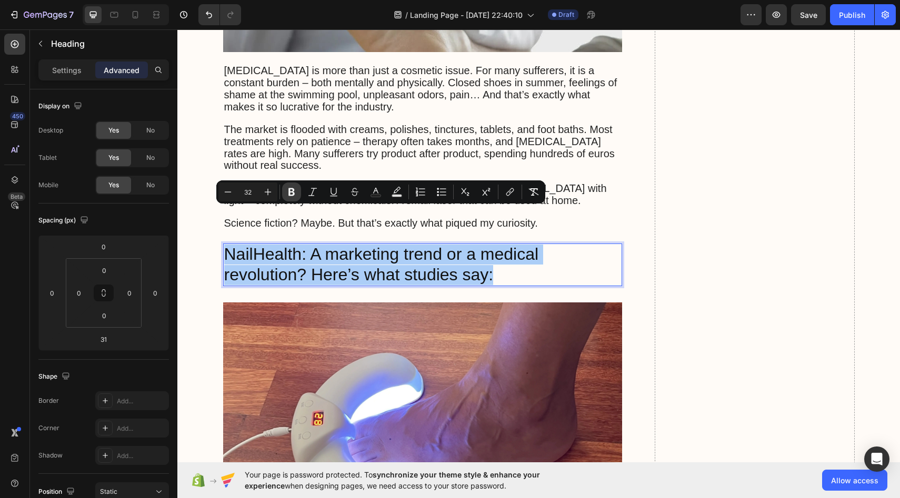
click at [293, 194] on icon "Editor contextual toolbar" at bounding box center [291, 192] width 6 height 8
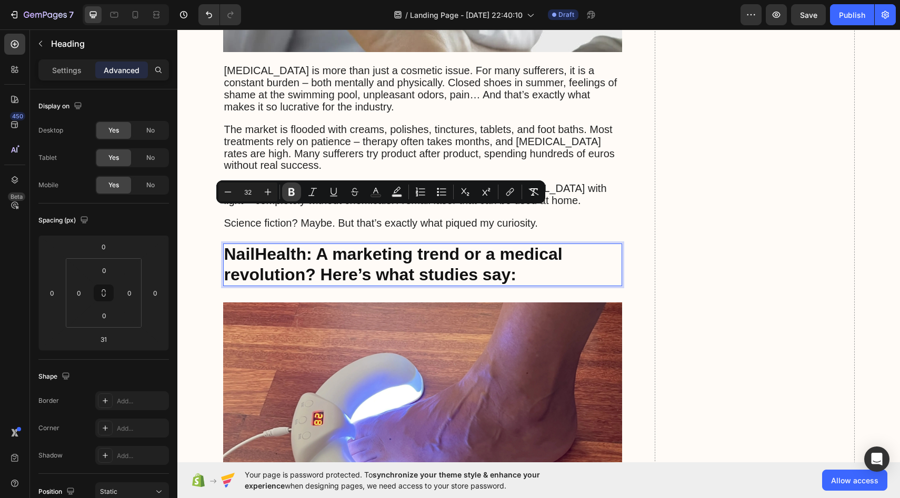
click at [290, 189] on icon "Editor contextual toolbar" at bounding box center [291, 192] width 6 height 8
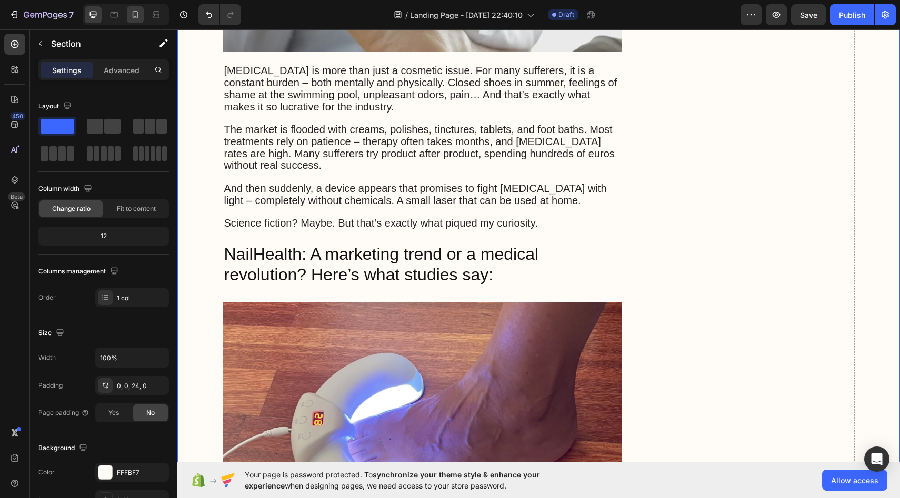
click at [132, 15] on icon at bounding box center [135, 14] width 11 height 11
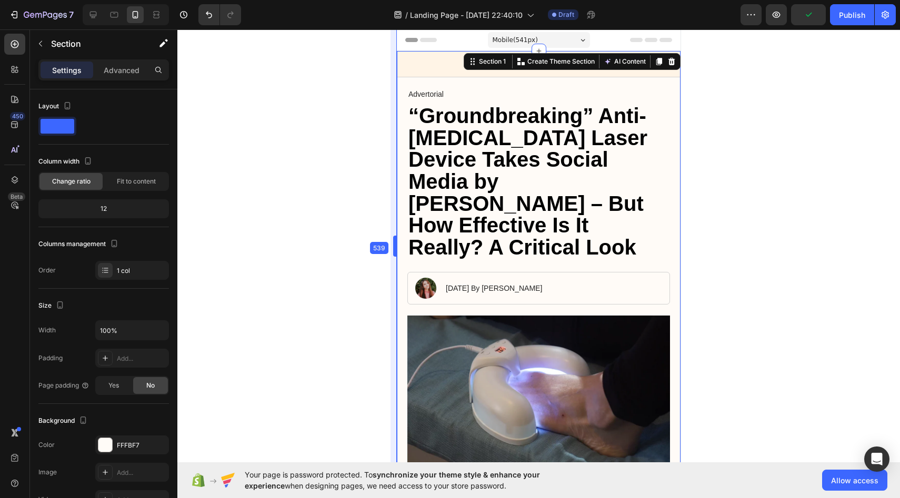
drag, startPoint x: 437, startPoint y: 246, endPoint x: 349, endPoint y: 249, distance: 87.4
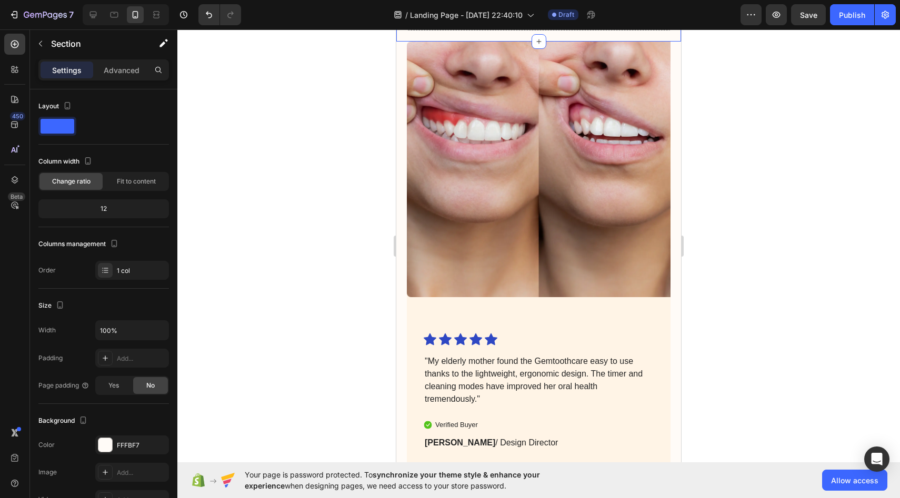
scroll to position [3164, 0]
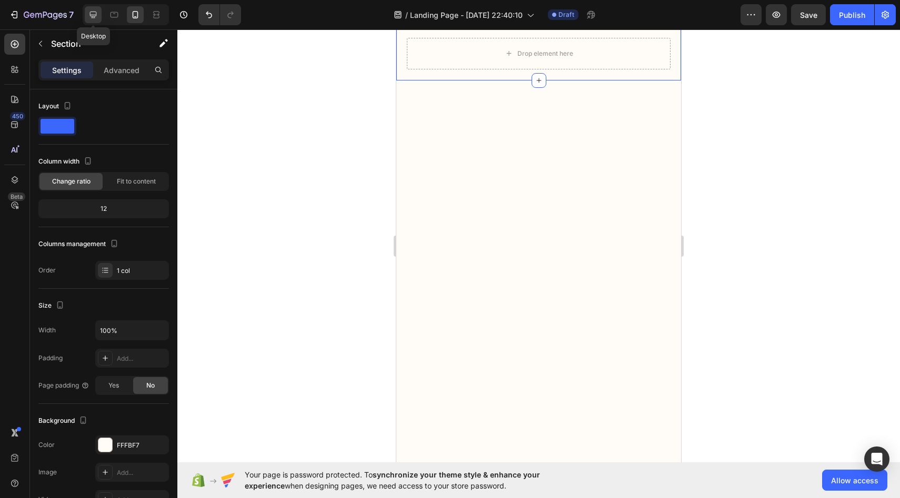
click at [99, 13] on div at bounding box center [93, 14] width 17 height 17
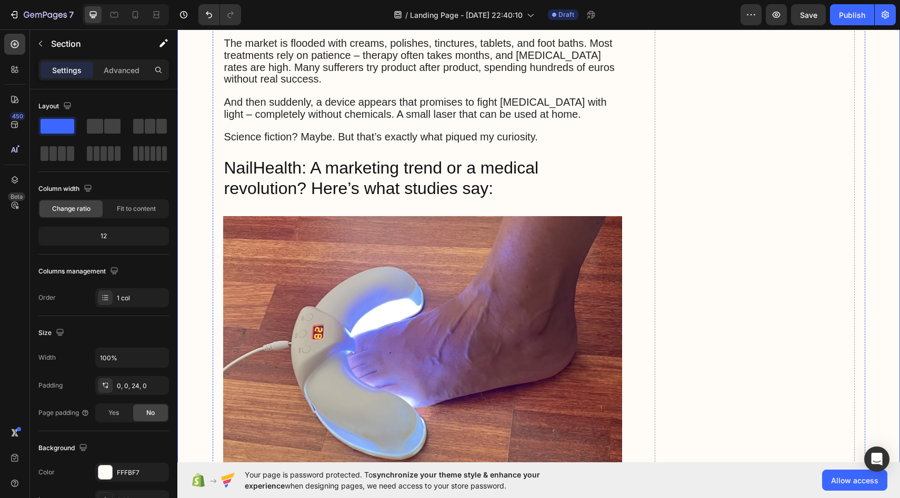
scroll to position [1052, 0]
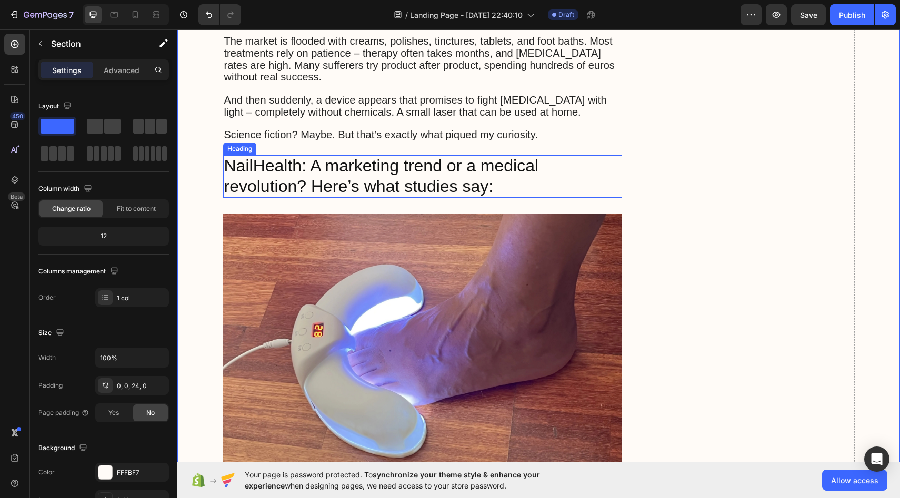
click at [355, 156] on span "NailHealth: A marketing trend or a medical revolution? Here’s what studies say:" at bounding box center [381, 175] width 315 height 39
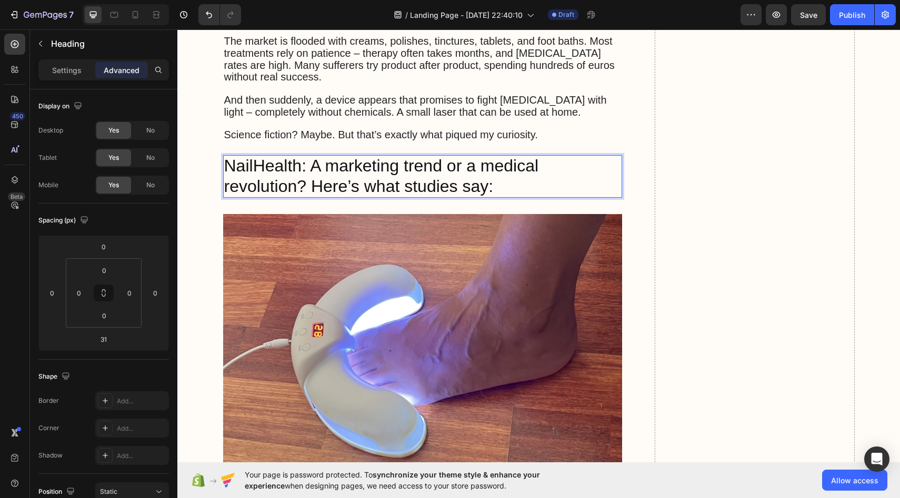
click at [306, 156] on span "NailHealth: A marketing trend or a medical revolution? Here’s what studies say:" at bounding box center [381, 175] width 315 height 39
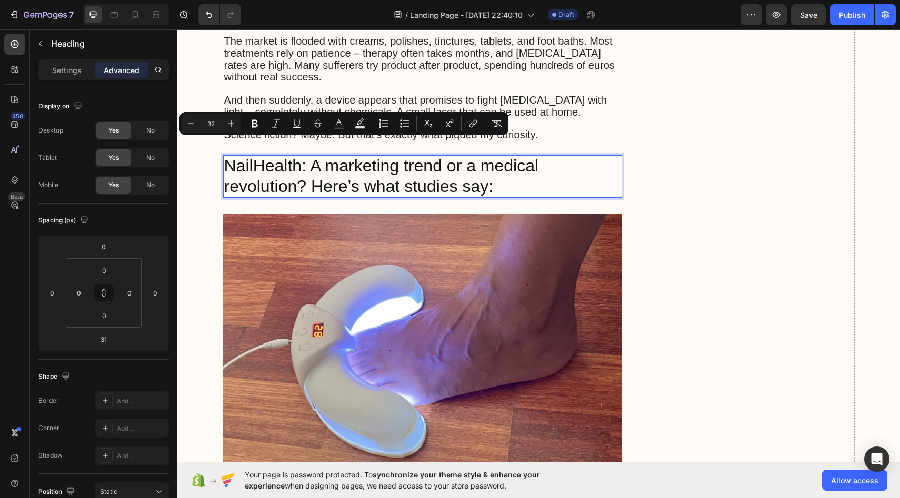
click at [283, 156] on span "NailHealth: A marketing trend or a medical revolution? Here’s what studies say:" at bounding box center [381, 175] width 315 height 39
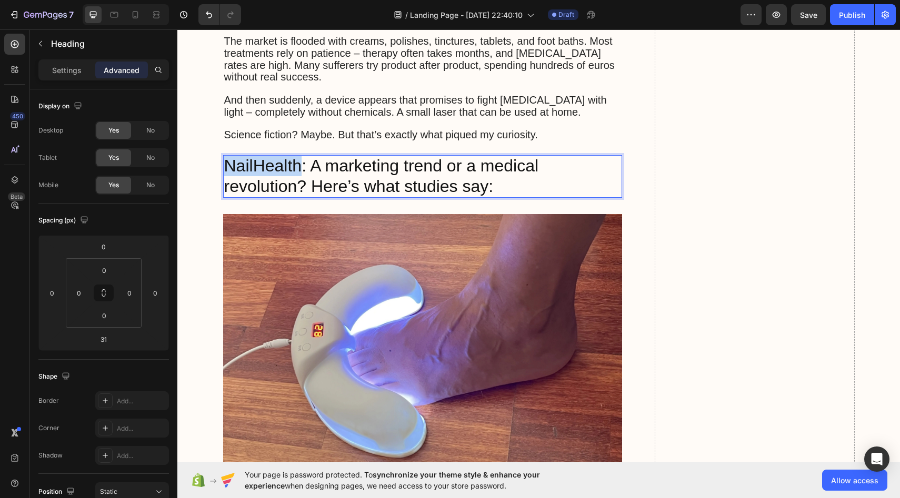
click at [283, 156] on span "NailHealth: A marketing trend or a medical revolution? Here’s what studies say:" at bounding box center [381, 175] width 315 height 39
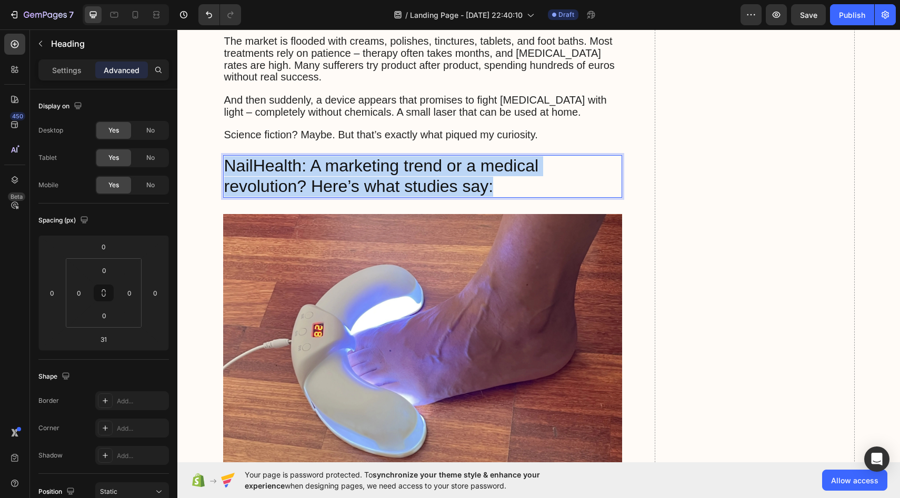
click at [283, 156] on span "NailHealth: A marketing trend or a medical revolution? Here’s what studies say:" at bounding box center [381, 175] width 315 height 39
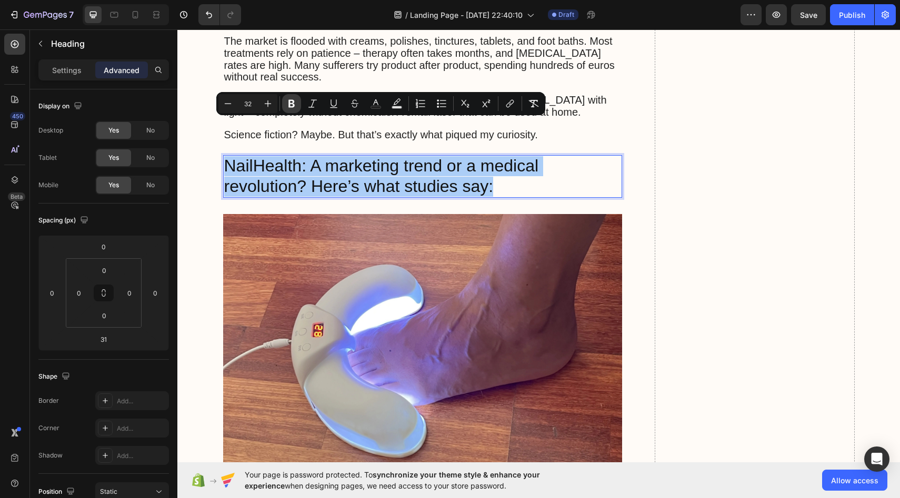
click at [291, 104] on icon "Editor contextual toolbar" at bounding box center [291, 104] width 6 height 8
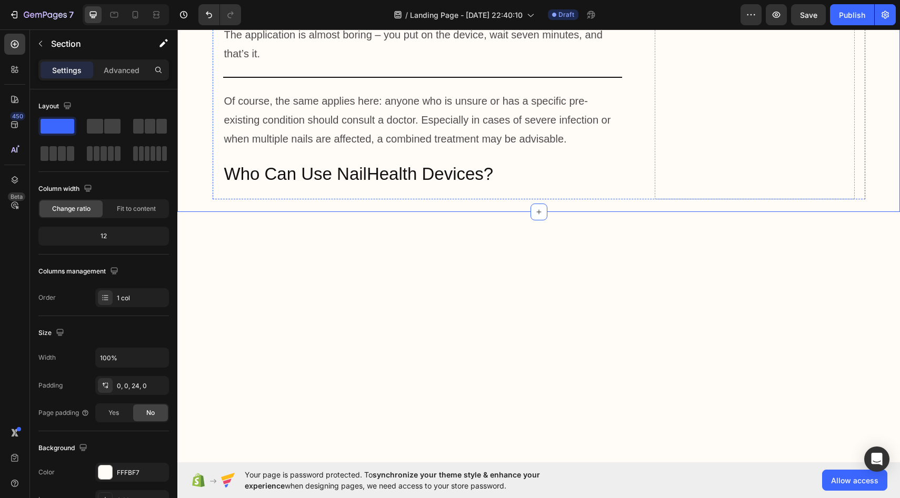
scroll to position [3343, 0]
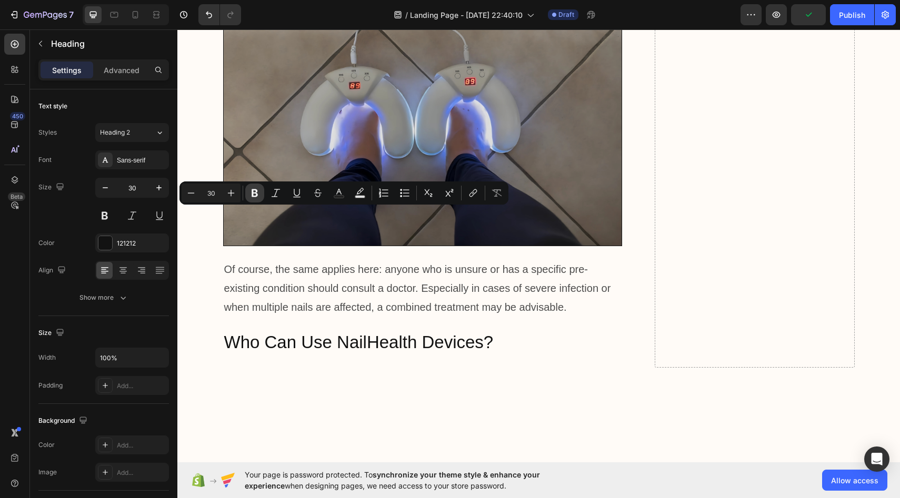
click at [256, 195] on icon "Editor contextual toolbar" at bounding box center [254, 193] width 6 height 8
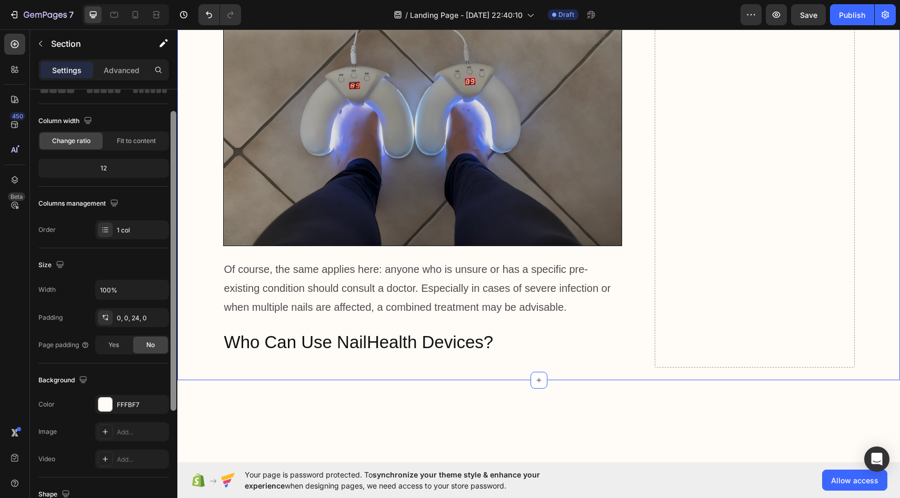
scroll to position [69, 0]
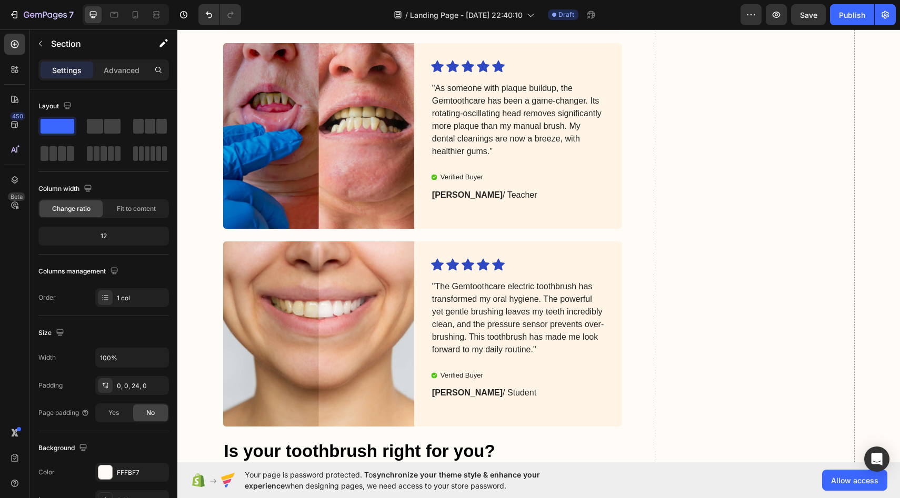
scroll to position [3858, 0]
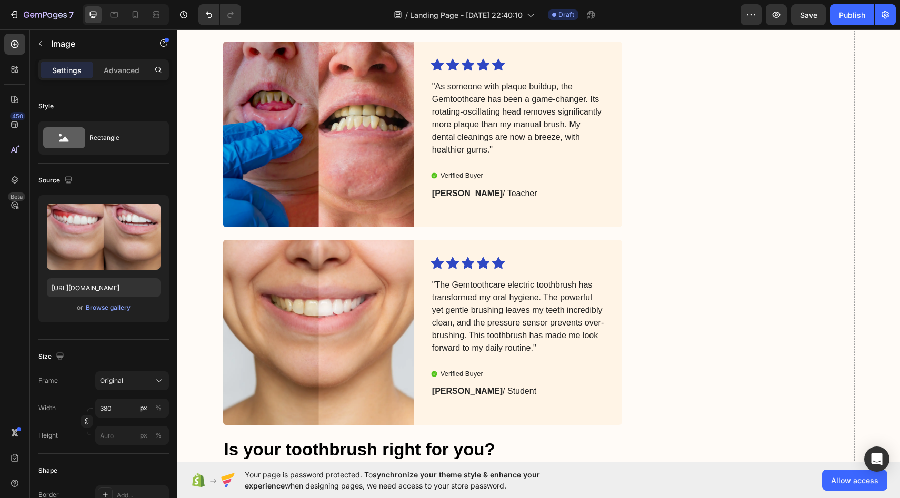
click at [80, 40] on p "Image" at bounding box center [95, 43] width 89 height 13
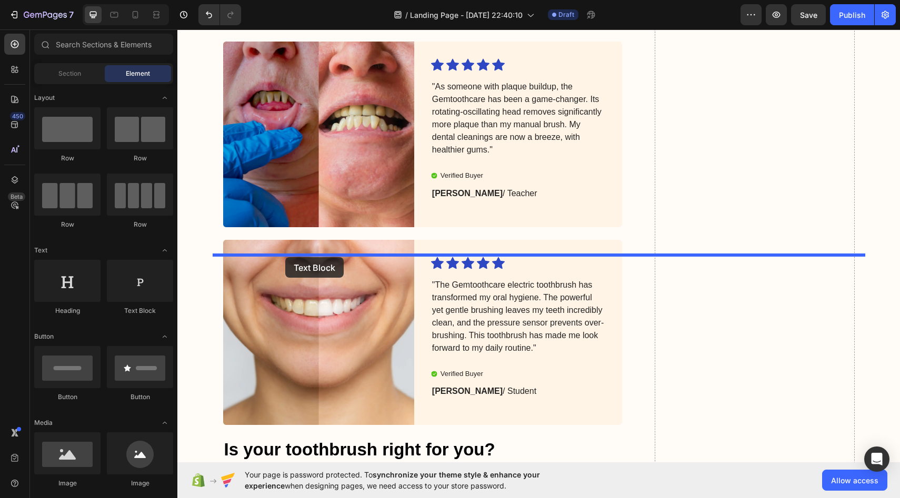
drag, startPoint x: 320, startPoint y: 236, endPoint x: 285, endPoint y: 257, distance: 40.6
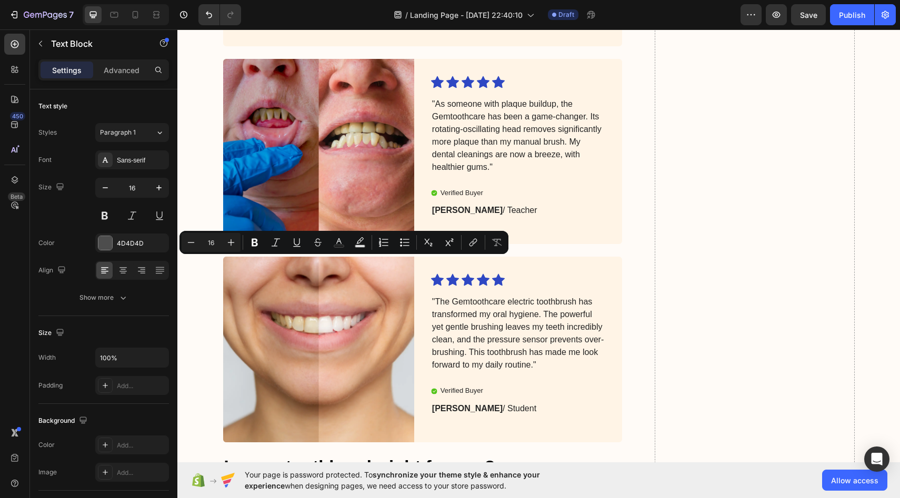
drag, startPoint x: 324, startPoint y: 258, endPoint x: 179, endPoint y: 261, distance: 144.7
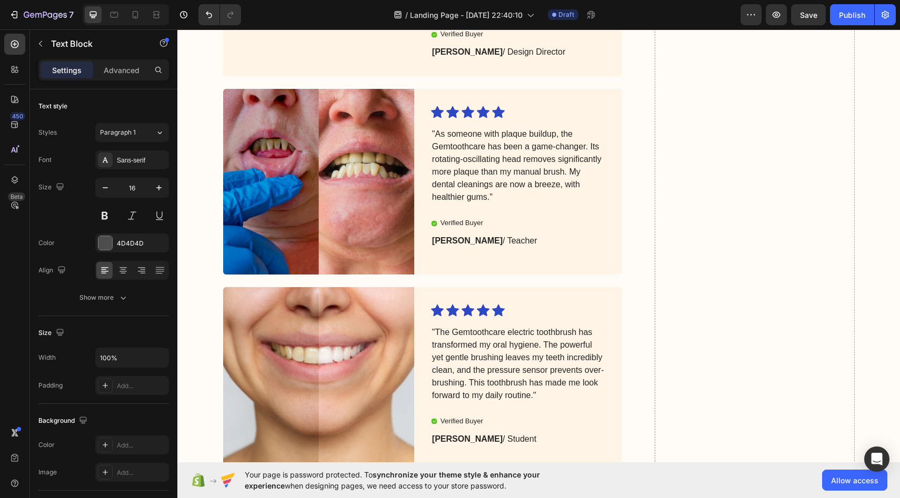
drag, startPoint x: 824, startPoint y: 256, endPoint x: 817, endPoint y: 261, distance: 9.1
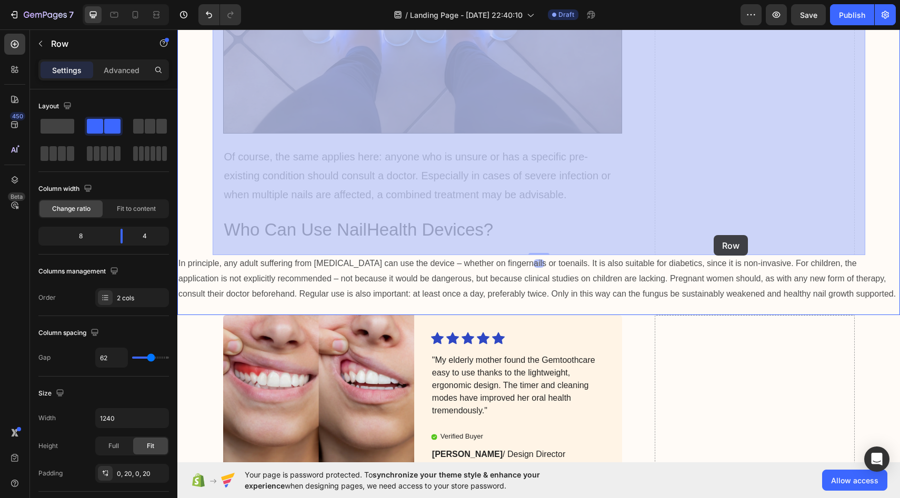
drag, startPoint x: 708, startPoint y: 188, endPoint x: 714, endPoint y: 237, distance: 49.9
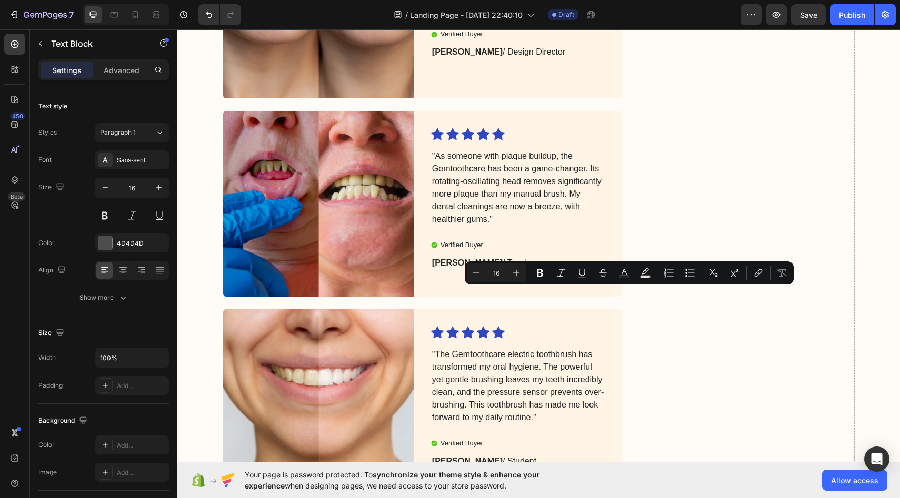
click at [504, 267] on input "16" at bounding box center [496, 273] width 21 height 13
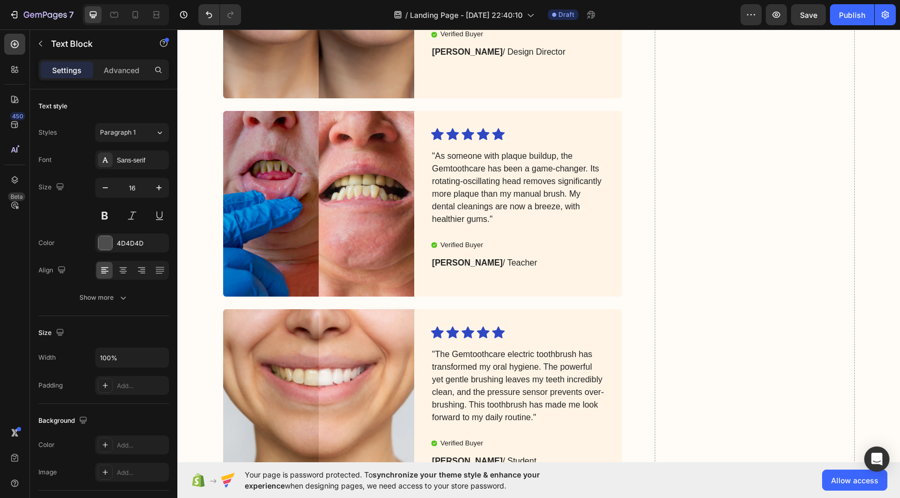
click at [140, 266] on icon at bounding box center [141, 270] width 11 height 11
click at [130, 270] on div at bounding box center [123, 270] width 16 height 17
click at [108, 273] on icon at bounding box center [104, 270] width 11 height 11
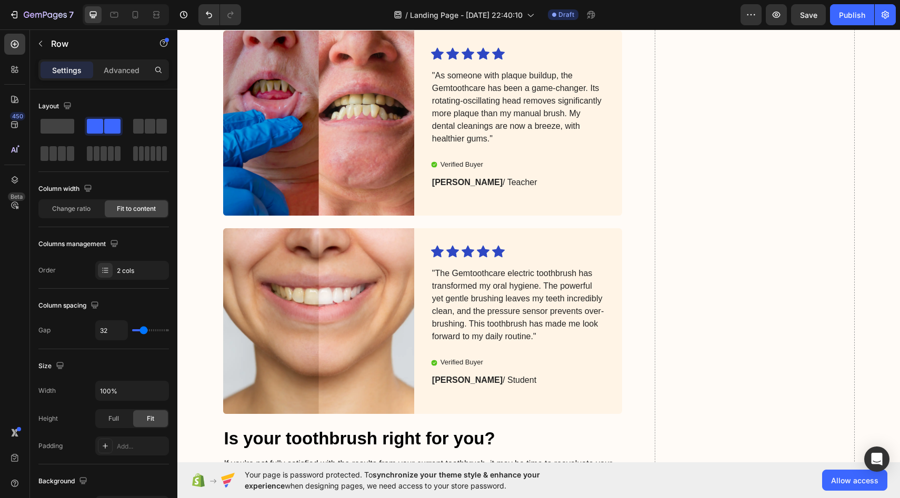
scroll to position [3778, 0]
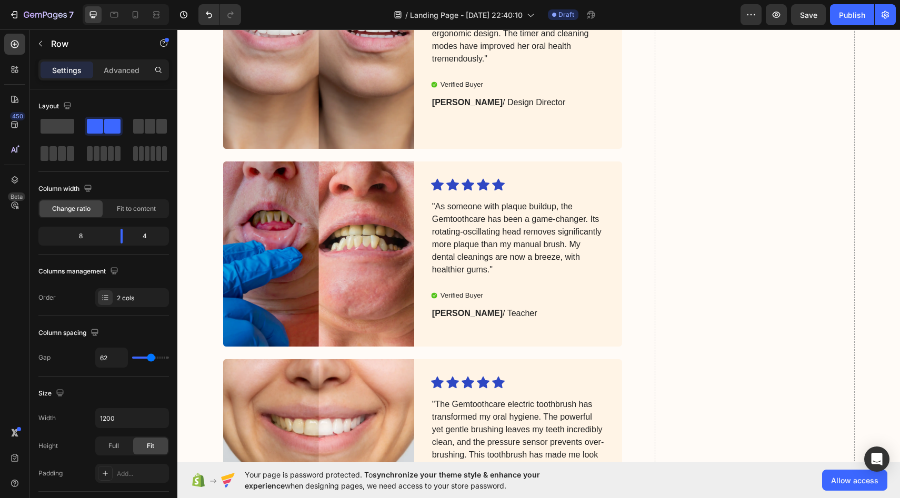
scroll to position [3784, 0]
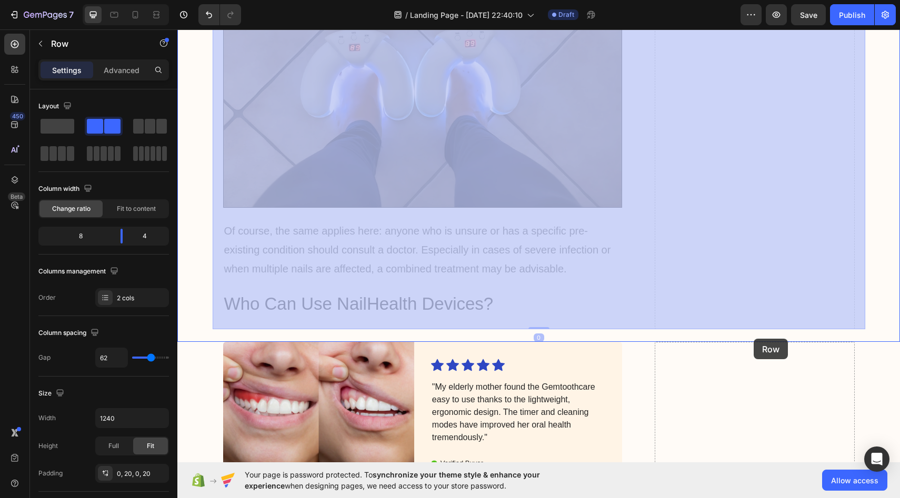
drag, startPoint x: 753, startPoint y: 327, endPoint x: 753, endPoint y: 338, distance: 11.6
drag, startPoint x: 748, startPoint y: 272, endPoint x: 754, endPoint y: 326, distance: 54.0
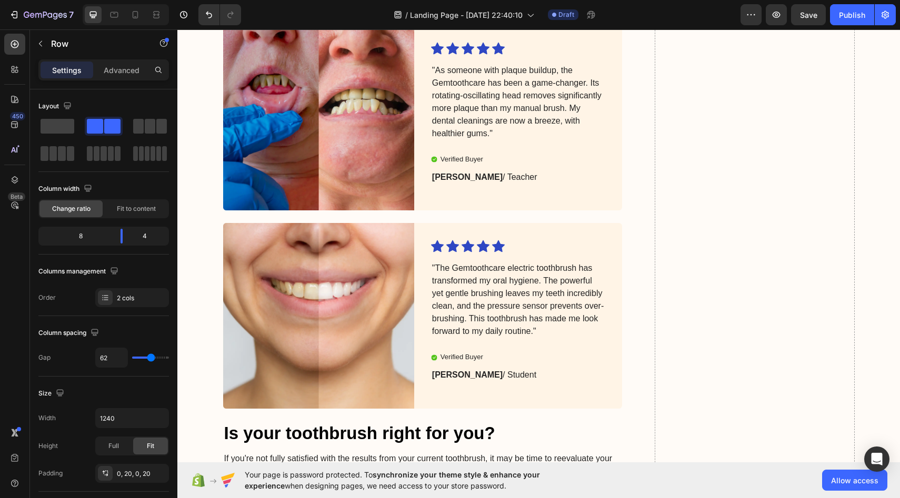
scroll to position [3898, 0]
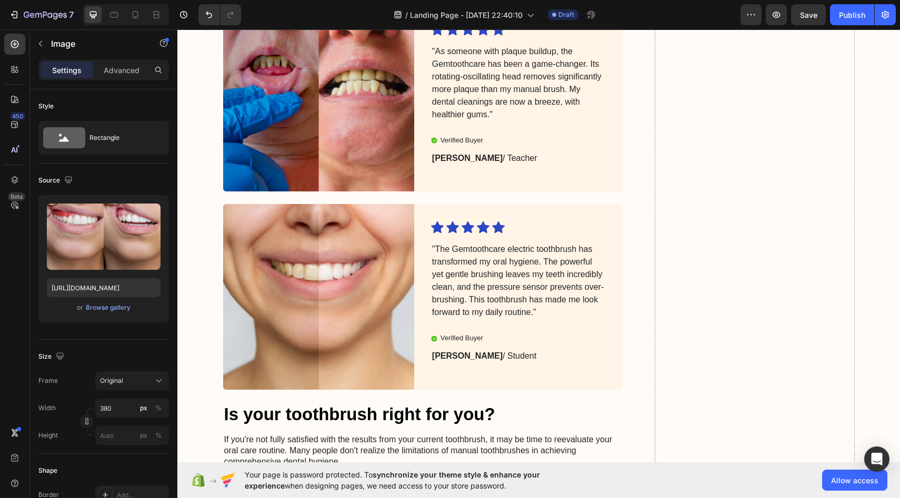
scroll to position [3920, 0]
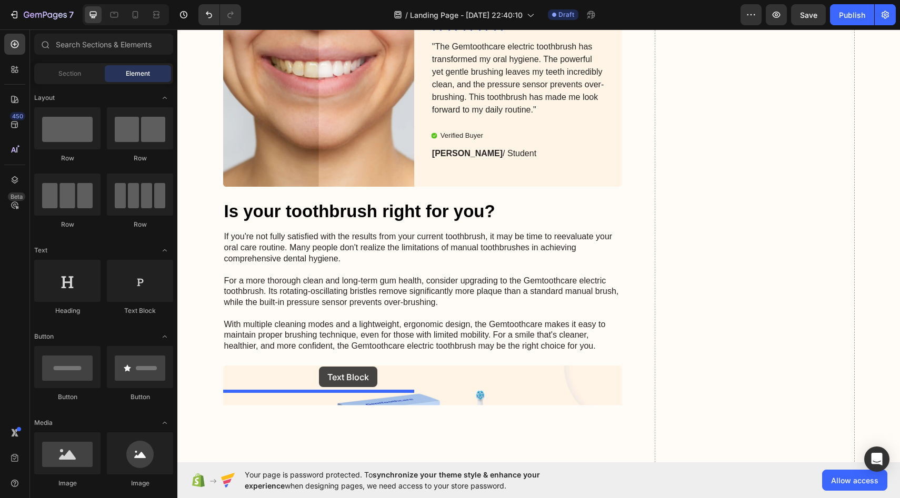
drag, startPoint x: 311, startPoint y: 229, endPoint x: 319, endPoint y: 367, distance: 138.1
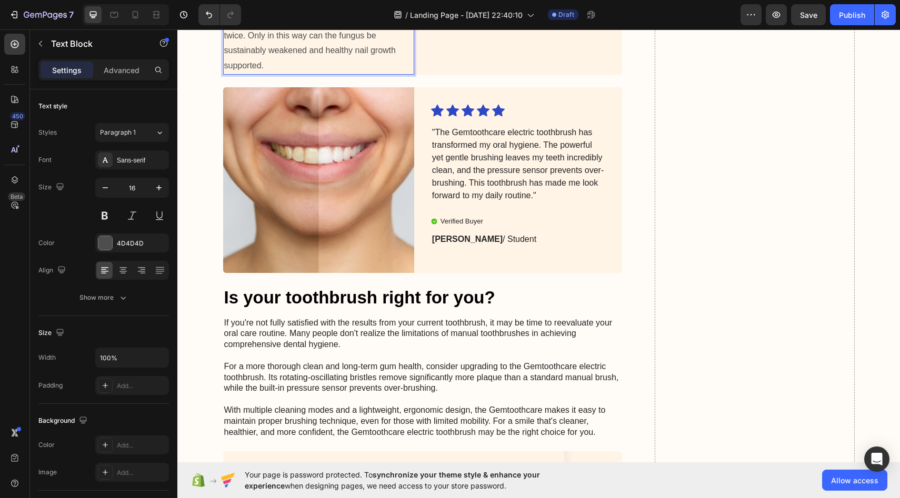
scroll to position [4040, 0]
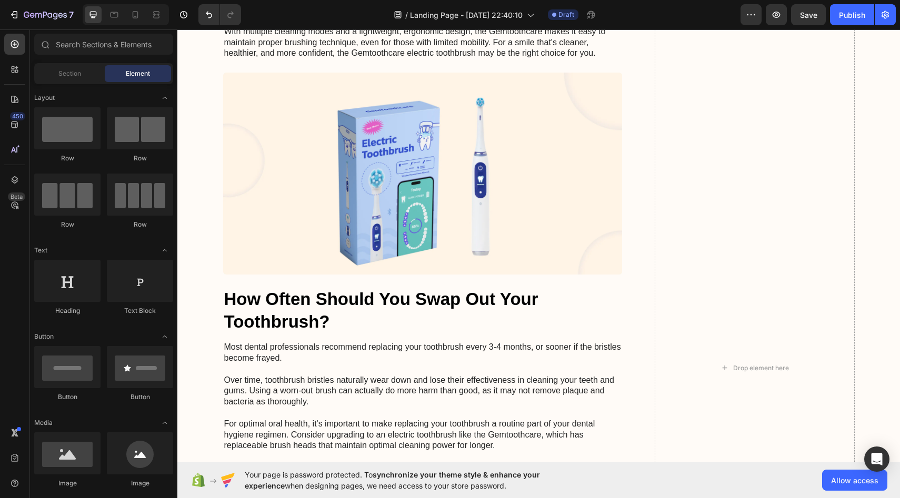
scroll to position [4031, 0]
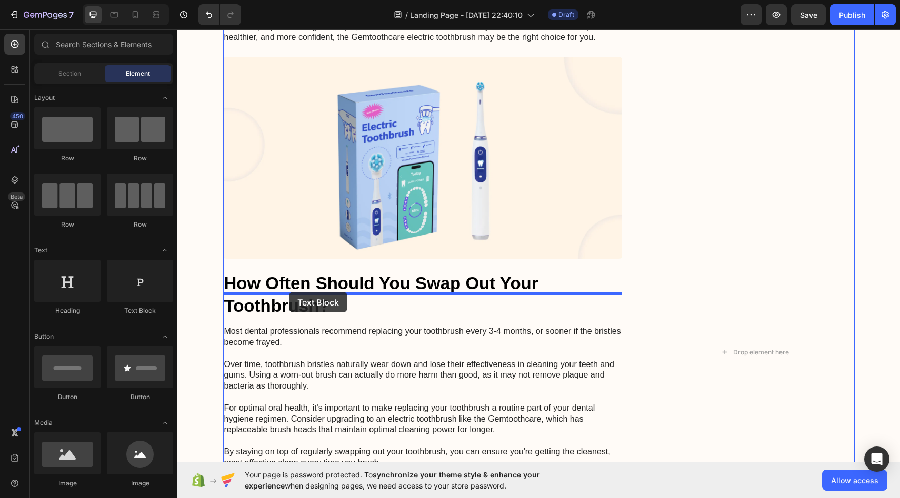
drag, startPoint x: 330, startPoint y: 238, endPoint x: 289, endPoint y: 292, distance: 67.9
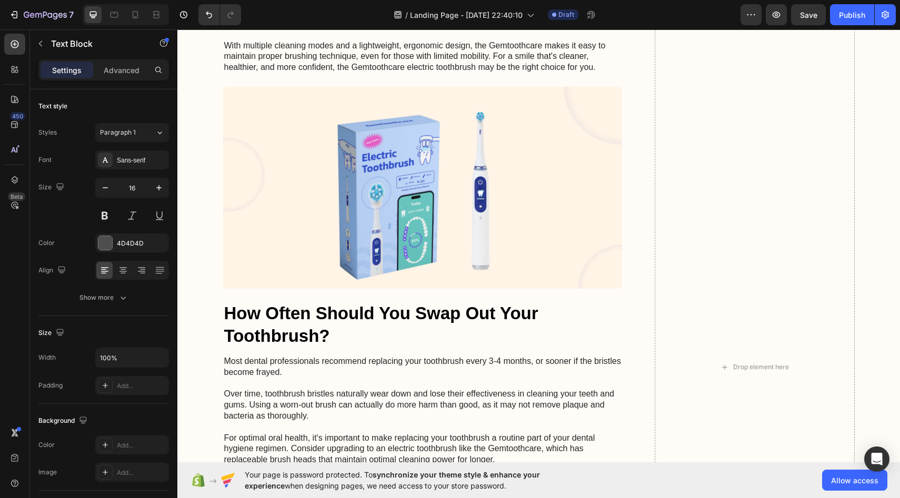
drag, startPoint x: 355, startPoint y: 297, endPoint x: 228, endPoint y: 294, distance: 127.4
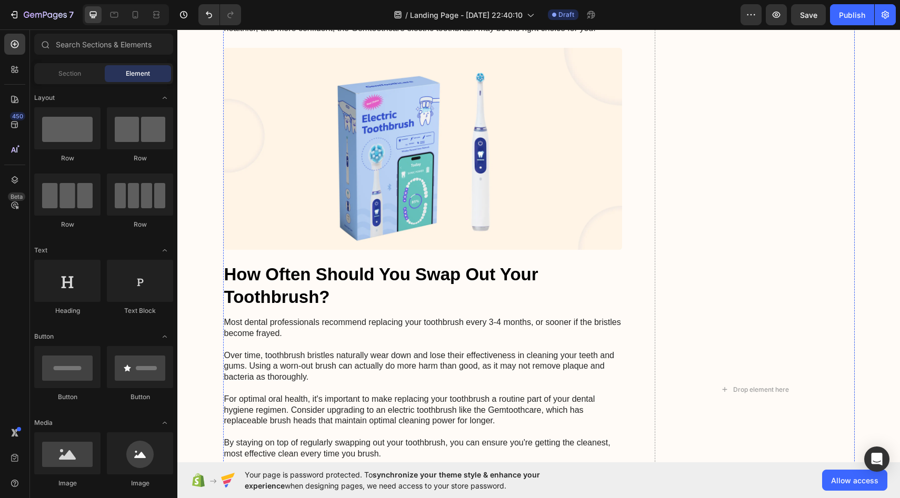
scroll to position [3946, 0]
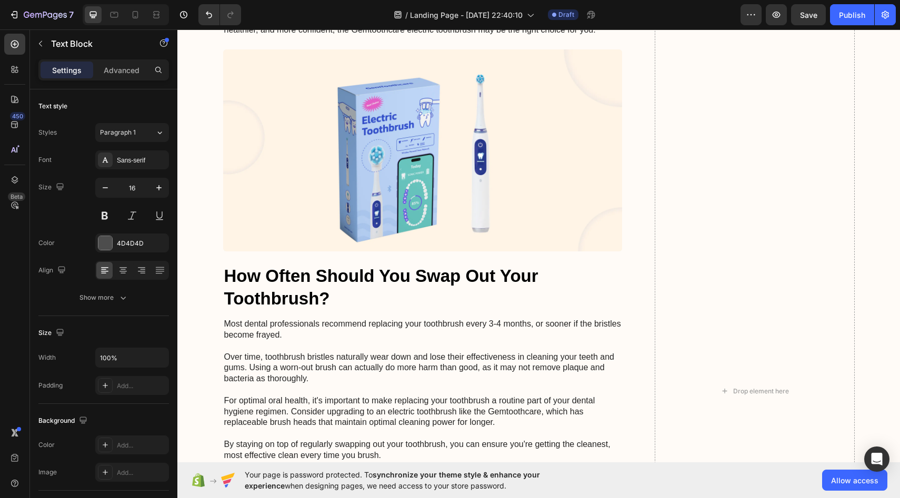
click at [159, 182] on button "button" at bounding box center [158, 187] width 19 height 19
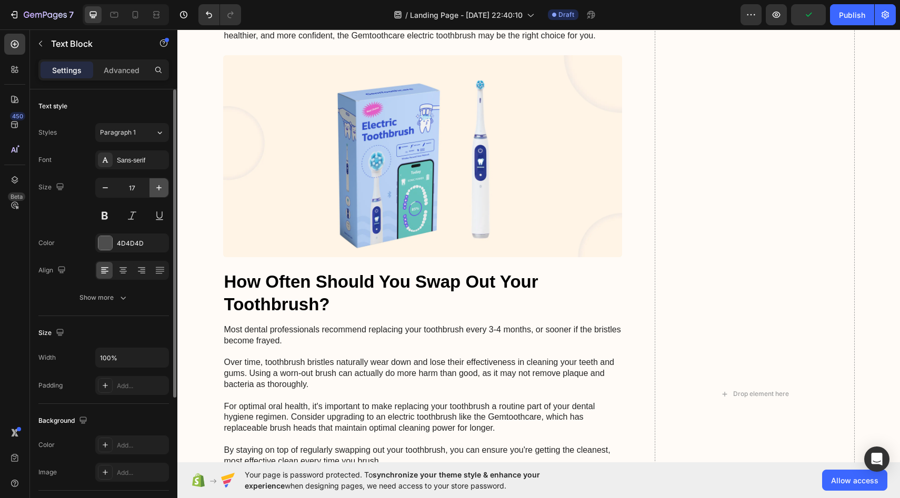
click at [159, 182] on button "button" at bounding box center [158, 187] width 19 height 19
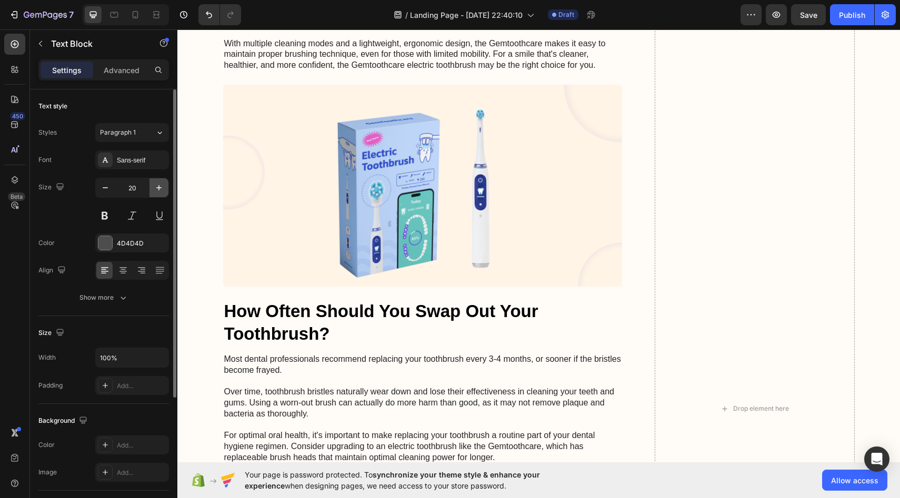
click at [159, 182] on button "button" at bounding box center [158, 187] width 19 height 19
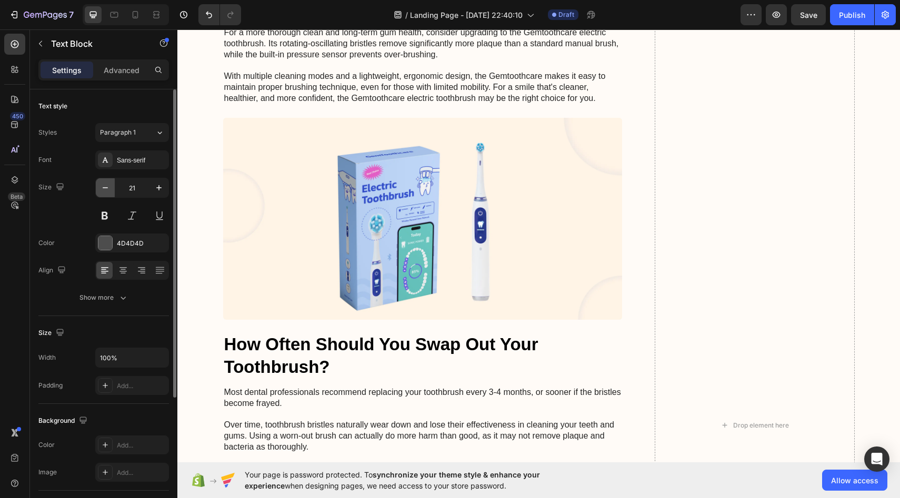
click at [106, 188] on icon "button" at bounding box center [105, 188] width 11 height 11
type input "20"
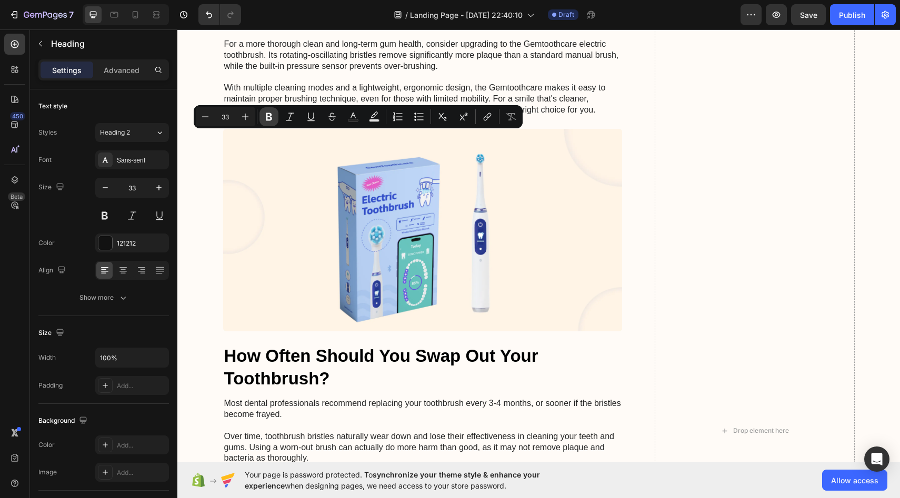
click at [269, 121] on icon "Editor contextual toolbar" at bounding box center [269, 117] width 11 height 11
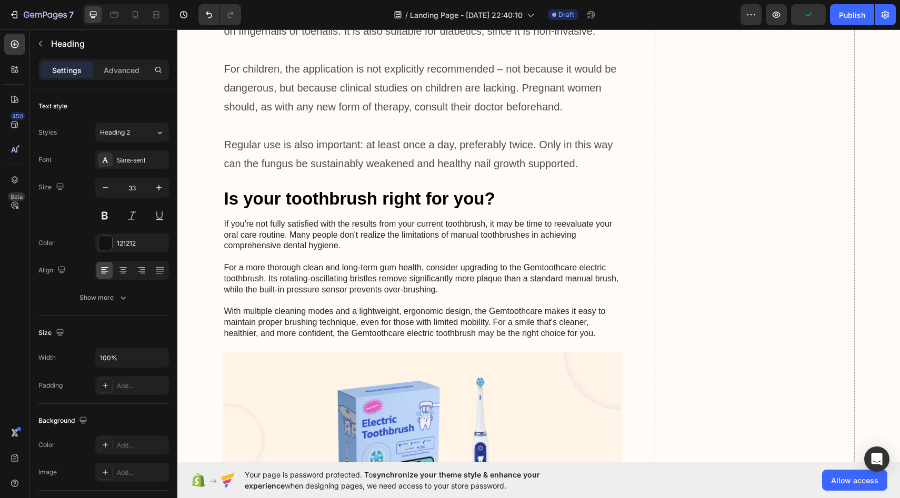
scroll to position [3899, 0]
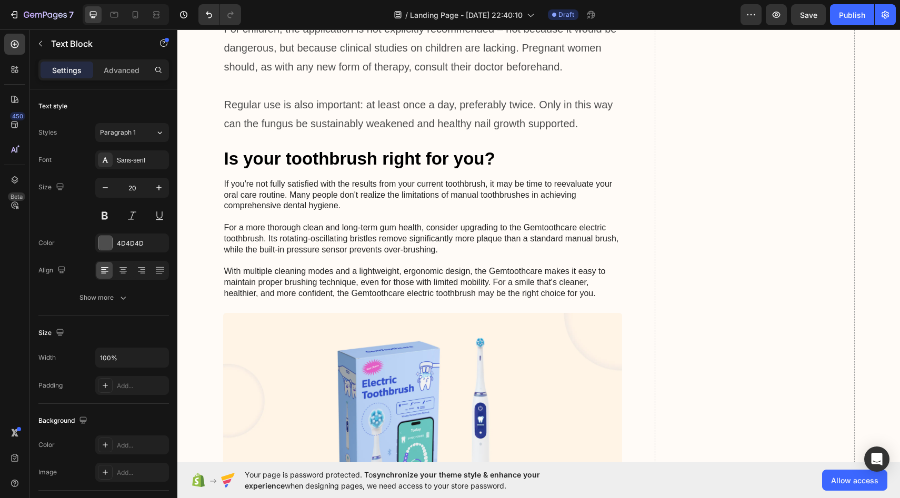
scroll to position [4170, 0]
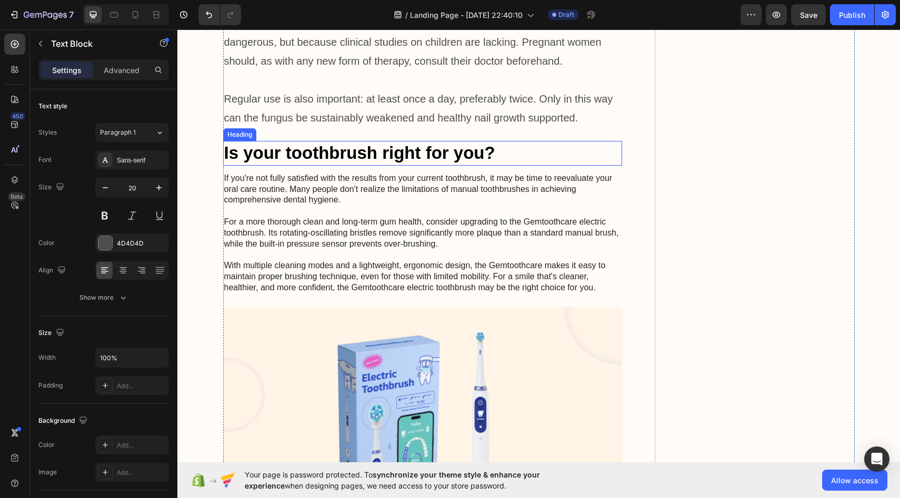
click at [374, 157] on h2 "Is your toothbrush right for you?" at bounding box center [422, 153] width 399 height 25
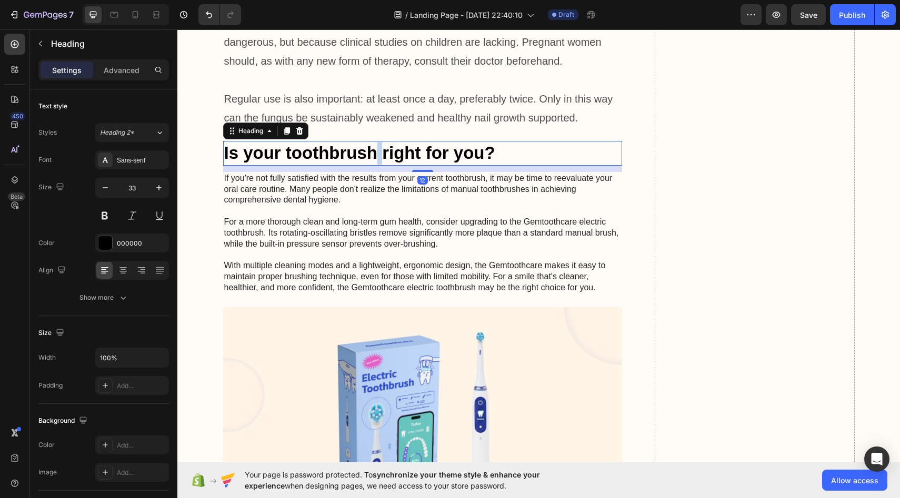
click at [374, 157] on h2 "Is your toothbrush right for you?" at bounding box center [422, 153] width 399 height 25
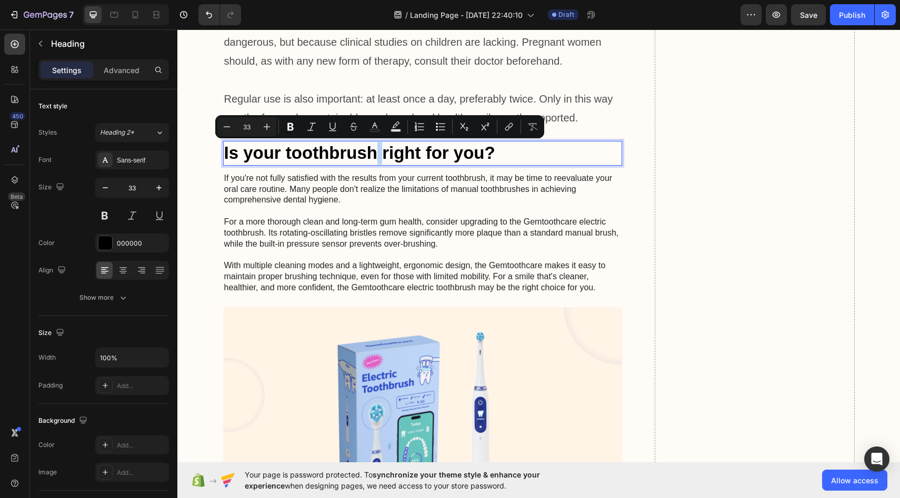
click at [380, 149] on p "Is your toothbrush right for you?" at bounding box center [422, 153] width 397 height 23
click at [501, 153] on p "Is your toothbrush right for you?" at bounding box center [422, 153] width 397 height 23
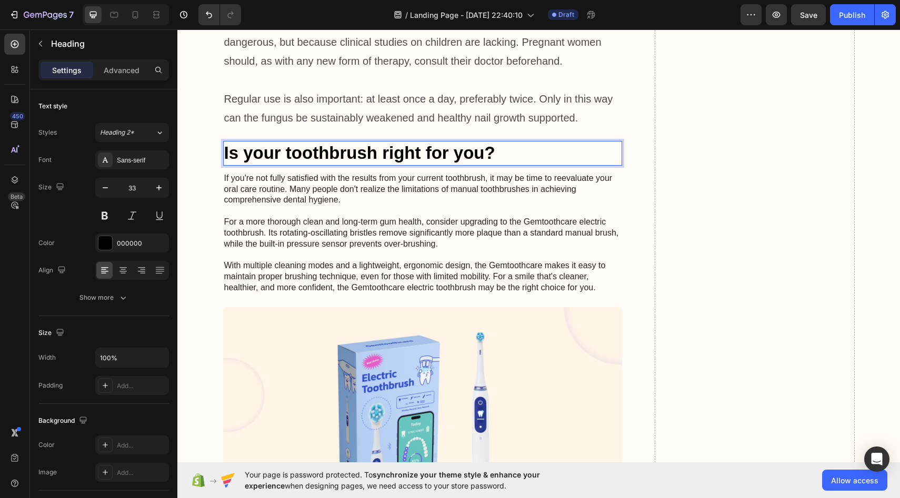
click at [337, 157] on p "Is your toothbrush right for you?" at bounding box center [422, 153] width 397 height 23
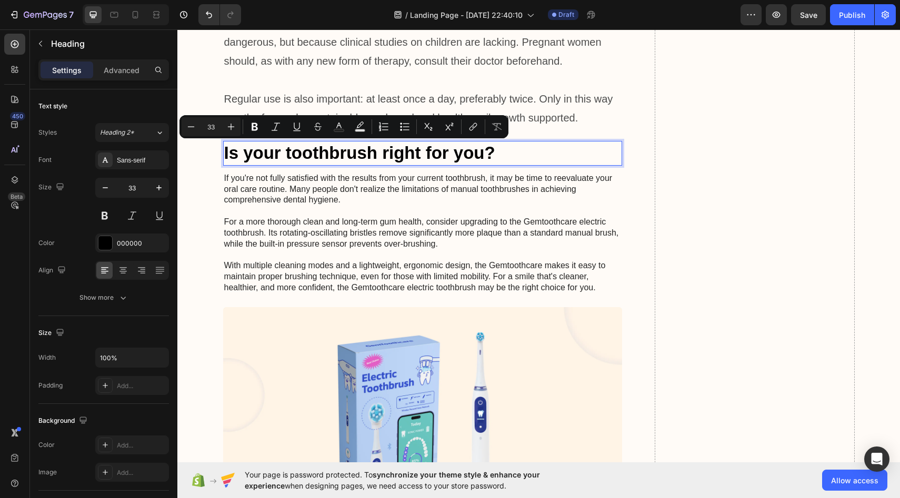
click at [485, 142] on h2 "Is your toothbrush right for you?" at bounding box center [422, 153] width 399 height 25
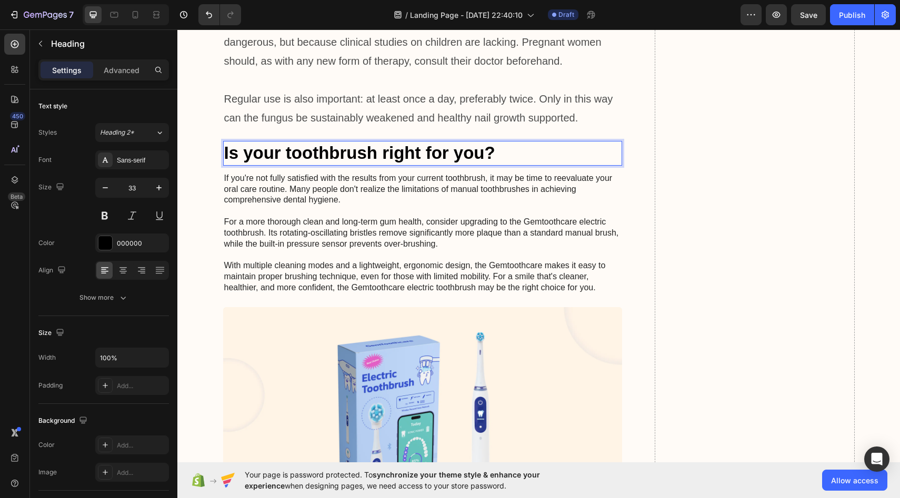
click at [490, 150] on p "Is your toothbrush right for you?" at bounding box center [422, 153] width 397 height 23
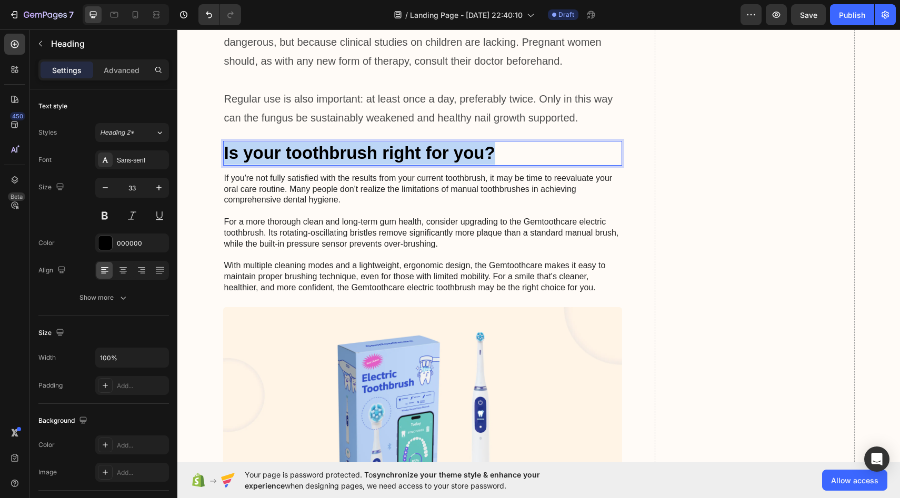
click at [490, 150] on p "Is your toothbrush right for you?" at bounding box center [422, 153] width 397 height 23
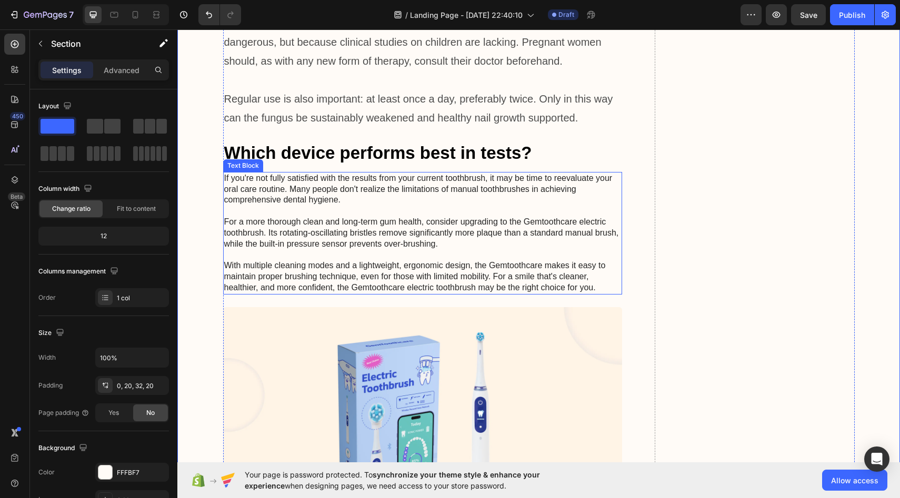
click at [318, 195] on p "If you're not fully satisfied with the results from your current toothbrush, it…" at bounding box center [422, 233] width 397 height 120
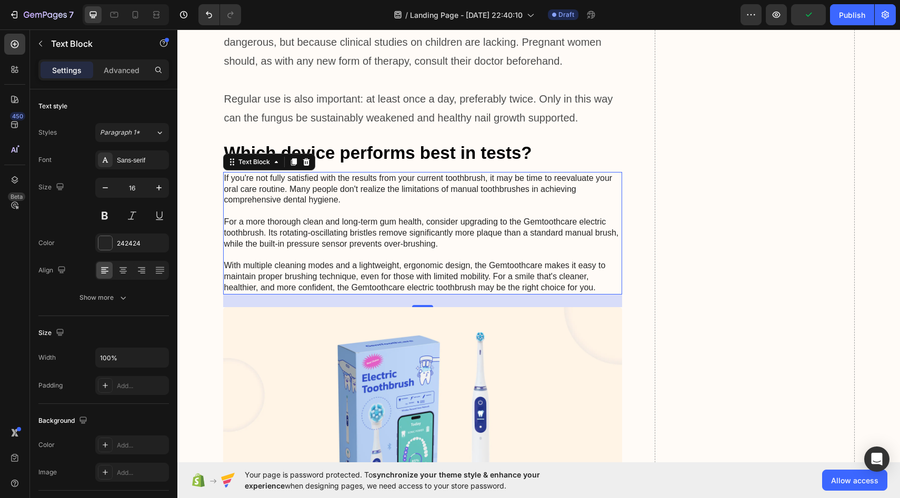
click at [54, 29] on div "7 / Landing Page - [DATE] 22:40:10 Draft Preview Publish" at bounding box center [450, 15] width 900 height 30
click at [53, 43] on p "Text Block" at bounding box center [95, 43] width 89 height 13
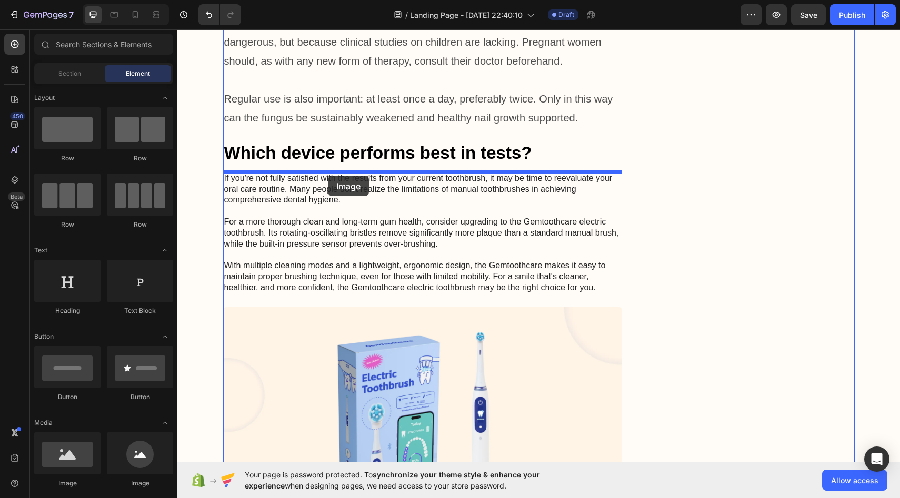
drag, startPoint x: 244, startPoint y: 408, endPoint x: 328, endPoint y: 176, distance: 246.6
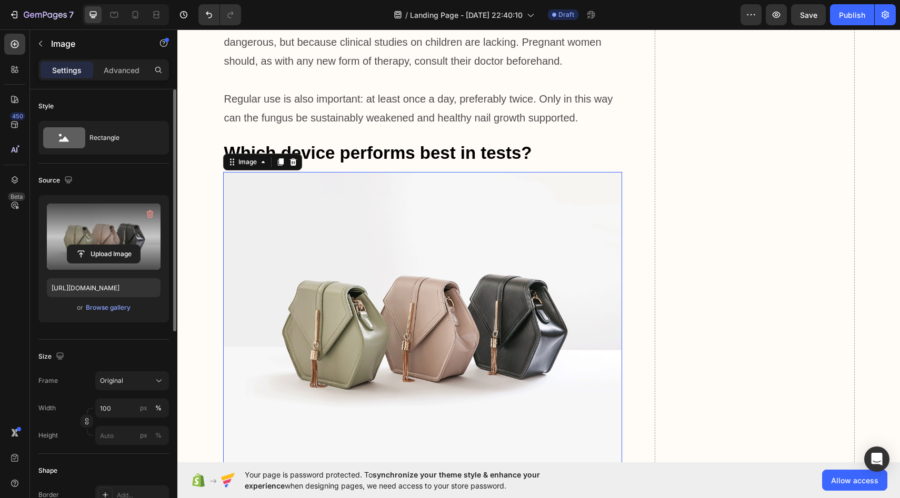
click at [97, 236] on label at bounding box center [104, 237] width 114 height 66
click at [97, 245] on input "file" at bounding box center [103, 254] width 73 height 18
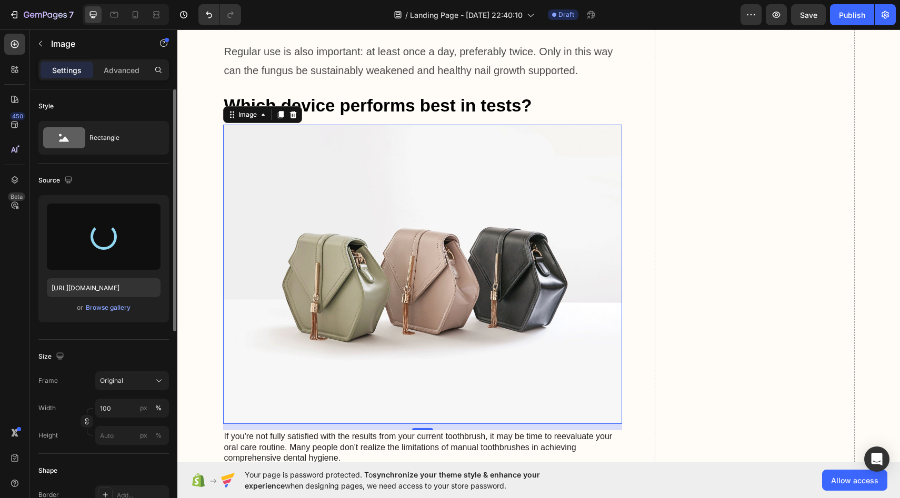
scroll to position [4228, 0]
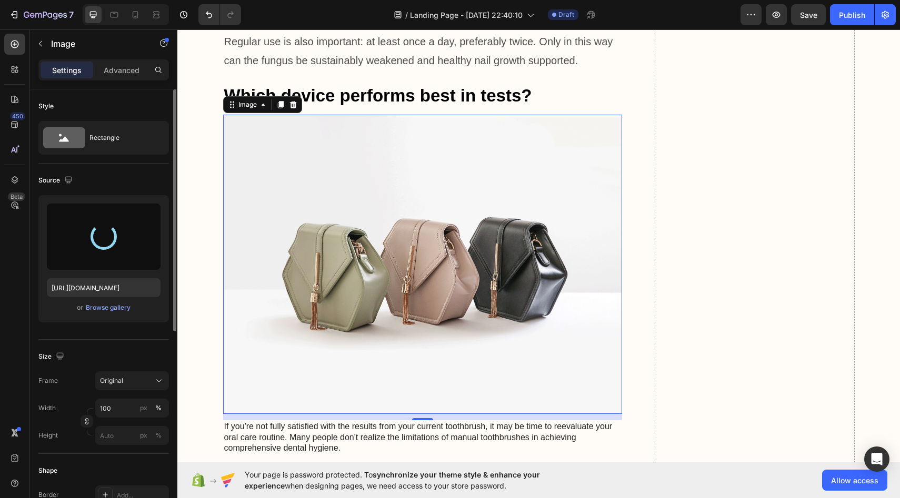
type input "[URL][DOMAIN_NAME]"
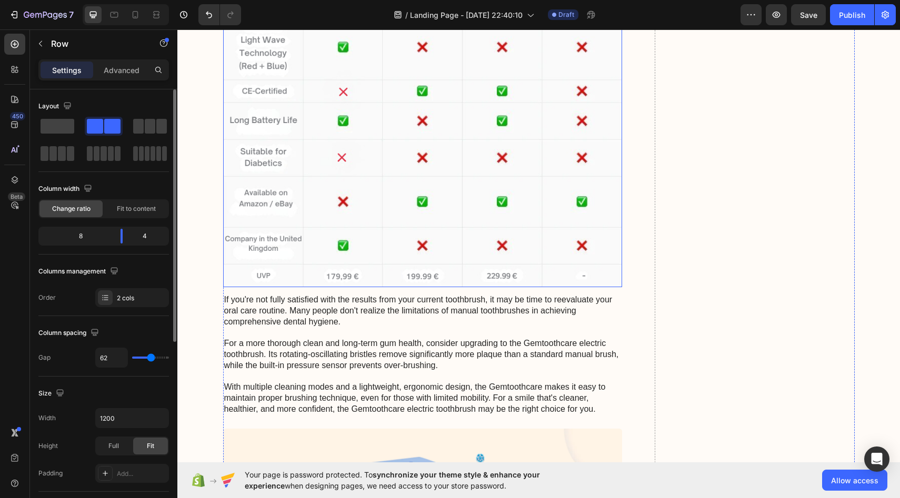
scroll to position [4352, 0]
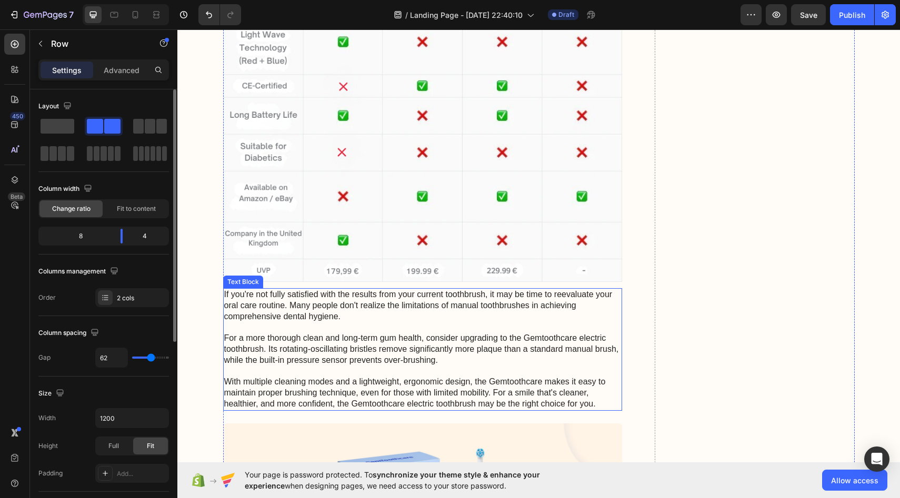
click at [272, 310] on p "If you're not fully satisfied with the results from your current toothbrush, it…" at bounding box center [422, 349] width 397 height 120
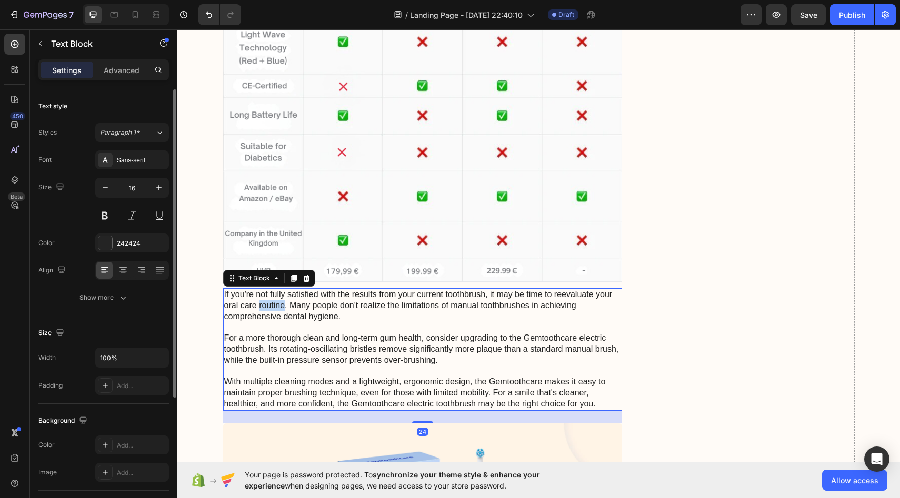
click at [272, 310] on p "If you're not fully satisfied with the results from your current toothbrush, it…" at bounding box center [422, 349] width 397 height 120
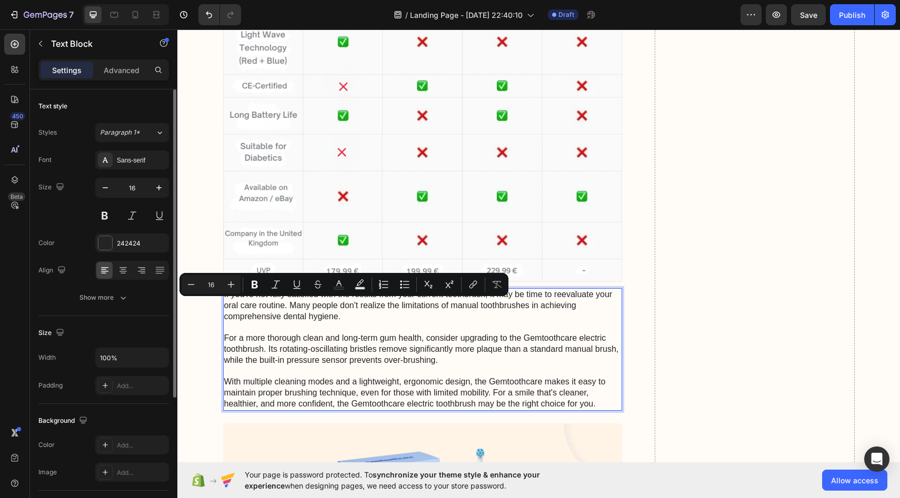
click at [240, 299] on p "If you're not fully satisfied with the results from your current toothbrush, it…" at bounding box center [422, 349] width 397 height 120
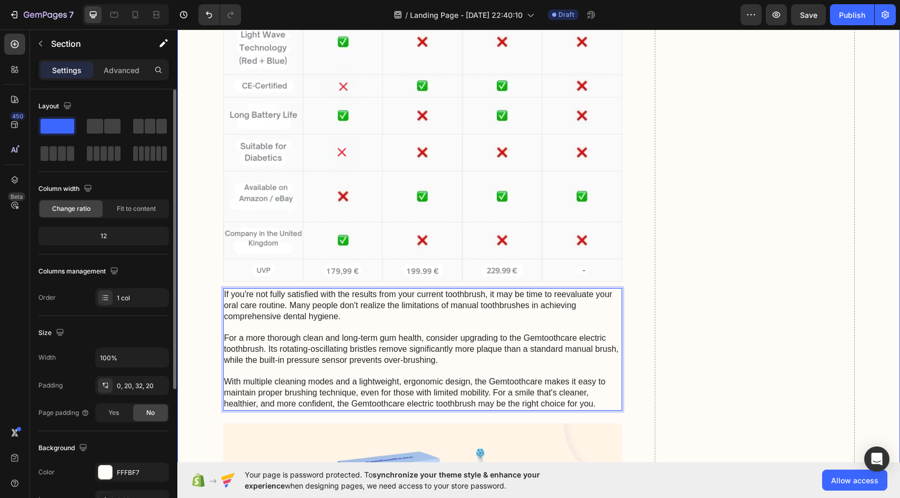
click at [246, 294] on p "If you're not fully satisfied with the results from your current toothbrush, it…" at bounding box center [422, 349] width 397 height 120
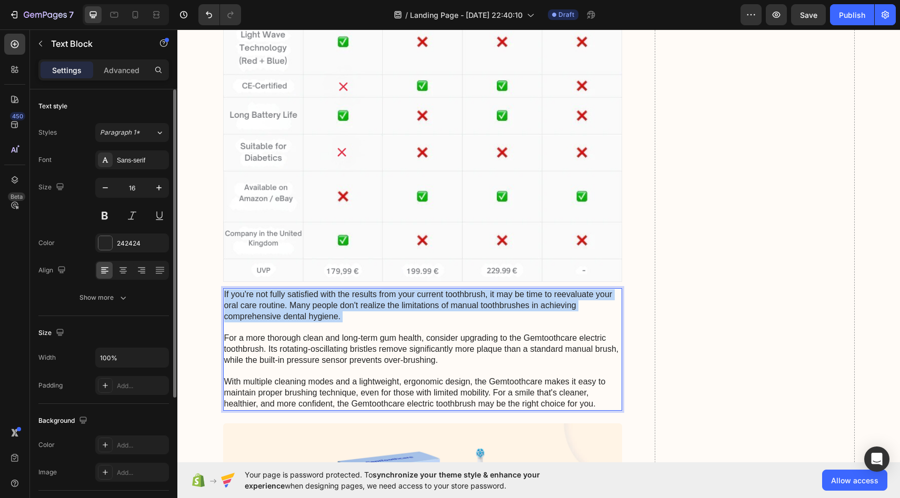
click at [246, 294] on p "If you're not fully satisfied with the results from your current toothbrush, it…" at bounding box center [422, 349] width 397 height 120
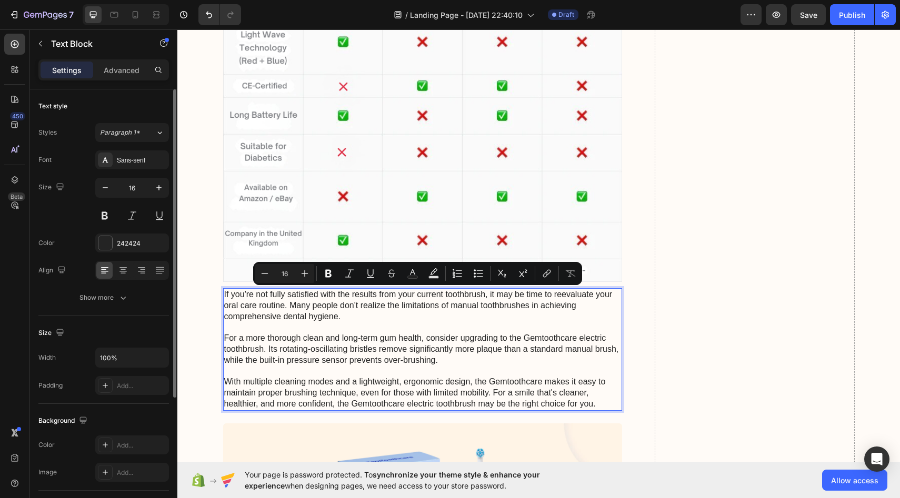
click at [318, 362] on p "If you're not fully satisfied with the results from your current toothbrush, it…" at bounding box center [422, 349] width 397 height 120
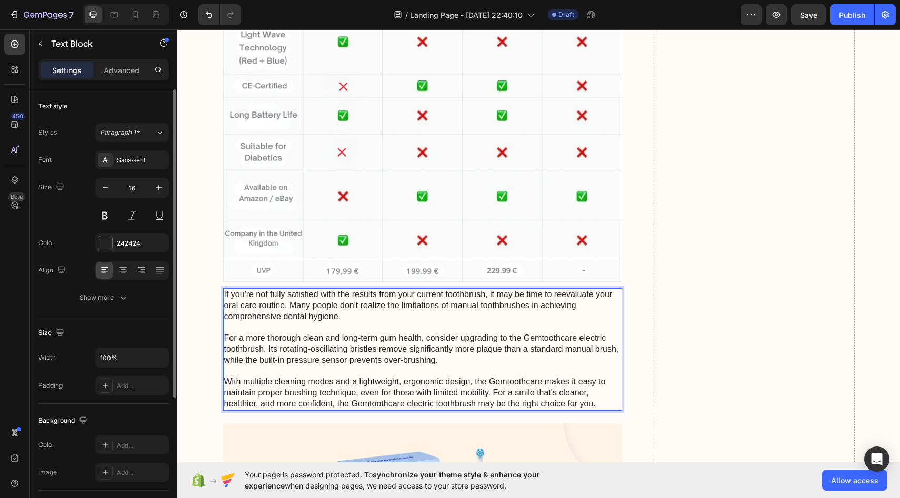
click at [223, 289] on div "If you're not fully satisfied with the results from your current toothbrush, it…" at bounding box center [422, 349] width 399 height 123
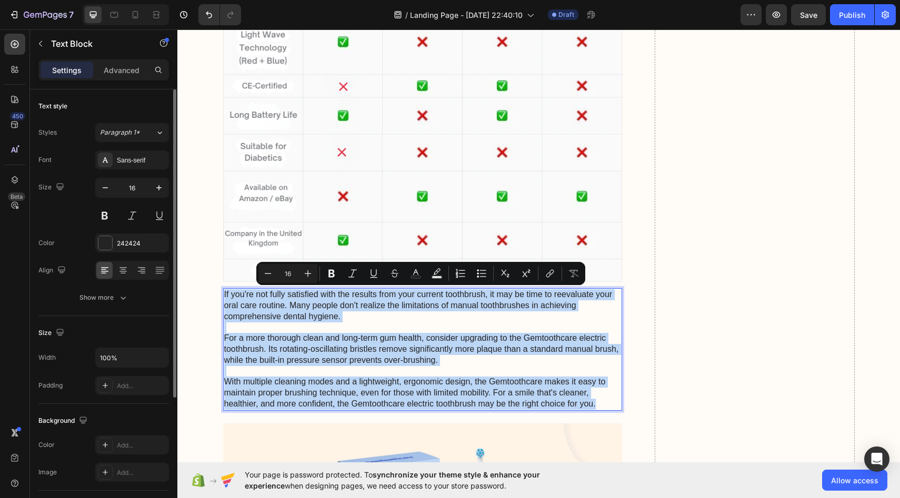
drag, startPoint x: 223, startPoint y: 291, endPoint x: 597, endPoint y: 405, distance: 390.9
click at [597, 405] on div "If you're not fully satisfied with the results from your current toothbrush, it…" at bounding box center [422, 349] width 399 height 123
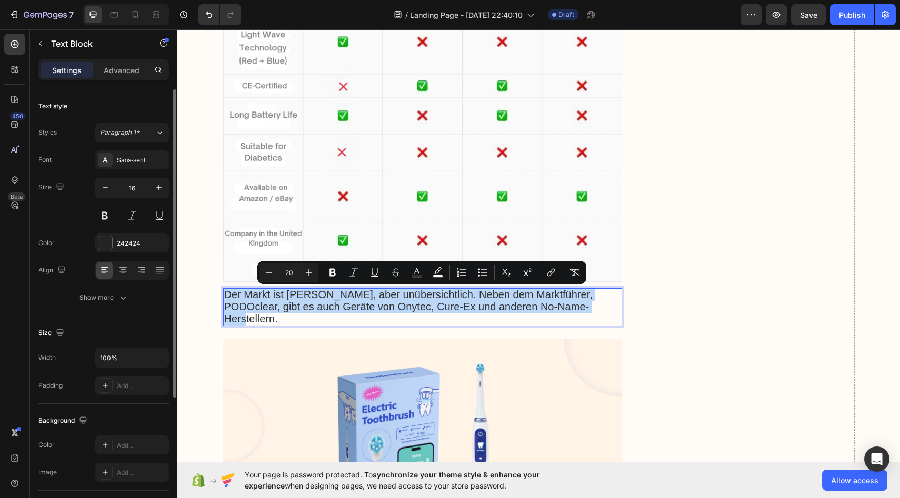
drag, startPoint x: 562, startPoint y: 301, endPoint x: 224, endPoint y: 295, distance: 337.8
click at [224, 295] on p "Der Markt ist [PERSON_NAME], aber unübersichtlich. Neben dem Marktführer, PODOc…" at bounding box center [422, 307] width 397 height 36
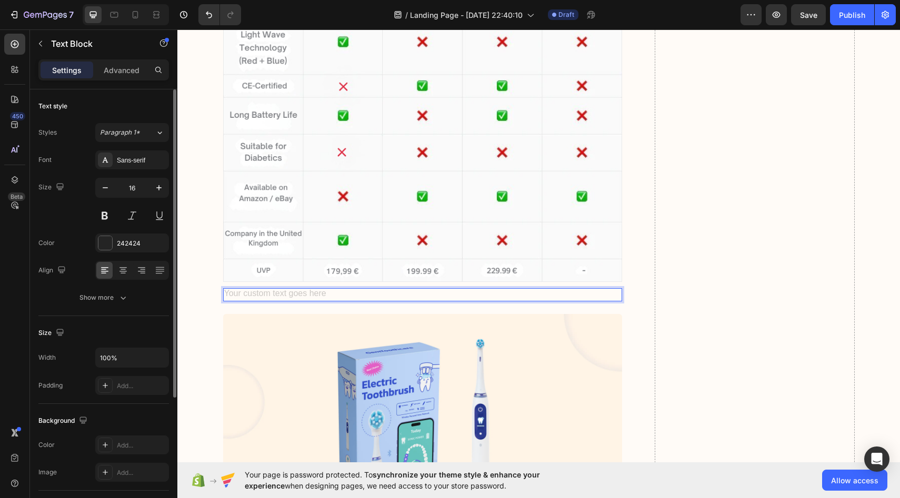
click at [348, 297] on div "Rich Text Editor. Editing area: main" at bounding box center [422, 294] width 399 height 13
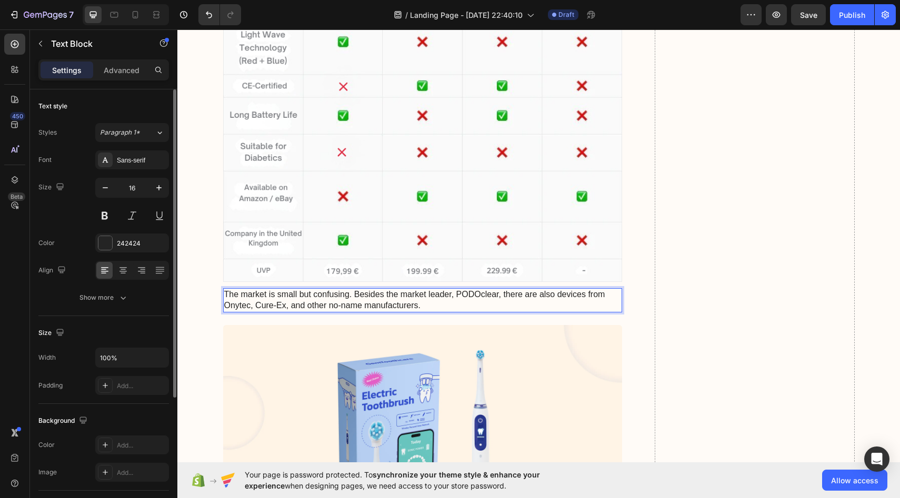
click at [498, 296] on p "The market is small but confusing. Besides the market leader, PODOclear, there …" at bounding box center [422, 300] width 397 height 22
click at [515, 306] on p "The market is small but confusing. Besides the market leader, NailHealth®, ther…" at bounding box center [422, 300] width 397 height 22
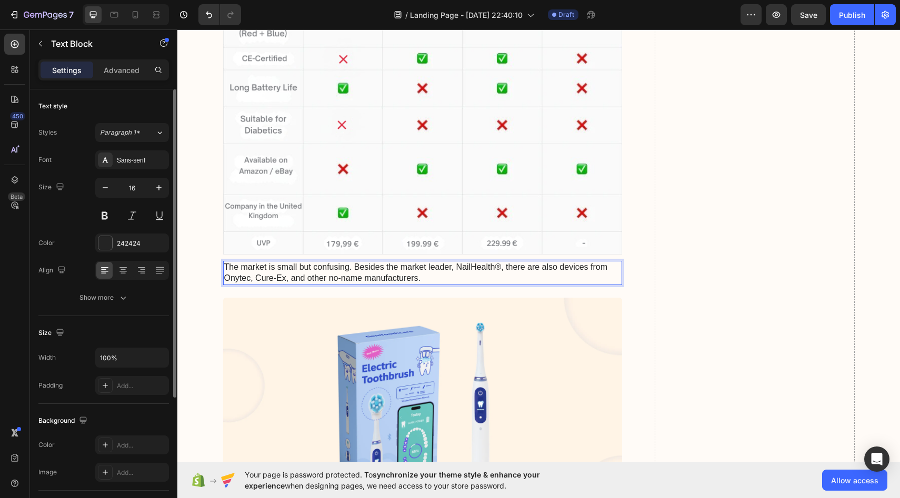
scroll to position [4389, 0]
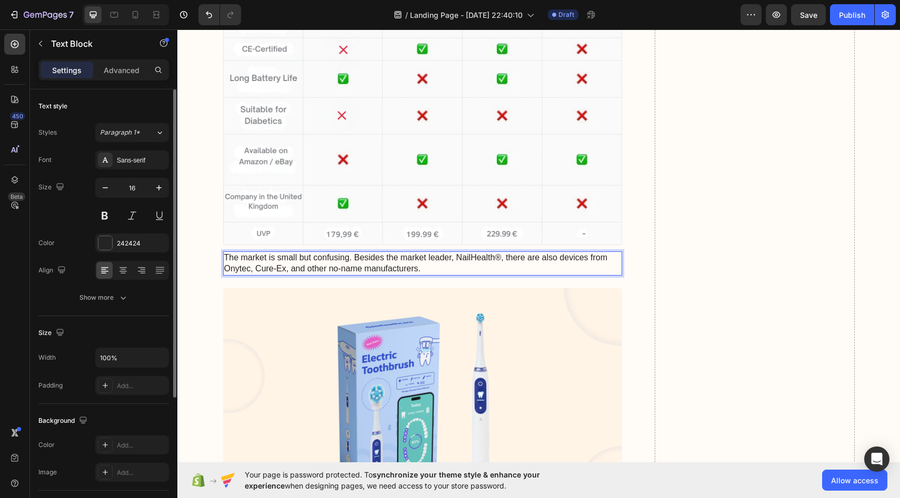
click at [288, 260] on p "The market is small but confusing. Besides the market leader, NailHealth®, ther…" at bounding box center [422, 264] width 397 height 22
click at [156, 192] on icon "button" at bounding box center [159, 188] width 11 height 11
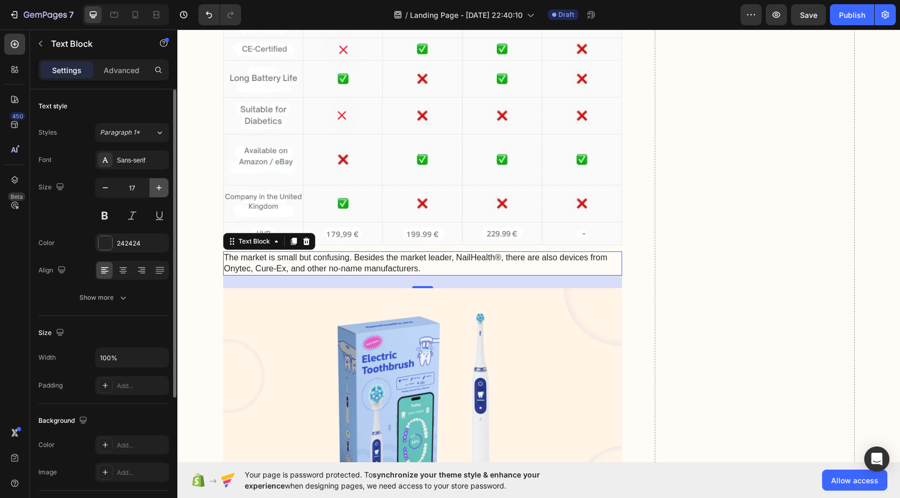
click at [156, 192] on icon "button" at bounding box center [159, 188] width 11 height 11
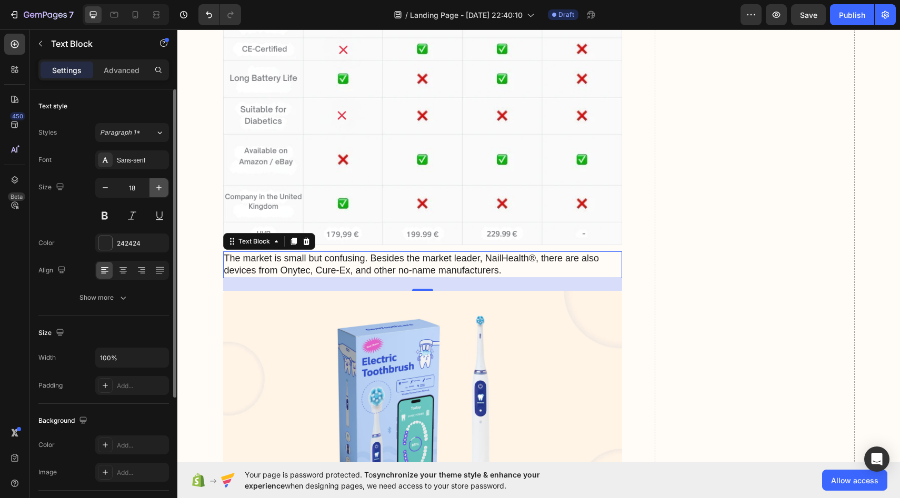
click at [156, 192] on icon "button" at bounding box center [159, 188] width 11 height 11
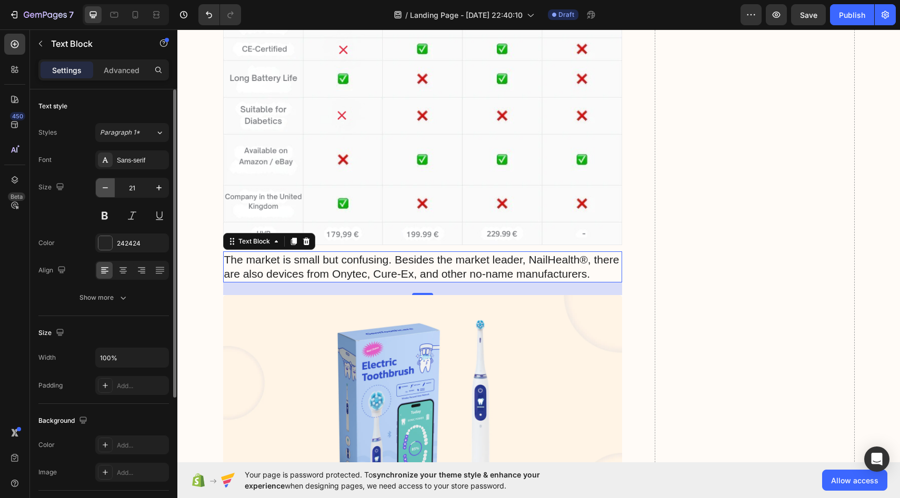
click at [110, 188] on icon "button" at bounding box center [105, 188] width 11 height 11
type input "20"
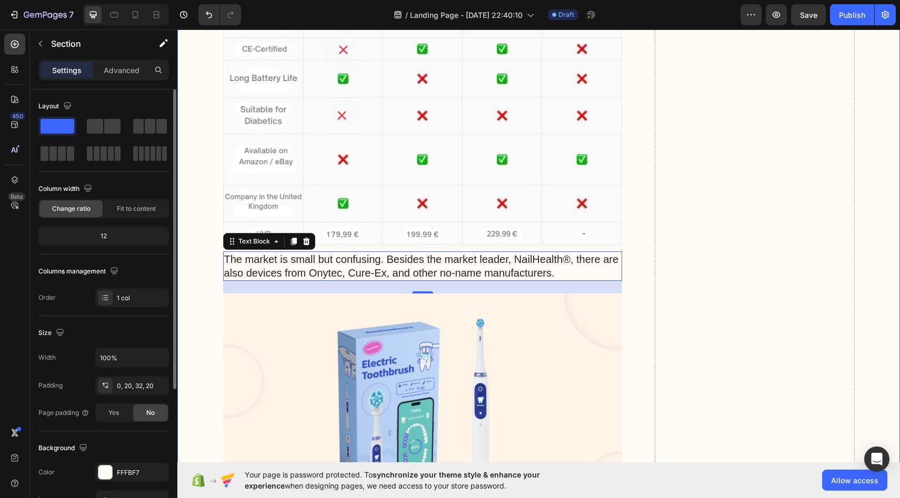
click at [206, 273] on div "In principle, any adult suffering from [MEDICAL_DATA] can use the device – whet…" at bounding box center [538, 492] width 701 height 1511
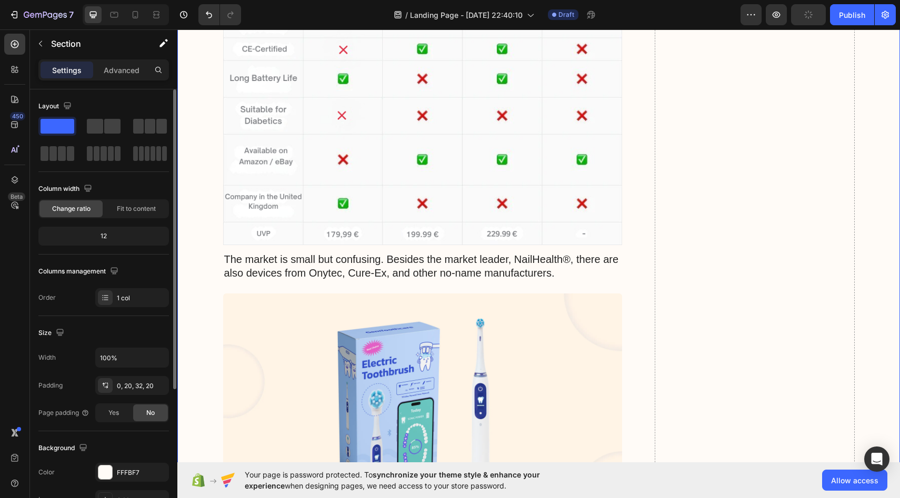
scroll to position [4424, 0]
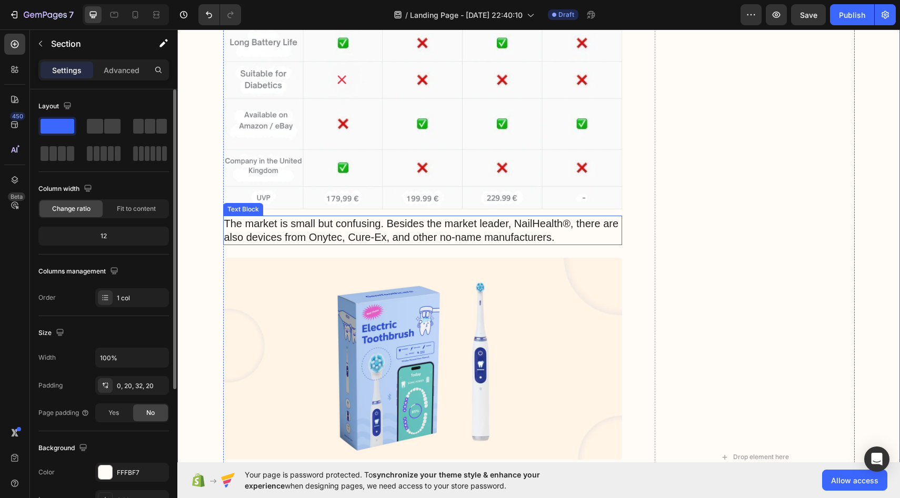
click at [527, 237] on p "The market is small but confusing. Besides the market leader, NailHealth®, ther…" at bounding box center [422, 230] width 397 height 27
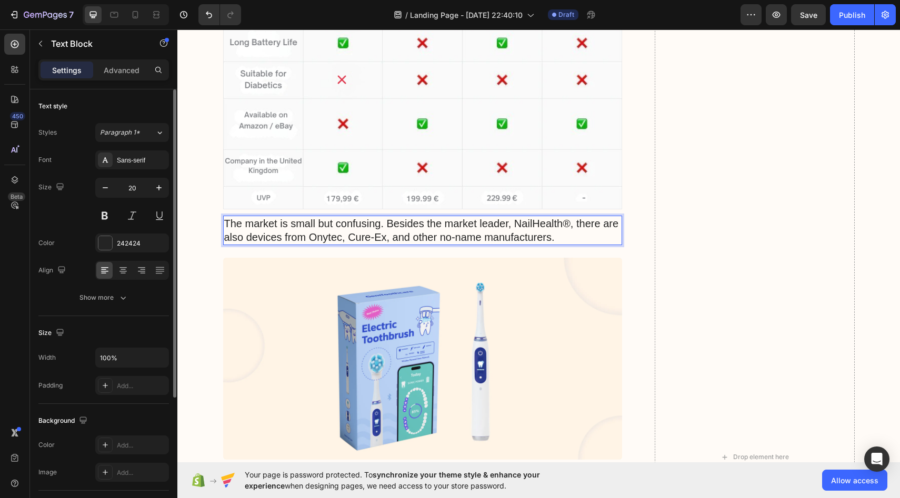
click at [559, 238] on p "The market is small but confusing. Besides the market leader, NailHealth®, ther…" at bounding box center [422, 230] width 397 height 27
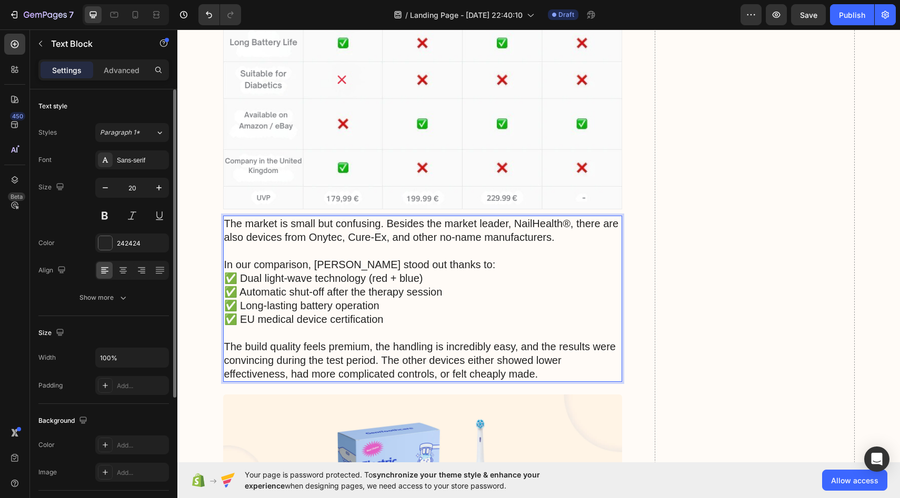
click at [223, 265] on div "The market is small but confusing. Besides the market leader, NailHealth®, ther…" at bounding box center [422, 299] width 399 height 166
click at [226, 277] on p "✅ Dual light-wave technology (red + blue)" at bounding box center [422, 278] width 397 height 14
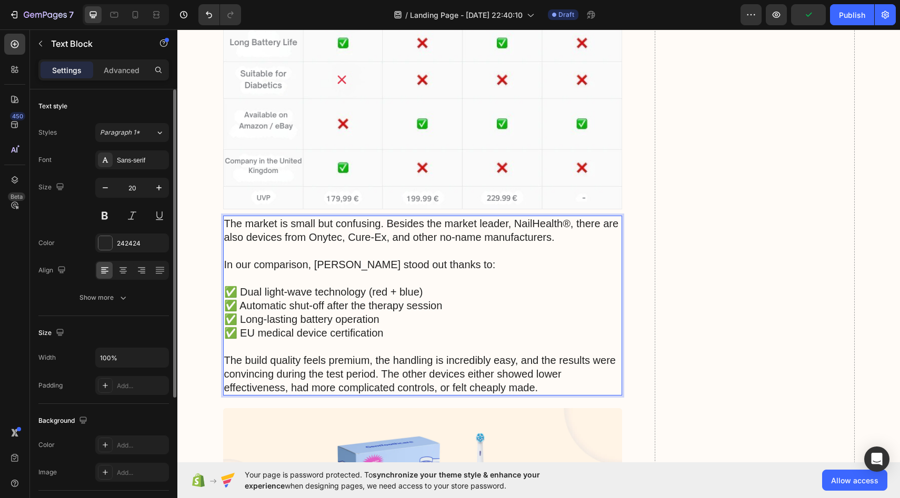
click at [368, 266] on p "In our comparison, [PERSON_NAME] stood out thanks to:" at bounding box center [422, 265] width 397 height 14
click at [476, 268] on p "In our comparison, NailHealth® stood out thanks to:" at bounding box center [422, 265] width 397 height 14
drag, startPoint x: 471, startPoint y: 268, endPoint x: 225, endPoint y: 265, distance: 246.2
click at [225, 265] on p "In our comparison, NailHealth® stood out thanks to:" at bounding box center [422, 265] width 397 height 14
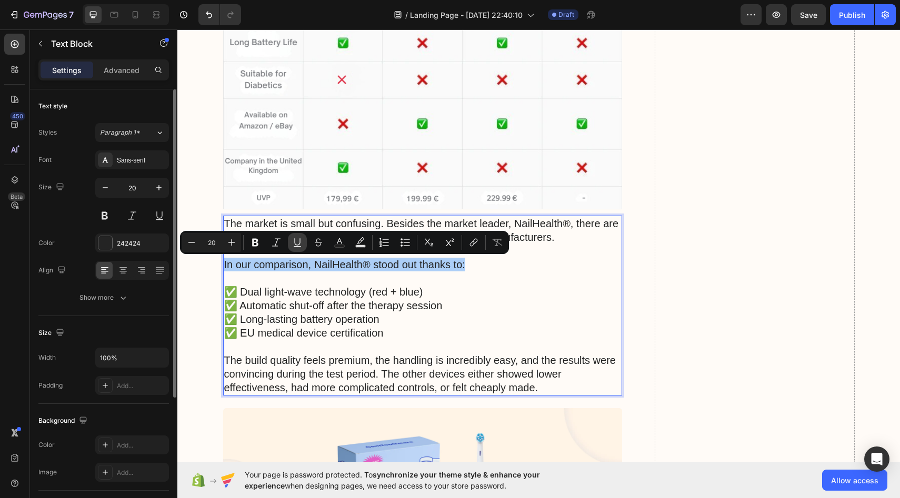
click at [292, 243] on icon "Editor contextual toolbar" at bounding box center [297, 242] width 11 height 11
click at [507, 306] on p "✅ Automatic shut-off after the therapy session" at bounding box center [422, 306] width 397 height 14
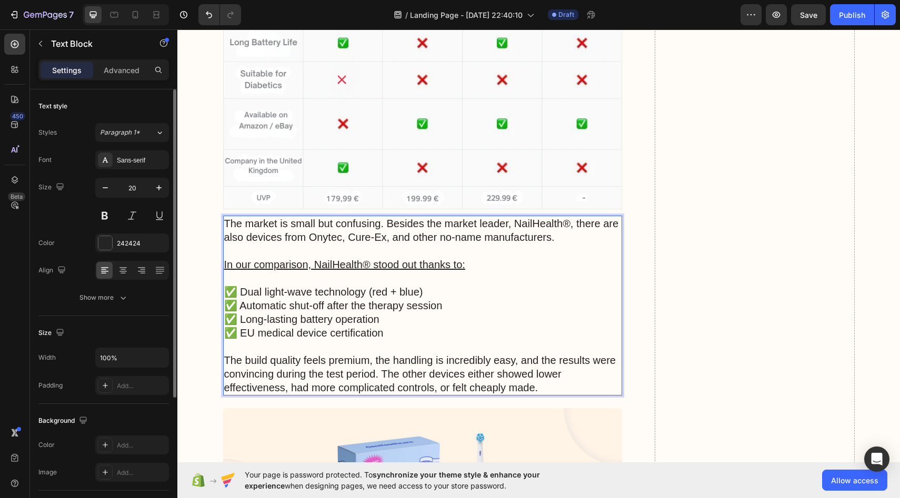
scroll to position [4463, 0]
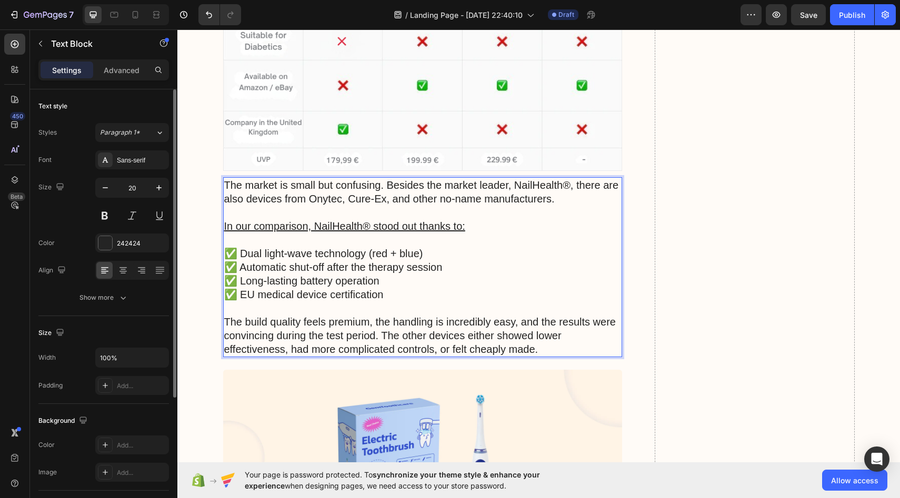
click at [478, 304] on p "Rich Text Editor. Editing area: main" at bounding box center [422, 308] width 397 height 14
click at [537, 352] on p "The build quality feels premium, the handling is incredibly easy, and the resul…" at bounding box center [422, 335] width 397 height 41
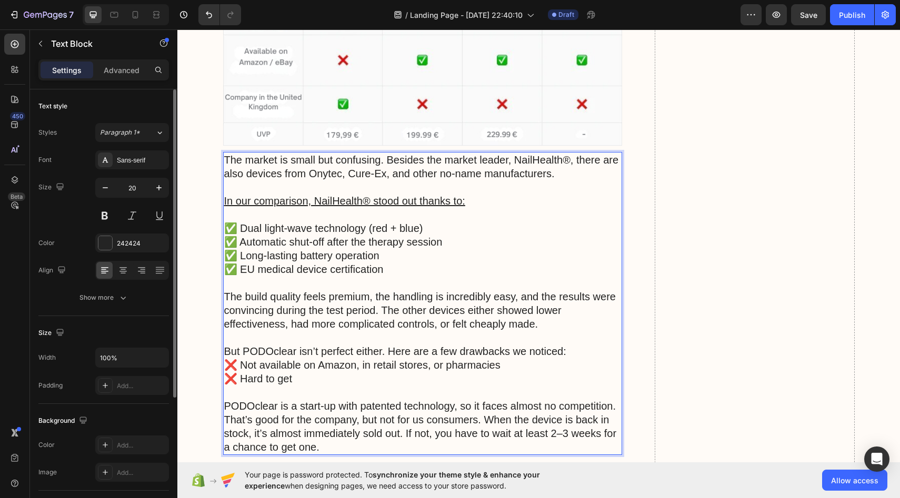
scroll to position [4489, 0]
click at [225, 361] on p "❌ Not available on Amazon, in retail stores, or pharmacies" at bounding box center [422, 364] width 397 height 14
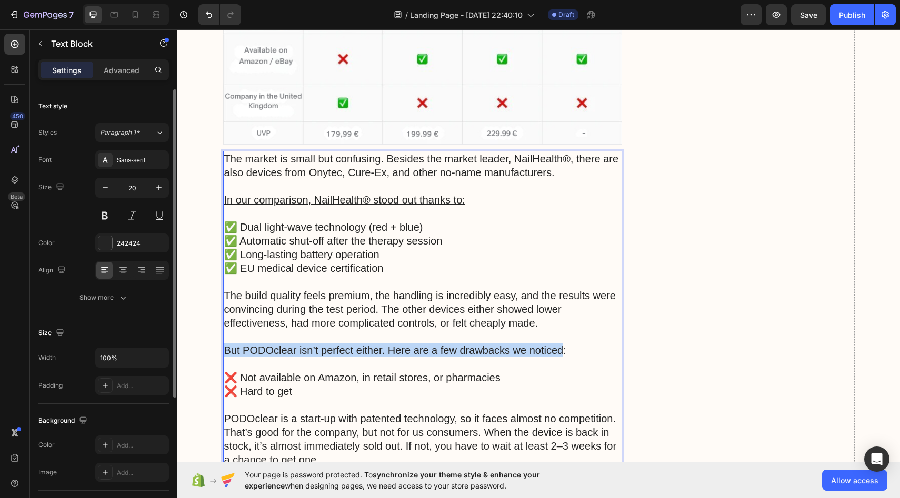
drag, startPoint x: 224, startPoint y: 352, endPoint x: 564, endPoint y: 351, distance: 340.4
click at [564, 351] on p "But PODOclear isn’t perfect either. Here are a few drawbacks we noticed:" at bounding box center [422, 351] width 397 height 14
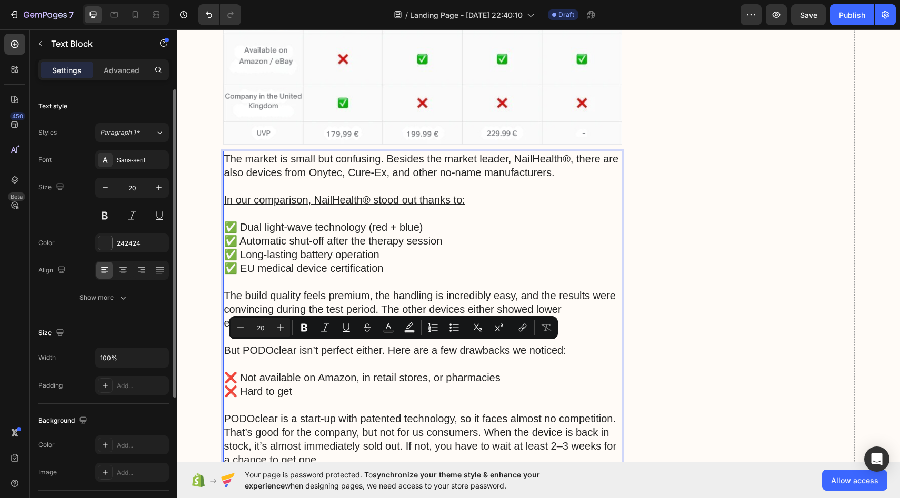
click at [568, 351] on p "But PODOclear isn’t perfect either. Here are a few drawbacks we noticed:" at bounding box center [422, 351] width 397 height 14
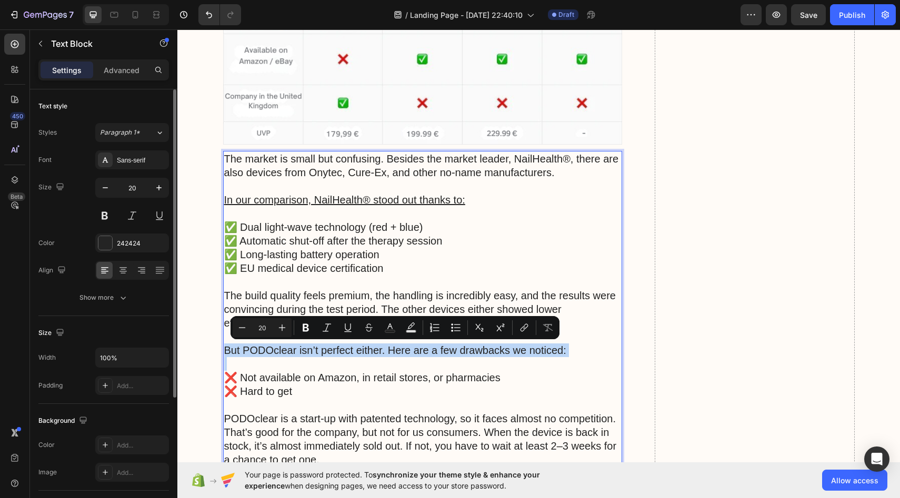
drag, startPoint x: 568, startPoint y: 351, endPoint x: 228, endPoint y: 350, distance: 340.4
click at [228, 350] on p "But PODOclear isn’t perfect either. Here are a few drawbacks we noticed:" at bounding box center [422, 351] width 397 height 14
click at [350, 327] on icon "Editor contextual toolbar" at bounding box center [348, 327] width 6 height 7
click at [361, 360] on p "Rich Text Editor. Editing area: main" at bounding box center [422, 364] width 397 height 14
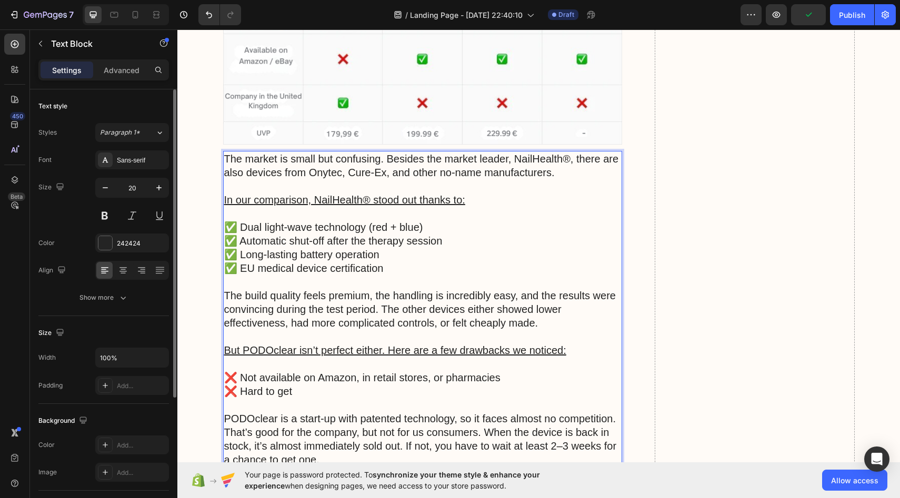
click at [296, 348] on u "But PODOclear isn’t perfect either. Here are a few drawbacks we noticed:" at bounding box center [395, 351] width 342 height 12
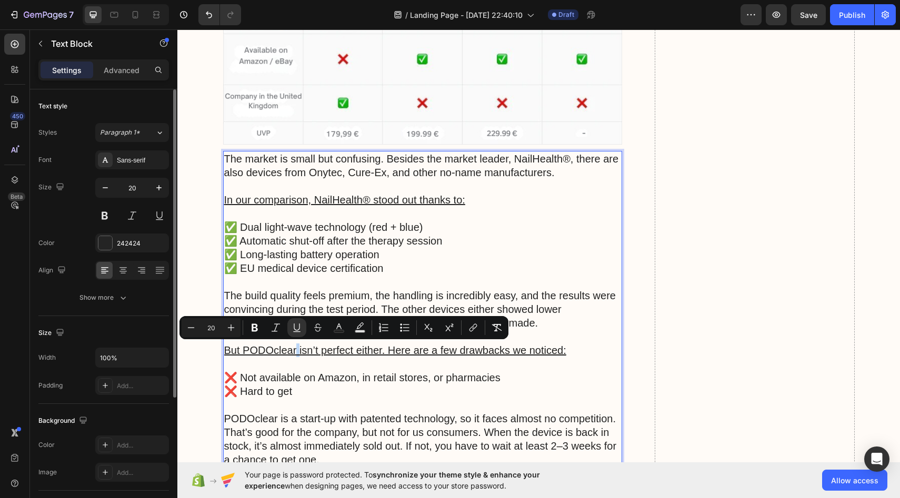
click at [296, 348] on u "But PODOclear isn’t perfect either. Here are a few drawbacks we noticed:" at bounding box center [395, 351] width 342 height 12
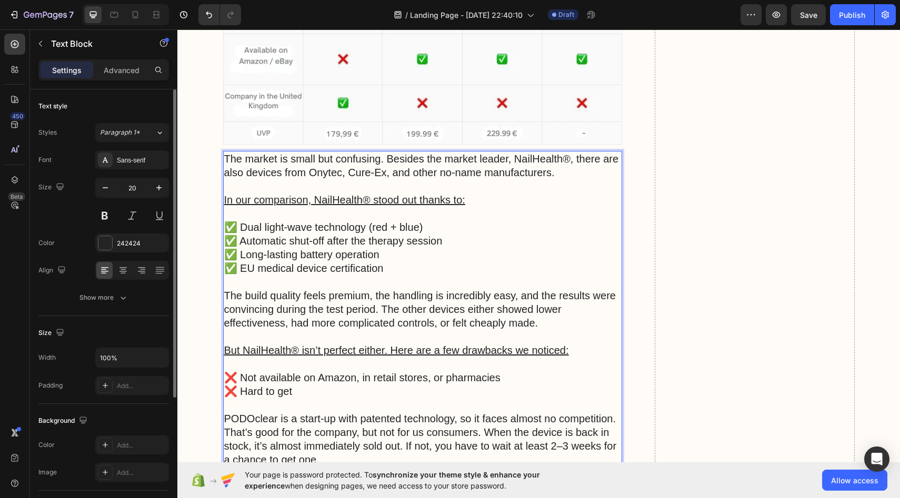
click at [541, 387] on p "❌ Hard to get" at bounding box center [422, 392] width 397 height 14
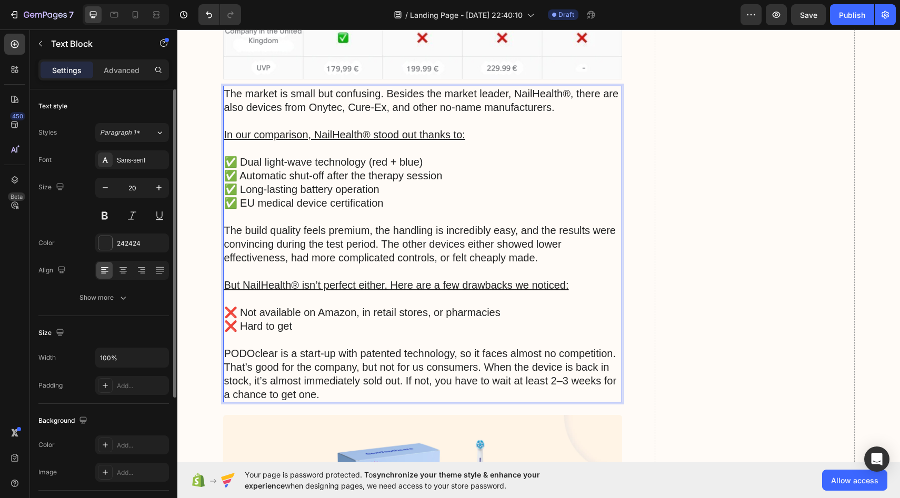
scroll to position [4555, 0]
click at [275, 352] on p "PODOclear is a start-up with patented technology, so it faces almost no competi…" at bounding box center [422, 373] width 397 height 55
click at [278, 353] on p "PODOclear is a start-up with patented technology, so it faces almost no competi…" at bounding box center [422, 373] width 397 height 55
click at [346, 394] on p "NailHealth® is a start-up with patented technology, so it faces almost no compe…" at bounding box center [422, 373] width 397 height 55
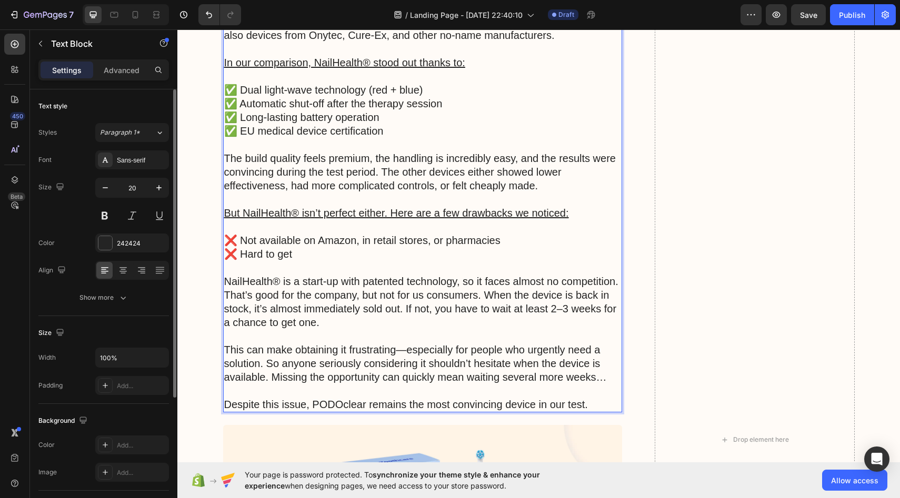
scroll to position [4653, 0]
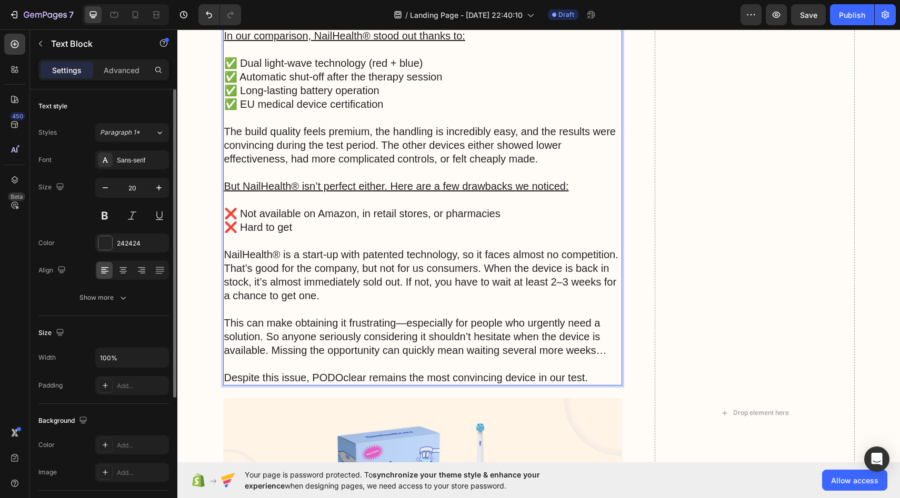
click at [262, 335] on p "This can make obtaining it frustrating—especially for people who urgently need …" at bounding box center [422, 336] width 397 height 41
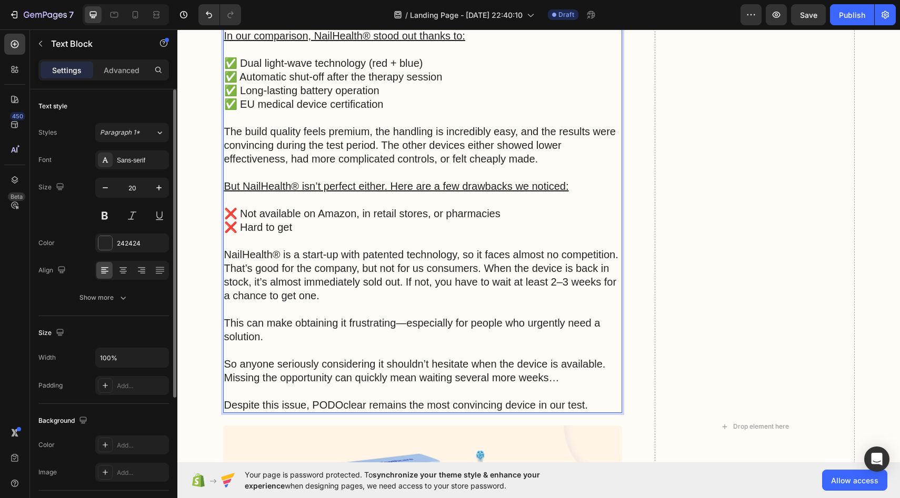
click at [229, 362] on p "So anyone seriously considering it shouldn’t hesitate when the device is availa…" at bounding box center [422, 370] width 397 height 27
click at [365, 404] on p "Despite this issue, PODOclear remains the most convincing device in our test." at bounding box center [422, 405] width 397 height 14
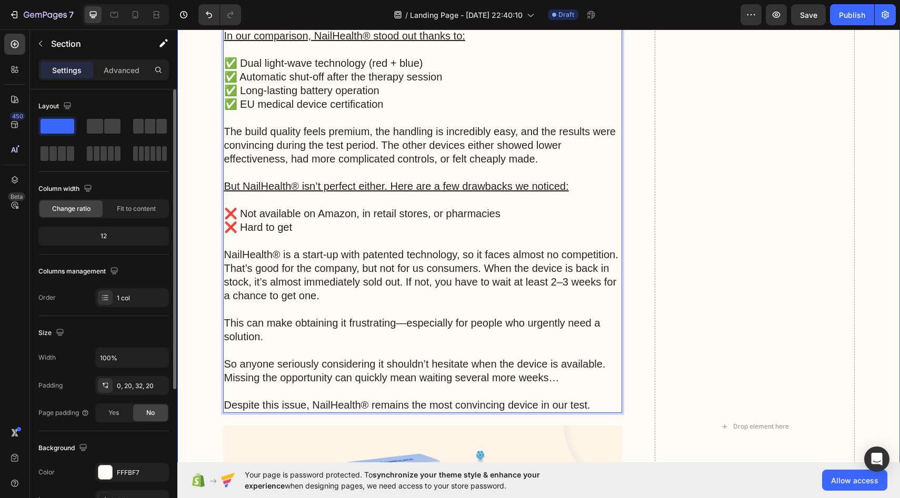
click at [209, 218] on div "In principle, any adult suffering from [MEDICAL_DATA] can use the device – whet…" at bounding box center [538, 427] width 701 height 1908
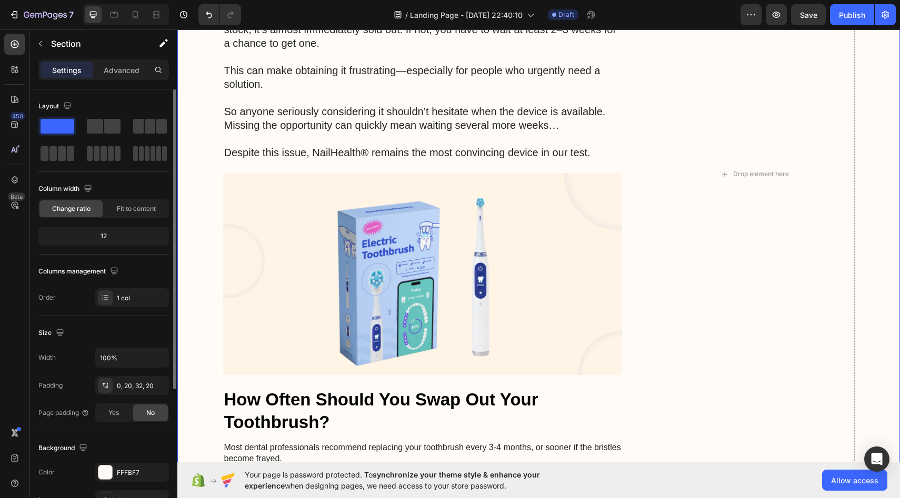
scroll to position [4908, 0]
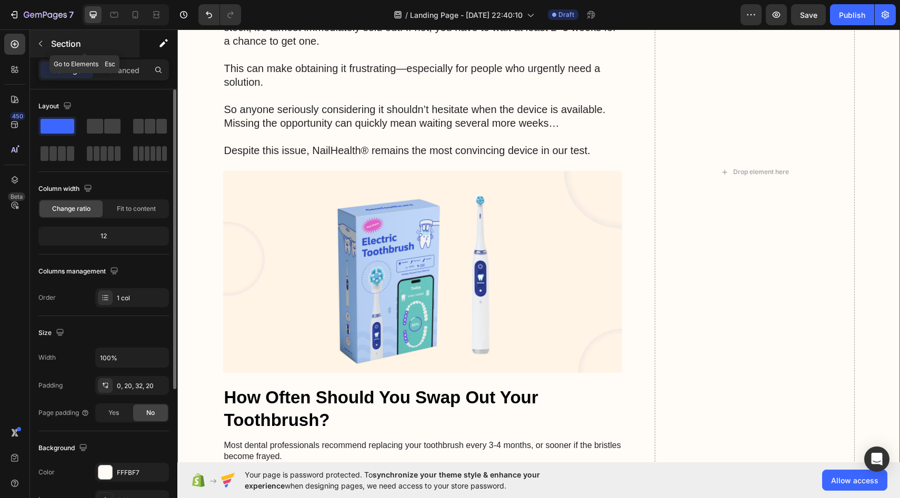
click at [86, 35] on div "Section" at bounding box center [84, 43] width 109 height 27
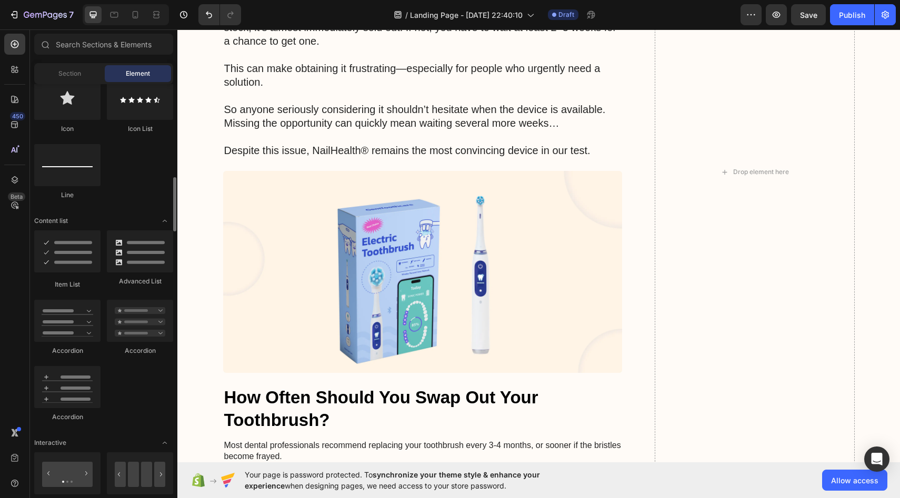
scroll to position [710, 0]
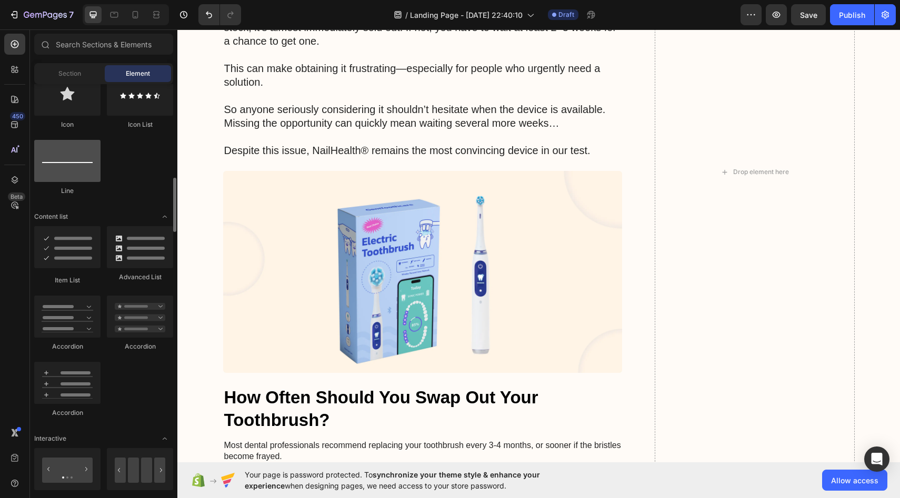
click at [75, 166] on div at bounding box center [67, 161] width 66 height 42
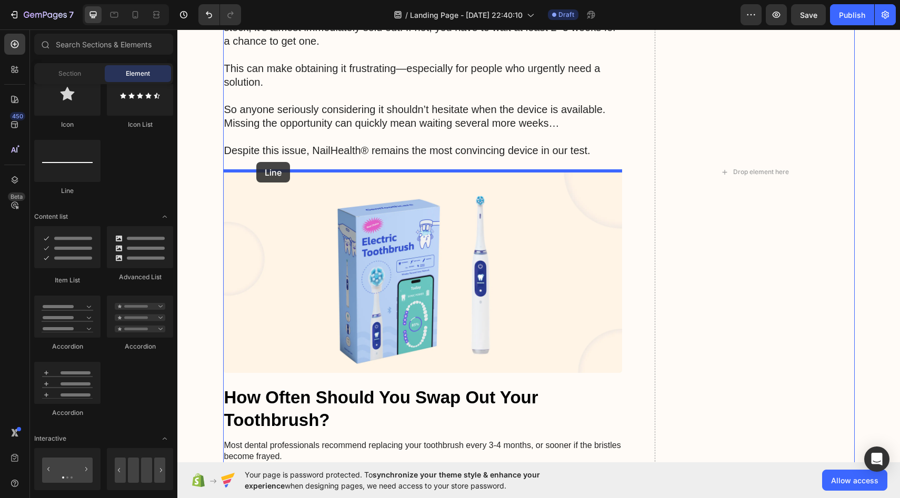
drag, startPoint x: 250, startPoint y: 195, endPoint x: 256, endPoint y: 162, distance: 33.6
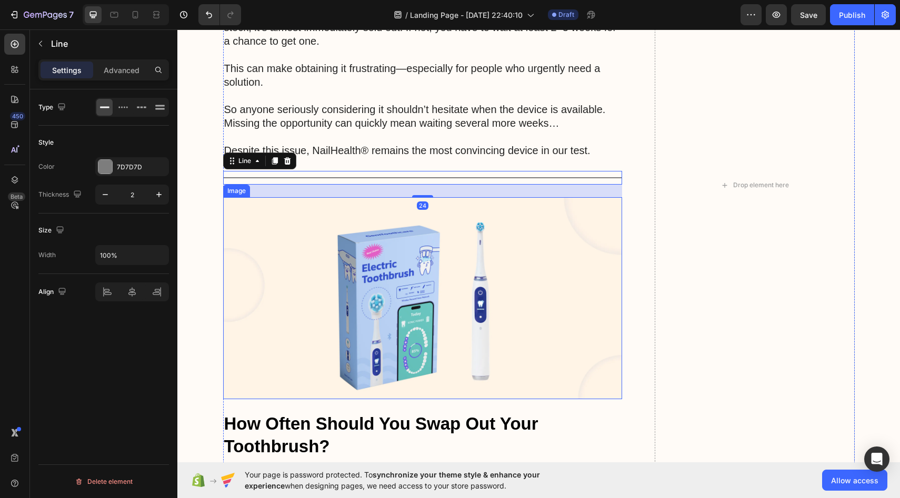
click at [200, 216] on div "In principle, any adult suffering from [MEDICAL_DATA] can use the device – whet…" at bounding box center [538, 185] width 701 height 1934
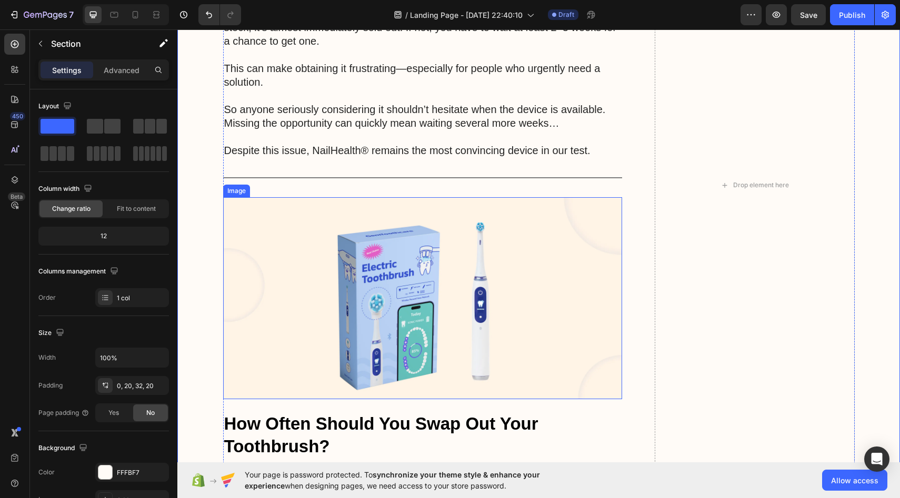
click at [402, 290] on img at bounding box center [422, 298] width 399 height 202
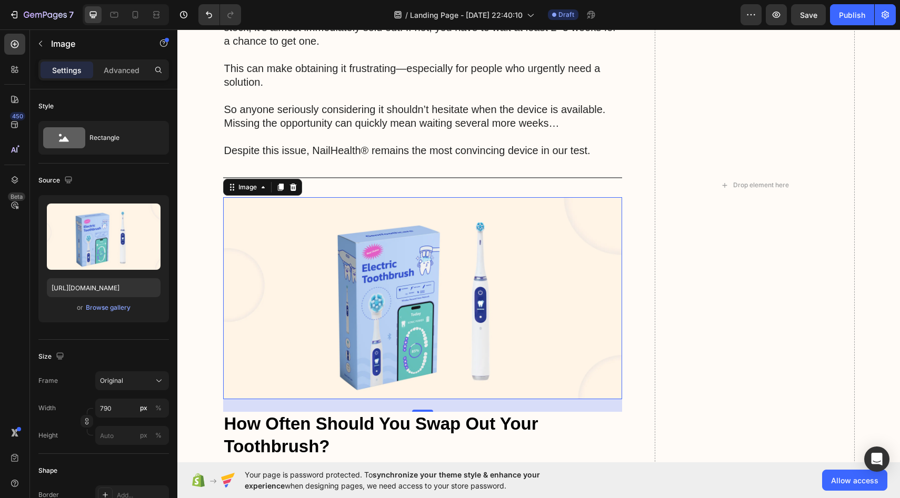
click at [128, 61] on div "Settings Advanced" at bounding box center [103, 69] width 130 height 21
click at [62, 42] on p "Image" at bounding box center [95, 43] width 89 height 13
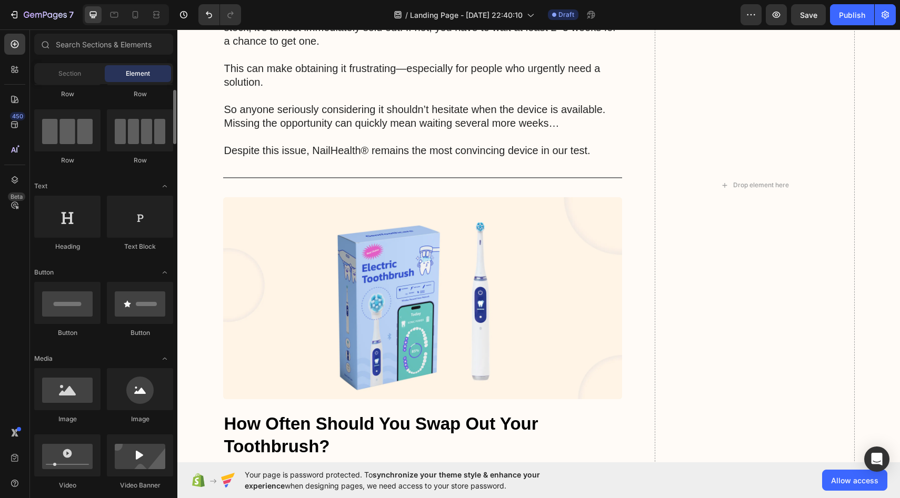
scroll to position [62, 0]
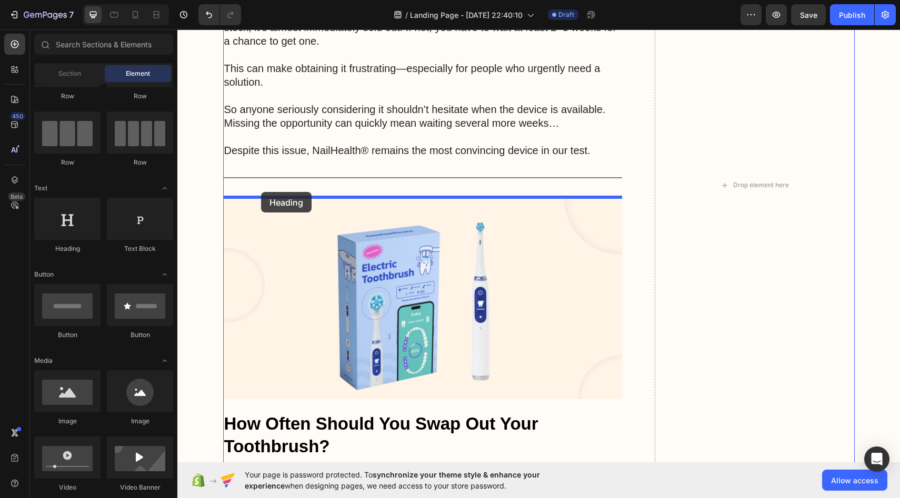
drag, startPoint x: 247, startPoint y: 255, endPoint x: 261, endPoint y: 192, distance: 64.7
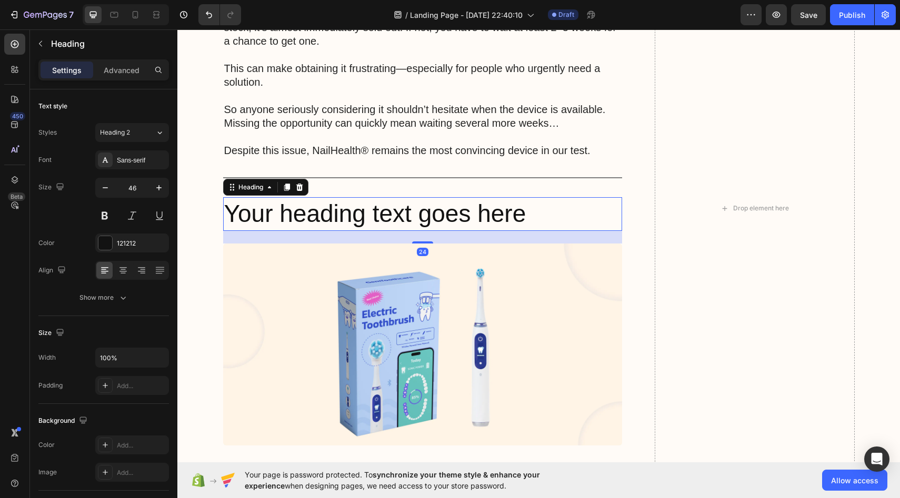
click at [304, 219] on h2 "Your heading text goes here" at bounding box center [422, 214] width 399 height 34
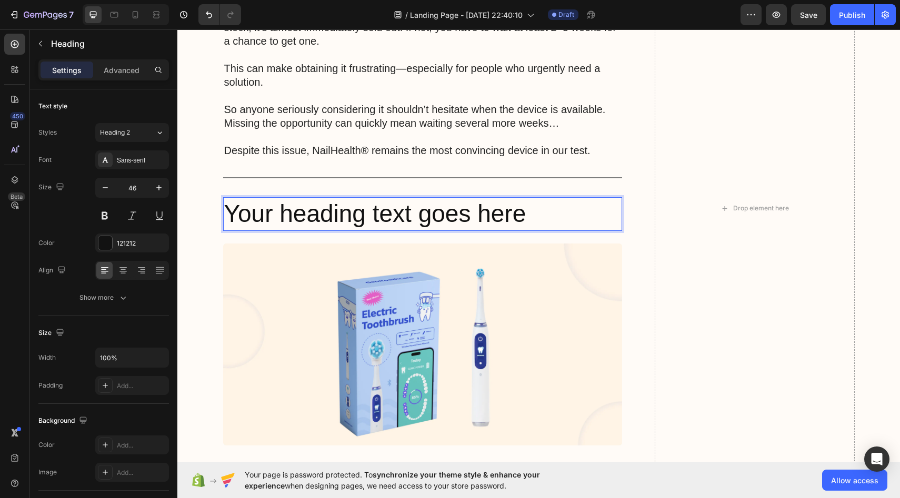
click at [520, 215] on p "Your heading text goes here" at bounding box center [422, 214] width 397 height 32
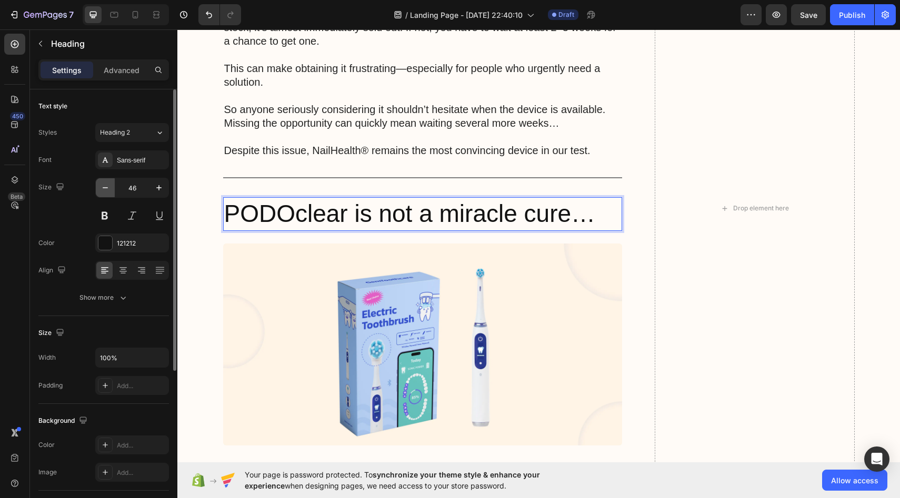
click at [109, 194] on button "button" at bounding box center [105, 187] width 19 height 19
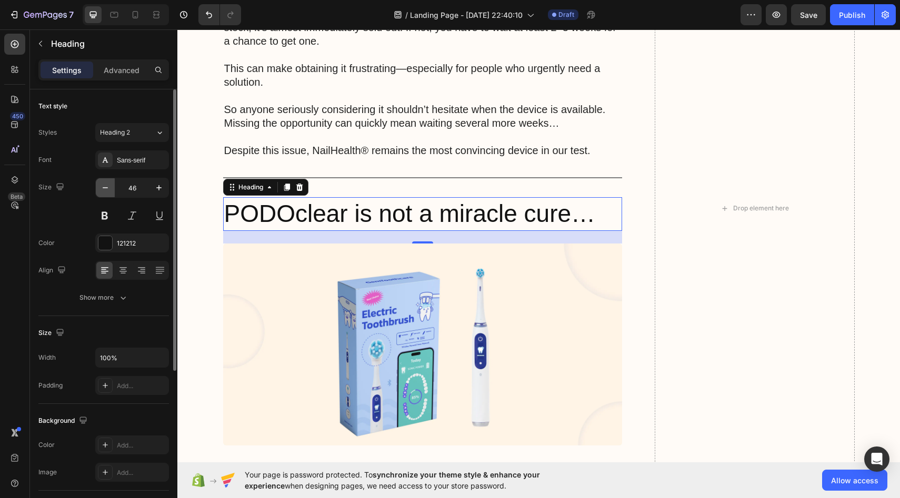
click at [109, 194] on button "button" at bounding box center [105, 187] width 19 height 19
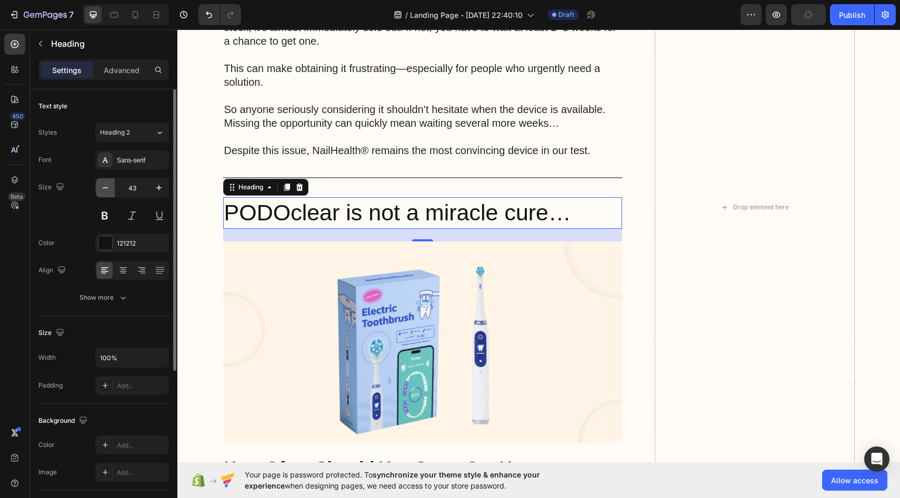
click at [109, 194] on button "button" at bounding box center [105, 187] width 19 height 19
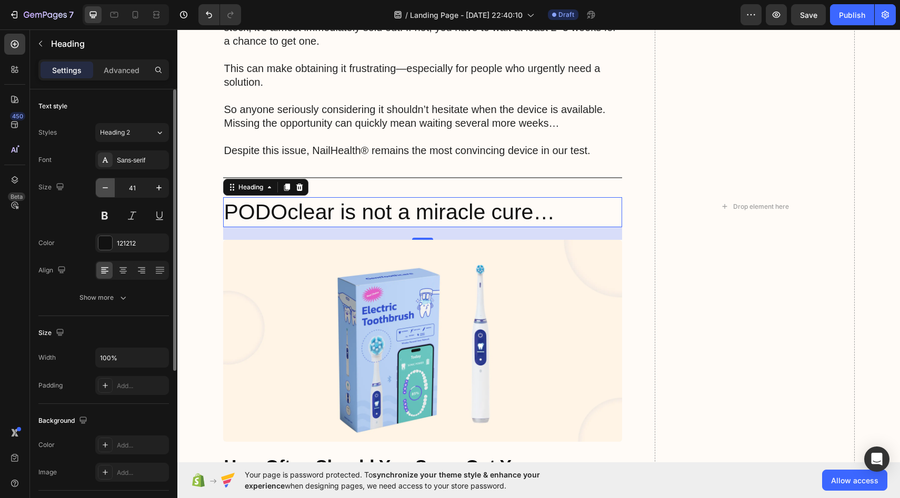
click at [109, 194] on button "button" at bounding box center [105, 187] width 19 height 19
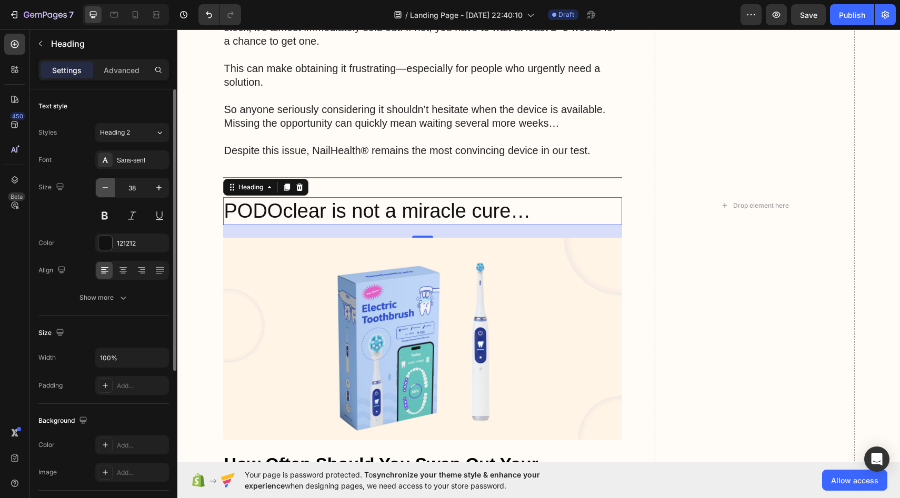
click at [109, 194] on button "button" at bounding box center [105, 187] width 19 height 19
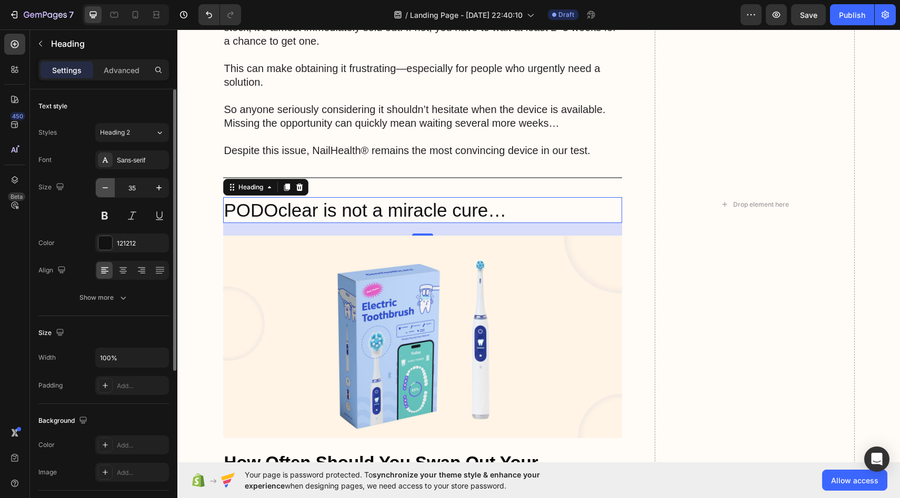
click at [109, 194] on button "button" at bounding box center [105, 187] width 19 height 19
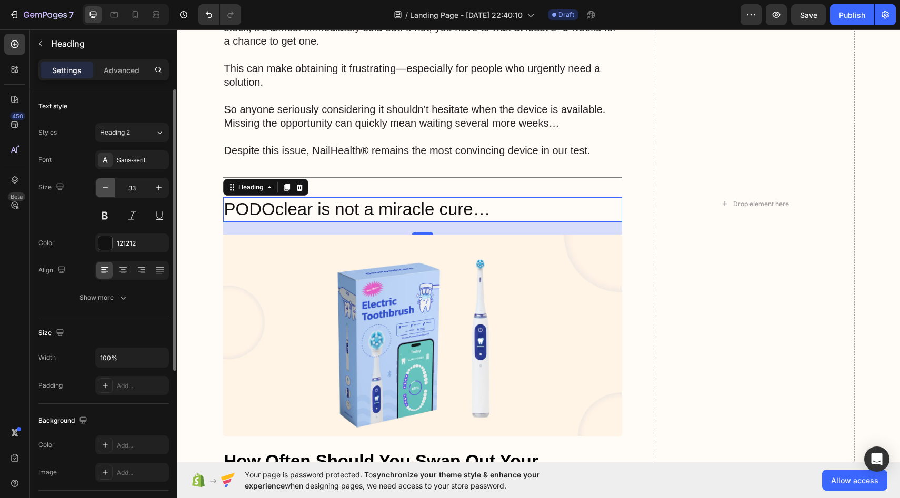
click at [109, 194] on button "button" at bounding box center [105, 187] width 19 height 19
click at [163, 190] on icon "button" at bounding box center [159, 188] width 11 height 11
type input "33"
click at [509, 211] on p "PODOclear is not a miracle cure…" at bounding box center [422, 209] width 397 height 23
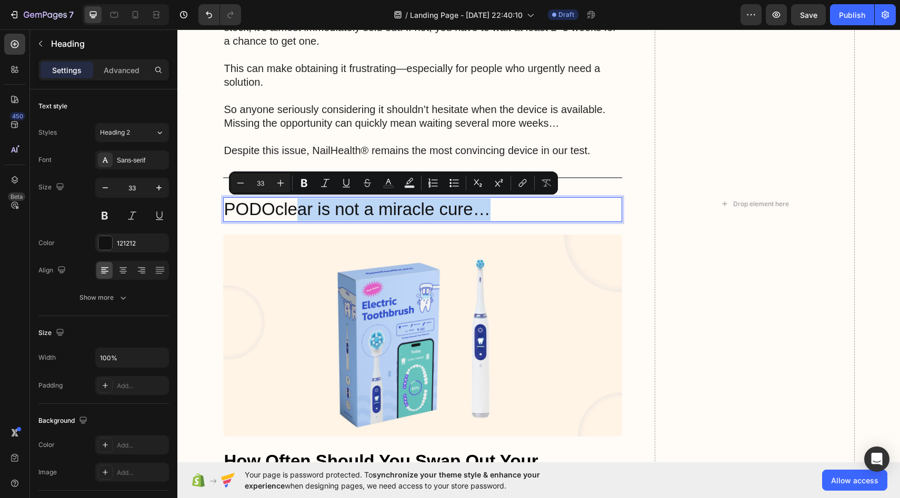
drag, startPoint x: 501, startPoint y: 211, endPoint x: 298, endPoint y: 214, distance: 203.1
click at [298, 214] on p "PODOclear is not a miracle cure…" at bounding box center [422, 209] width 397 height 23
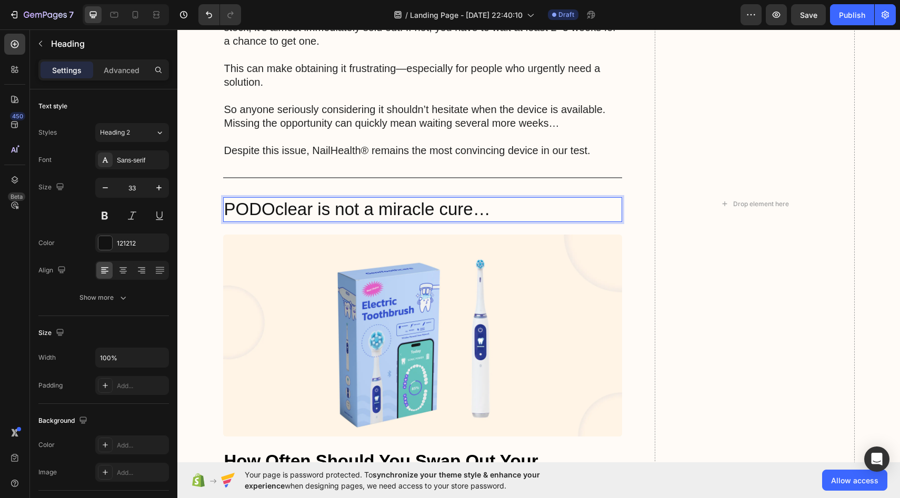
click at [307, 214] on p "PODOclear is not a miracle cure…" at bounding box center [422, 209] width 397 height 23
drag, startPoint x: 313, startPoint y: 214, endPoint x: 229, endPoint y: 212, distance: 84.2
click at [229, 212] on p "PODOclear is not a miracle cure…" at bounding box center [422, 209] width 397 height 23
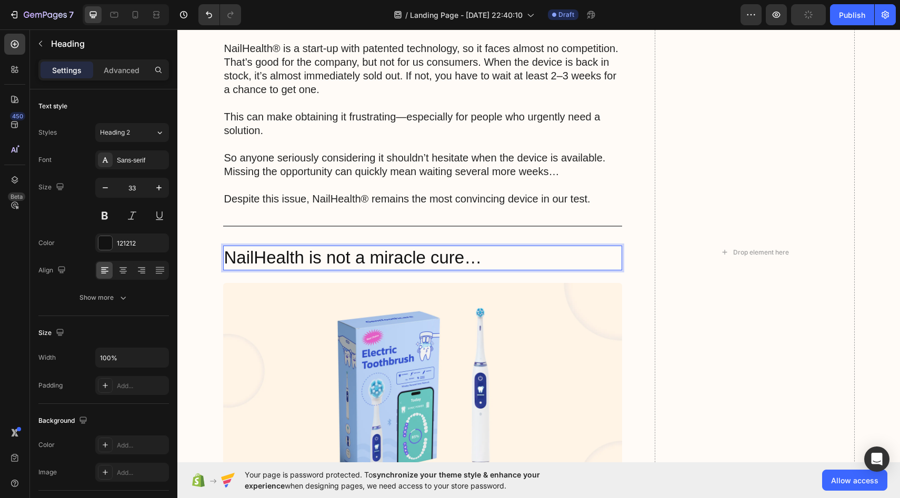
scroll to position [4857, 0]
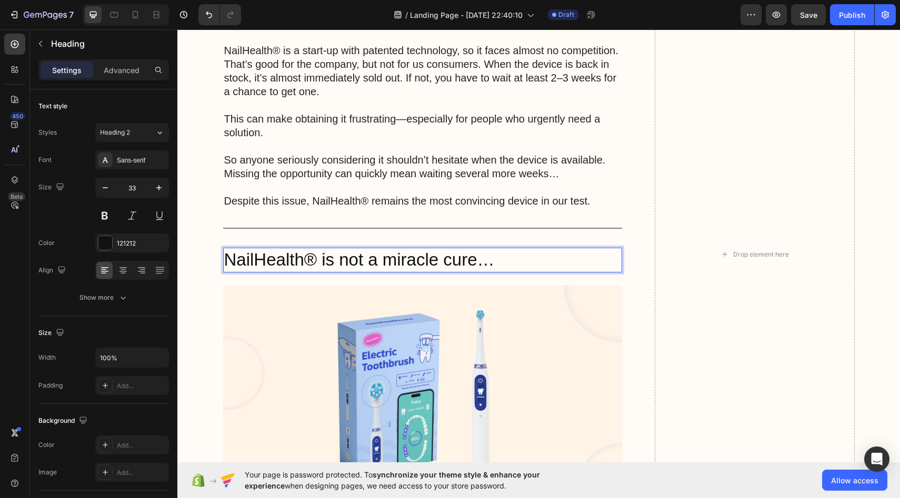
click at [529, 255] on p "NailHealth® is not a miracle cure…" at bounding box center [422, 260] width 397 height 23
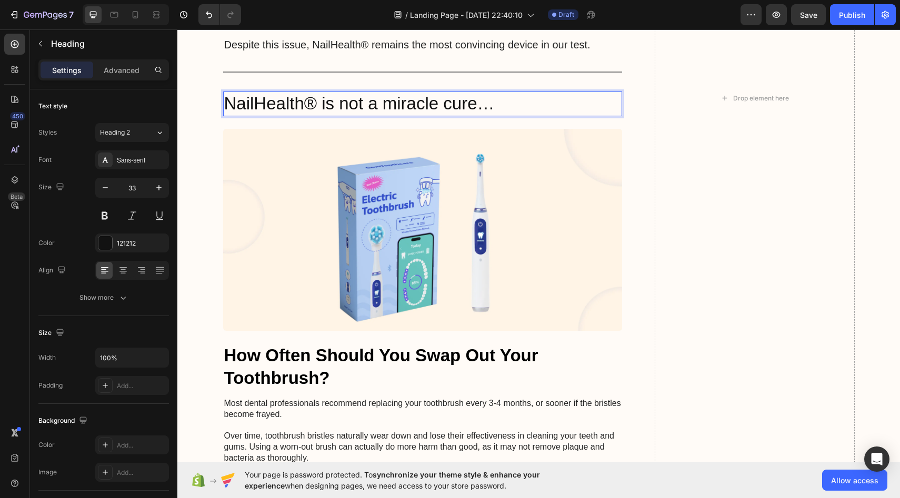
scroll to position [5012, 0]
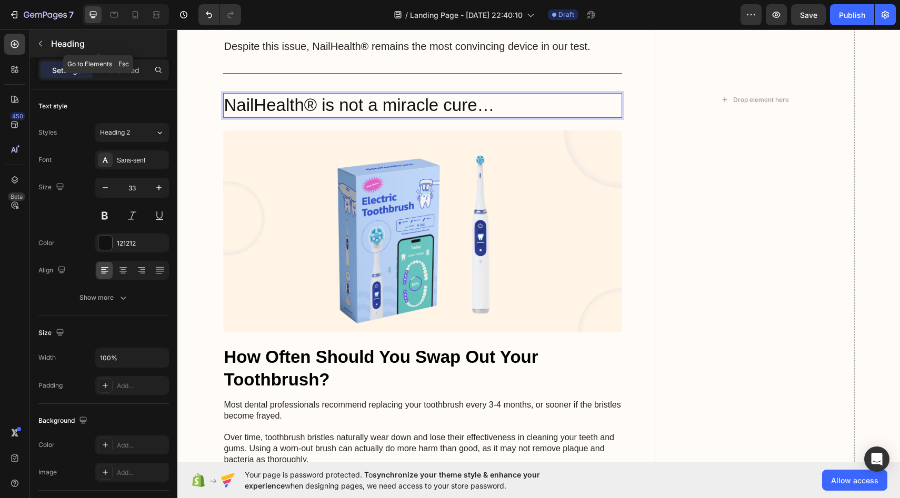
click at [59, 42] on p "Heading" at bounding box center [108, 43] width 114 height 13
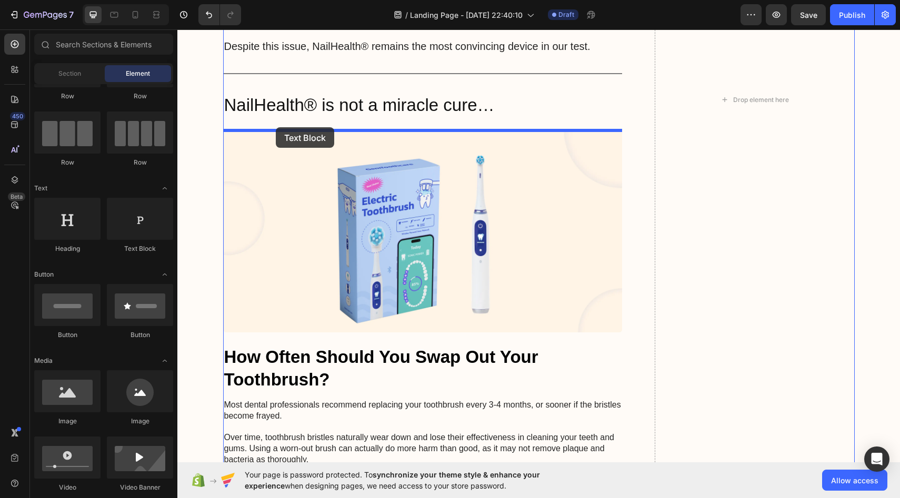
drag, startPoint x: 310, startPoint y: 262, endPoint x: 276, endPoint y: 127, distance: 138.8
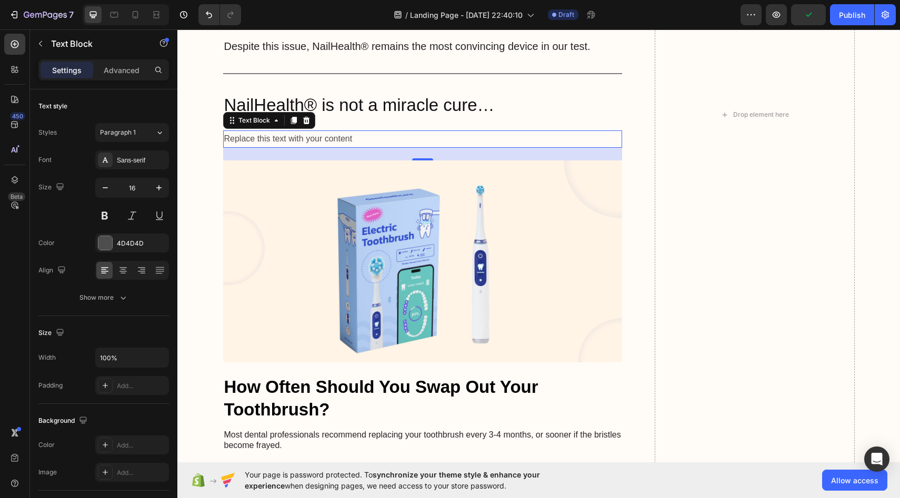
click at [326, 137] on div "Replace this text with your content" at bounding box center [422, 138] width 399 height 17
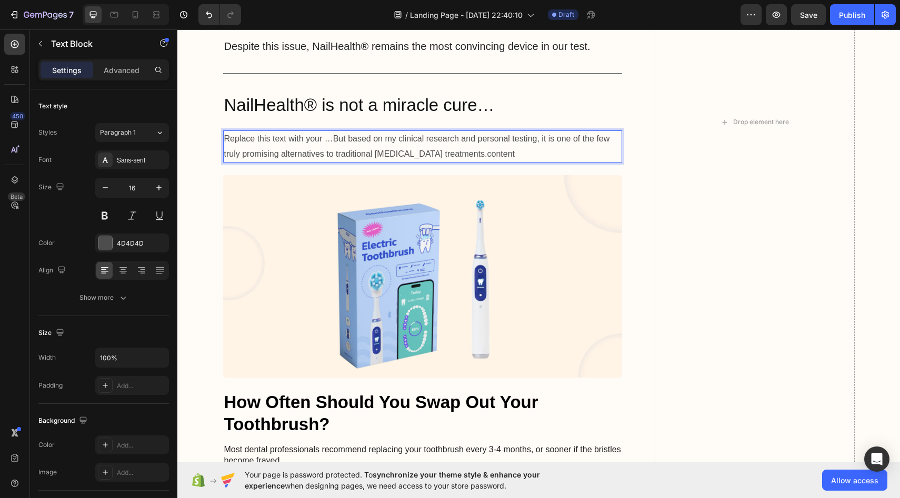
click at [256, 149] on p "Replace this text with your …But based on my clinical research and personal tes…" at bounding box center [422, 147] width 397 height 31
click at [229, 135] on p "Replace this text with your …But based on my clinical research and personal tes…" at bounding box center [422, 147] width 397 height 31
click at [158, 187] on icon "button" at bounding box center [158, 187] width 5 height 5
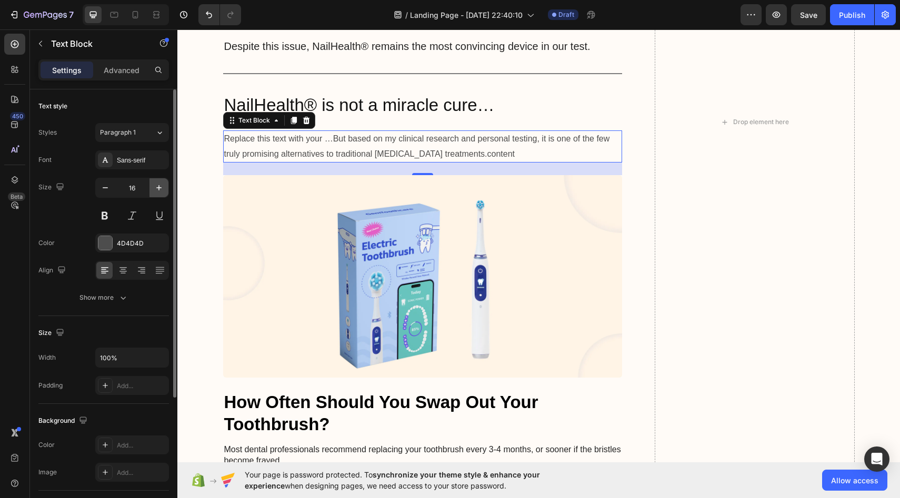
click at [158, 187] on icon "button" at bounding box center [158, 187] width 5 height 5
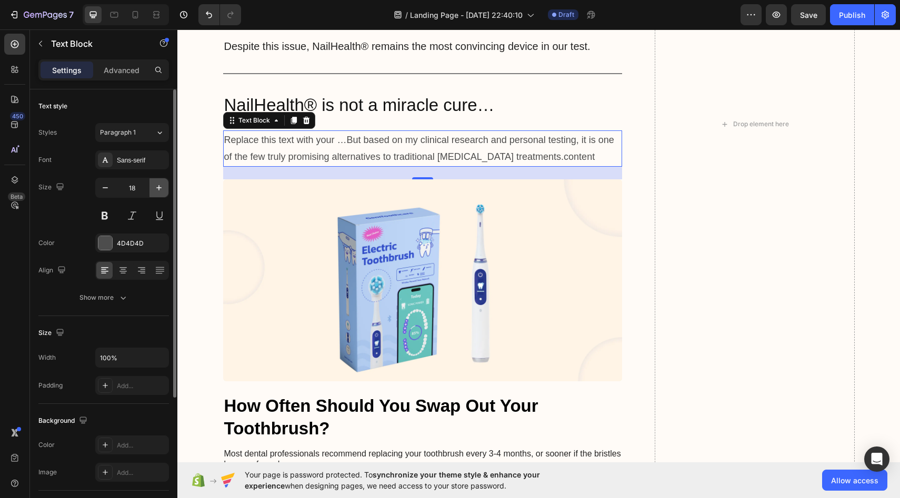
click at [158, 187] on icon "button" at bounding box center [158, 187] width 5 height 5
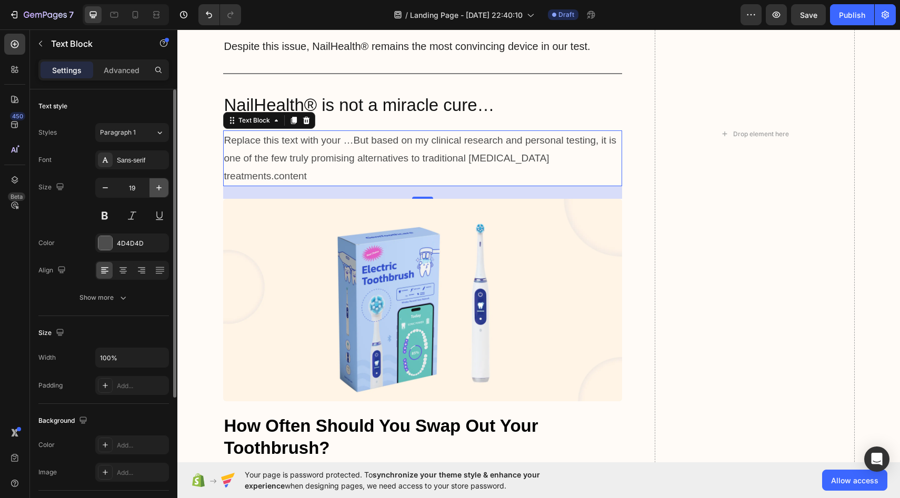
type input "20"
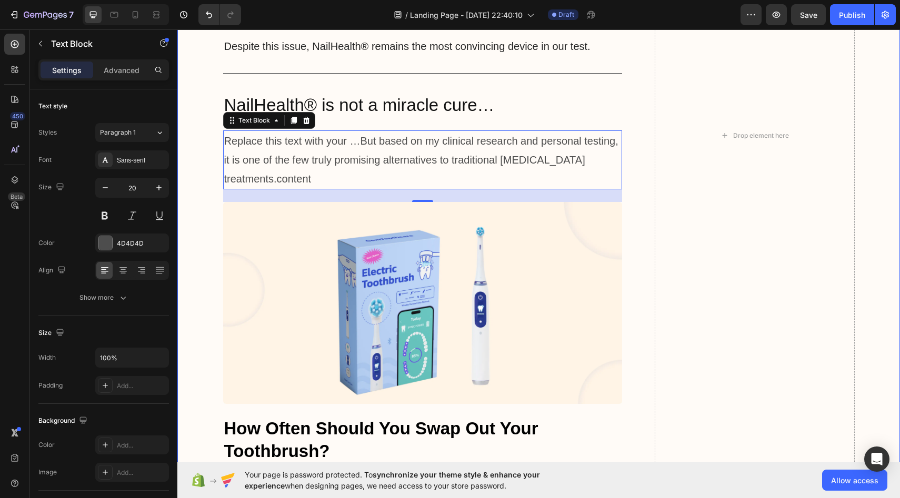
click at [201, 176] on div "In principle, any adult suffering from [MEDICAL_DATA] can use the device – whet…" at bounding box center [538, 135] width 701 height 2043
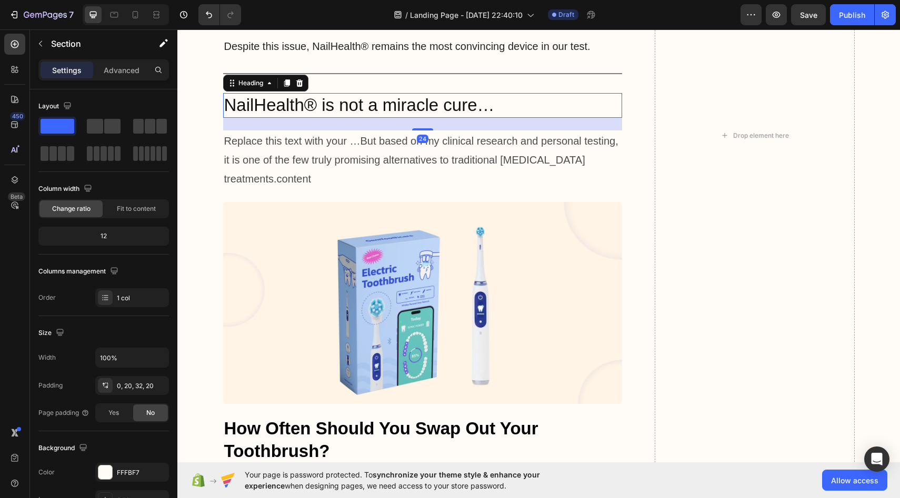
click at [247, 99] on p "NailHealth® is not a miracle cure…" at bounding box center [422, 105] width 397 height 23
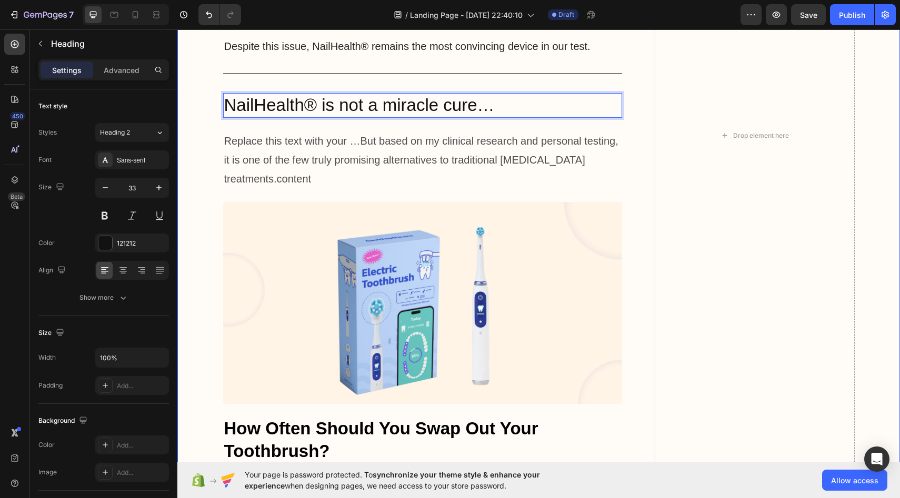
click at [228, 118] on div "In principle, any adult suffering from [MEDICAL_DATA] can use the device – whet…" at bounding box center [422, 135] width 399 height 2043
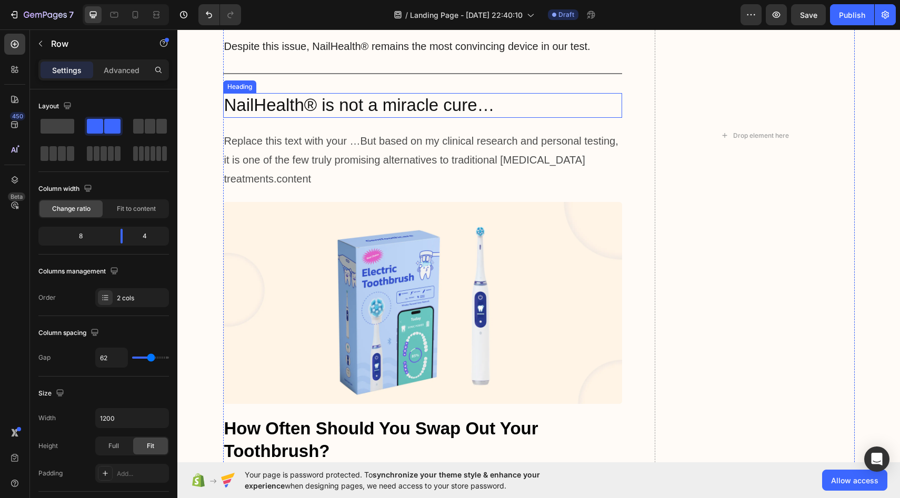
click at [236, 105] on p "NailHealth® is not a miracle cure…" at bounding box center [422, 105] width 397 height 23
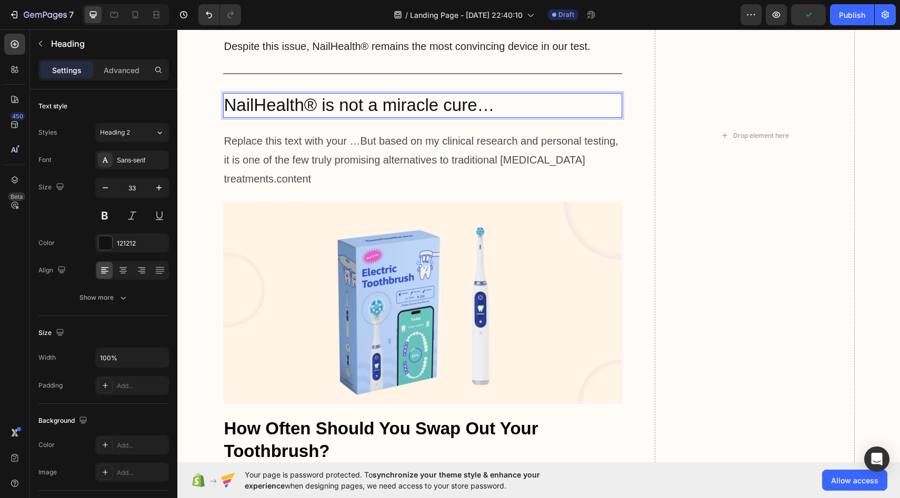
click at [236, 105] on p "NailHealth® is not a miracle cure…" at bounding box center [422, 105] width 397 height 23
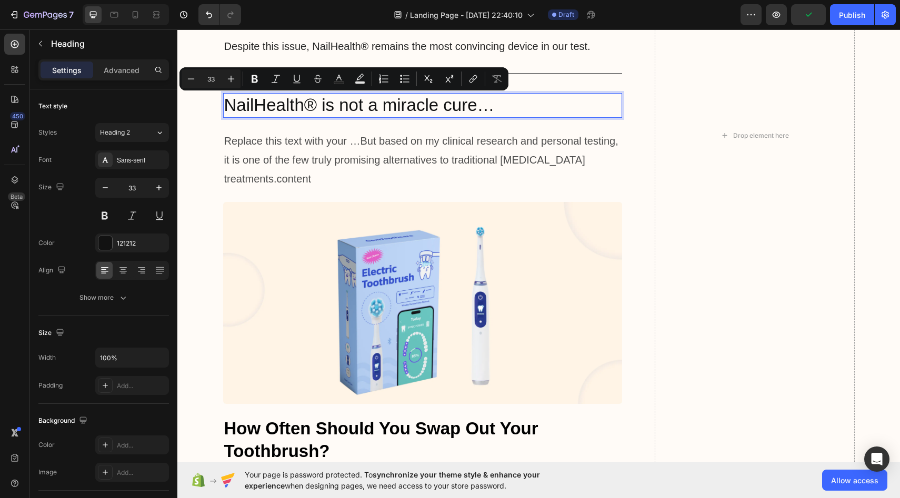
click at [326, 105] on p "NailHealth® is not a miracle cure…" at bounding box center [422, 105] width 397 height 23
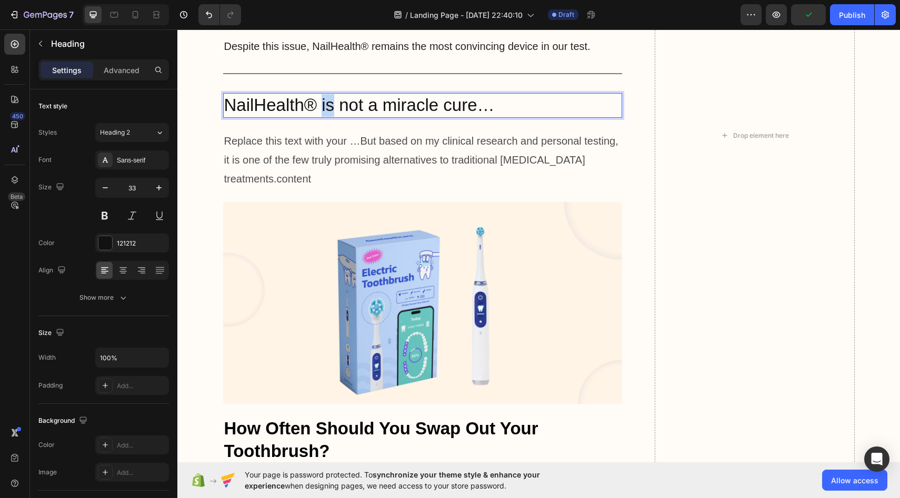
click at [326, 105] on p "NailHealth® is not a miracle cure…" at bounding box center [422, 105] width 397 height 23
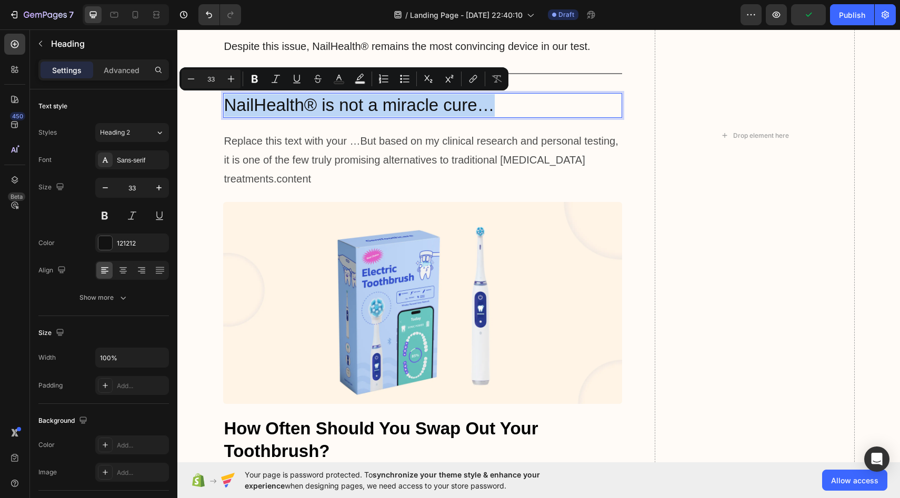
click at [326, 105] on p "NailHealth® is not a miracle cure…" at bounding box center [422, 105] width 397 height 23
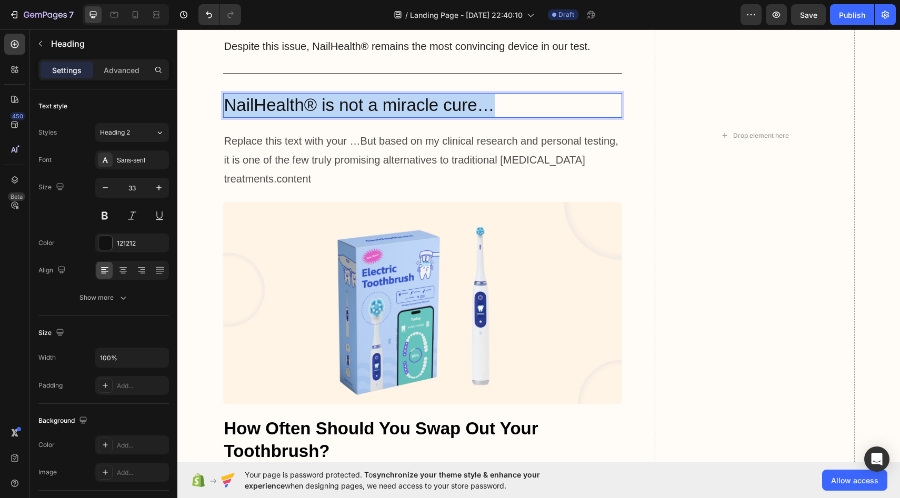
click at [326, 105] on p "NailHealth® is not a miracle cure…" at bounding box center [422, 105] width 397 height 23
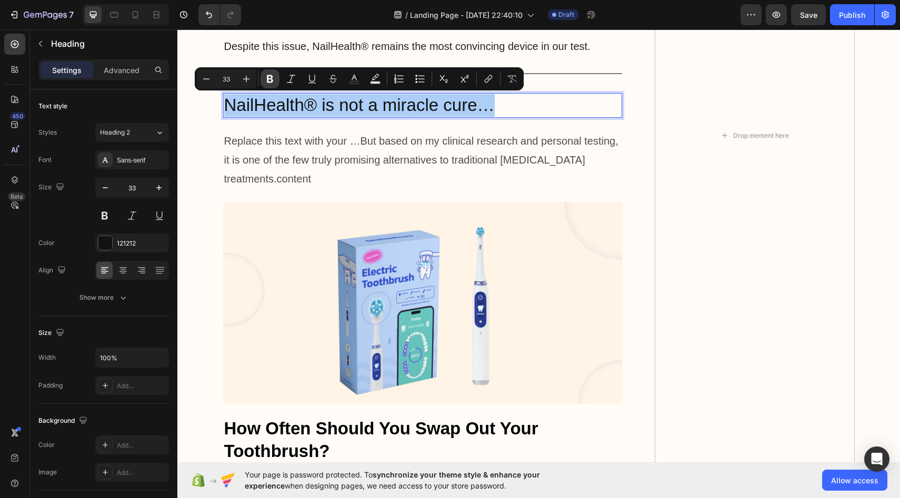
click at [263, 76] on button "Bold" at bounding box center [269, 78] width 19 height 19
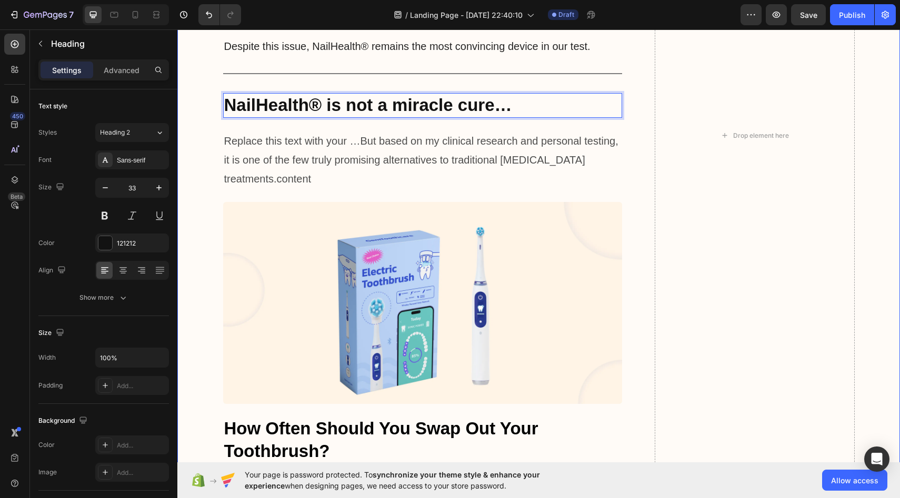
click at [209, 122] on div "In principle, any adult suffering from [MEDICAL_DATA] can use the device – whet…" at bounding box center [538, 135] width 701 height 2043
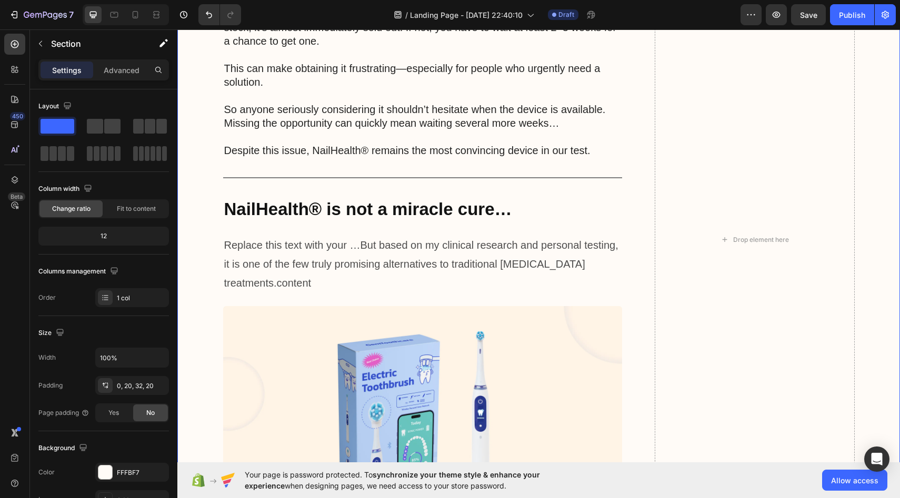
scroll to position [5004, 0]
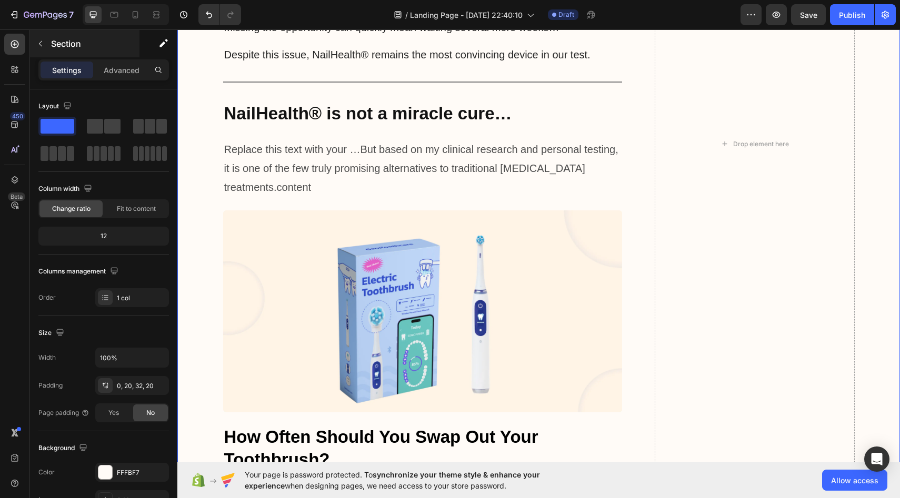
click at [84, 51] on div "Section" at bounding box center [84, 43] width 109 height 27
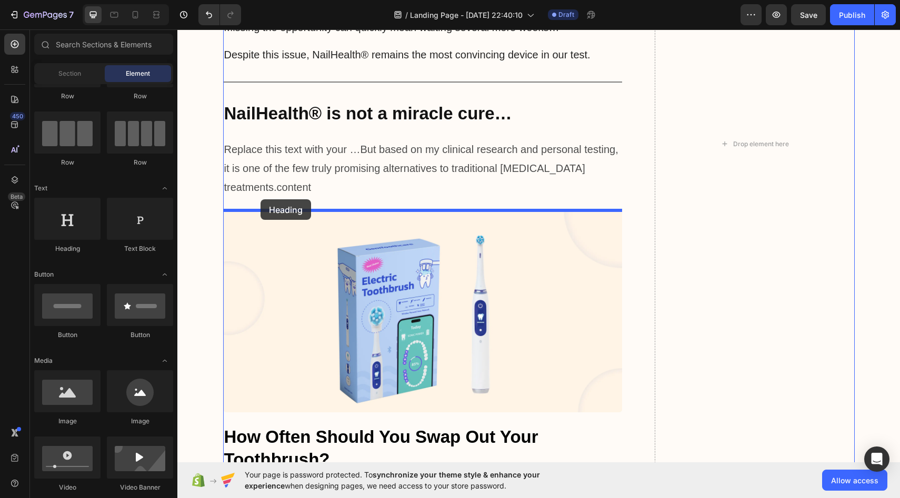
drag, startPoint x: 261, startPoint y: 255, endPoint x: 260, endPoint y: 199, distance: 55.2
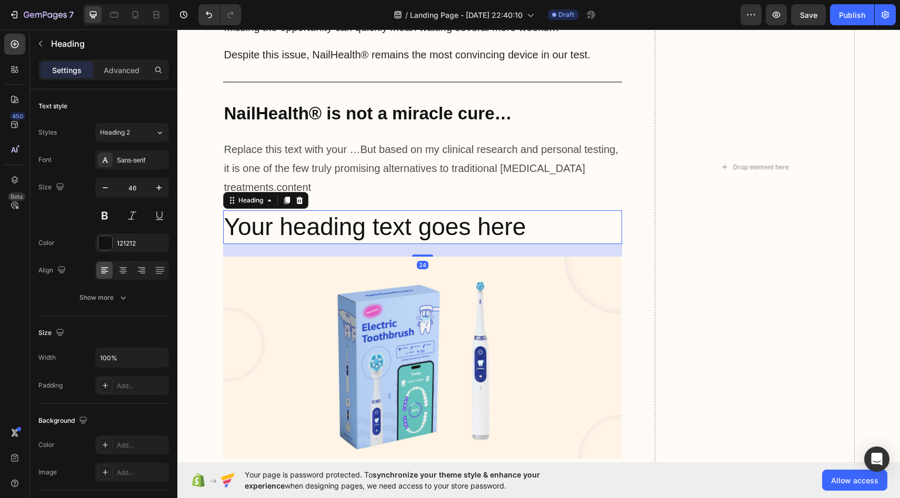
click at [307, 240] on h2 "Your heading text goes here" at bounding box center [422, 227] width 399 height 34
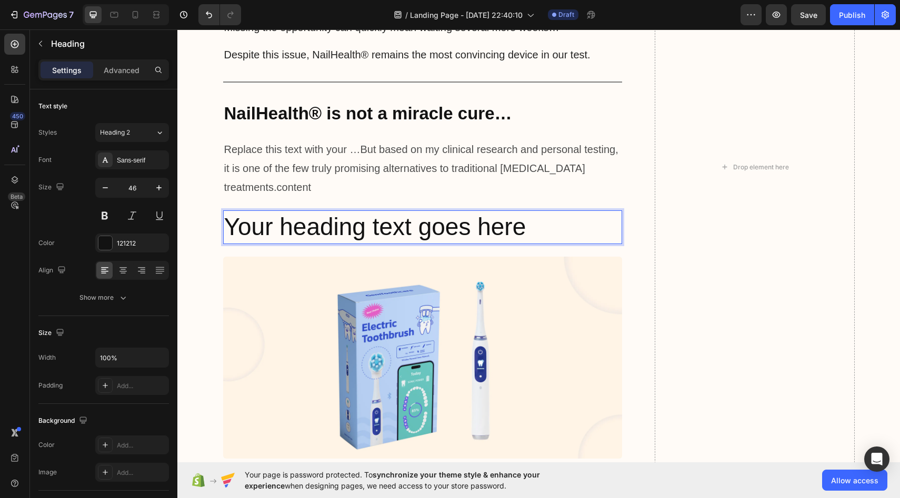
click at [518, 227] on p "Your heading text goes here" at bounding box center [422, 227] width 397 height 32
click at [361, 225] on p "Your heading text goes here" at bounding box center [422, 227] width 397 height 32
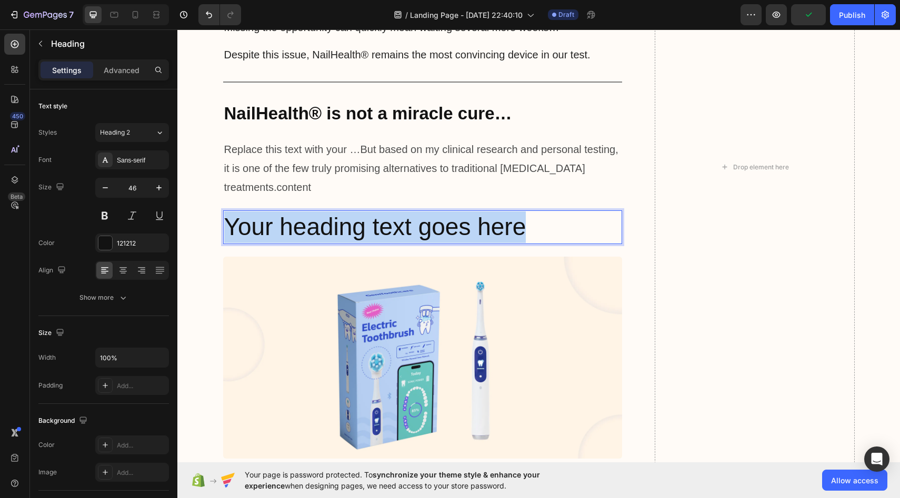
click at [361, 225] on p "Your heading text goes here" at bounding box center [422, 227] width 397 height 32
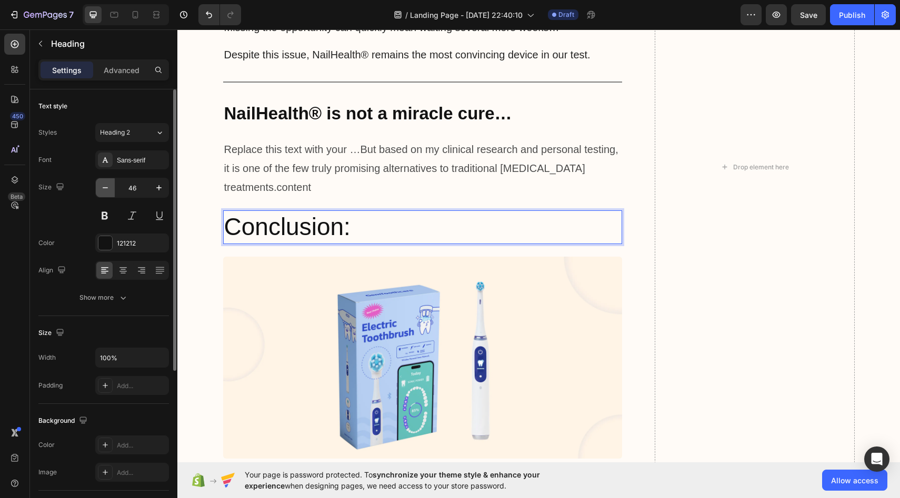
click at [109, 192] on icon "button" at bounding box center [105, 188] width 11 height 11
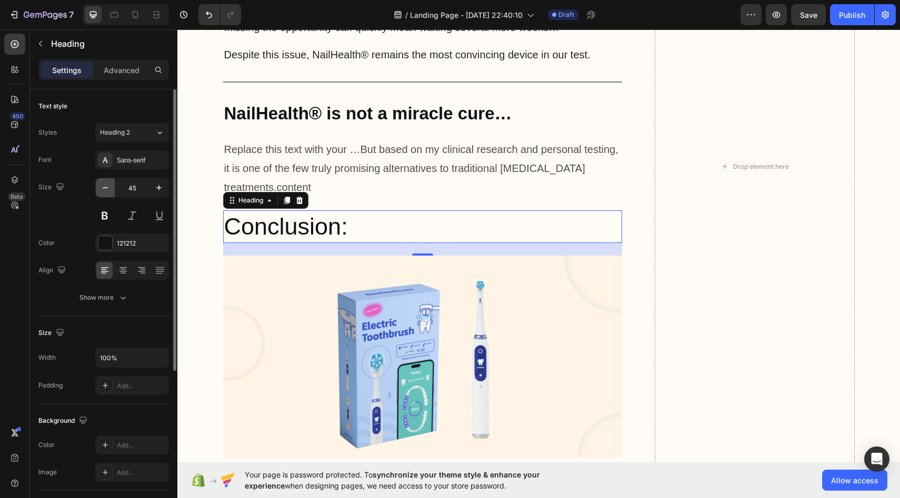
click at [109, 192] on icon "button" at bounding box center [105, 188] width 11 height 11
type input "40"
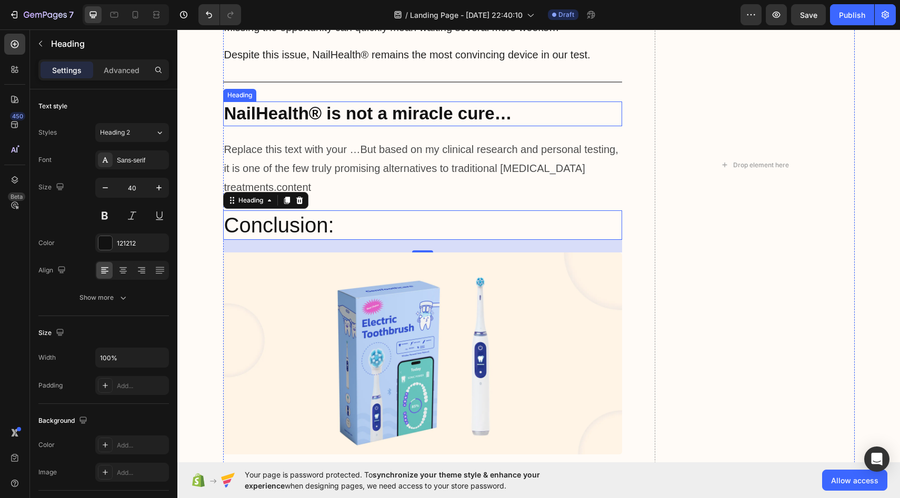
click at [283, 114] on strong "NailHealth® is not a miracle cure…" at bounding box center [368, 113] width 288 height 19
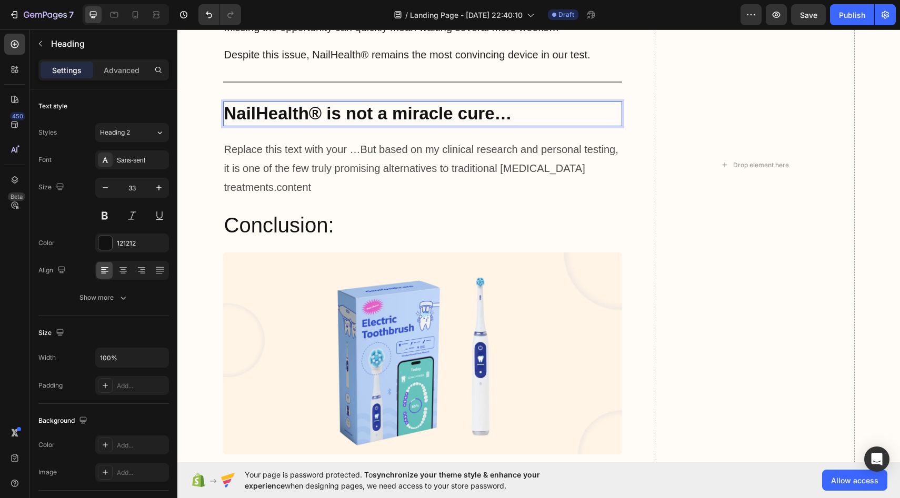
click at [283, 114] on strong "NailHealth® is not a miracle cure…" at bounding box center [368, 113] width 288 height 19
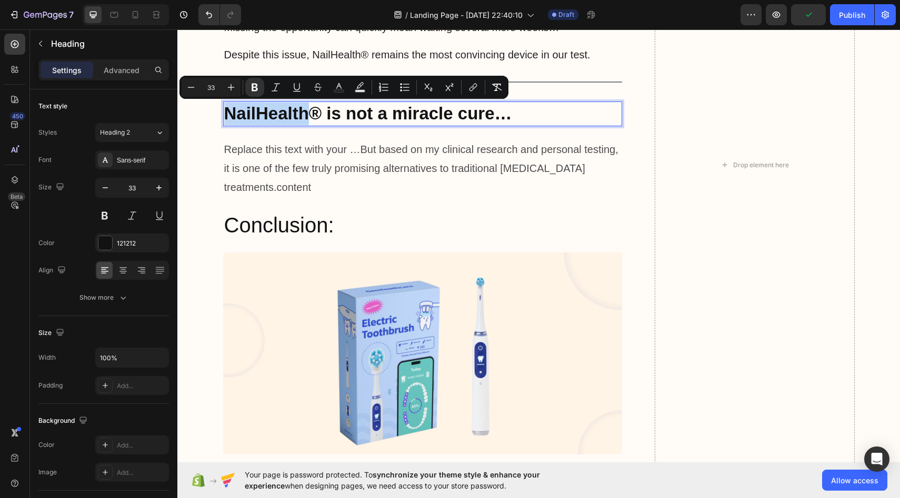
click at [283, 114] on strong "NailHealth® is not a miracle cure…" at bounding box center [368, 113] width 288 height 19
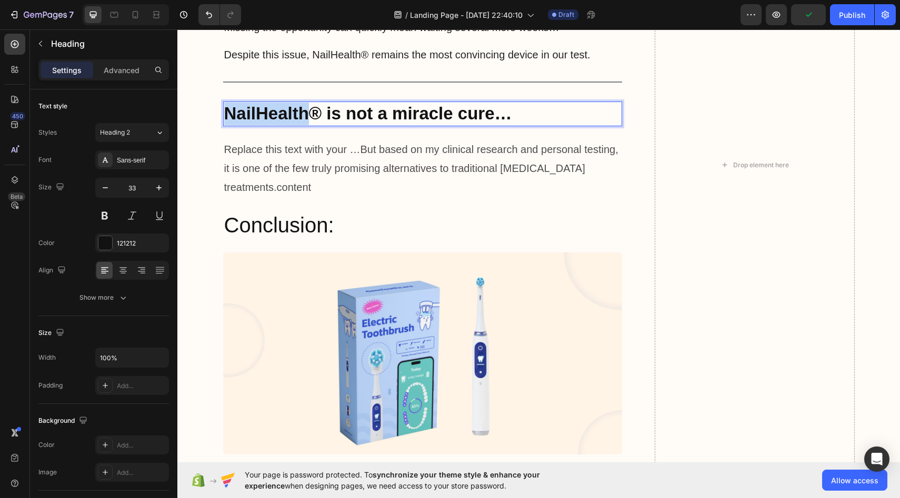
click at [283, 114] on strong "NailHealth® is not a miracle cure…" at bounding box center [368, 113] width 288 height 19
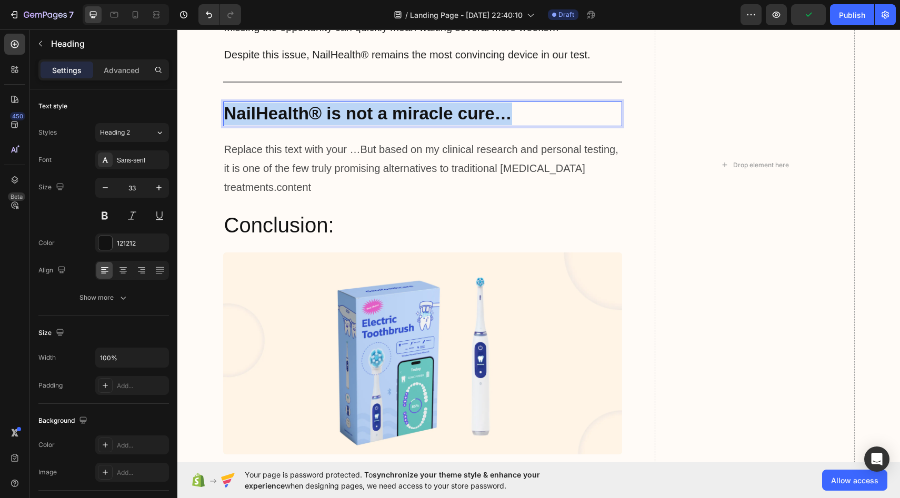
click at [283, 114] on strong "NailHealth® is not a miracle cure…" at bounding box center [368, 113] width 288 height 19
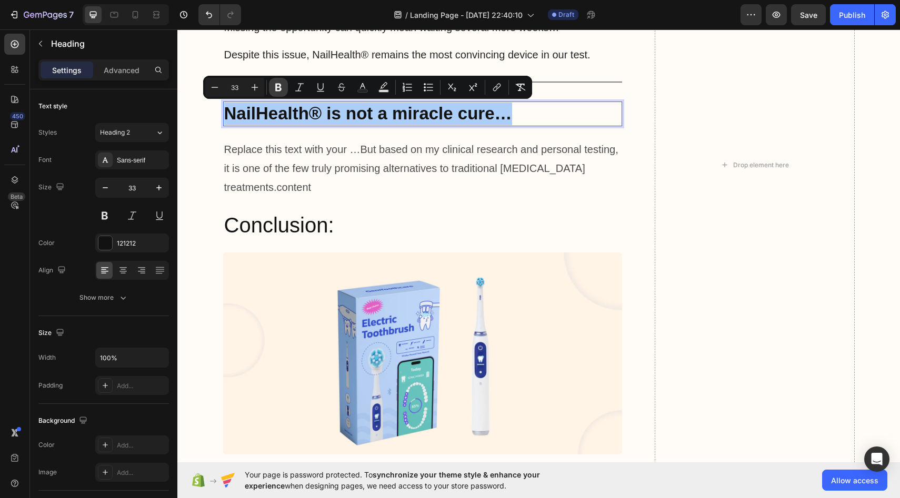
click at [279, 87] on icon "Editor contextual toolbar" at bounding box center [278, 88] width 6 height 8
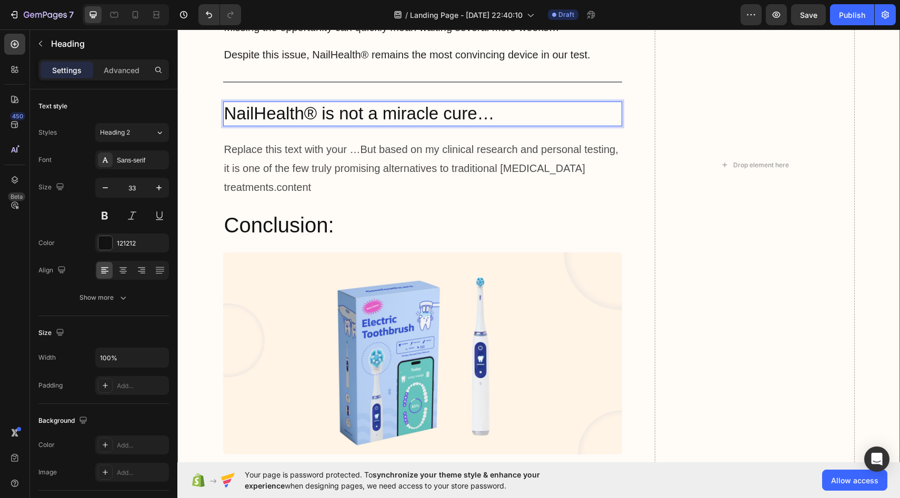
click at [210, 140] on div "In principle, any adult suffering from [MEDICAL_DATA] can use the device – whet…" at bounding box center [538, 164] width 701 height 2085
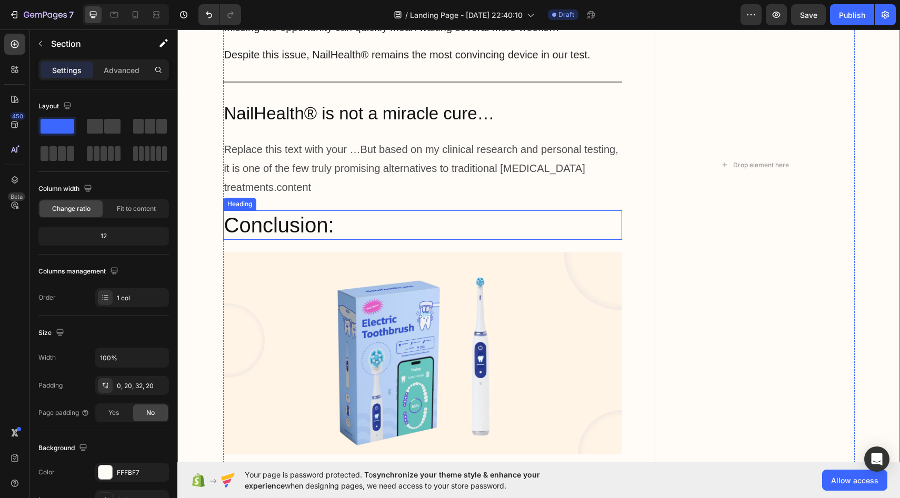
click at [276, 224] on p "Conclusion:" at bounding box center [422, 224] width 397 height 27
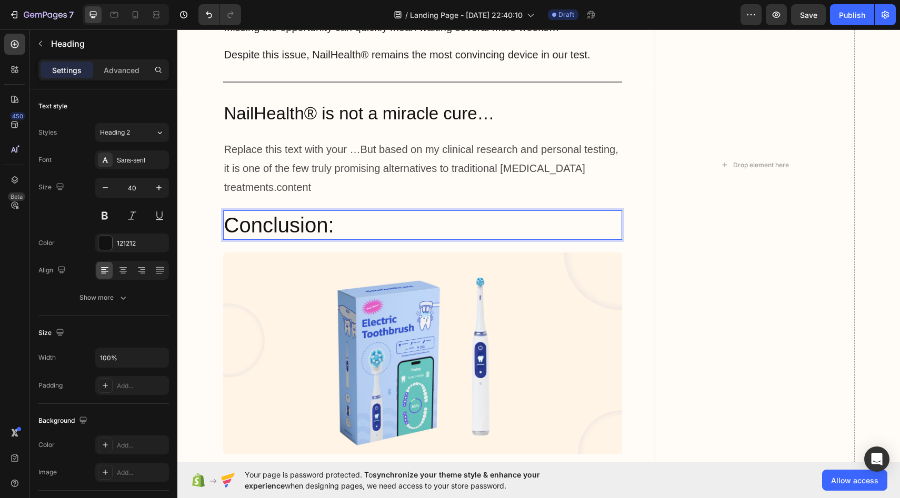
click at [276, 224] on p "Conclusion:" at bounding box center [422, 224] width 397 height 27
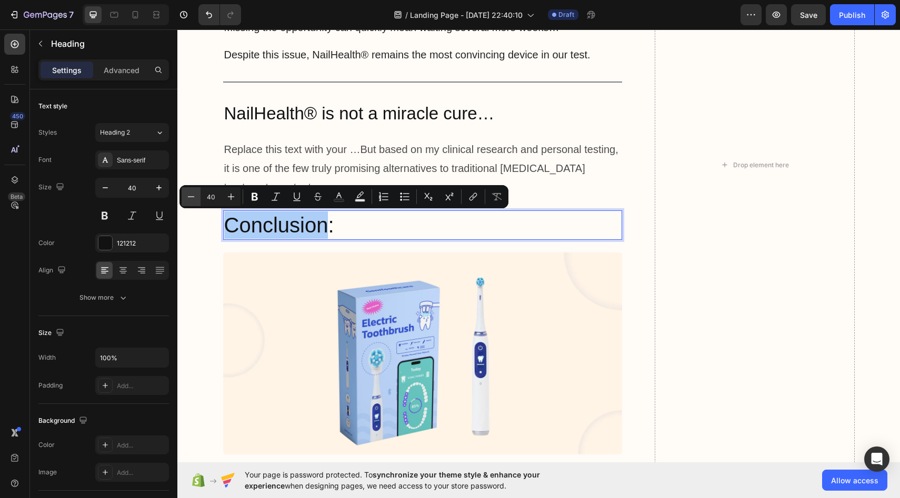
click at [192, 195] on icon "Editor contextual toolbar" at bounding box center [191, 196] width 11 height 11
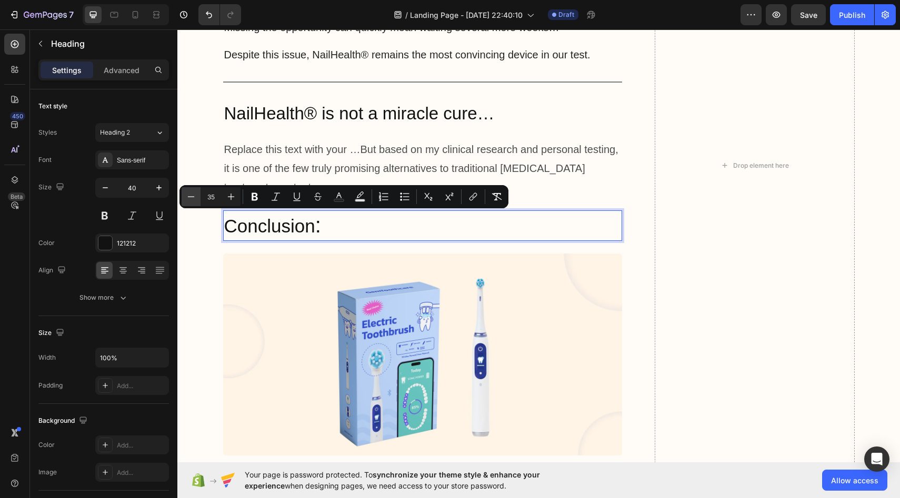
click at [192, 195] on icon "Editor contextual toolbar" at bounding box center [191, 196] width 11 height 11
type input "33"
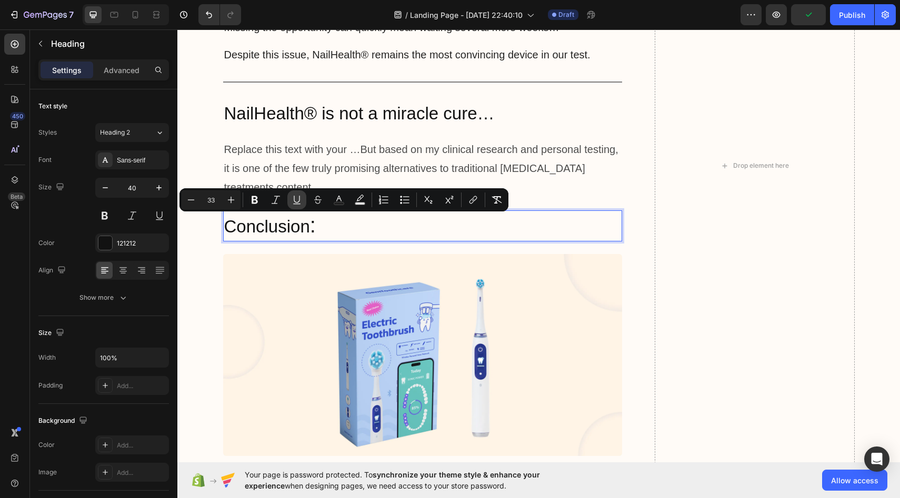
click at [297, 197] on icon "Editor contextual toolbar" at bounding box center [296, 200] width 11 height 11
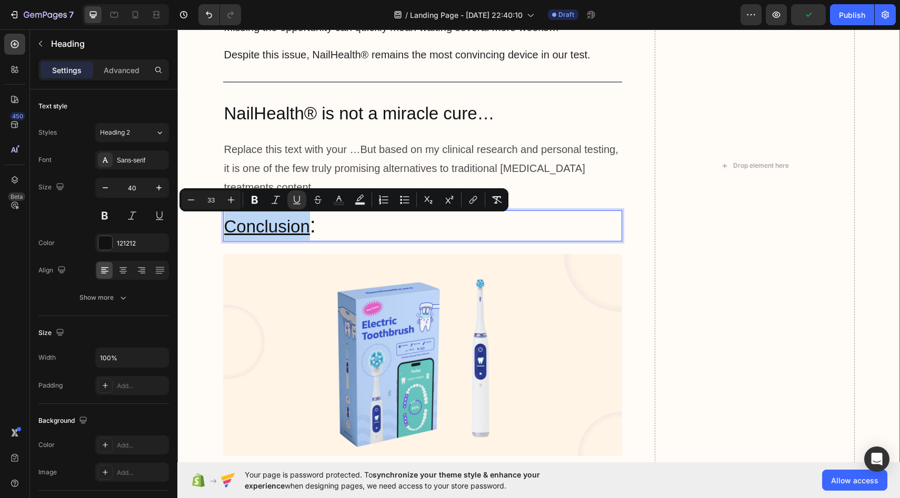
click at [209, 226] on div "In principle, any adult suffering from [MEDICAL_DATA] can use the device – whet…" at bounding box center [538, 165] width 701 height 2086
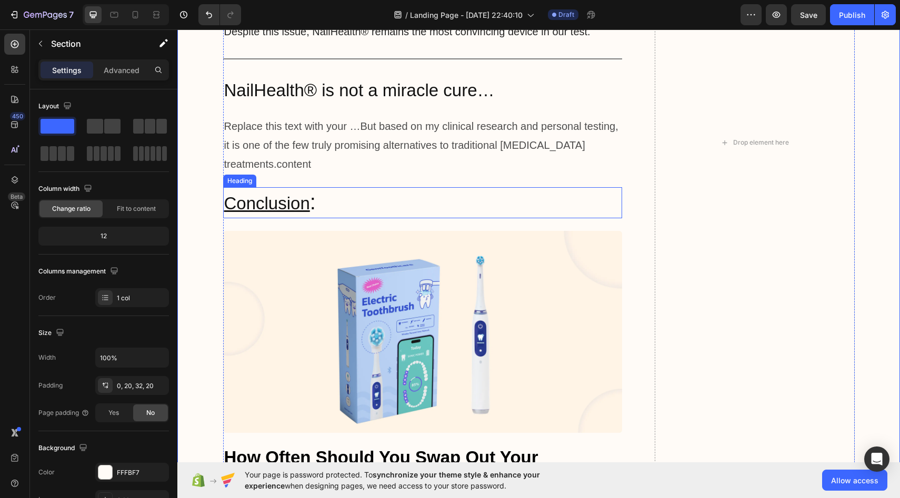
scroll to position [5029, 0]
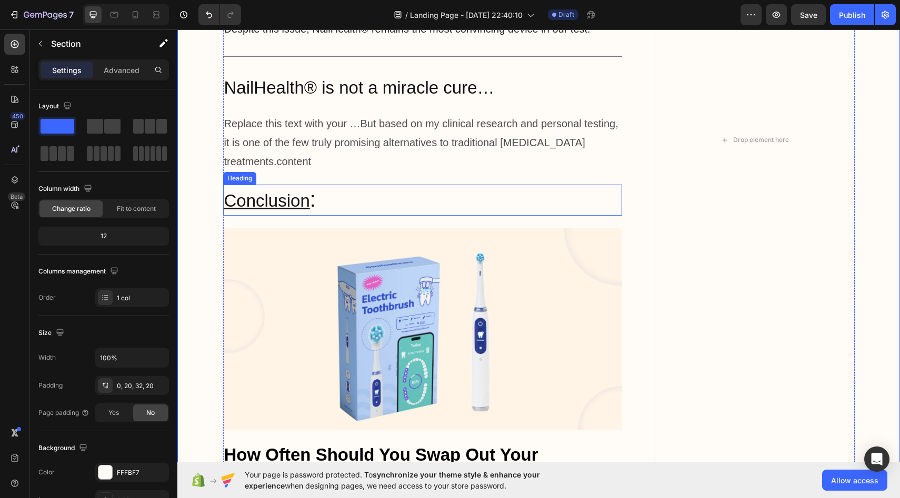
click at [289, 205] on u "Conclusion" at bounding box center [267, 200] width 86 height 19
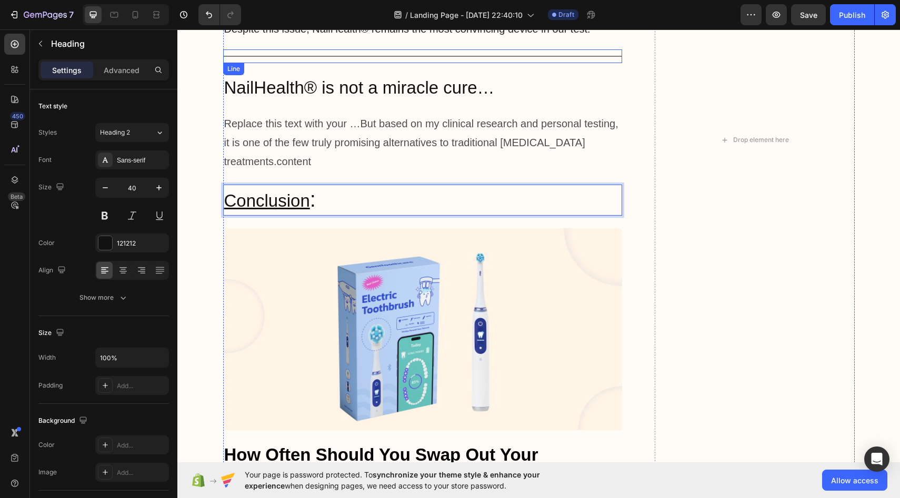
click at [287, 89] on p "NailHealth® is not a miracle cure…" at bounding box center [422, 88] width 397 height 23
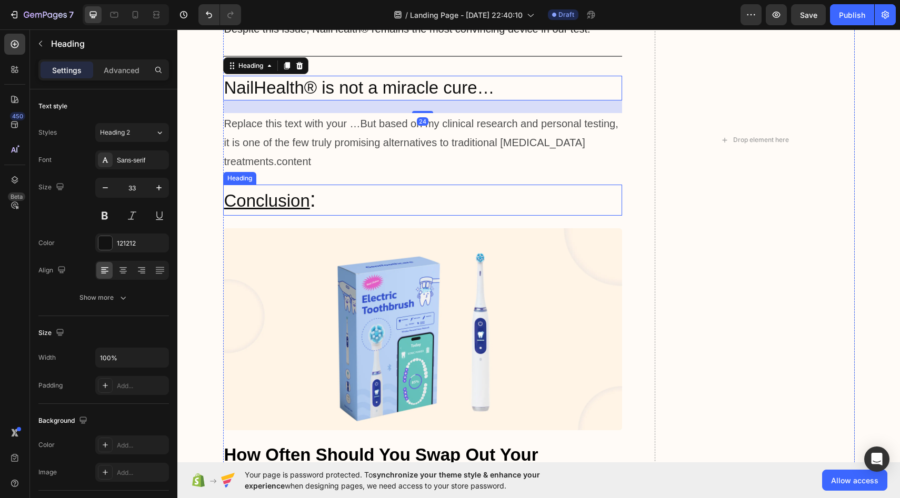
click at [260, 194] on u "Conclusion" at bounding box center [267, 200] width 86 height 19
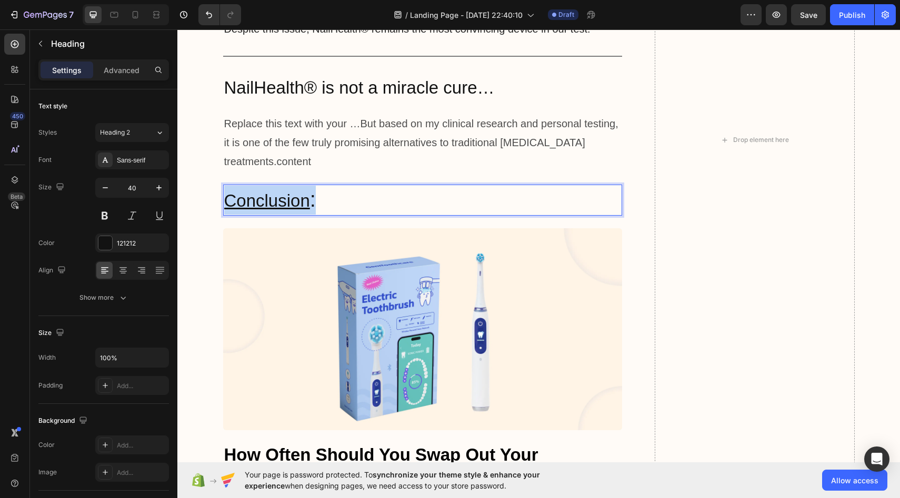
click at [260, 194] on u "Conclusion" at bounding box center [267, 200] width 86 height 19
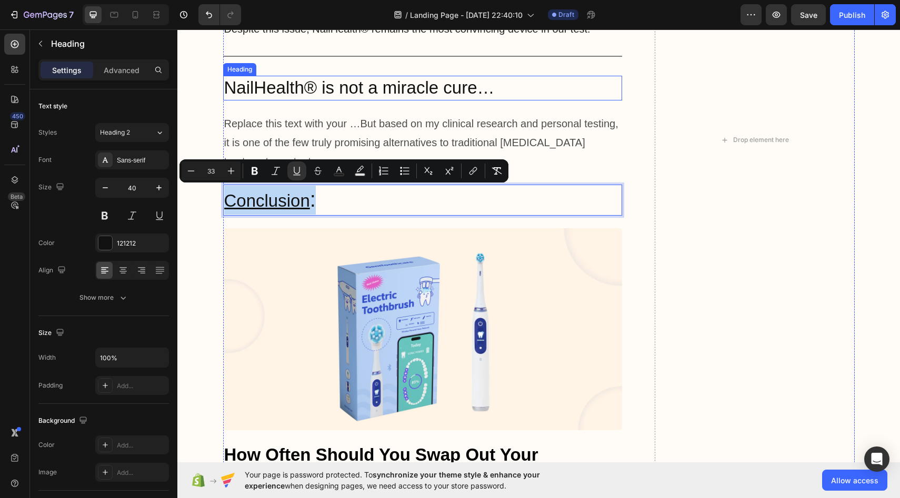
click at [287, 87] on p "NailHealth® is not a miracle cure…" at bounding box center [422, 88] width 397 height 23
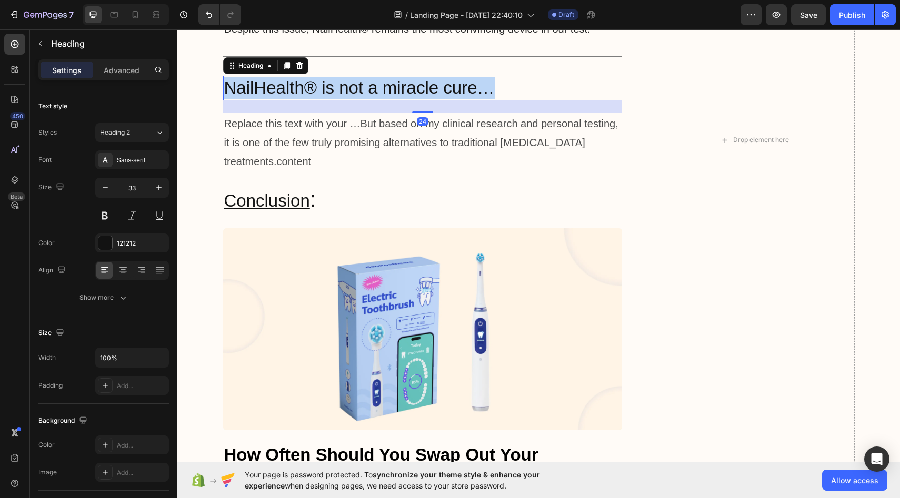
click at [287, 87] on p "NailHealth® is not a miracle cure…" at bounding box center [422, 88] width 397 height 23
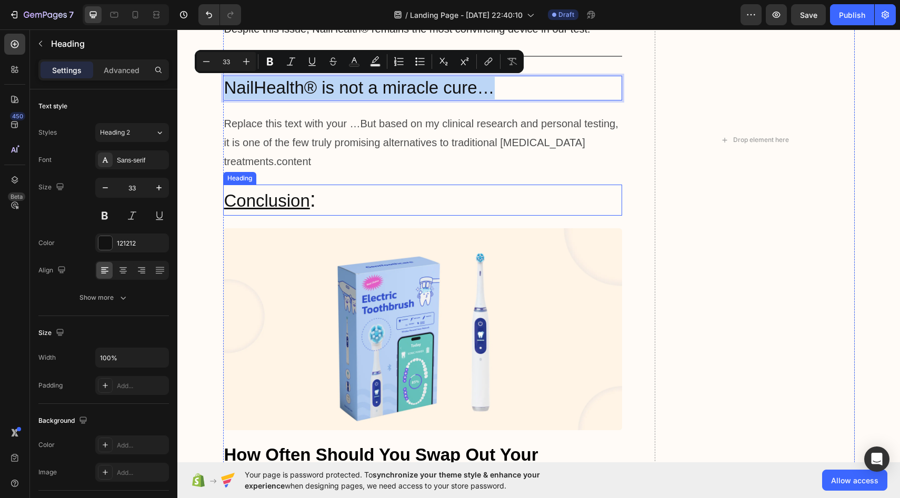
click at [270, 191] on u "Conclusion" at bounding box center [267, 200] width 86 height 19
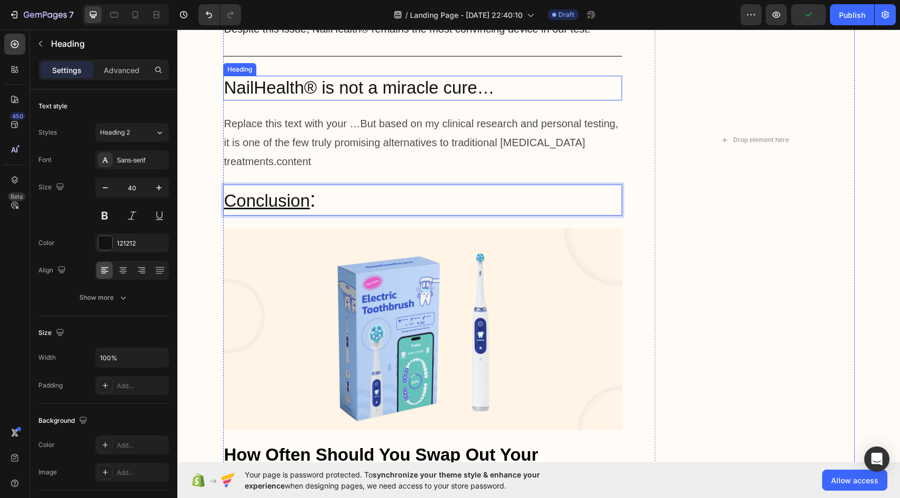
click at [246, 88] on p "NailHealth® is not a miracle cure…" at bounding box center [422, 88] width 397 height 23
click at [255, 204] on u "Conclusion" at bounding box center [267, 200] width 86 height 19
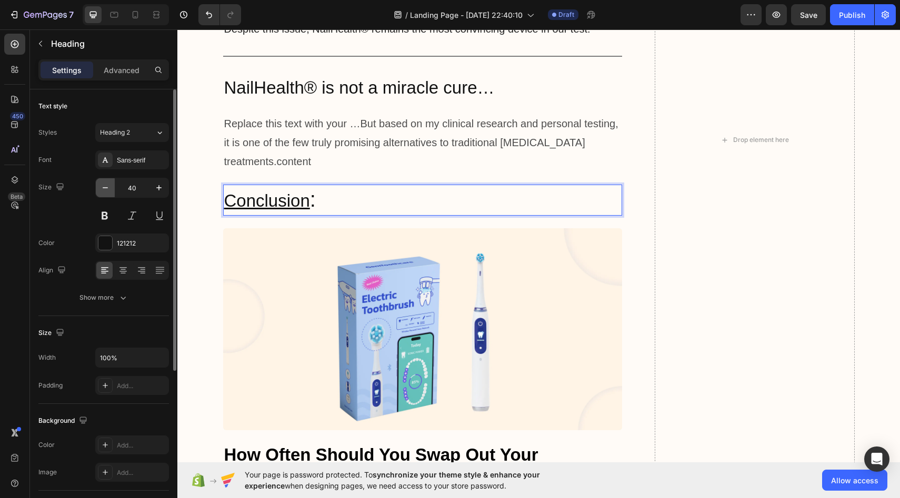
click at [110, 188] on button "button" at bounding box center [105, 187] width 19 height 19
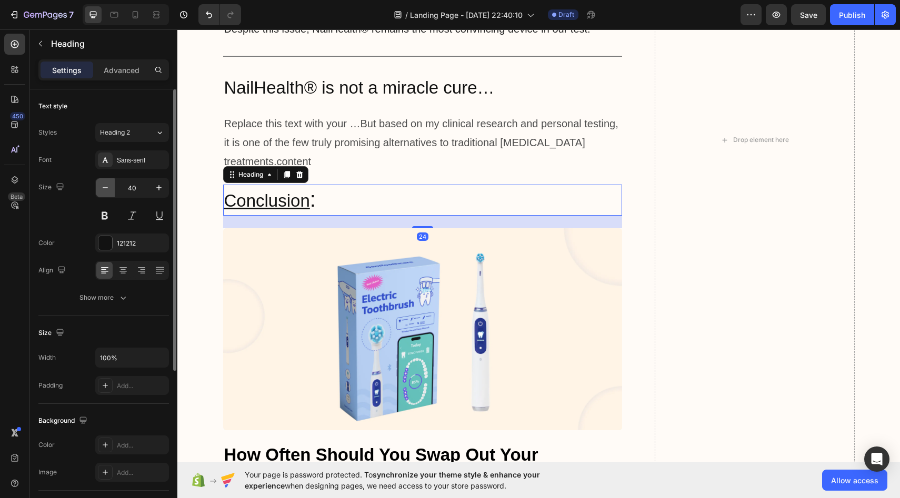
click at [110, 188] on button "button" at bounding box center [105, 187] width 19 height 19
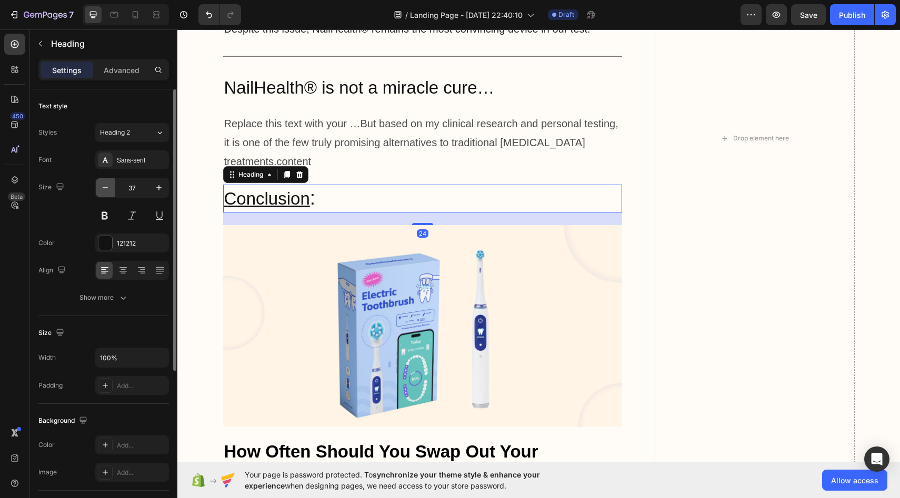
click at [110, 188] on button "button" at bounding box center [105, 187] width 19 height 19
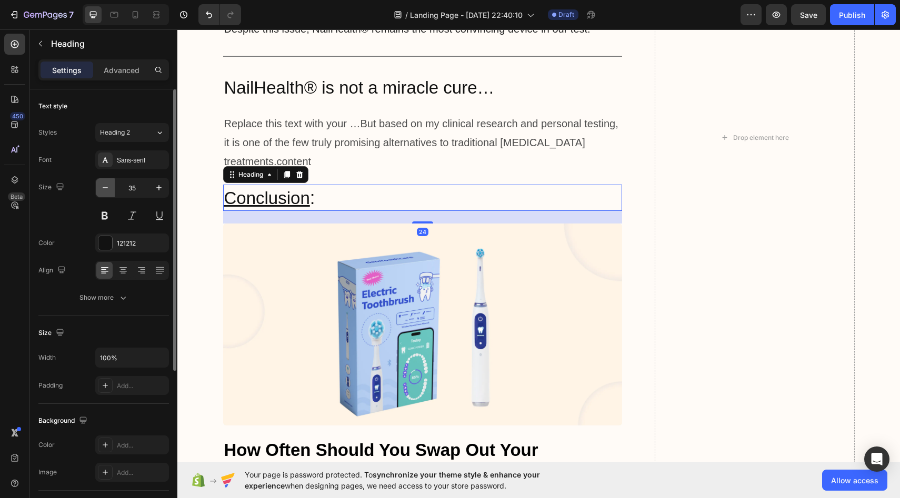
click at [110, 188] on button "button" at bounding box center [105, 187] width 19 height 19
type input "33"
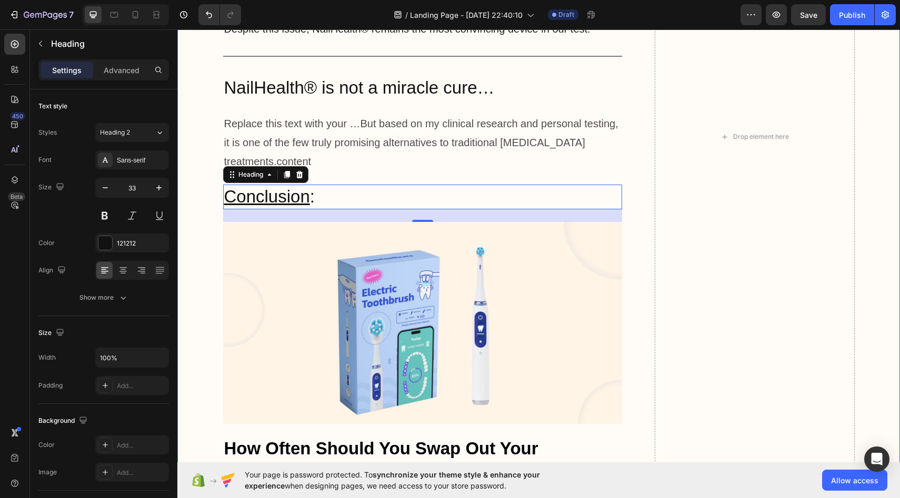
click at [206, 204] on div "In principle, any adult suffering from [MEDICAL_DATA] can use the device – whet…" at bounding box center [538, 137] width 701 height 2080
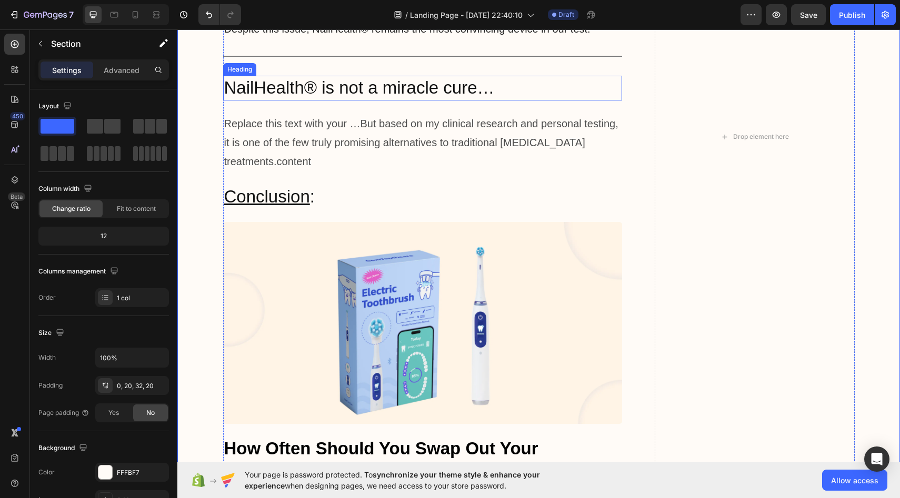
click at [250, 76] on h2 "NailHealth® is not a miracle cure…" at bounding box center [422, 88] width 399 height 25
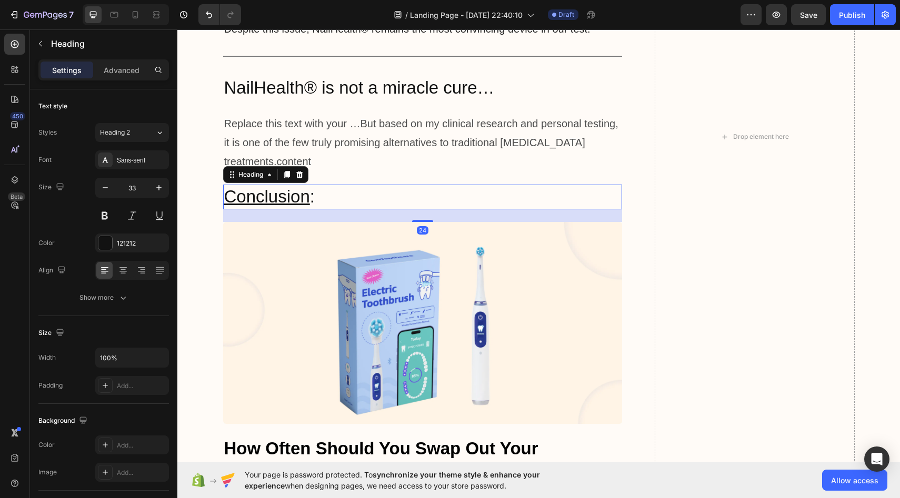
click at [252, 197] on u "Conclusion" at bounding box center [267, 196] width 86 height 19
click at [194, 195] on div "In principle, any adult suffering from [MEDICAL_DATA] can use the device – whet…" at bounding box center [538, 137] width 701 height 2080
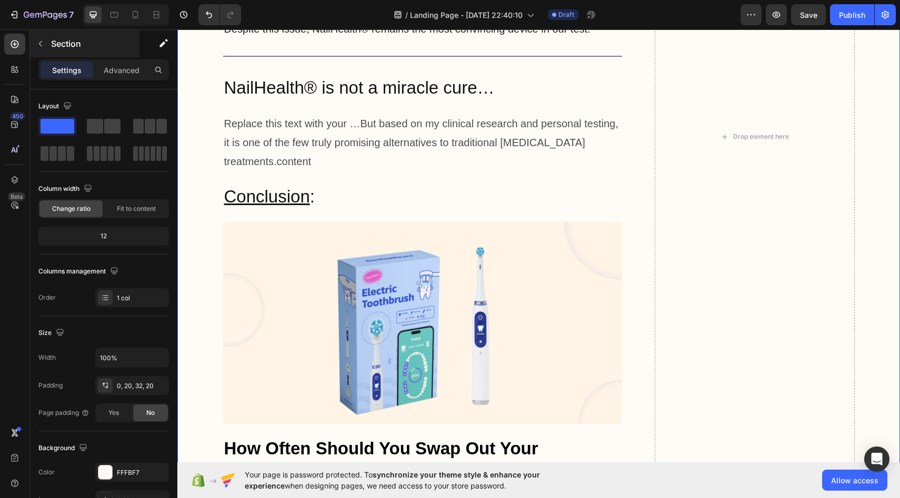
click at [85, 46] on p "Section" at bounding box center [94, 43] width 86 height 13
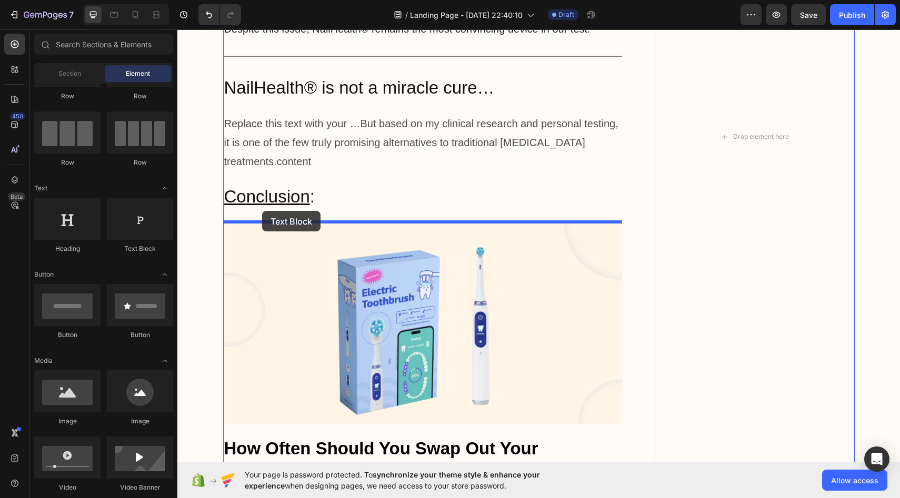
drag, startPoint x: 311, startPoint y: 253, endPoint x: 262, endPoint y: 211, distance: 64.6
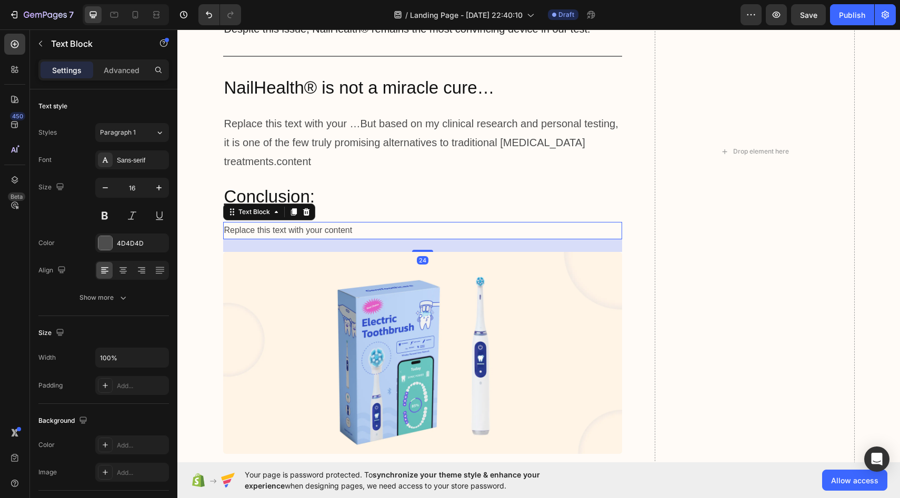
click at [288, 231] on div "Replace this text with your content" at bounding box center [422, 230] width 399 height 17
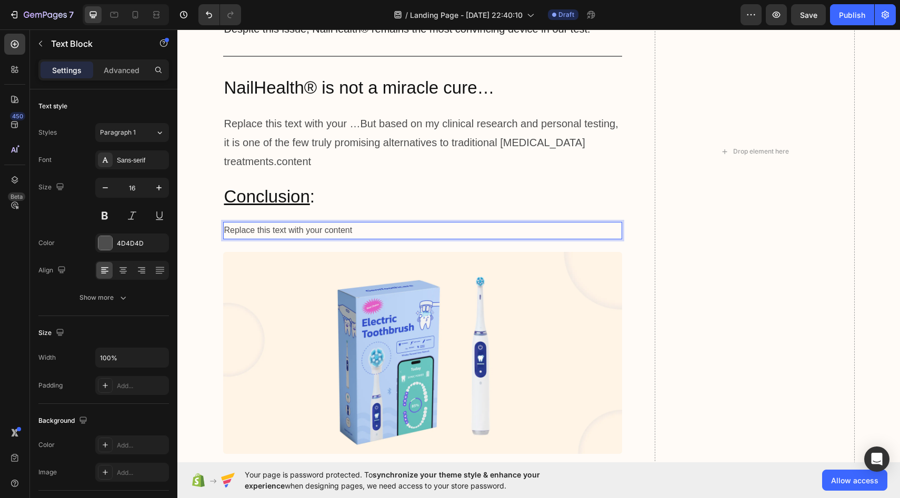
click at [288, 231] on p "Replace this text with your content" at bounding box center [422, 230] width 397 height 15
drag, startPoint x: 360, startPoint y: 224, endPoint x: 225, endPoint y: 226, distance: 135.8
click at [225, 226] on p "Replace this text with your content" at bounding box center [422, 230] width 397 height 15
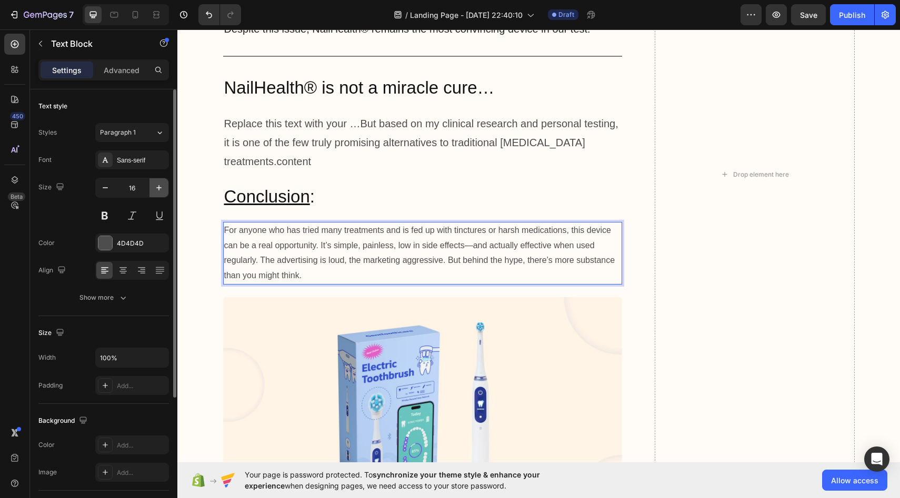
click at [153, 186] on button "button" at bounding box center [158, 187] width 19 height 19
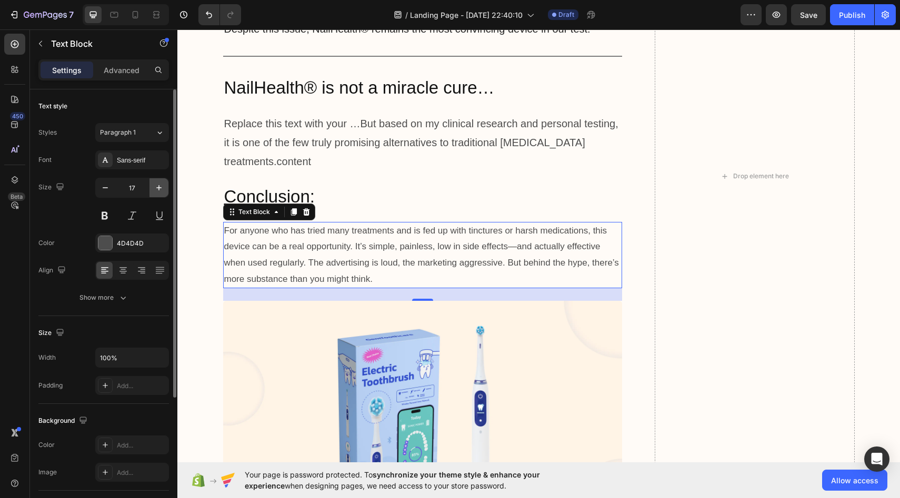
click at [153, 186] on button "button" at bounding box center [158, 187] width 19 height 19
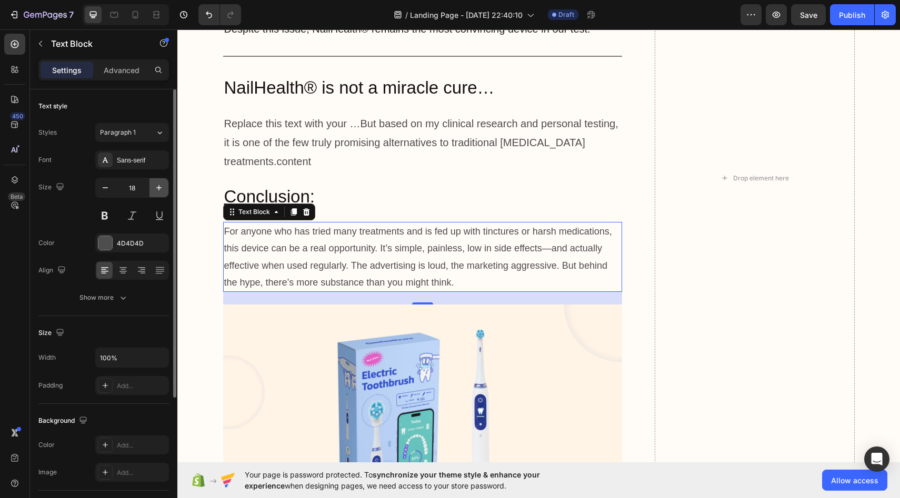
click at [153, 186] on button "button" at bounding box center [158, 187] width 19 height 19
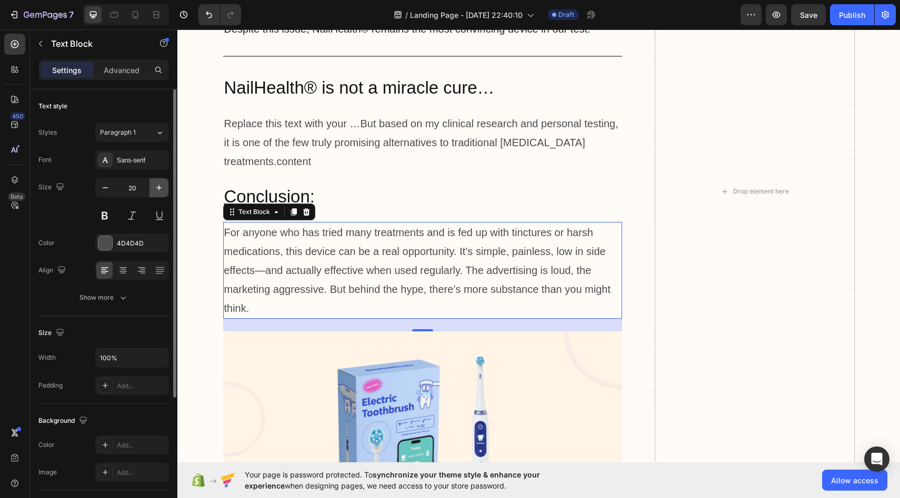
click at [153, 186] on button "button" at bounding box center [158, 187] width 19 height 19
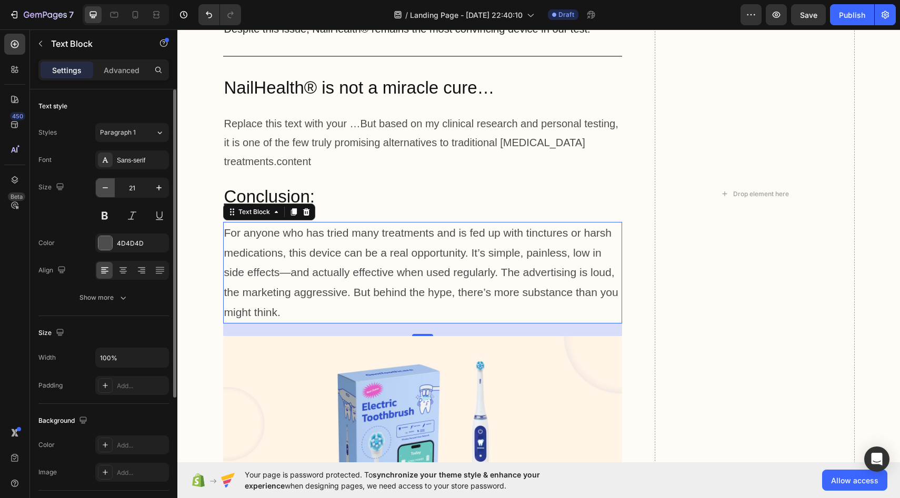
click at [107, 190] on icon "button" at bounding box center [105, 188] width 11 height 11
type input "20"
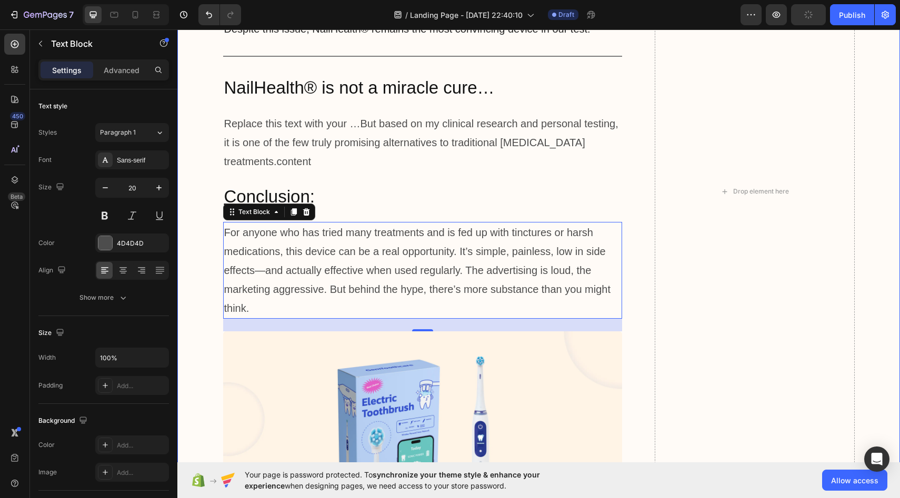
click at [216, 246] on div "In principle, any adult suffering from [MEDICAL_DATA] can use the device – whet…" at bounding box center [538, 192] width 701 height 2190
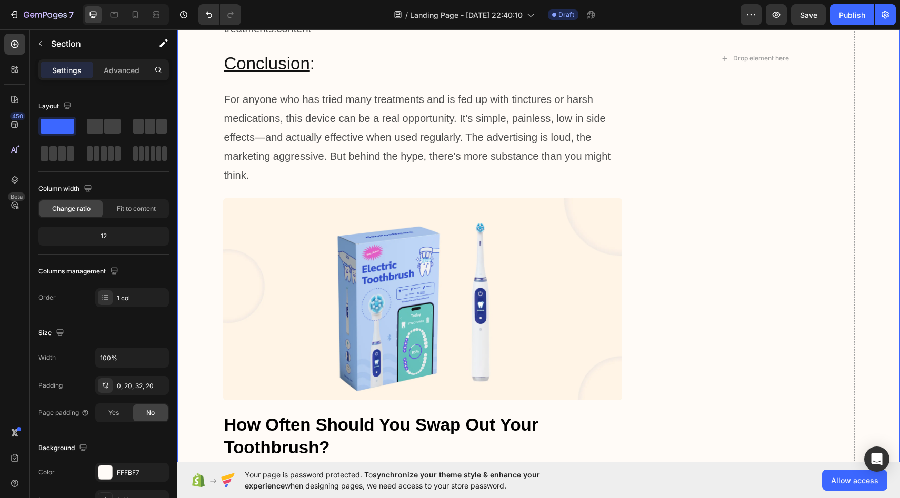
scroll to position [5170, 0]
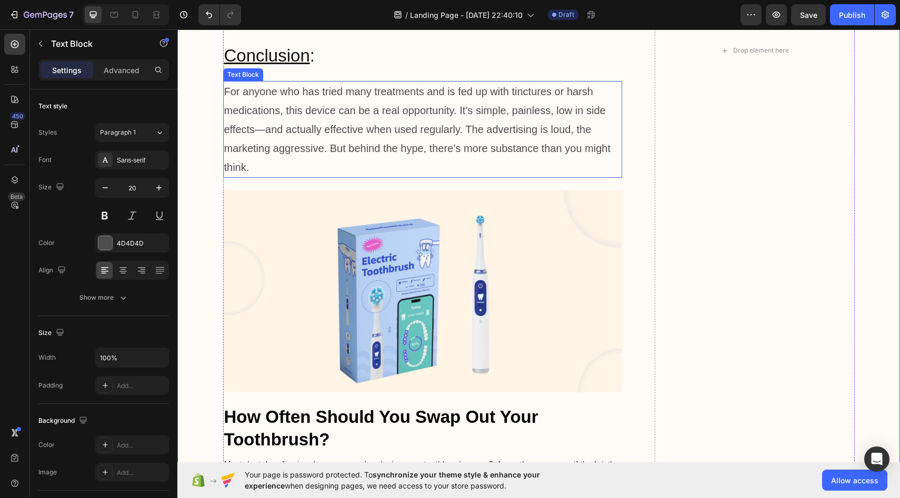
click at [260, 152] on p "For anyone who has tried many treatments and is fed up with tinctures or harsh …" at bounding box center [422, 129] width 397 height 95
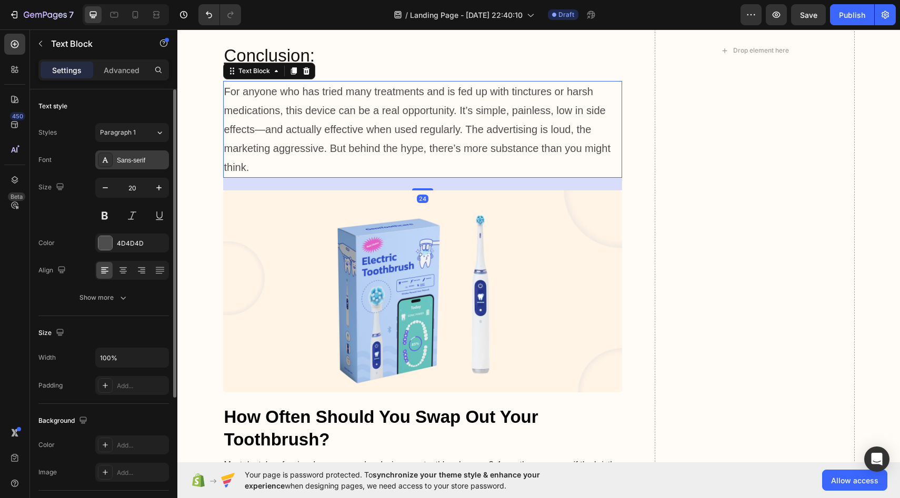
click at [142, 163] on div "Sans-serif" at bounding box center [141, 160] width 49 height 9
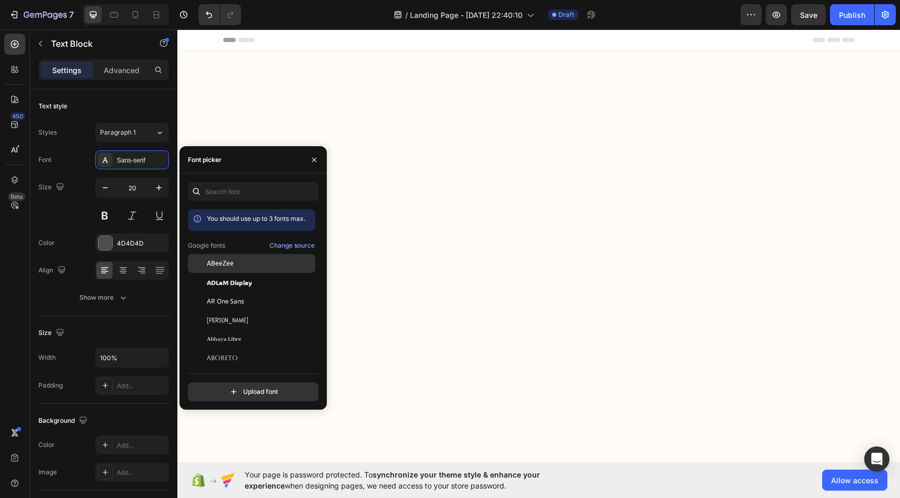
scroll to position [5170, 0]
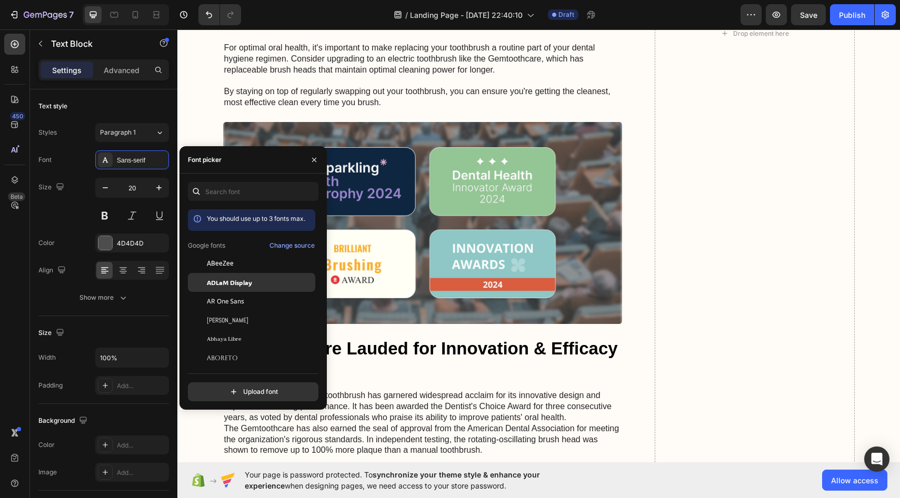
click at [227, 387] on div "ADLaM Display" at bounding box center [251, 396] width 127 height 19
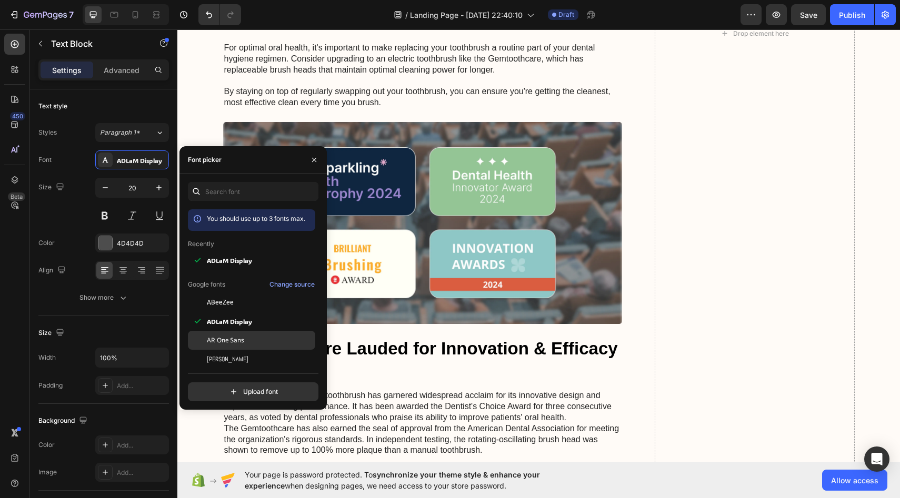
click at [224, 336] on span "AR One Sans" at bounding box center [225, 340] width 37 height 9
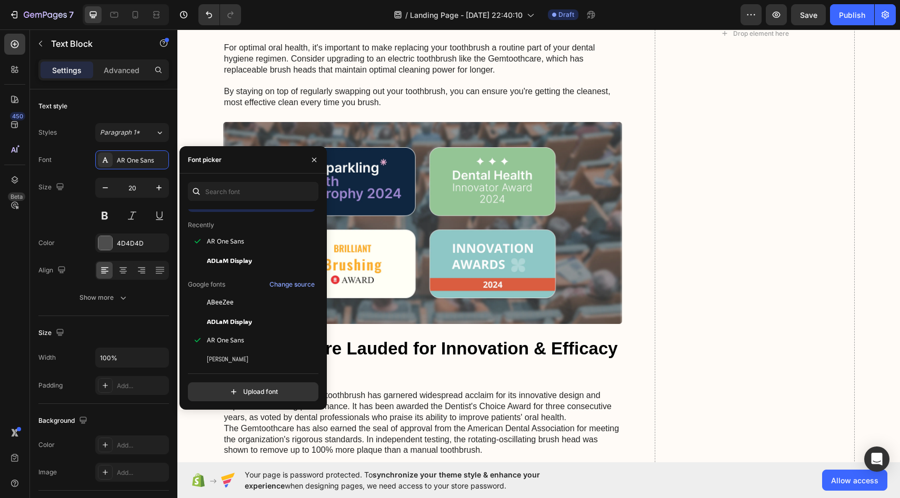
scroll to position [0, 0]
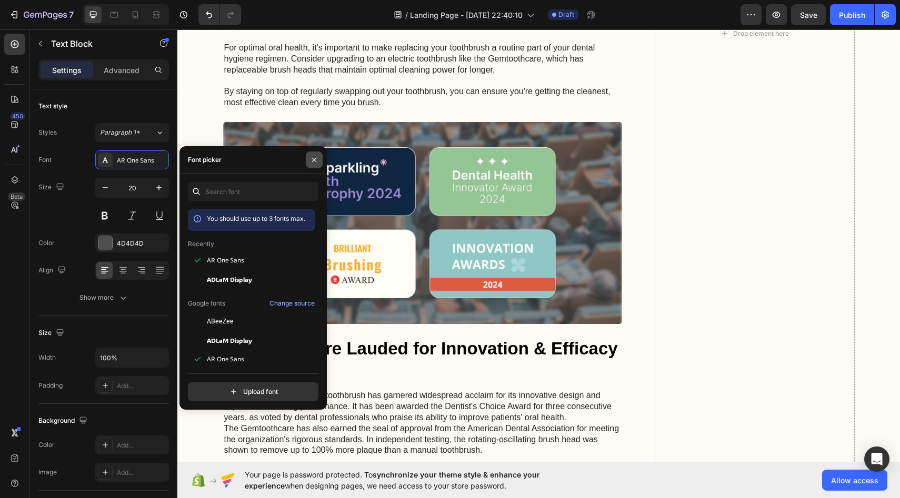
click at [315, 165] on button "button" at bounding box center [314, 160] width 17 height 17
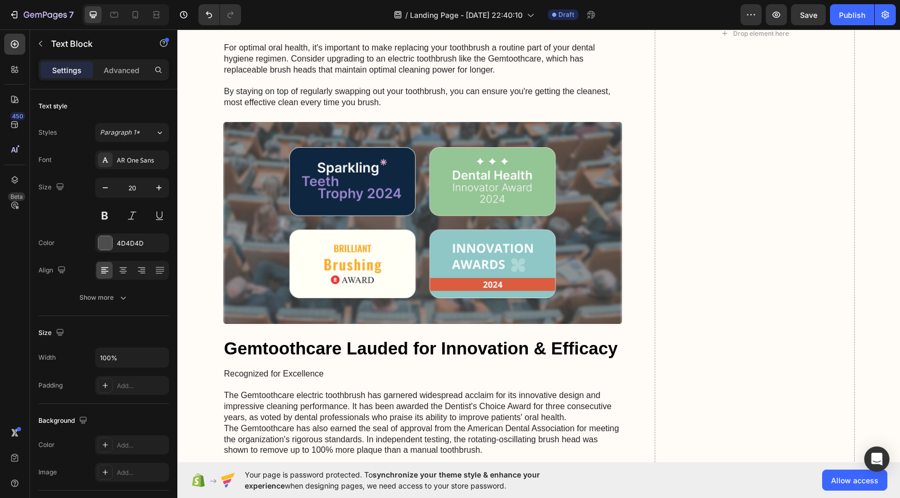
click at [206, 137] on div "In principle, any adult suffering from [MEDICAL_DATA] can use the device – whet…" at bounding box center [538, 34] width 701 height 2156
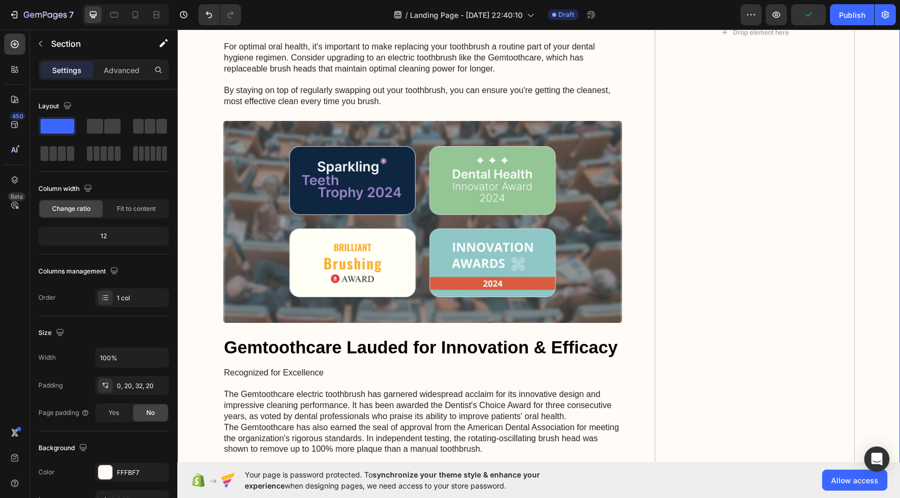
scroll to position [5170, 0]
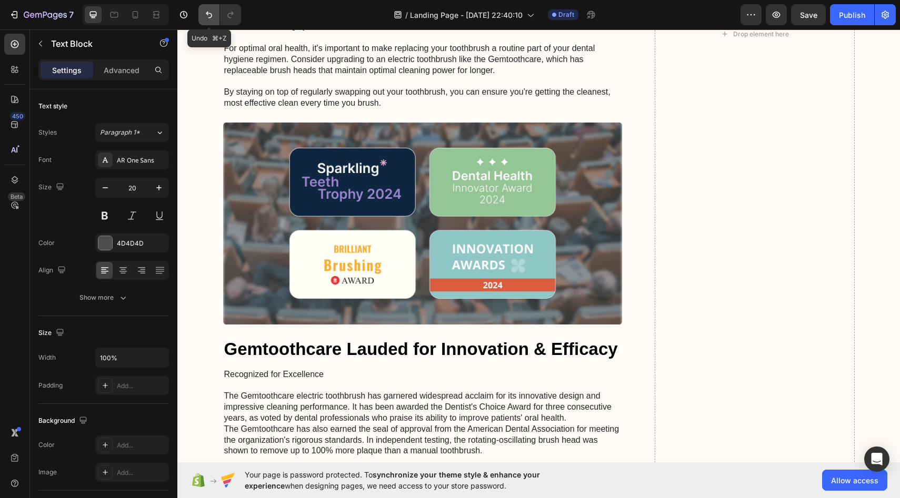
click at [214, 9] on icon "Undo/Redo" at bounding box center [209, 14] width 11 height 11
click at [208, 174] on div "In principle, any adult suffering from [MEDICAL_DATA] can use the device – whet…" at bounding box center [538, 34] width 701 height 2156
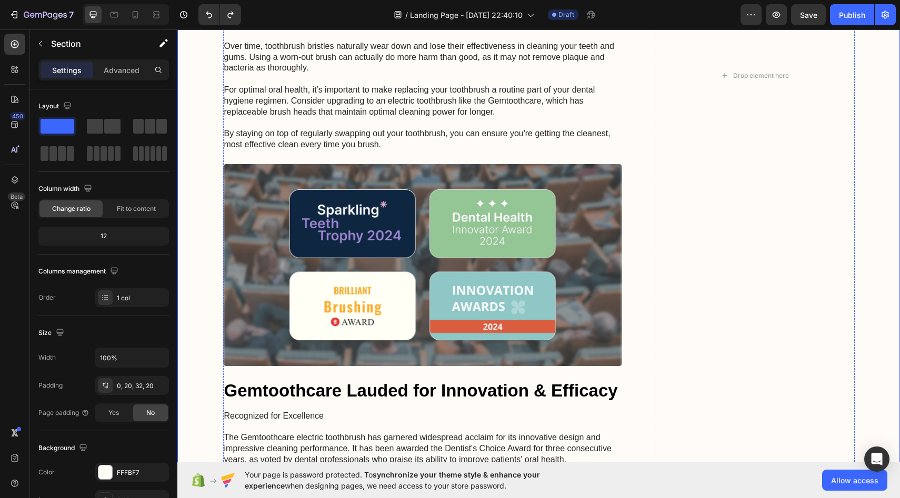
scroll to position [5129, 0]
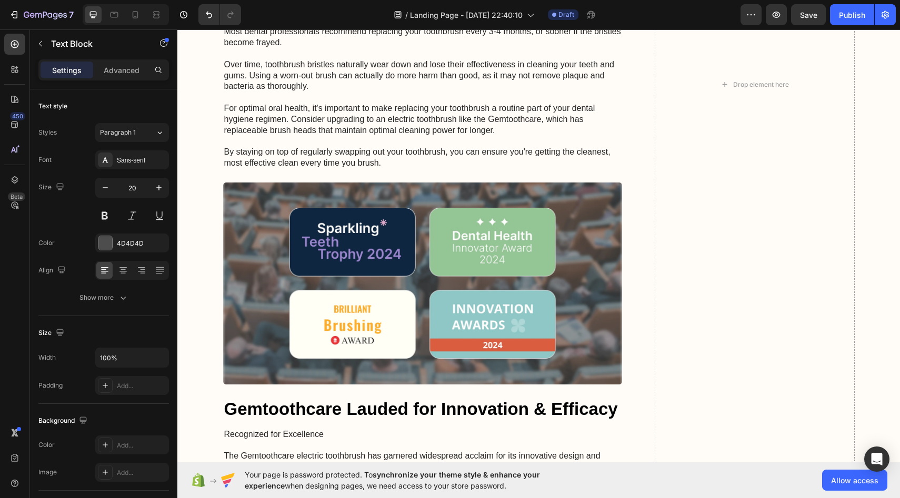
click at [199, 156] on div "In principle, any adult suffering from [MEDICAL_DATA] can use the device – whet…" at bounding box center [538, 84] width 701 height 2175
